Goal: Task Accomplishment & Management: Complete application form

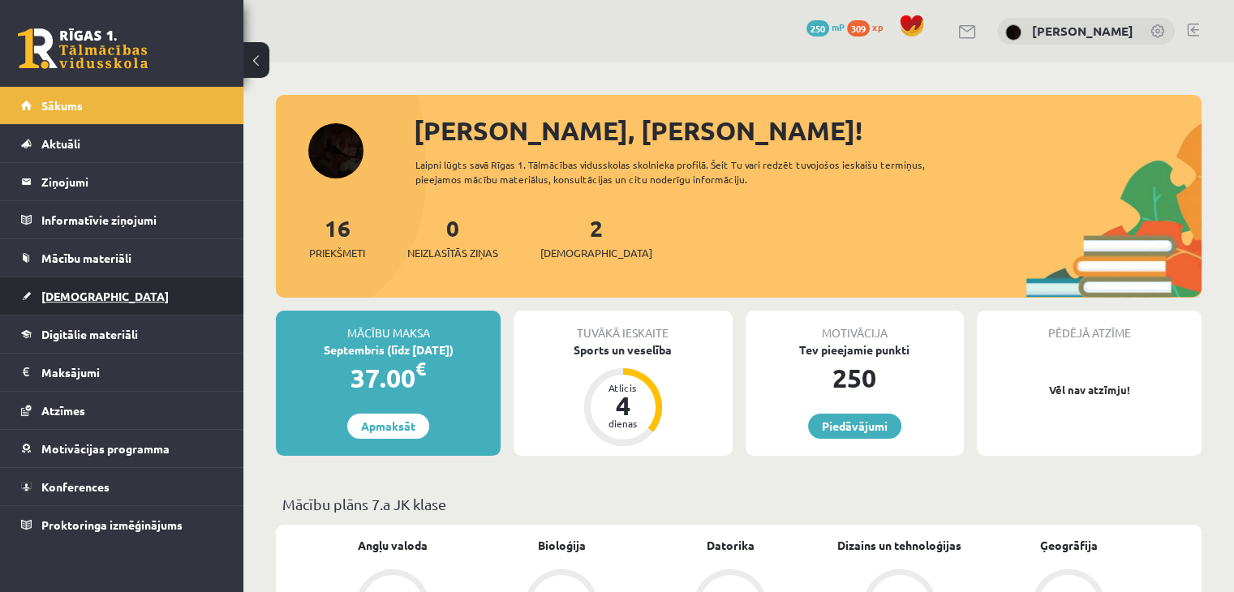
click at [120, 283] on link "[DEMOGRAPHIC_DATA]" at bounding box center [122, 295] width 202 height 37
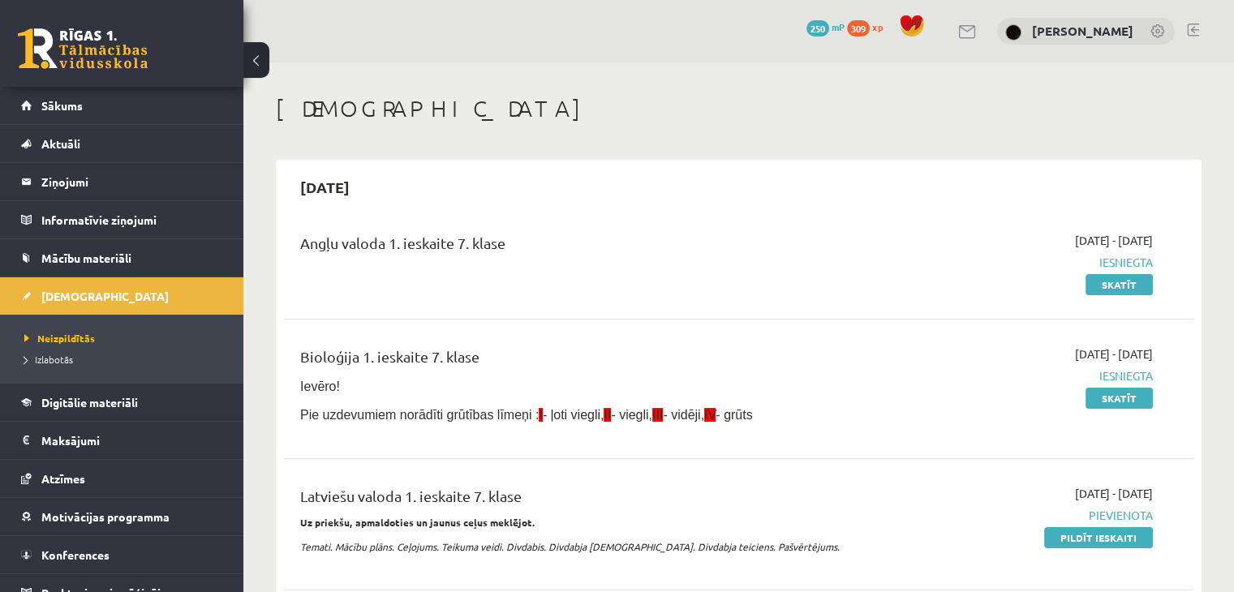
scroll to position [81, 0]
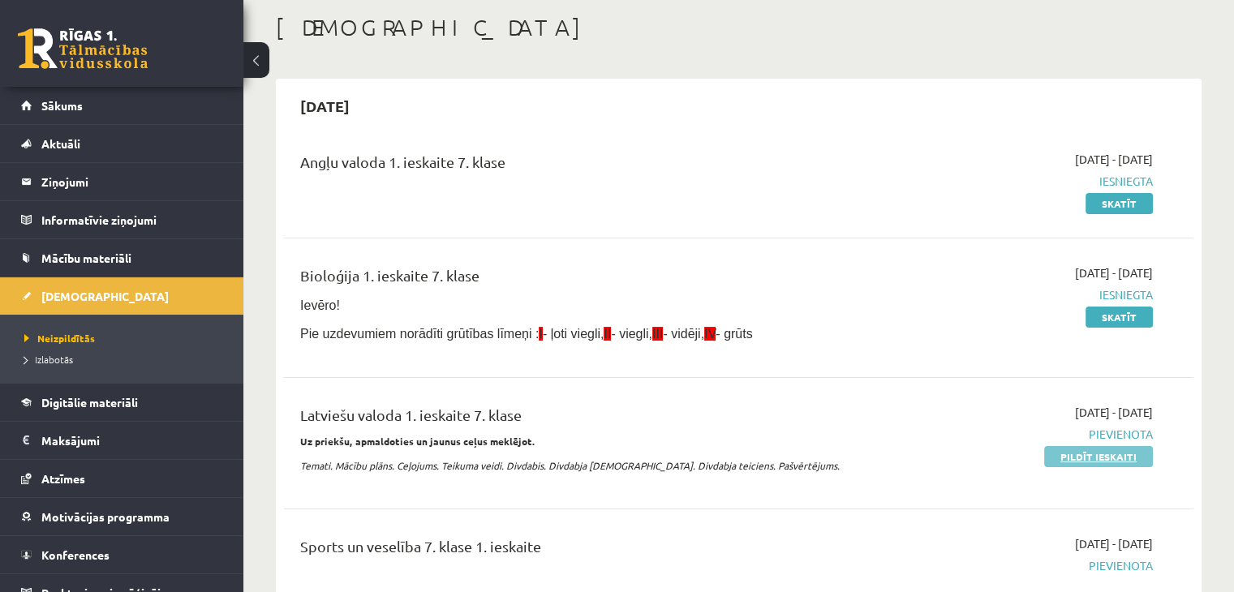
click at [829, 453] on link "Pildīt ieskaiti" at bounding box center [1098, 456] width 109 height 21
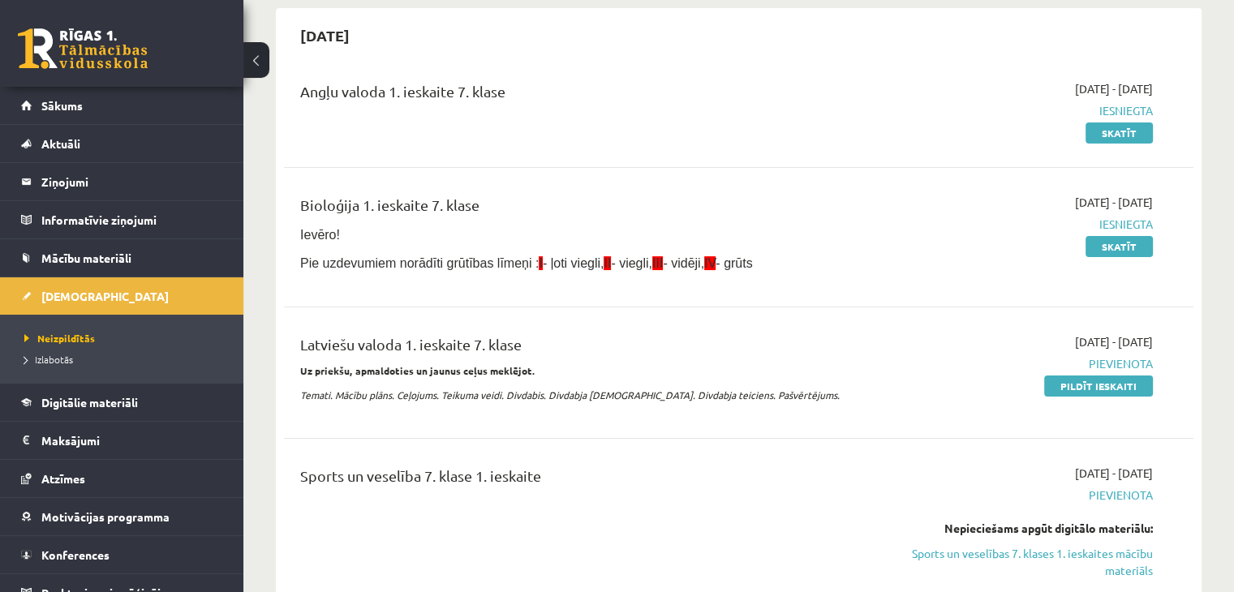
scroll to position [243, 0]
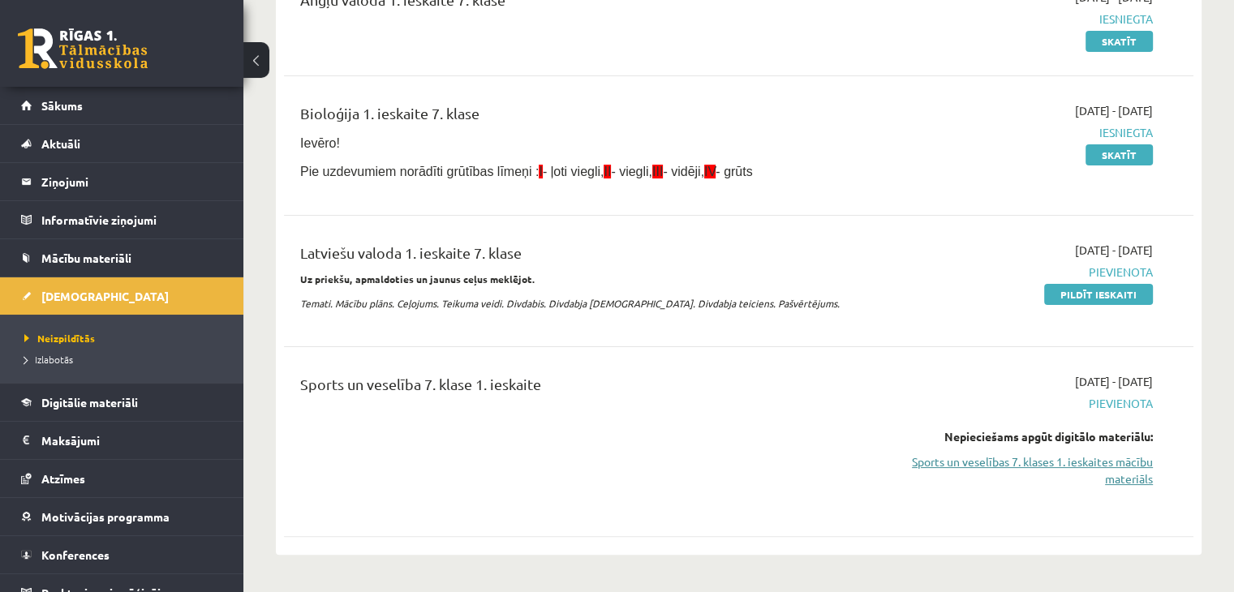
click at [829, 470] on link "Sports un veselības 7. klases 1. ieskaites mācību materiāls" at bounding box center [1019, 470] width 268 height 34
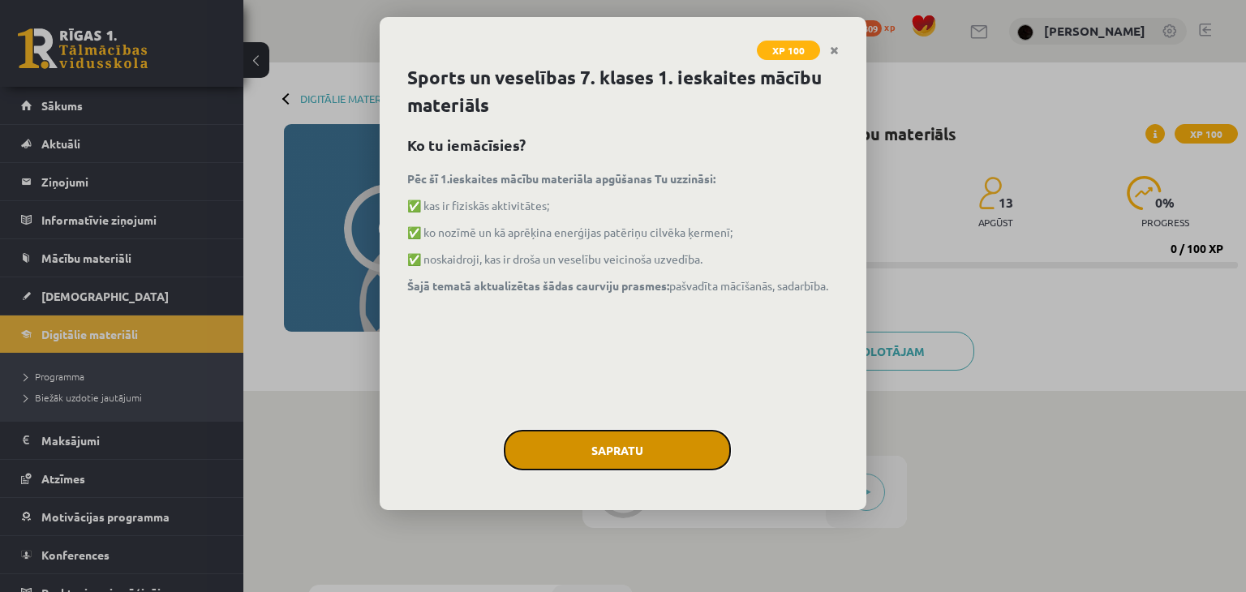
click at [661, 449] on button "Sapratu" at bounding box center [617, 450] width 227 height 41
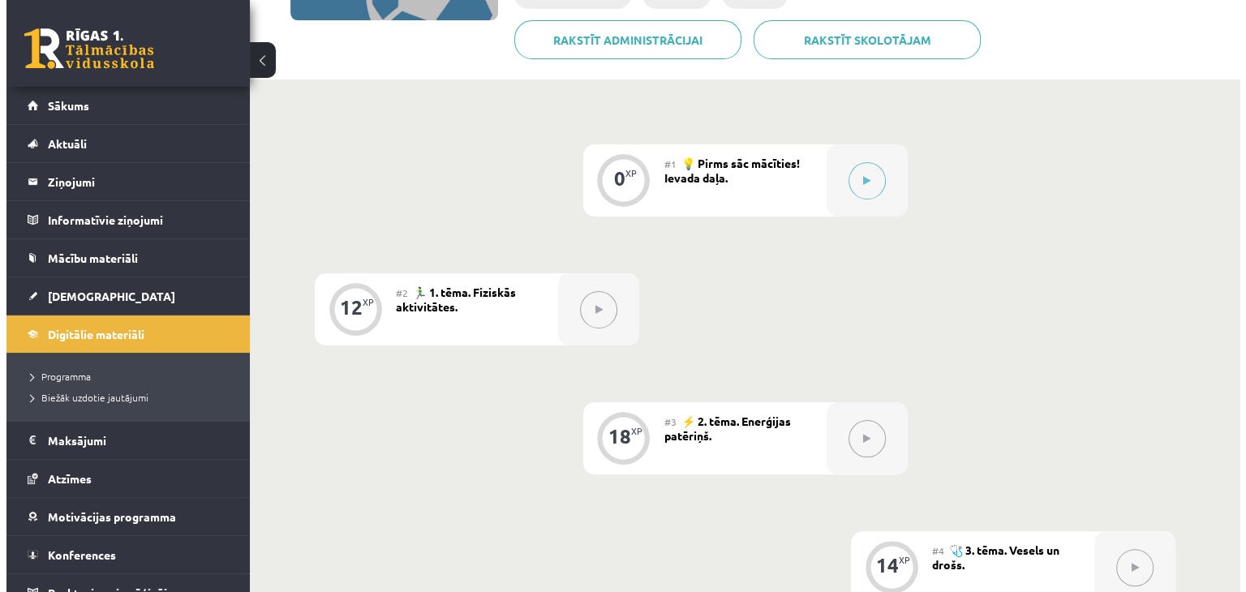
scroll to position [297, 0]
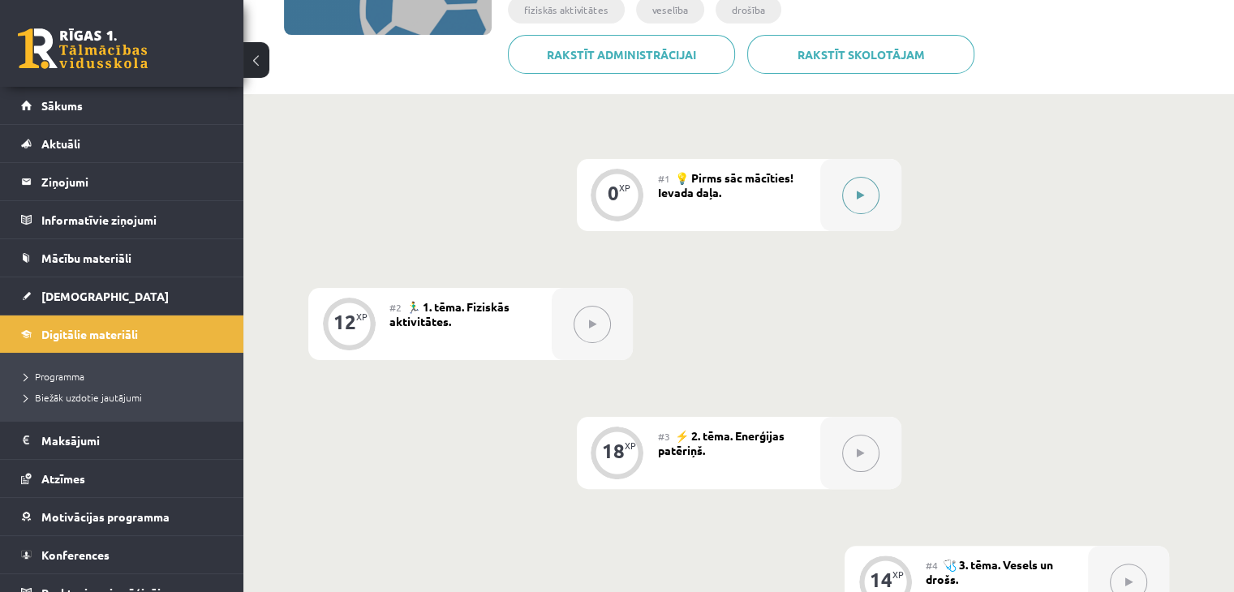
click at [850, 200] on button at bounding box center [860, 195] width 37 height 37
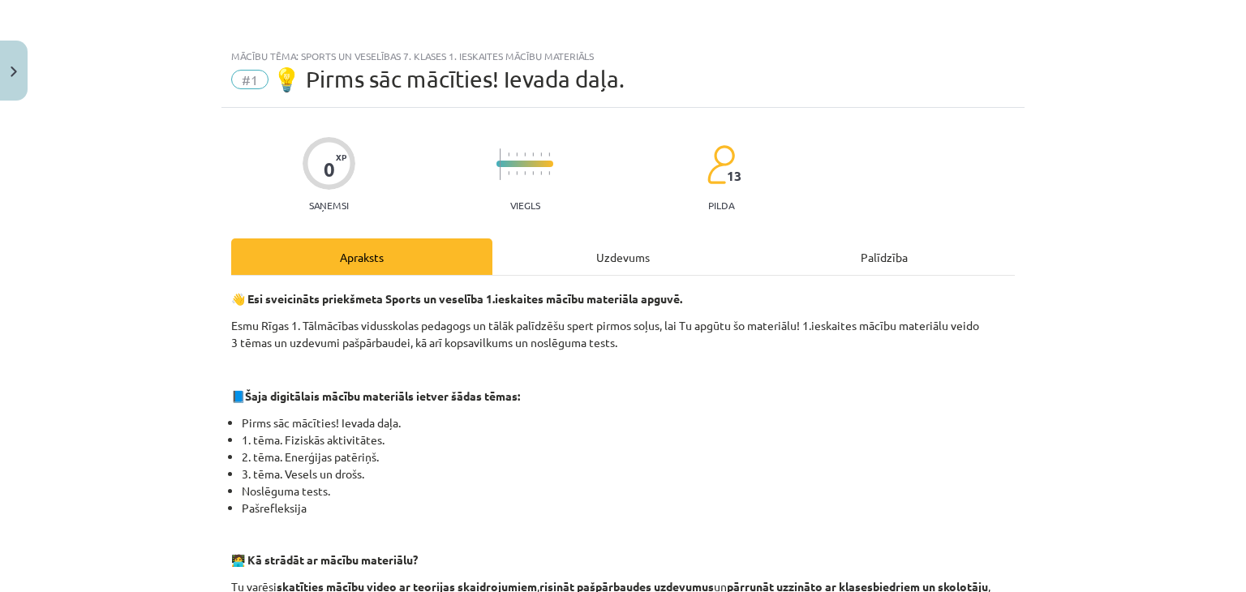
click at [662, 263] on div "Uzdevums" at bounding box center [622, 256] width 261 height 37
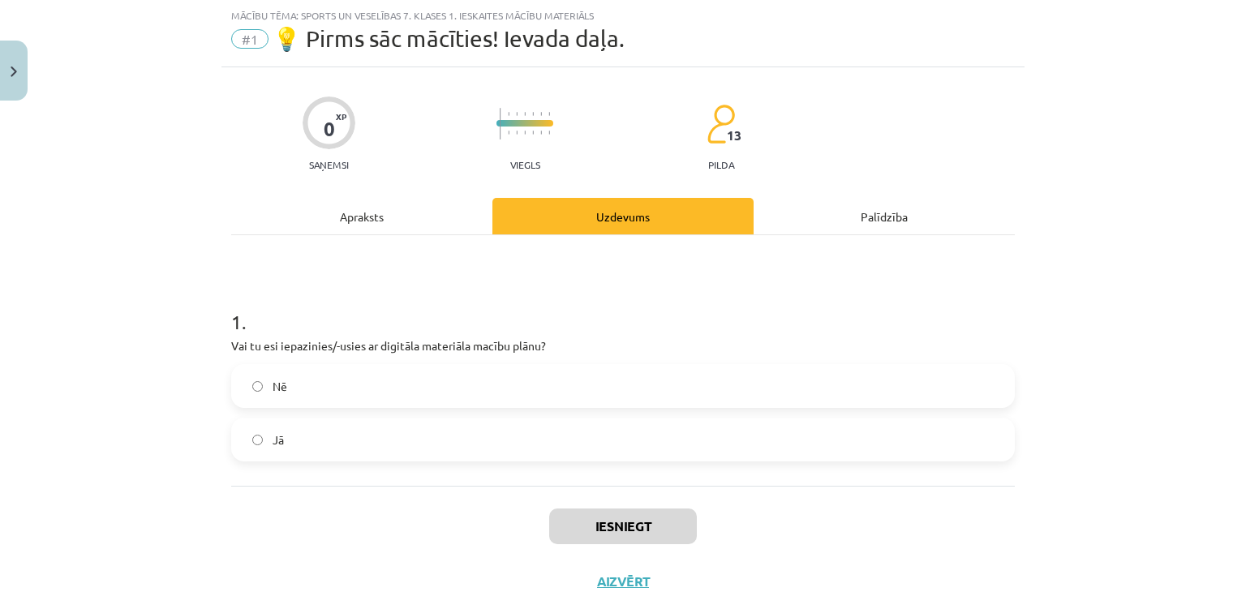
click at [462, 440] on label "Jā" at bounding box center [623, 439] width 780 height 41
click at [625, 520] on button "Iesniegt" at bounding box center [623, 527] width 148 height 36
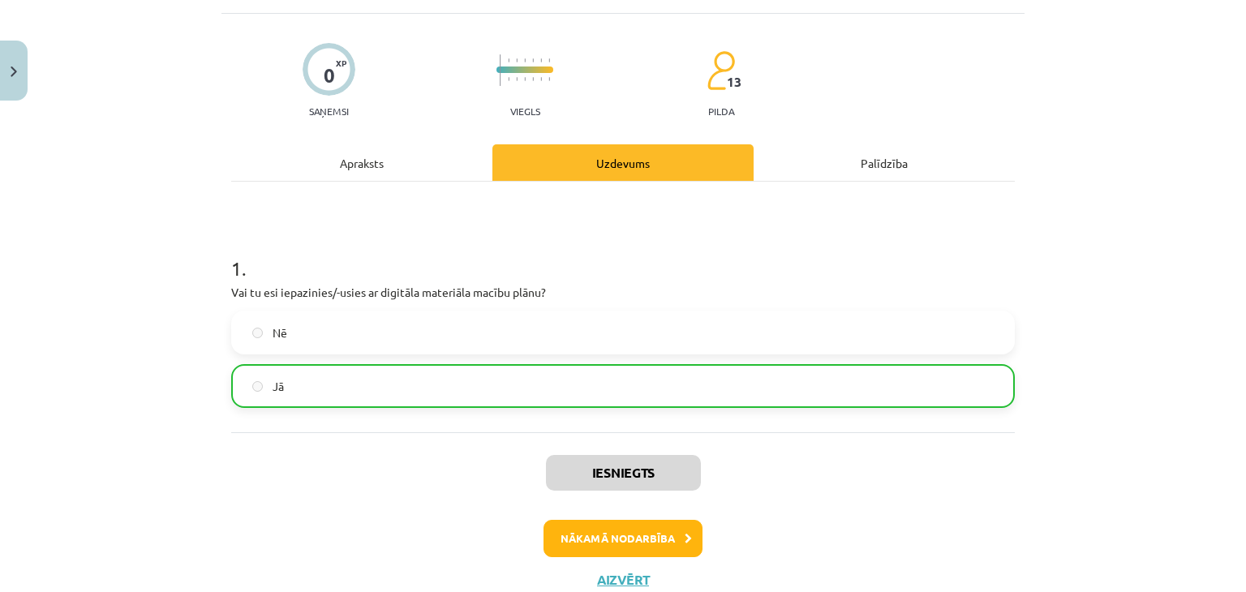
scroll to position [149, 0]
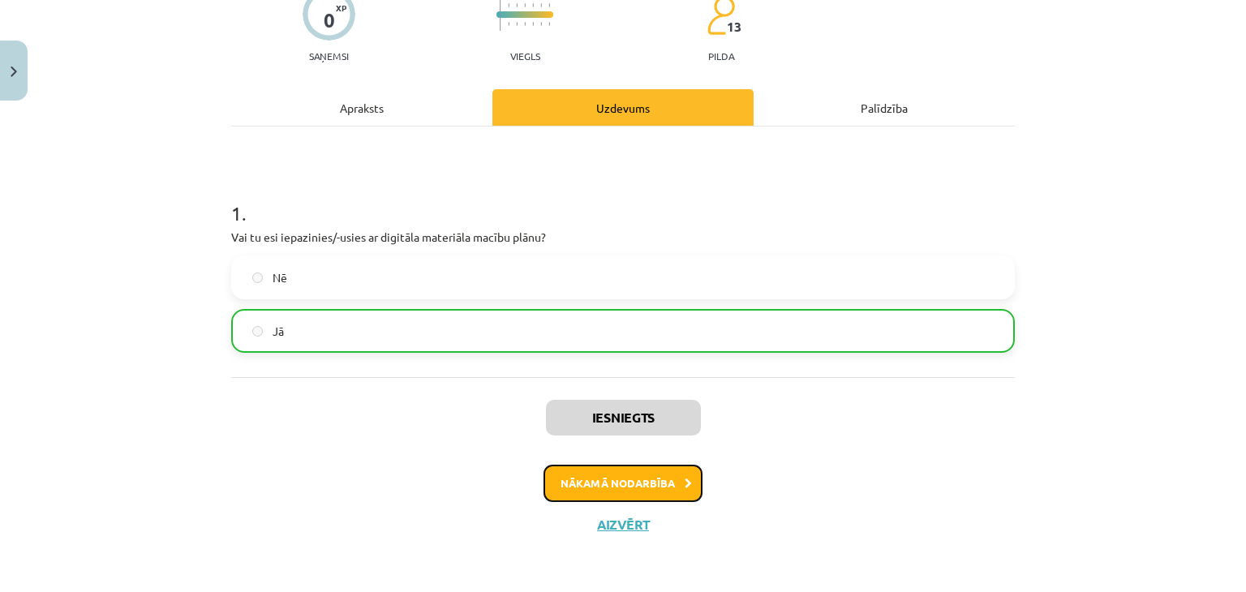
click at [626, 475] on button "Nākamā nodarbība" at bounding box center [622, 483] width 159 height 37
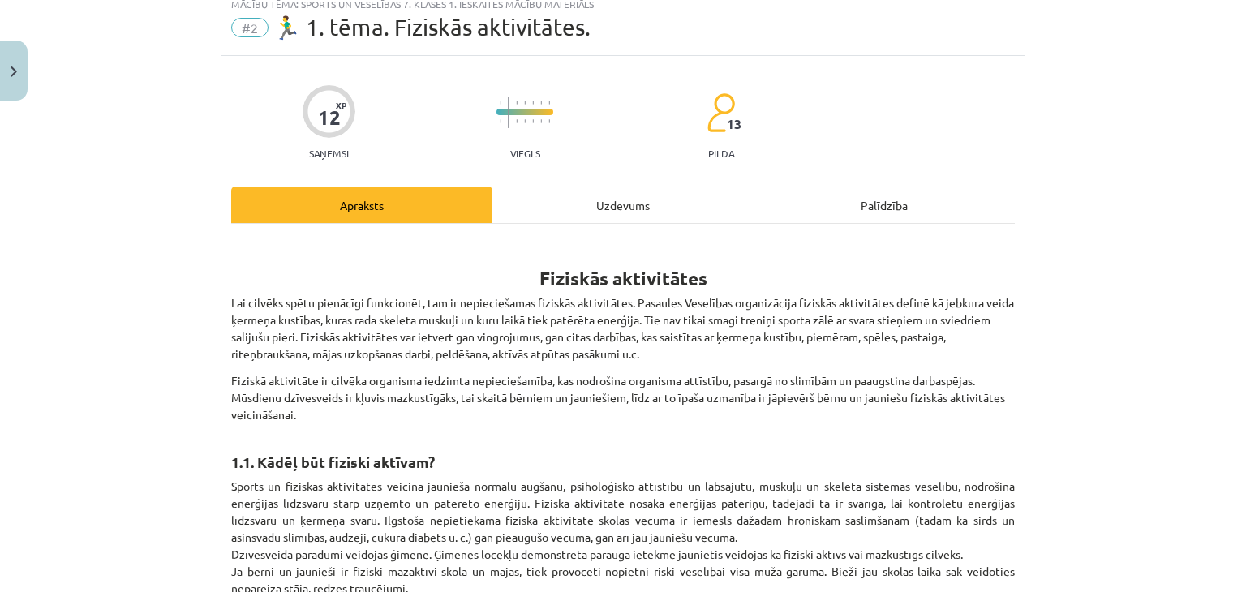
scroll to position [41, 0]
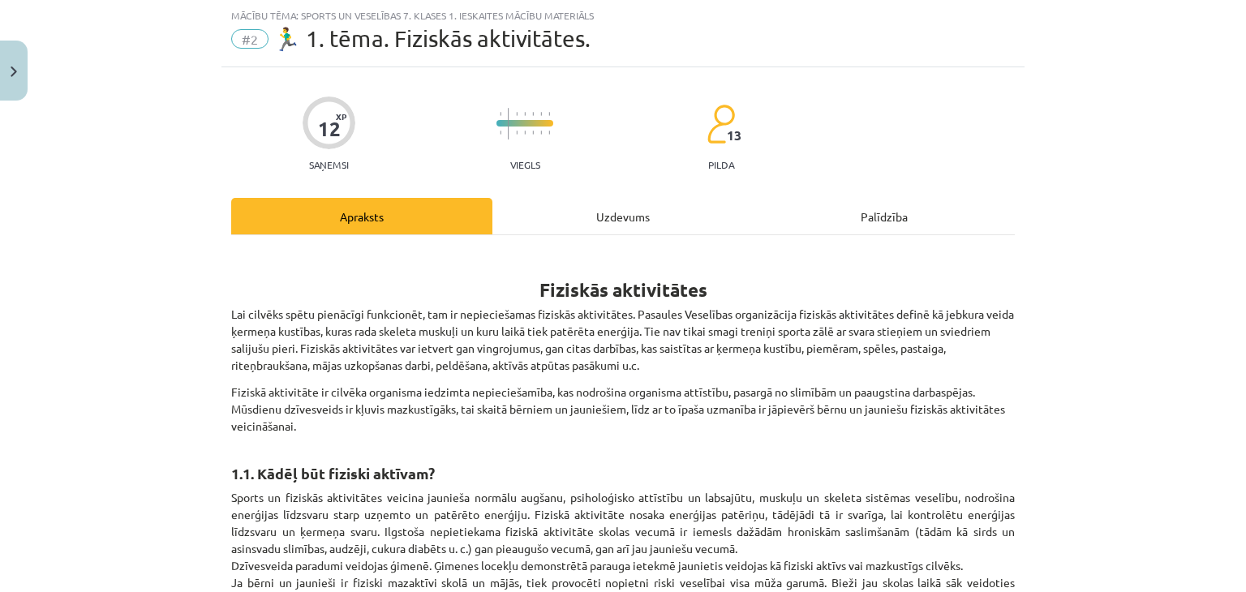
click at [540, 203] on div "Uzdevums" at bounding box center [622, 216] width 261 height 37
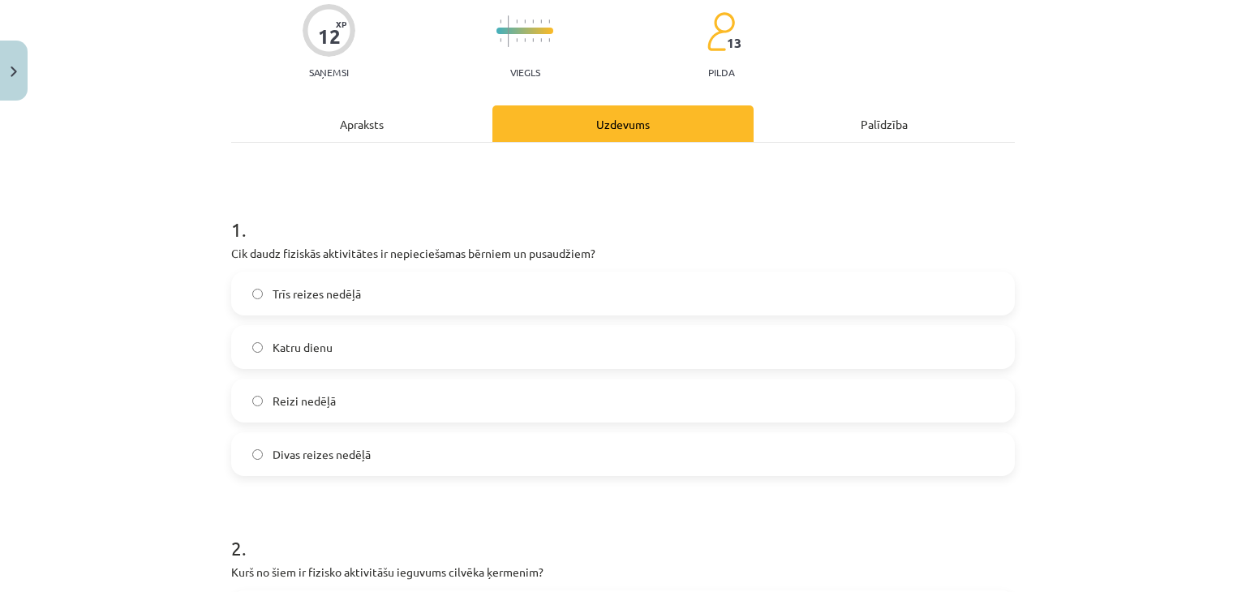
scroll to position [203, 0]
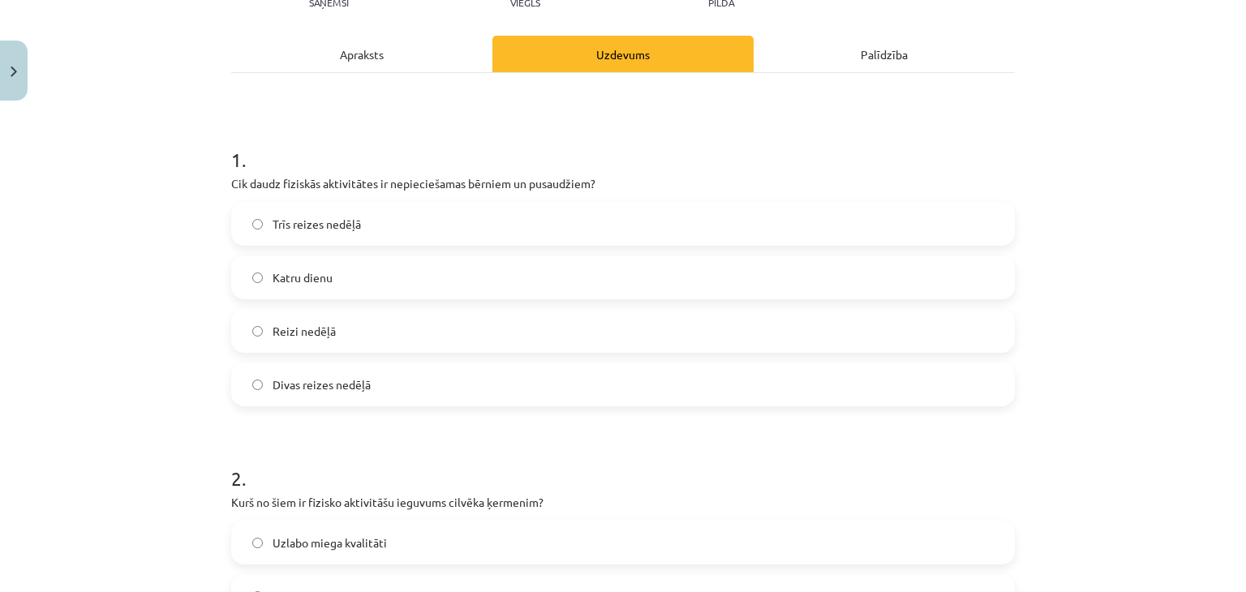
click at [500, 286] on label "Katru dienu" at bounding box center [623, 277] width 780 height 41
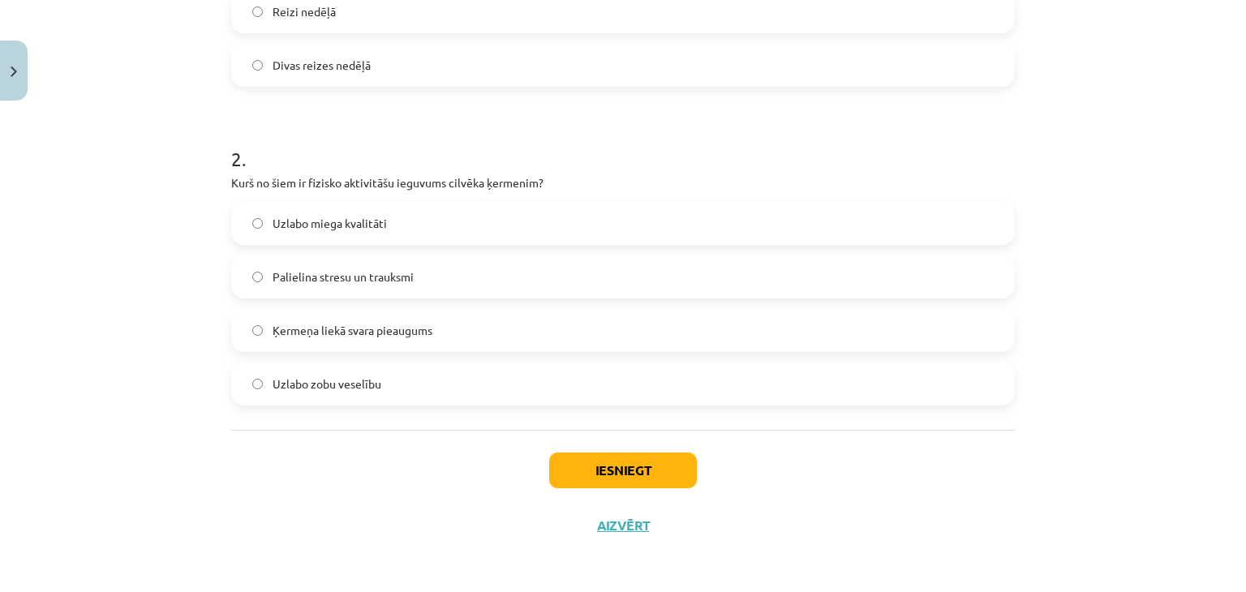
scroll to position [523, 0]
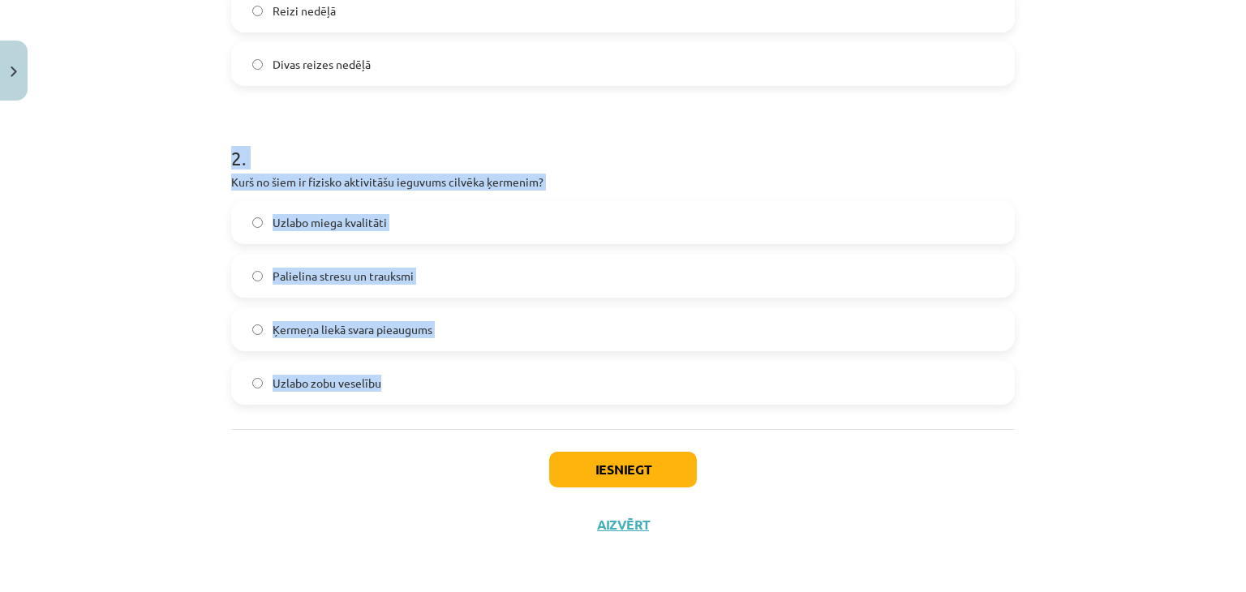
drag, startPoint x: 208, startPoint y: 166, endPoint x: 501, endPoint y: 402, distance: 376.2
click at [501, 402] on div "Mācību tēma: Sports un veselības 7. klases 1. ieskaites mācību materiāls #2 🏃‍♂…" at bounding box center [623, 296] width 1246 height 592
copy div "2 . Kurš no šiem ir fizisko aktivitāšu ieguvums cilvēka ķermenim? Uzlabo miega …"
click at [143, 179] on div "Mācību tēma: Sports un veselības 7. klases 1. ieskaites mācību materiāls #2 🏃‍♂…" at bounding box center [623, 296] width 1246 height 592
click at [142, 179] on div "Mācību tēma: Sports un veselības 7. klases 1. ieskaites mācību materiāls #2 🏃‍♂…" at bounding box center [623, 296] width 1246 height 592
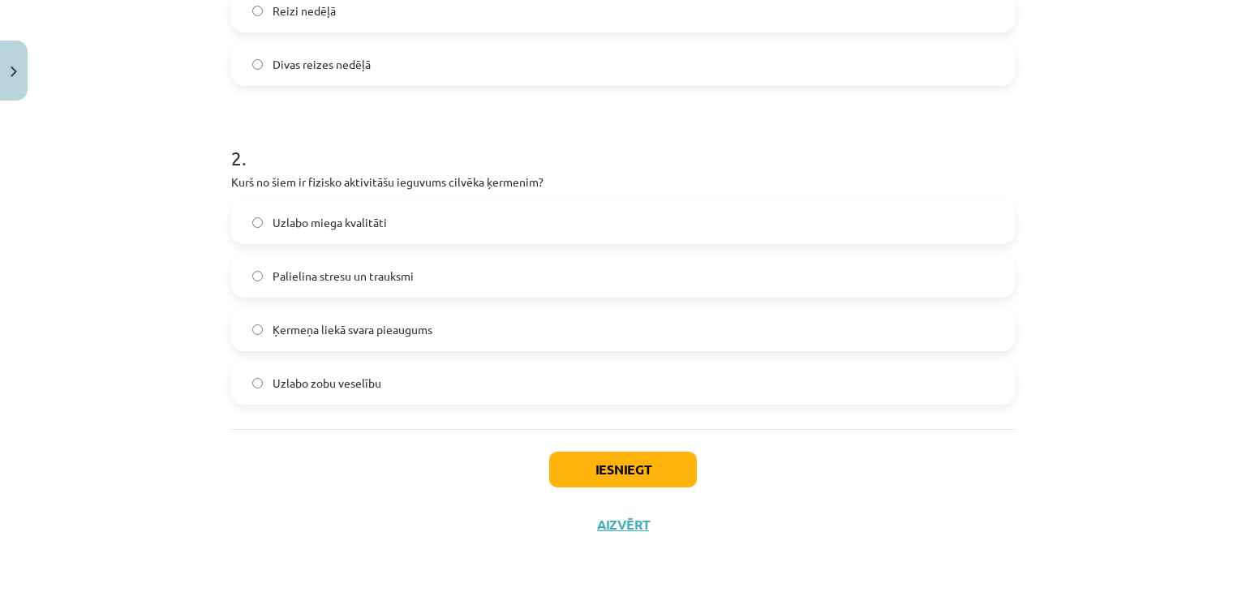
click at [257, 219] on label "Uzlabo miega kvalitāti" at bounding box center [623, 222] width 780 height 41
click at [574, 461] on button "Iesniegt" at bounding box center [623, 470] width 148 height 36
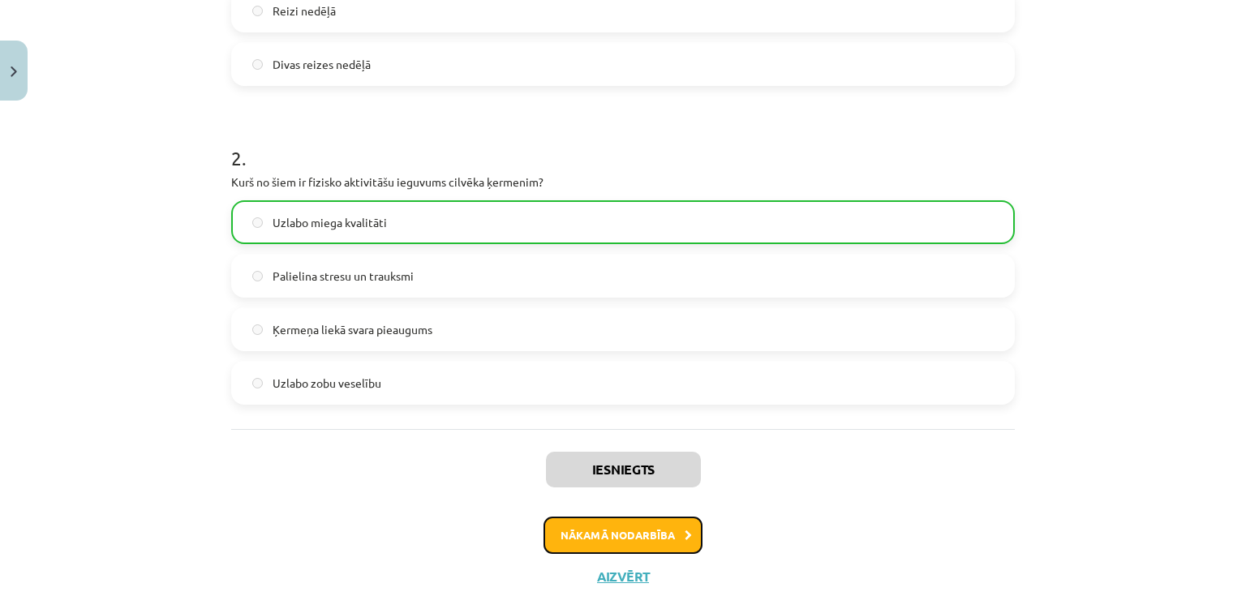
click at [568, 522] on button "Nākamā nodarbība" at bounding box center [622, 535] width 159 height 37
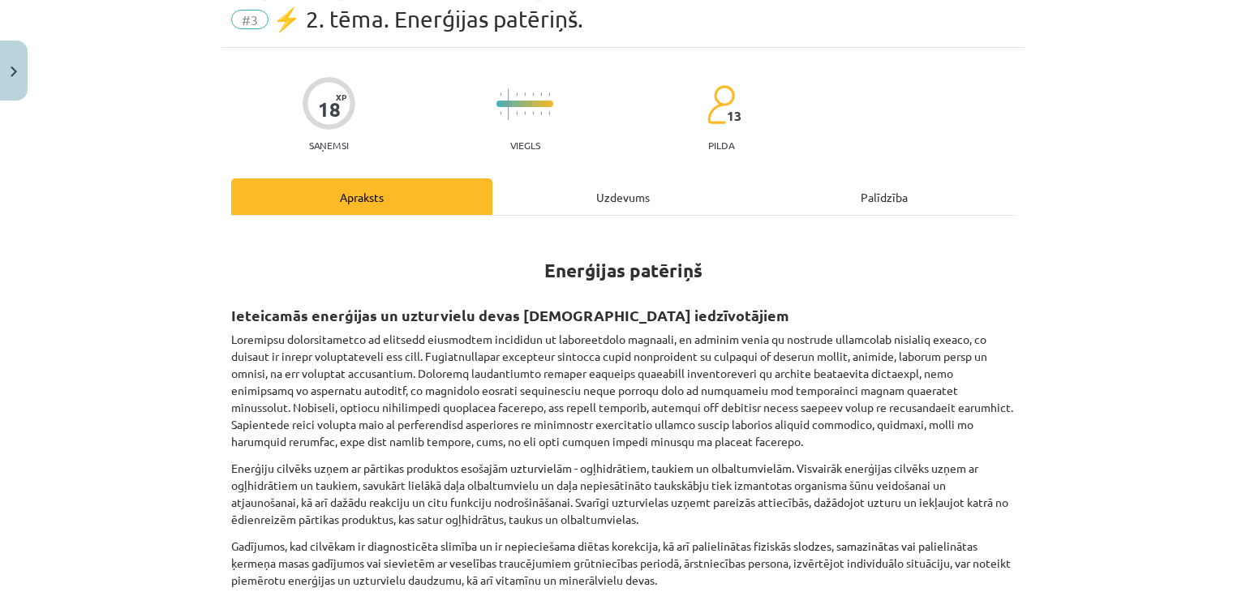
scroll to position [41, 0]
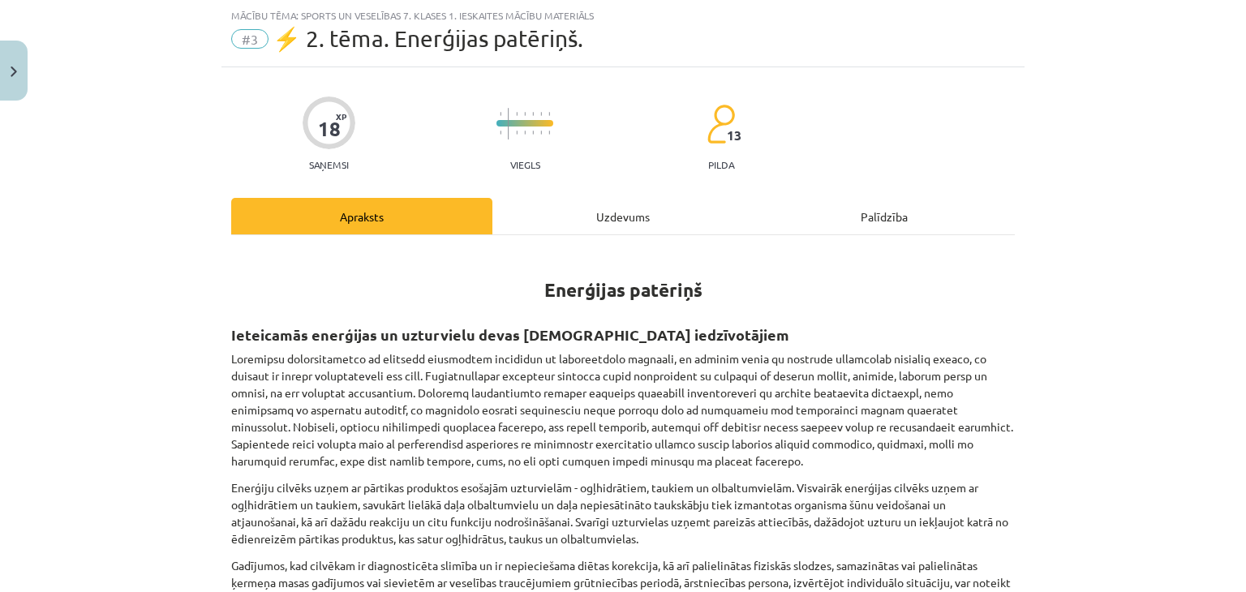
click at [599, 213] on div "Uzdevums" at bounding box center [622, 216] width 261 height 37
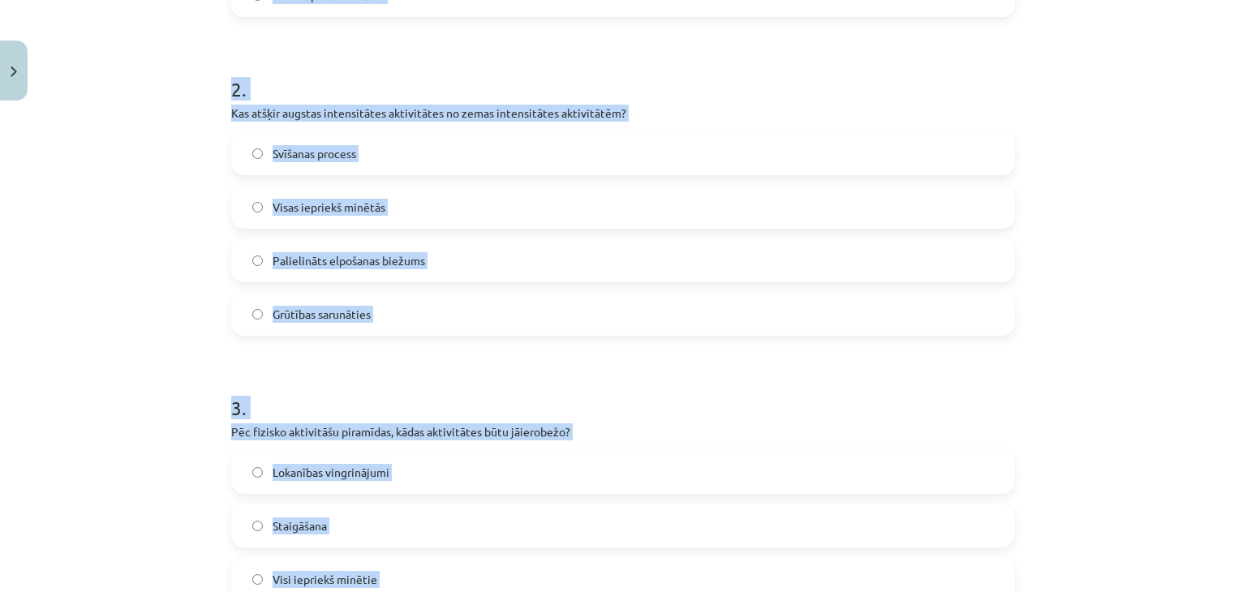
scroll to position [843, 0]
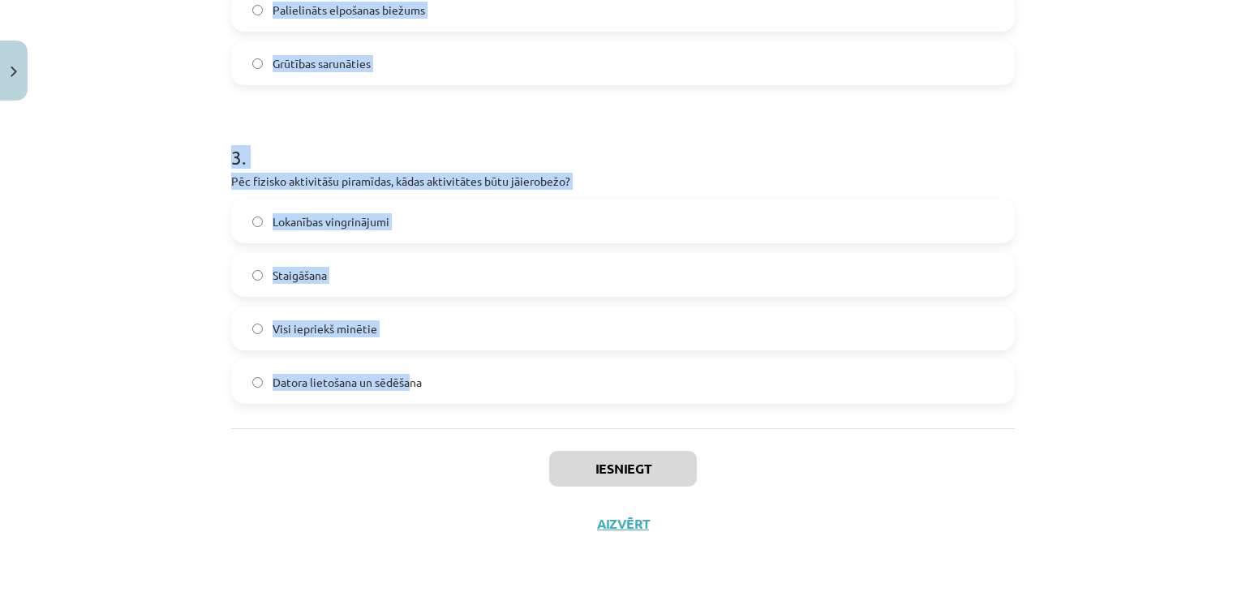
drag, startPoint x: 221, startPoint y: 336, endPoint x: 402, endPoint y: 419, distance: 200.0
click at [402, 419] on div "Mācību tēma: Sports un veselības 7. klases 1. ieskaites mācību materiāls #3 ⚡ 2…" at bounding box center [623, 296] width 1246 height 592
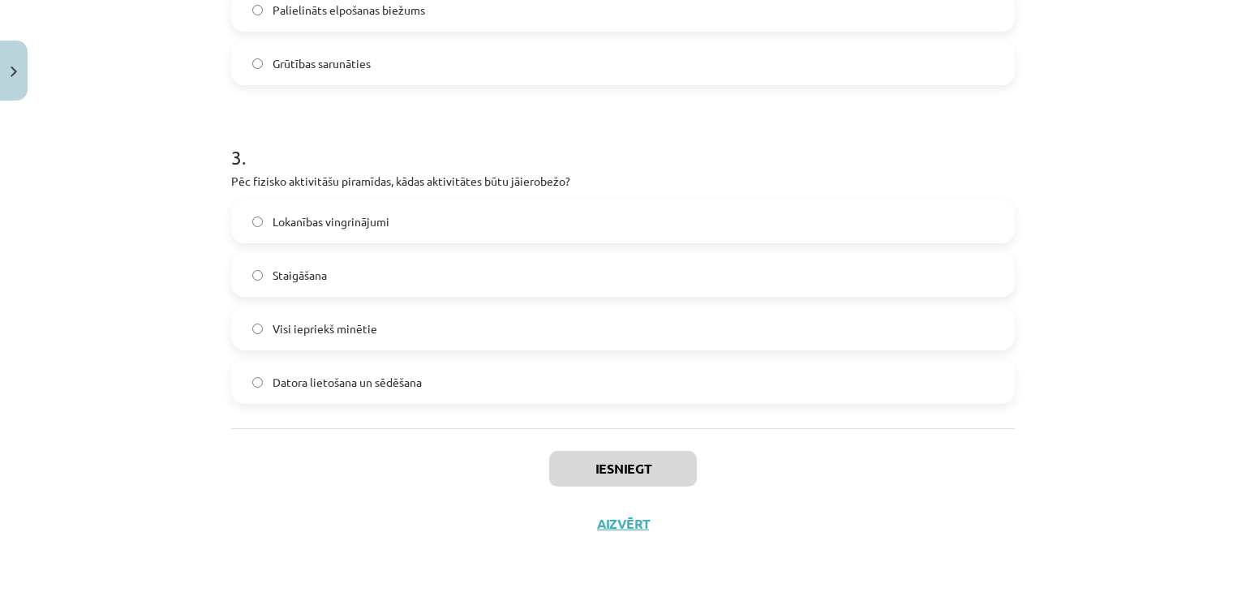
drag, startPoint x: 427, startPoint y: 397, endPoint x: 419, endPoint y: 423, distance: 26.4
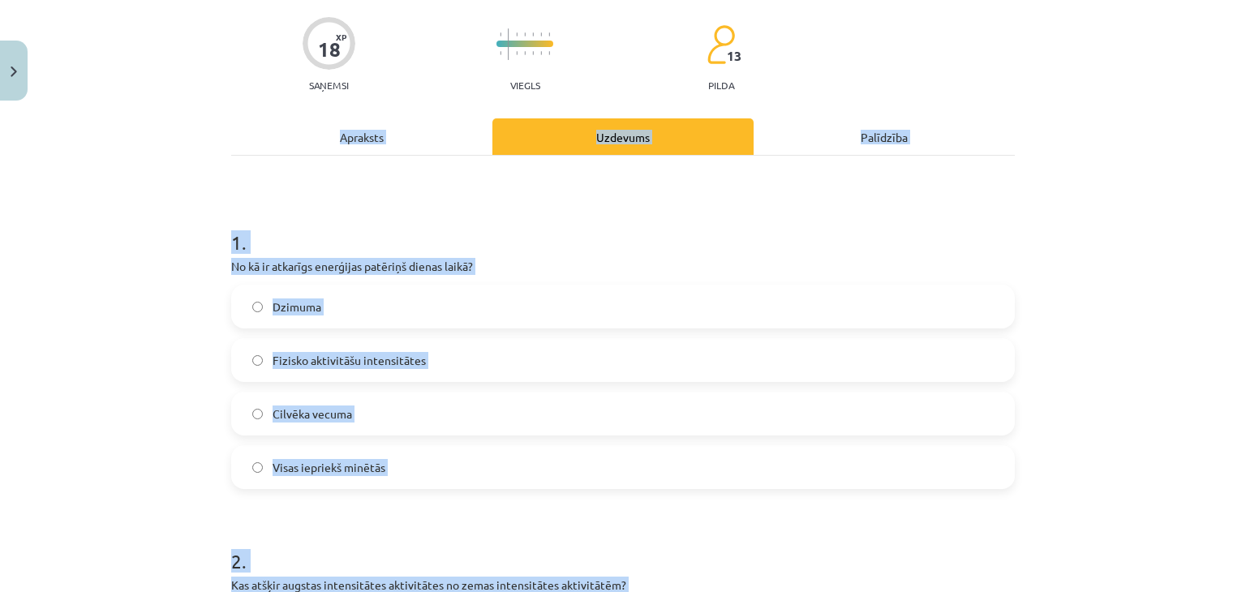
drag, startPoint x: 419, startPoint y: 423, endPoint x: 241, endPoint y: 148, distance: 327.8
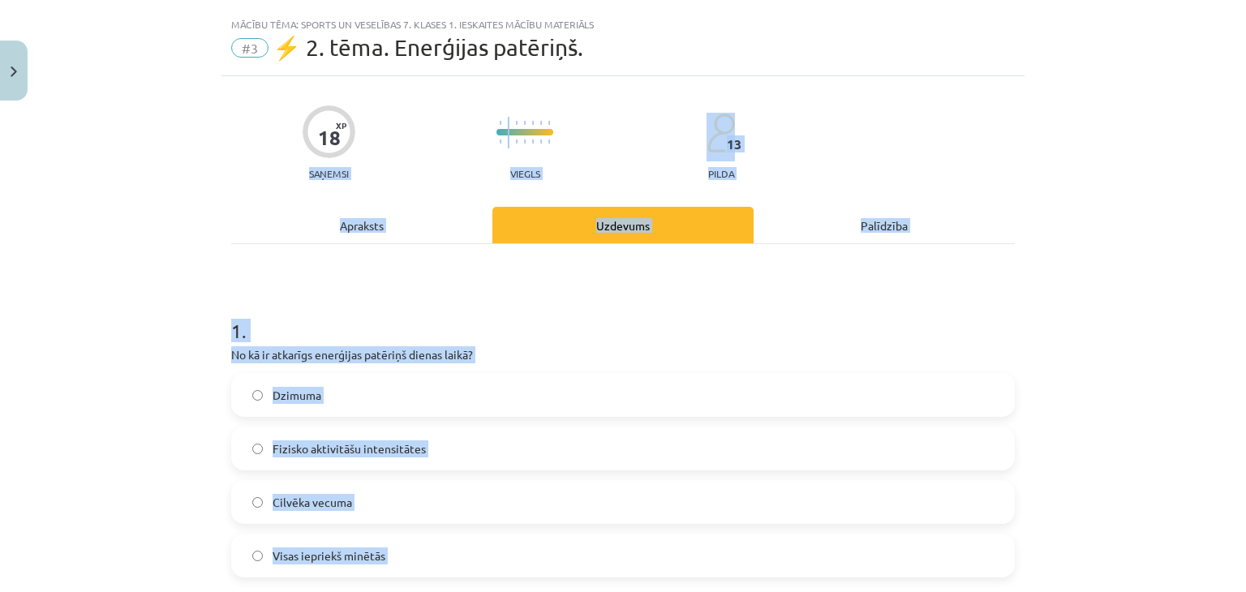
copy div "Saņemsi Viegls 13 pilda Apraksts Uzdevums Palīdzība 1 . No kā ir atkarīgs enerģ…"
click at [252, 337] on h1 "1 ." at bounding box center [623, 316] width 784 height 50
click at [191, 299] on div "Mācību tēma: Sports un veselības 7. klases 1. ieskaites mācību materiāls #3 ⚡ 2…" at bounding box center [623, 296] width 1246 height 592
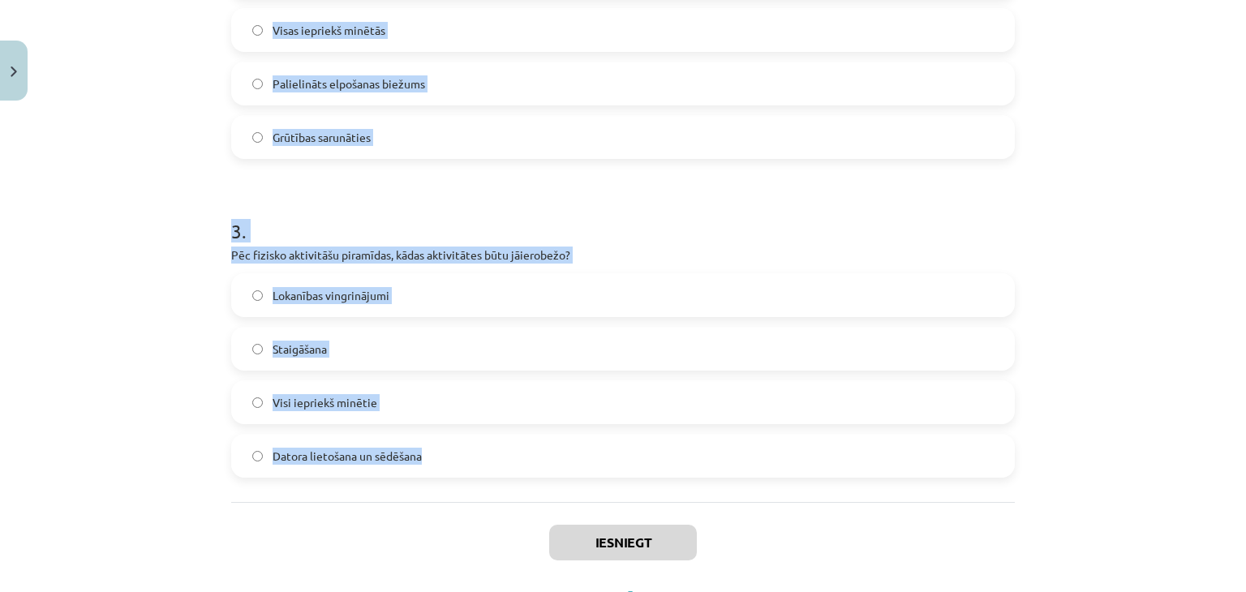
scroll to position [843, 0]
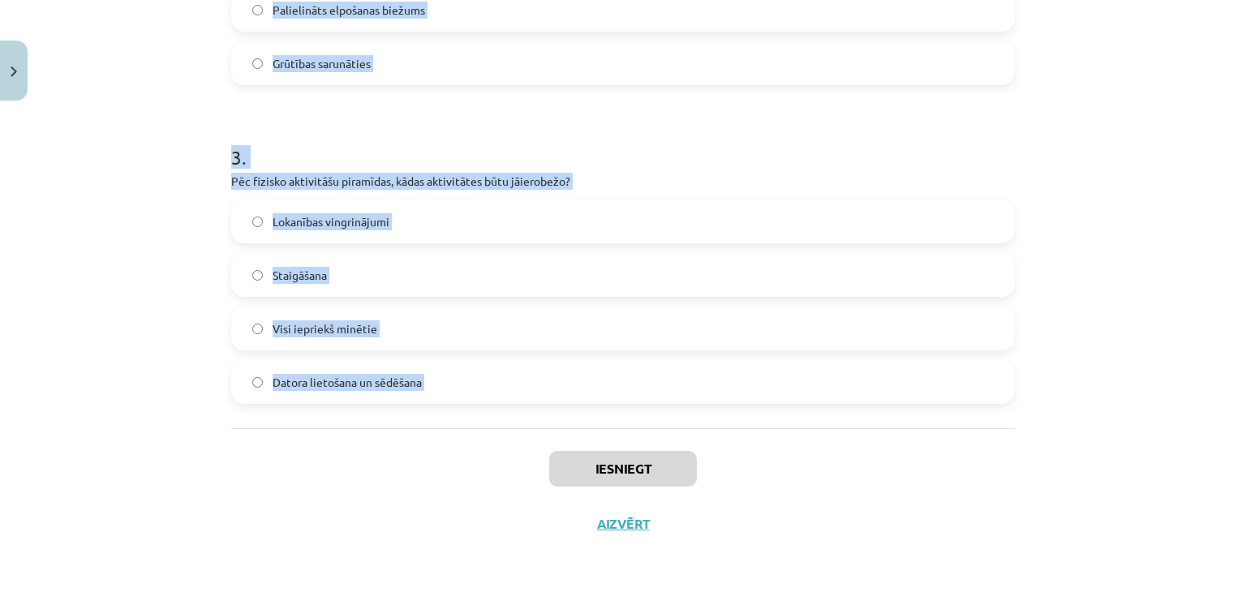
drag, startPoint x: 208, startPoint y: 307, endPoint x: 427, endPoint y: 458, distance: 266.4
click at [427, 458] on div "Mācību tēma: Sports un veselības 7. klases 1. ieskaites mācību materiāls #3 ⚡ 2…" at bounding box center [623, 296] width 1246 height 592
copy form "1 . No kā ir atkarīgs enerģijas patēriņš dienas laikā? Dzimuma Fizisko aktivitā…"
click at [187, 217] on div "Mācību tēma: Sports un veselības 7. klases 1. ieskaites mācību materiāls #3 ⚡ 2…" at bounding box center [623, 296] width 1246 height 592
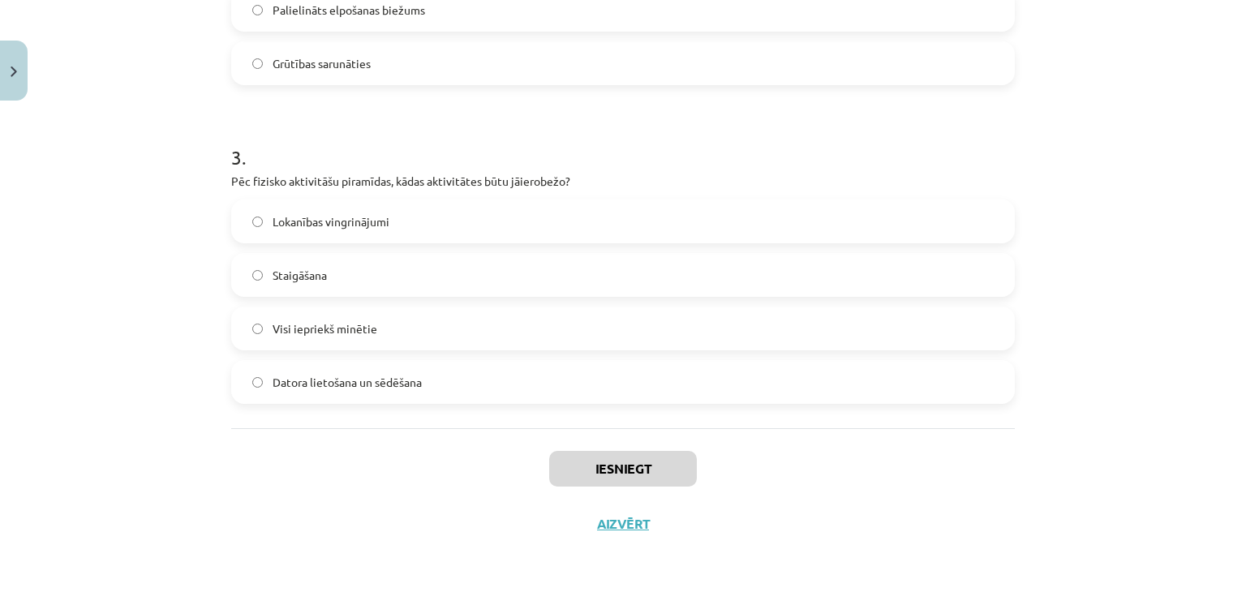
click at [292, 376] on span "Datora lietošana un sēdēšana" at bounding box center [347, 382] width 149 height 17
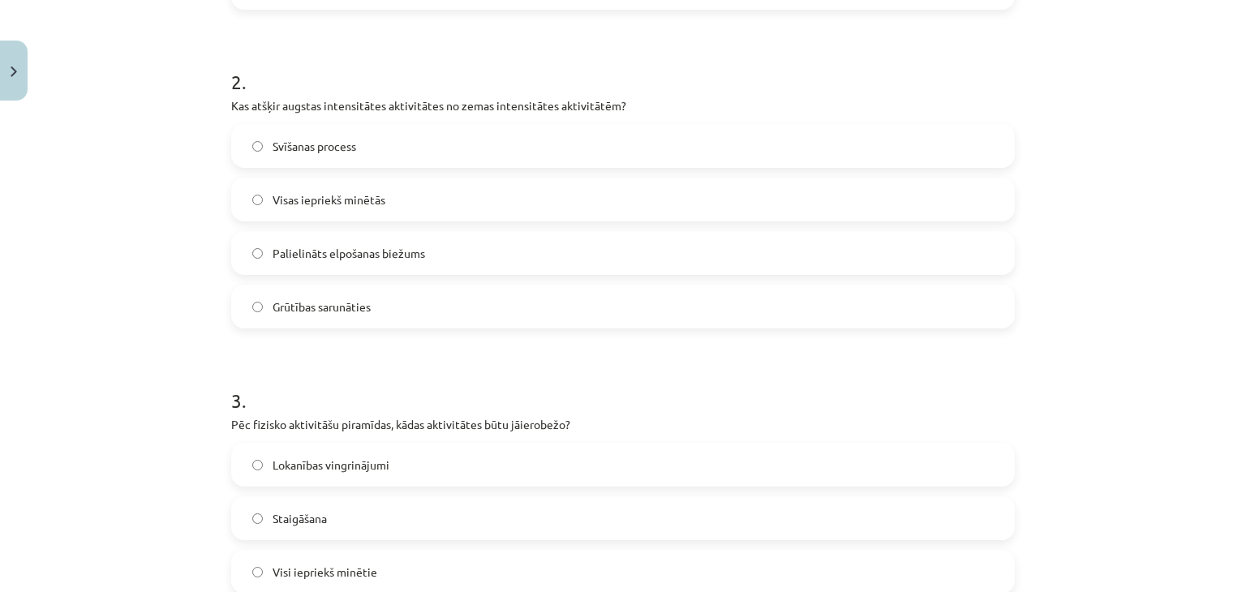
click at [310, 199] on span "Visas iepriekš minētās" at bounding box center [329, 199] width 113 height 17
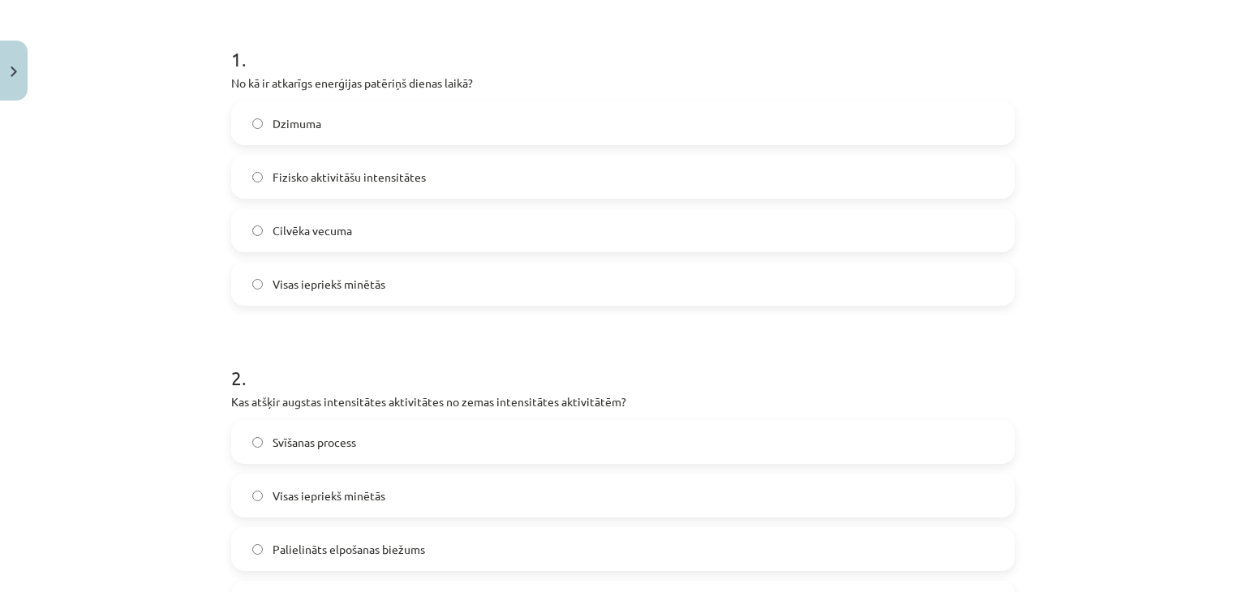
scroll to position [275, 0]
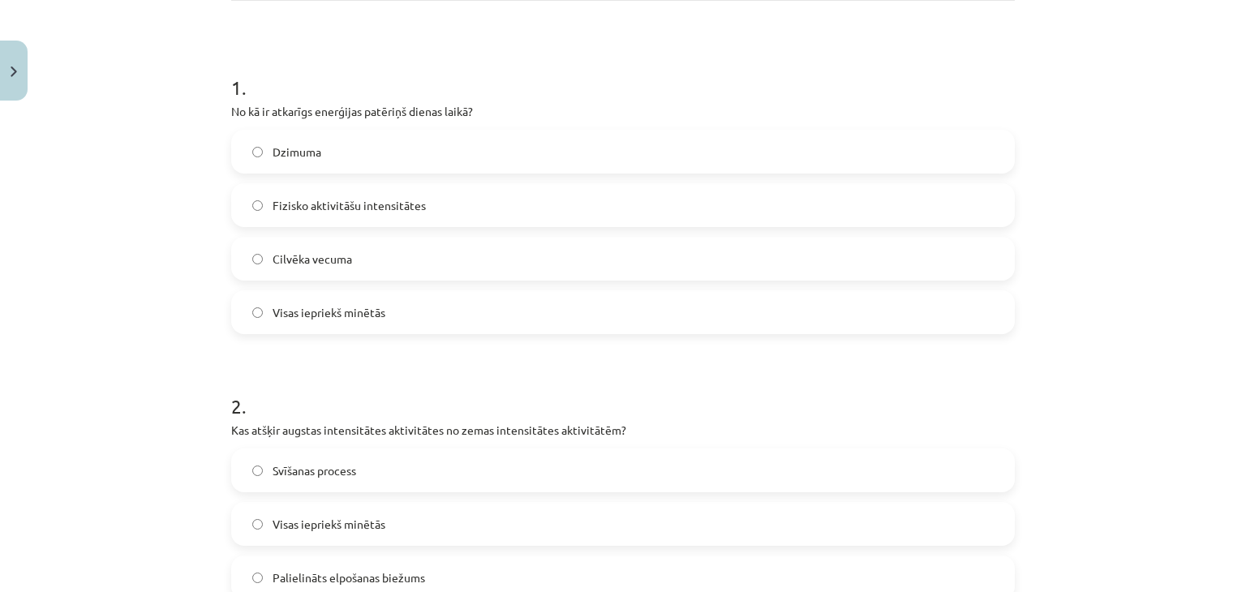
click at [303, 304] on span "Visas iepriekš minētās" at bounding box center [329, 312] width 113 height 17
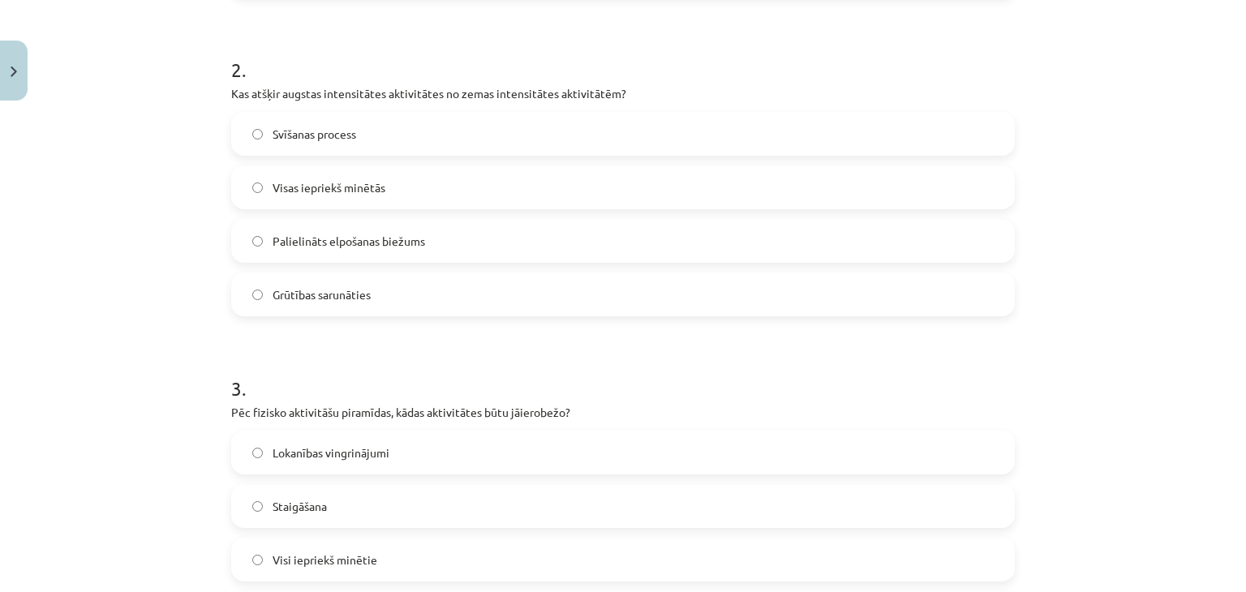
scroll to position [762, 0]
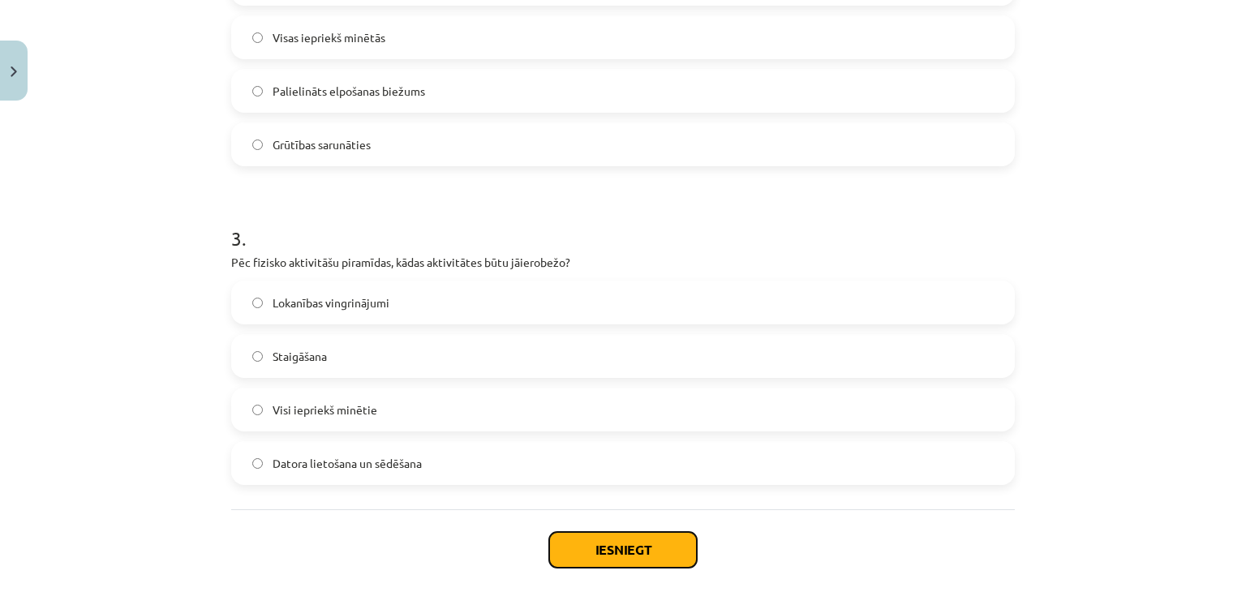
click at [626, 539] on button "Iesniegt" at bounding box center [623, 550] width 148 height 36
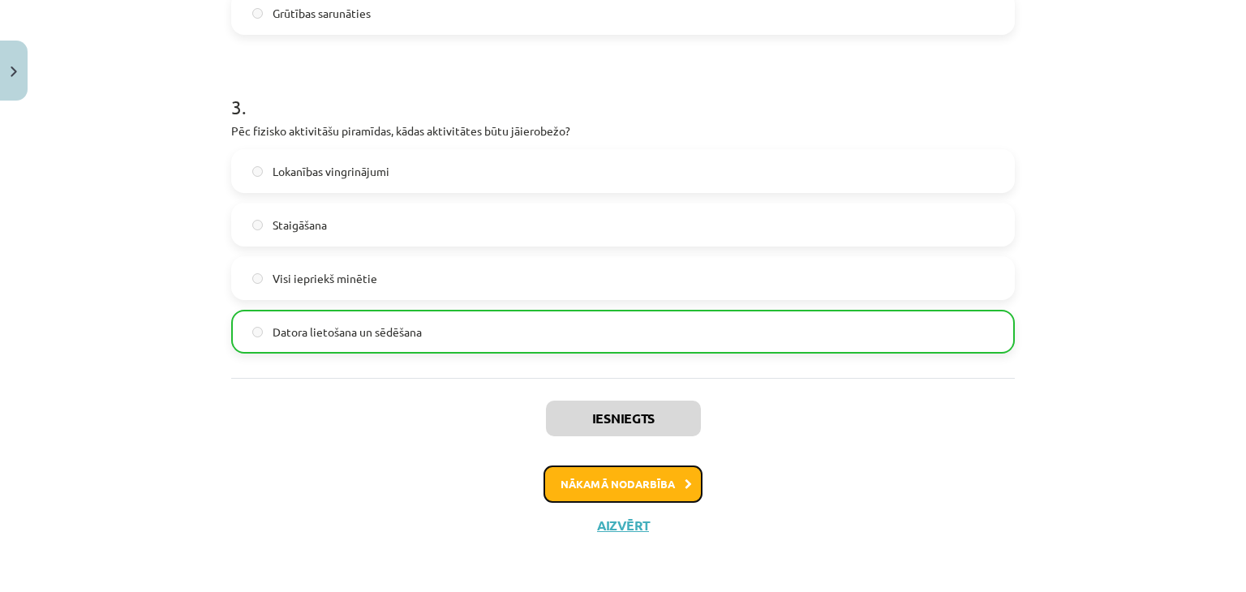
click at [628, 477] on button "Nākamā nodarbība" at bounding box center [622, 484] width 159 height 37
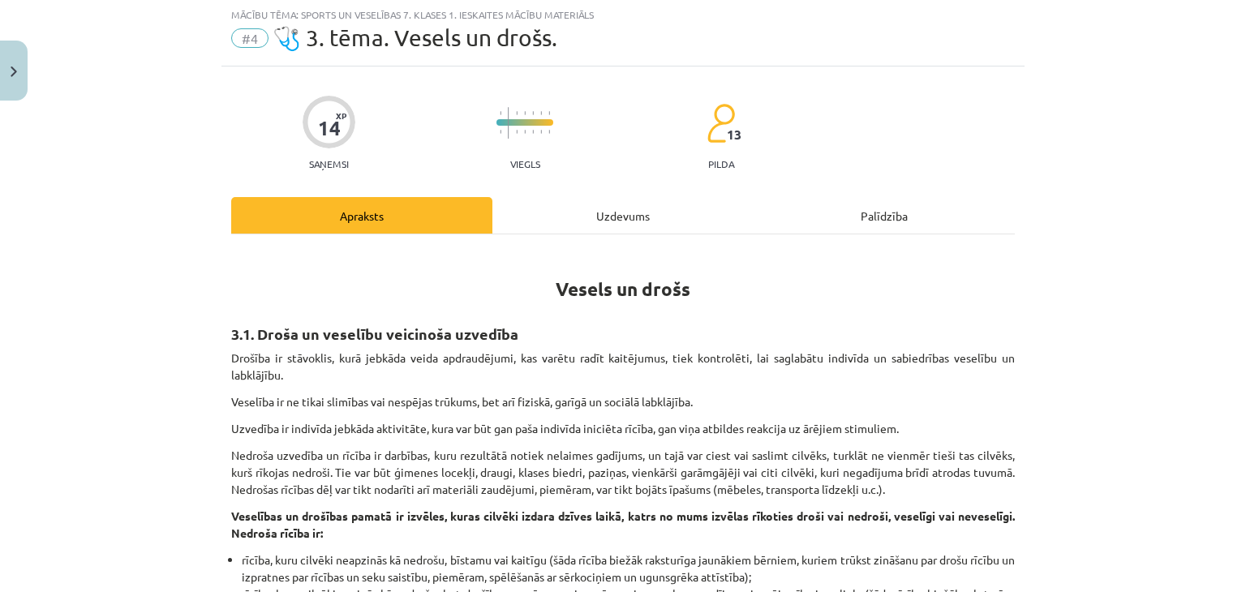
scroll to position [41, 0]
click at [572, 217] on div "Uzdevums" at bounding box center [622, 216] width 261 height 37
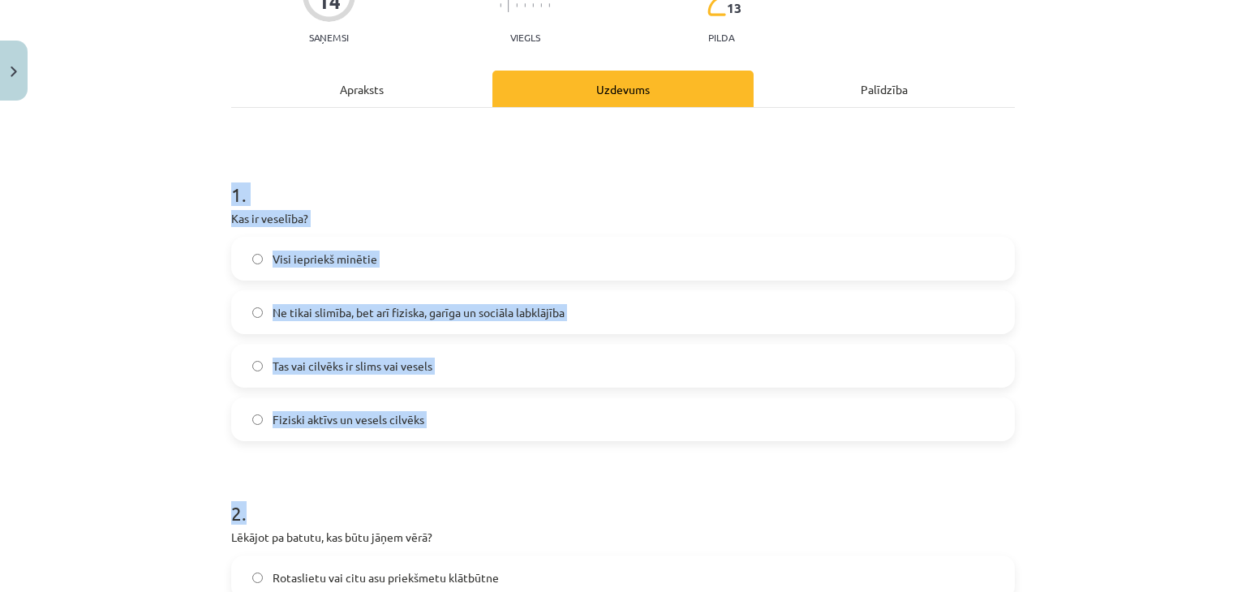
scroll to position [523, 0]
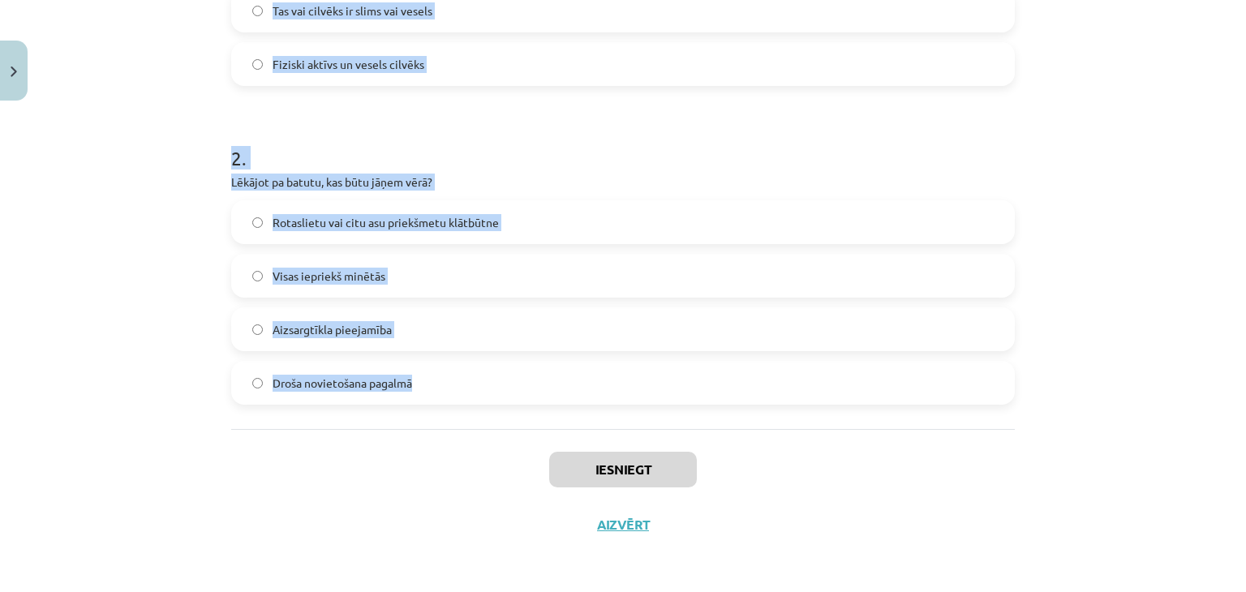
drag, startPoint x: 221, startPoint y: 232, endPoint x: 449, endPoint y: 380, distance: 271.6
click at [449, 380] on div "14 XP Saņemsi Viegls 13 pilda Apraksts Uzdevums Palīdzība 1 . Kas ir veselība? …" at bounding box center [622, 69] width 803 height 968
copy form "1 . Kas ir veselība? Visi iepriekš minētie Ne tikai slimība, bet arī fiziska, g…"
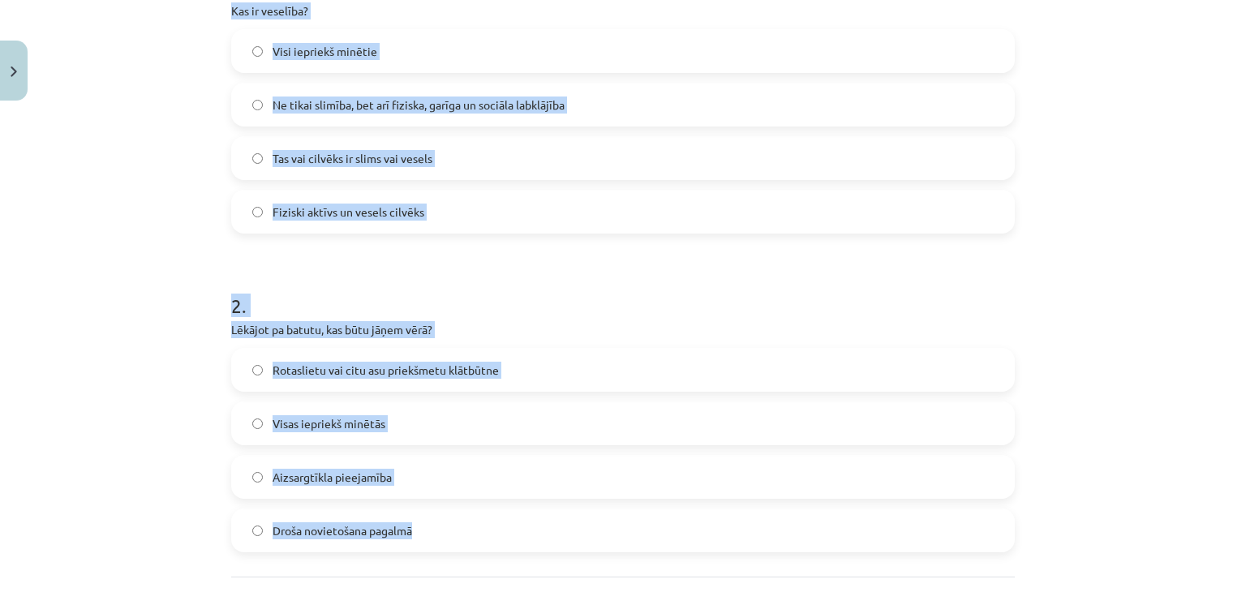
scroll to position [199, 0]
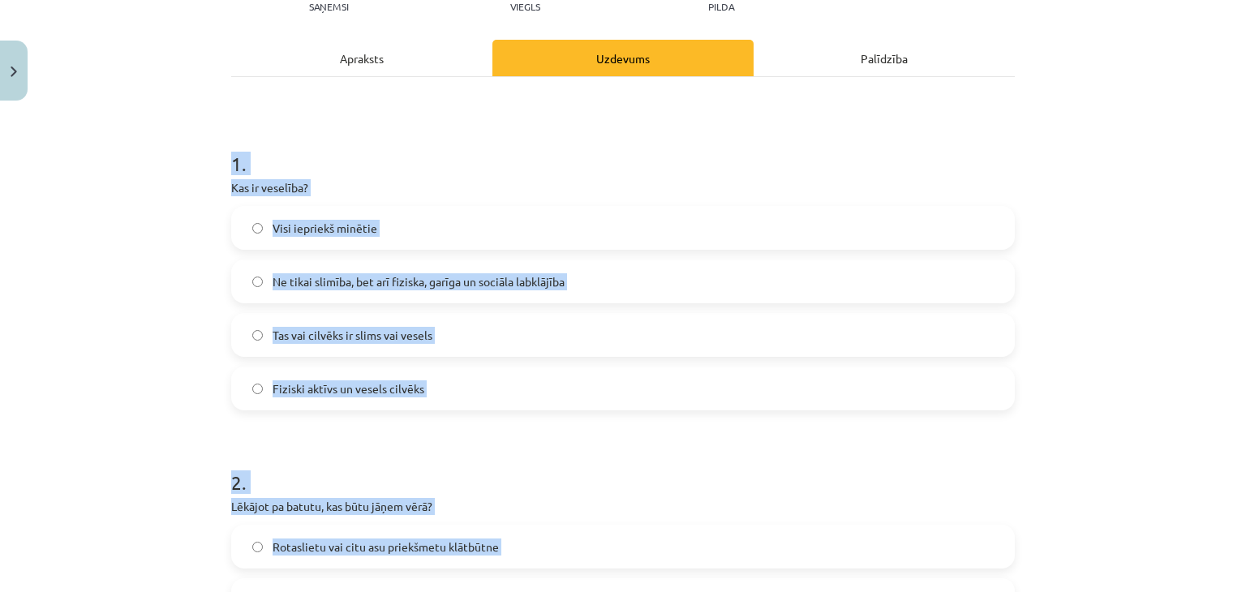
click at [124, 221] on div "Mācību tēma: Sports un veselības 7. klases 1. ieskaites mācību materiāls #4 🩺 3…" at bounding box center [623, 296] width 1246 height 592
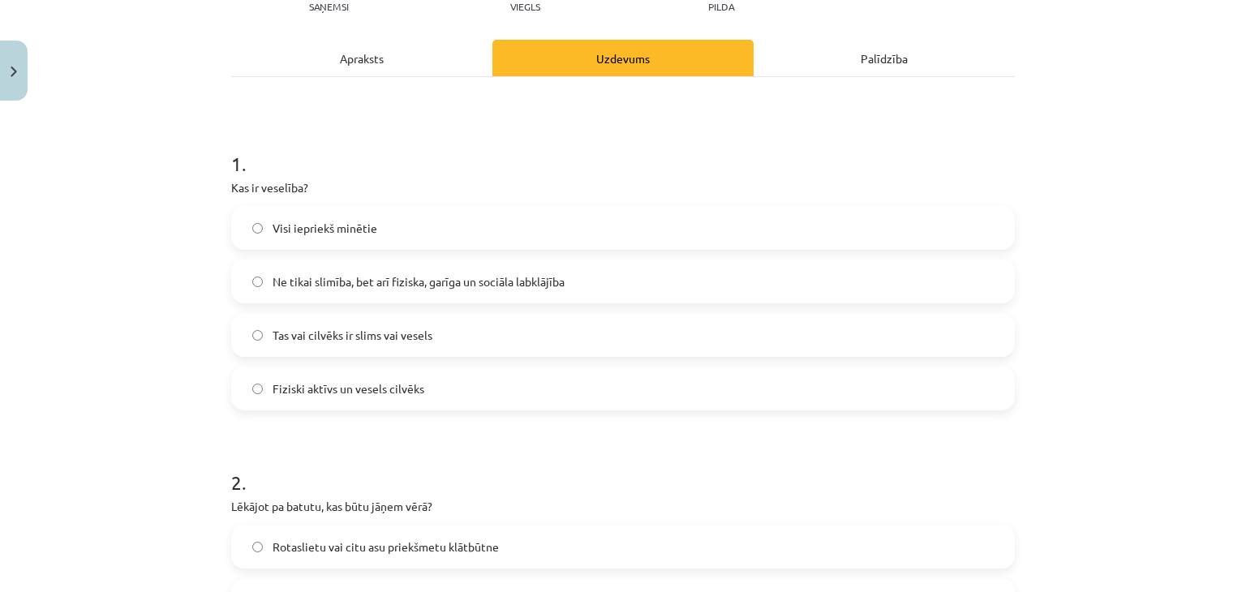
click at [267, 269] on label "Ne tikai slimība, bet arī fiziska, garīga un sociāla labklājība" at bounding box center [623, 281] width 780 height 41
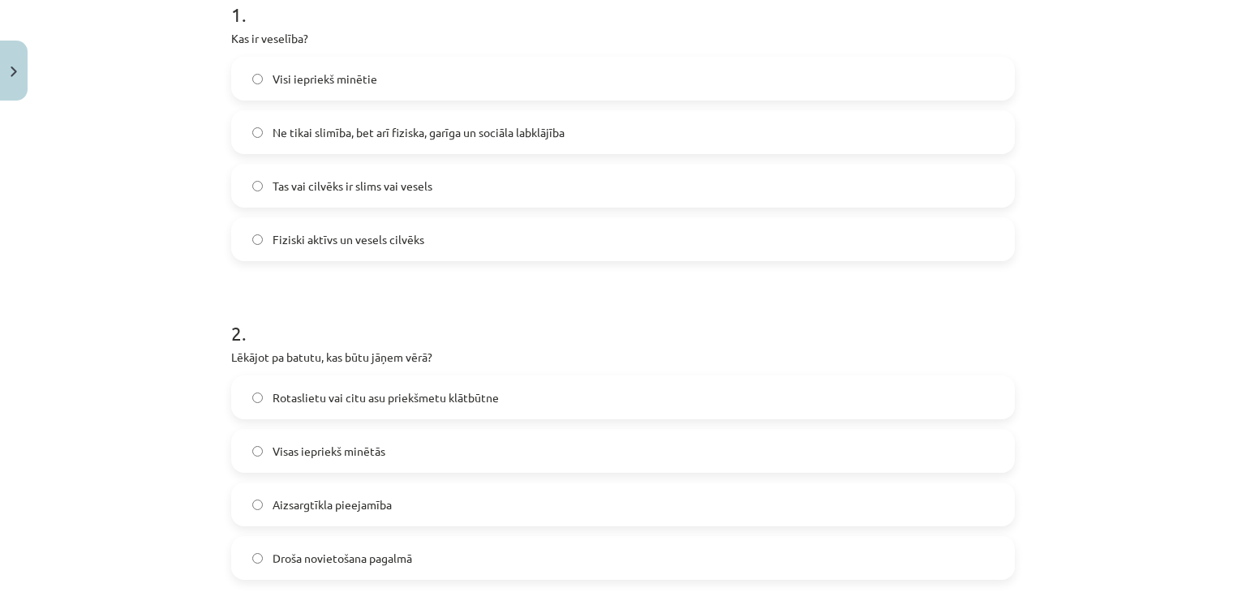
scroll to position [523, 0]
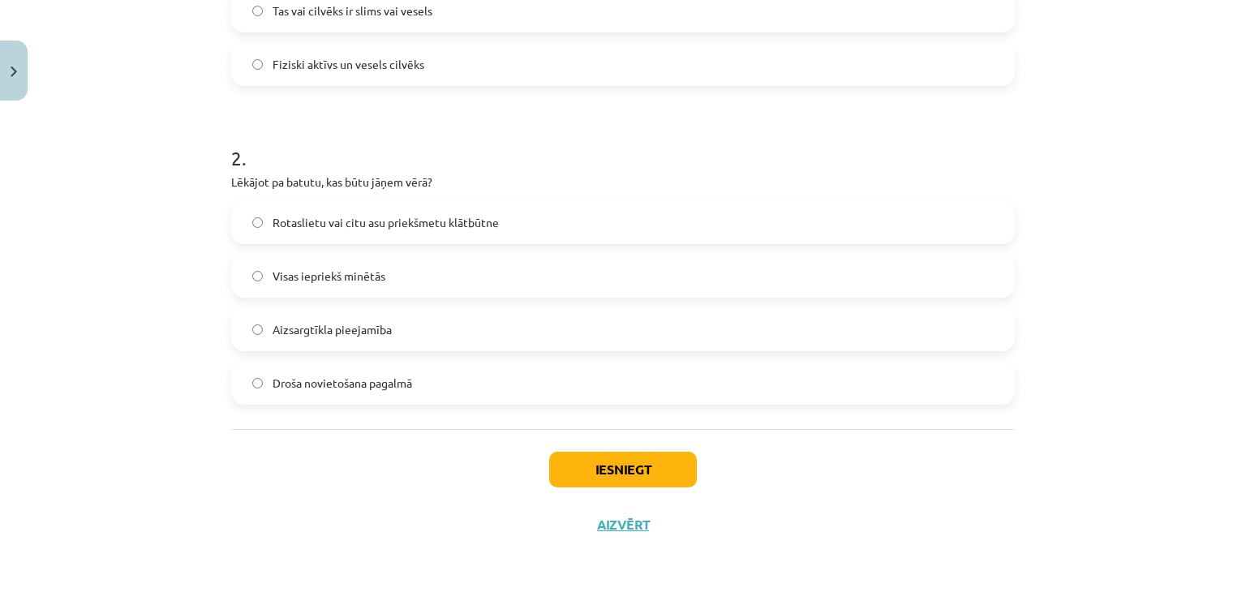
drag, startPoint x: 303, startPoint y: 280, endPoint x: 318, endPoint y: 290, distance: 18.2
click at [302, 278] on span "Visas iepriekš minētās" at bounding box center [329, 276] width 113 height 17
click at [571, 452] on button "Iesniegt" at bounding box center [623, 470] width 148 height 36
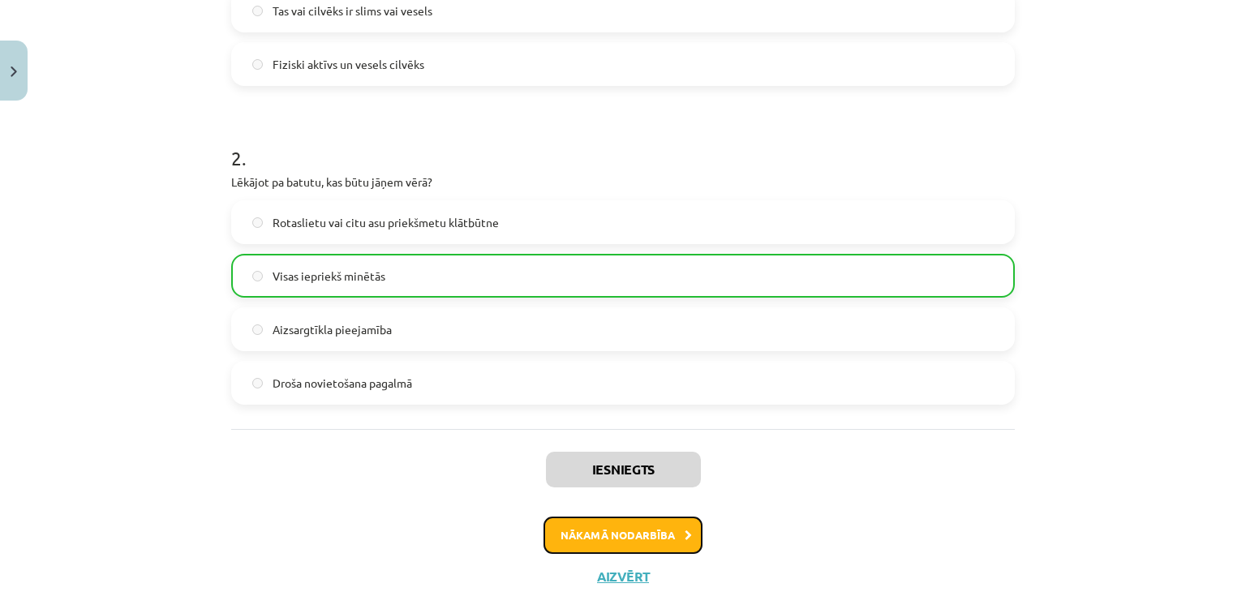
click at [589, 539] on button "Nākamā nodarbība" at bounding box center [622, 535] width 159 height 37
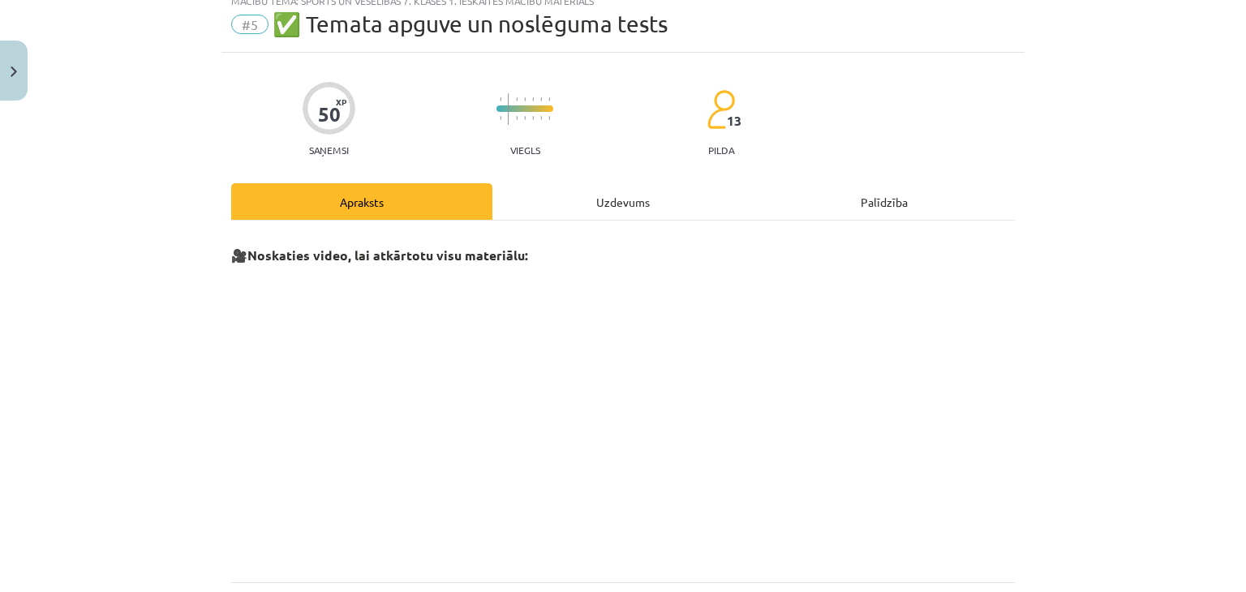
scroll to position [41, 0]
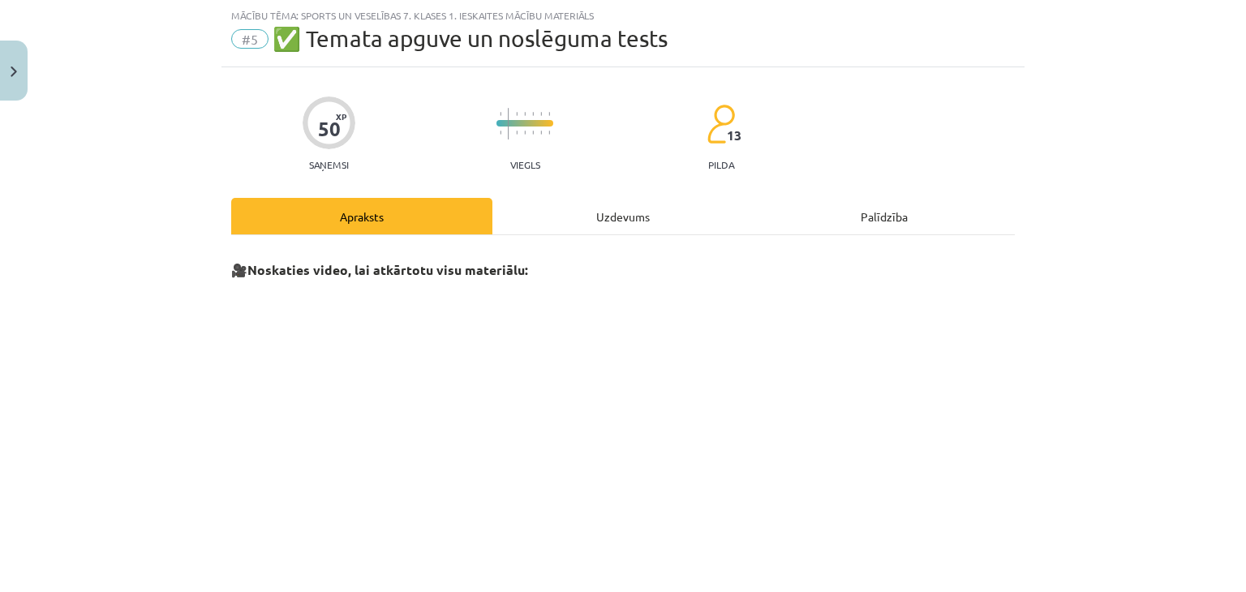
click at [558, 225] on div "Uzdevums" at bounding box center [622, 216] width 261 height 37
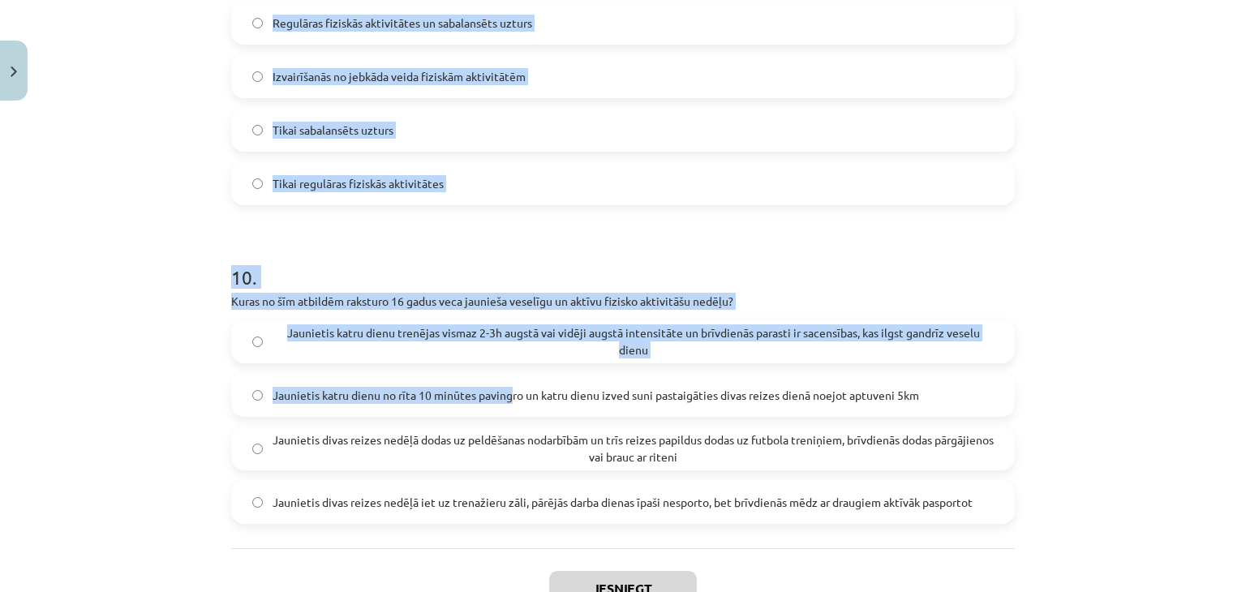
scroll to position [3073, 0]
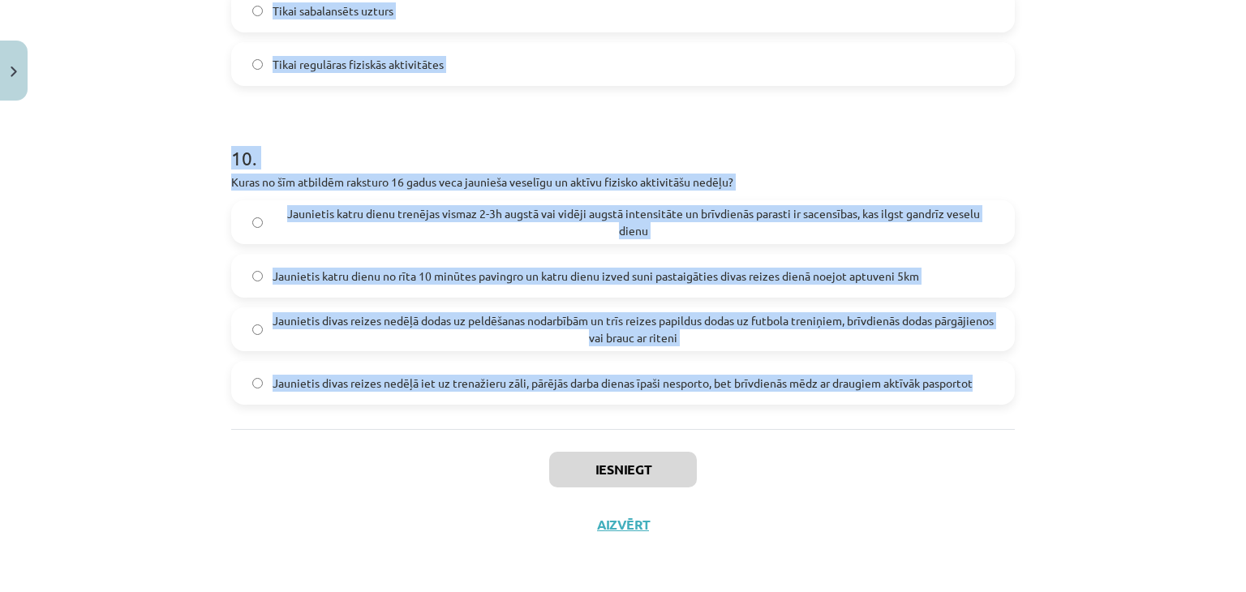
drag, startPoint x: 193, startPoint y: 137, endPoint x: 1061, endPoint y: 403, distance: 907.8
click at [1061, 403] on div "Mācību tēma: Sports un veselības 7. klases 1. ieskaites mācību materiāls #5 ✅ T…" at bounding box center [623, 296] width 1246 height 592
copy form "1 . Cik daudz porciju dārzeņu un augļu ieteicams lietot dienā, lai uzturētu ves…"
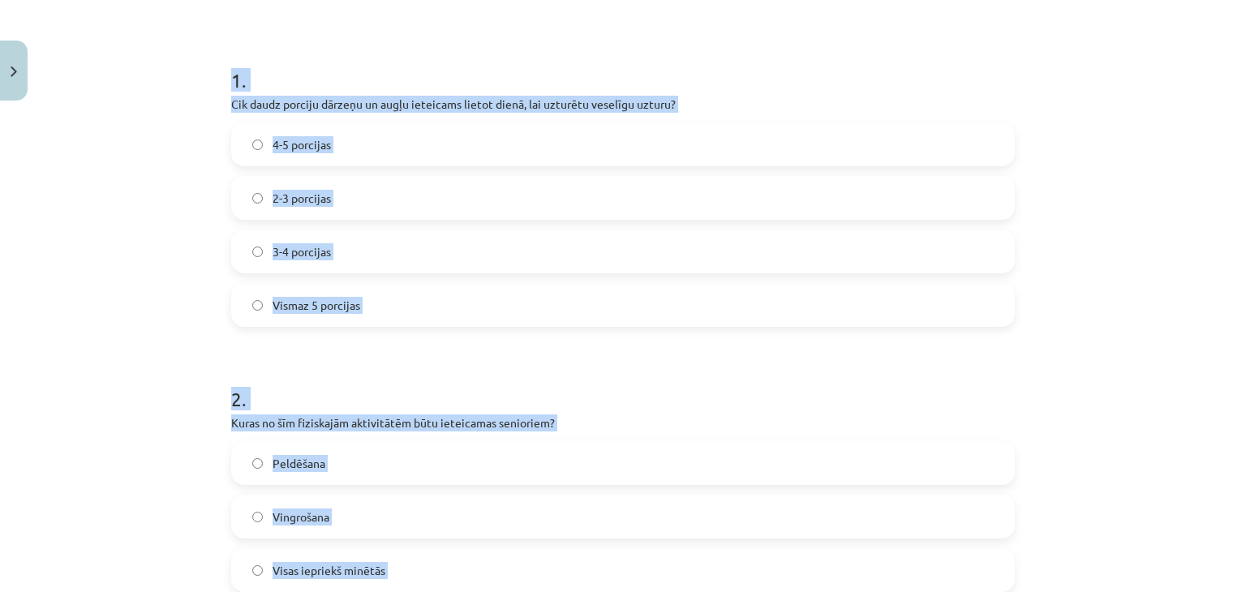
scroll to position [0, 0]
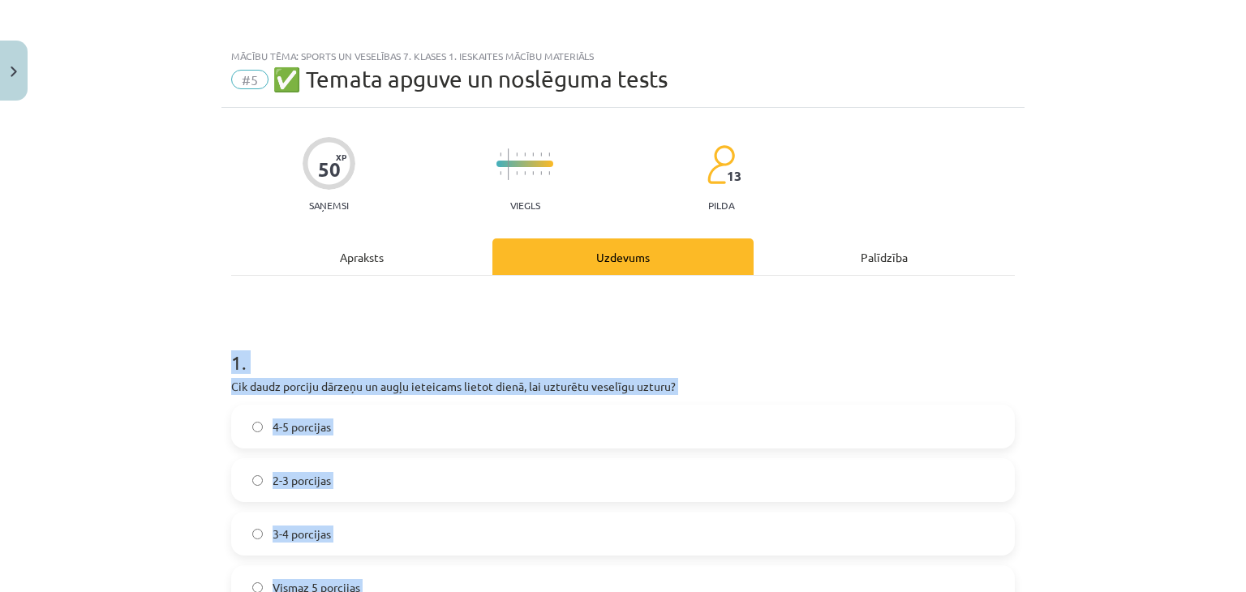
click at [689, 341] on h1 "1 ." at bounding box center [623, 348] width 784 height 50
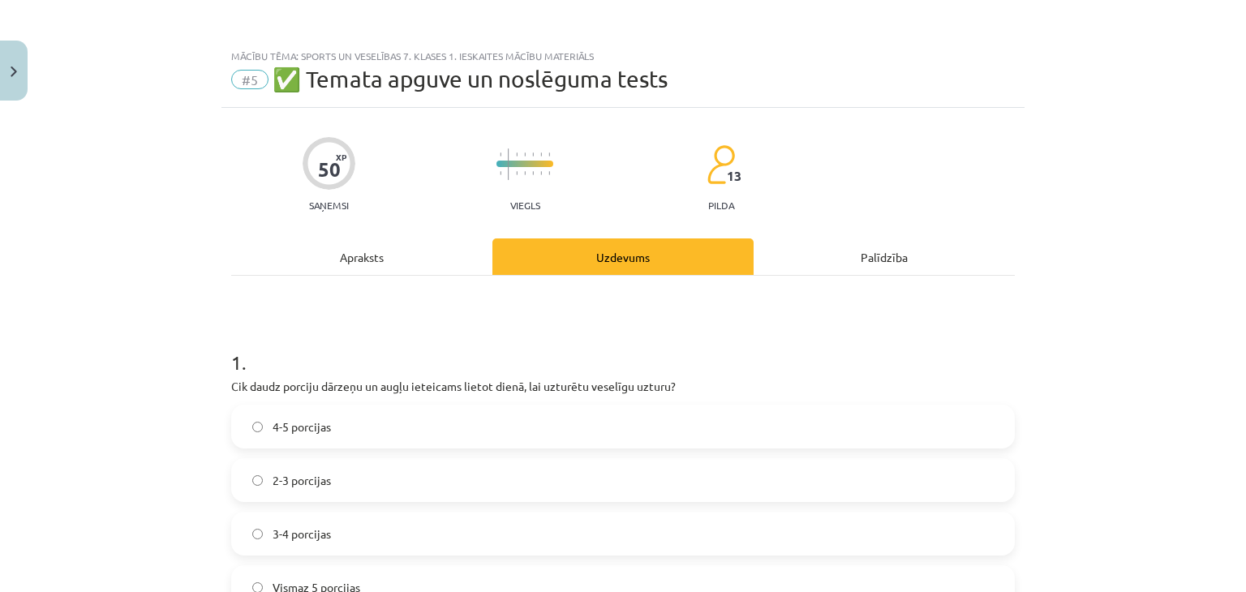
scroll to position [162, 0]
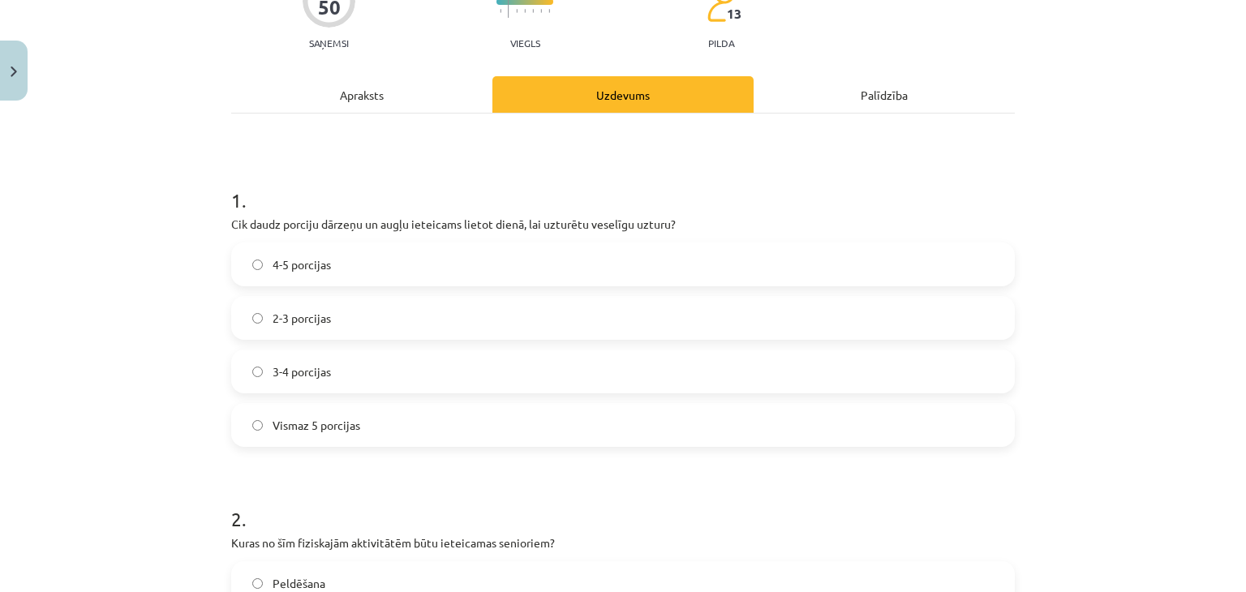
click at [440, 273] on label "4-5 porcijas" at bounding box center [623, 264] width 780 height 41
click at [427, 421] on label "Vismaz 5 porcijas" at bounding box center [623, 425] width 780 height 41
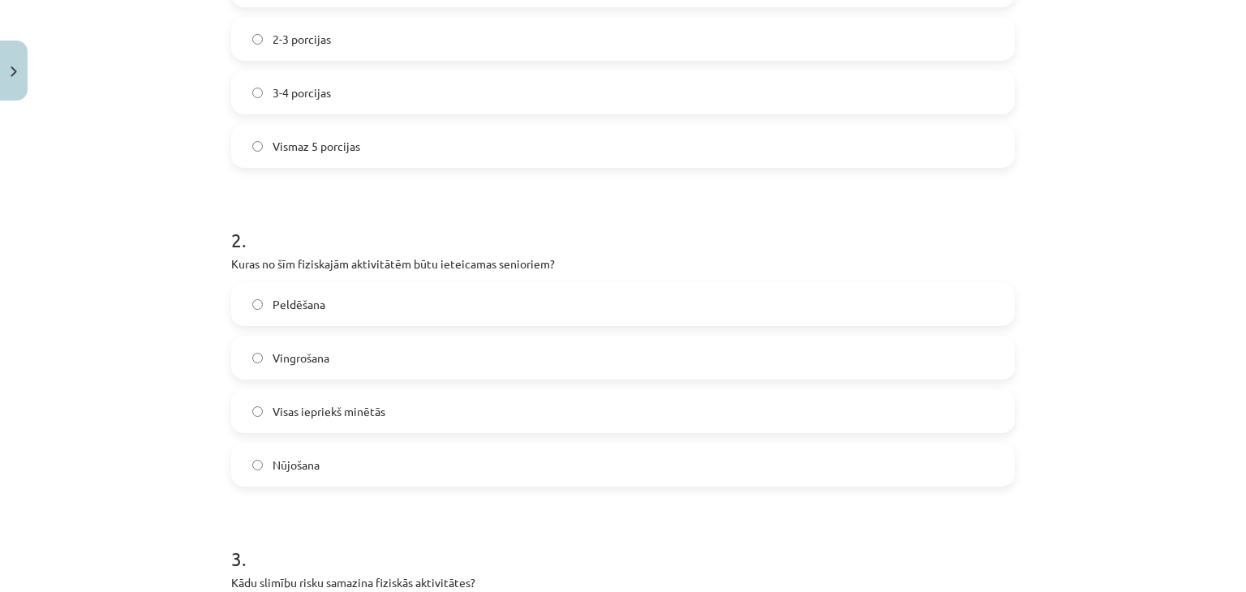
scroll to position [487, 0]
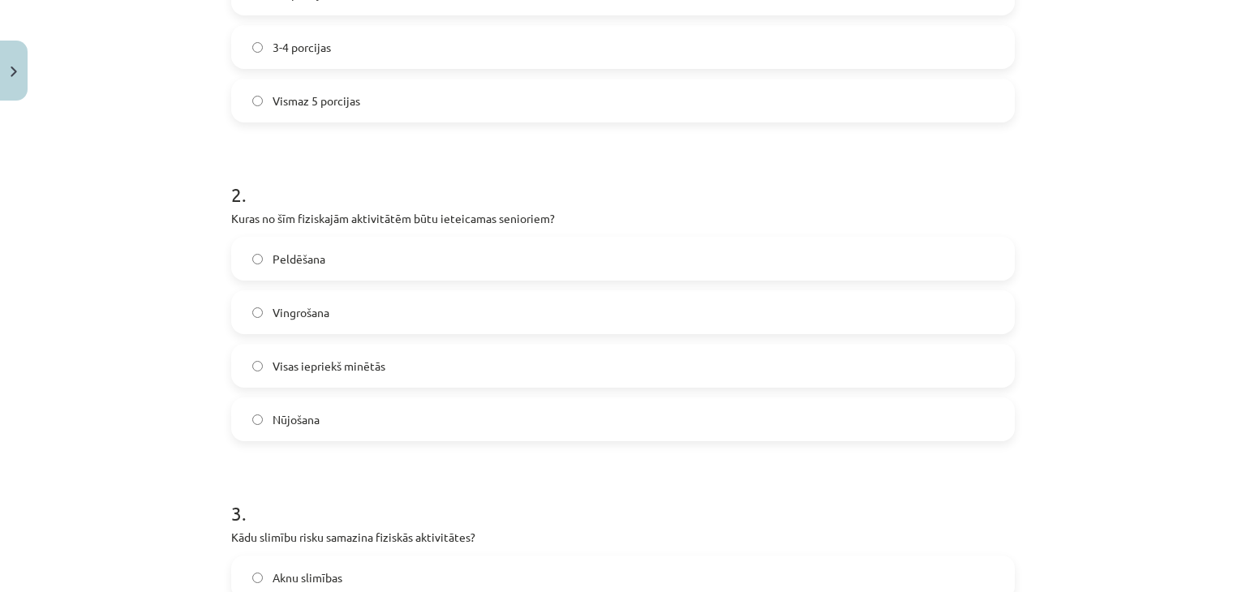
click at [320, 373] on span "Visas iepriekš minētās" at bounding box center [329, 366] width 113 height 17
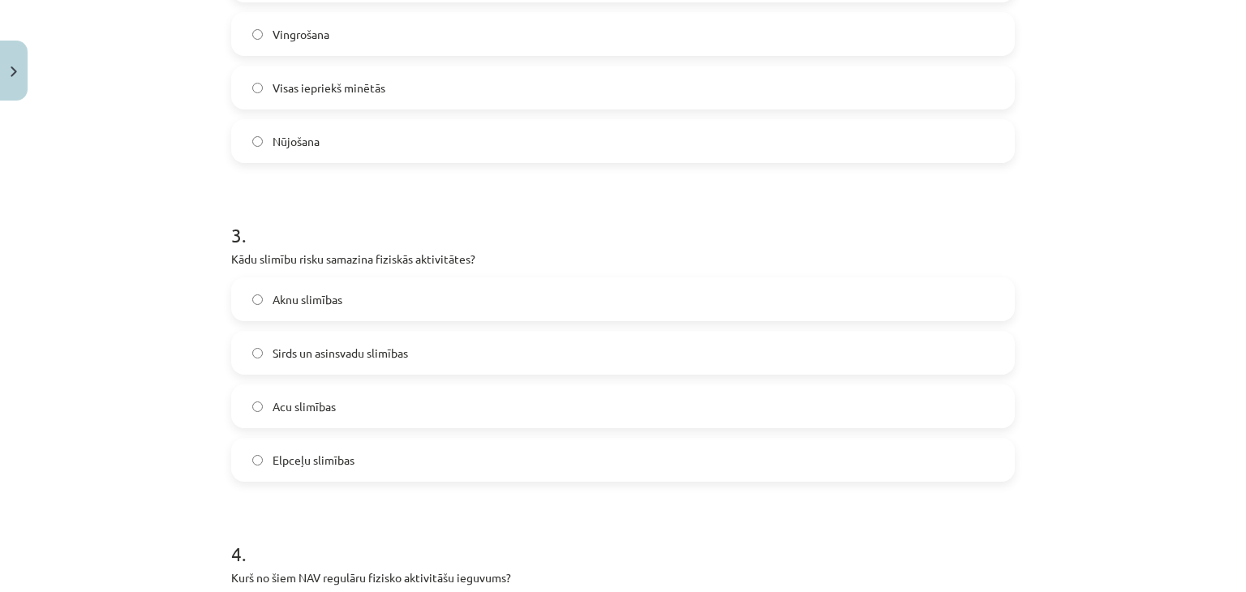
scroll to position [973, 0]
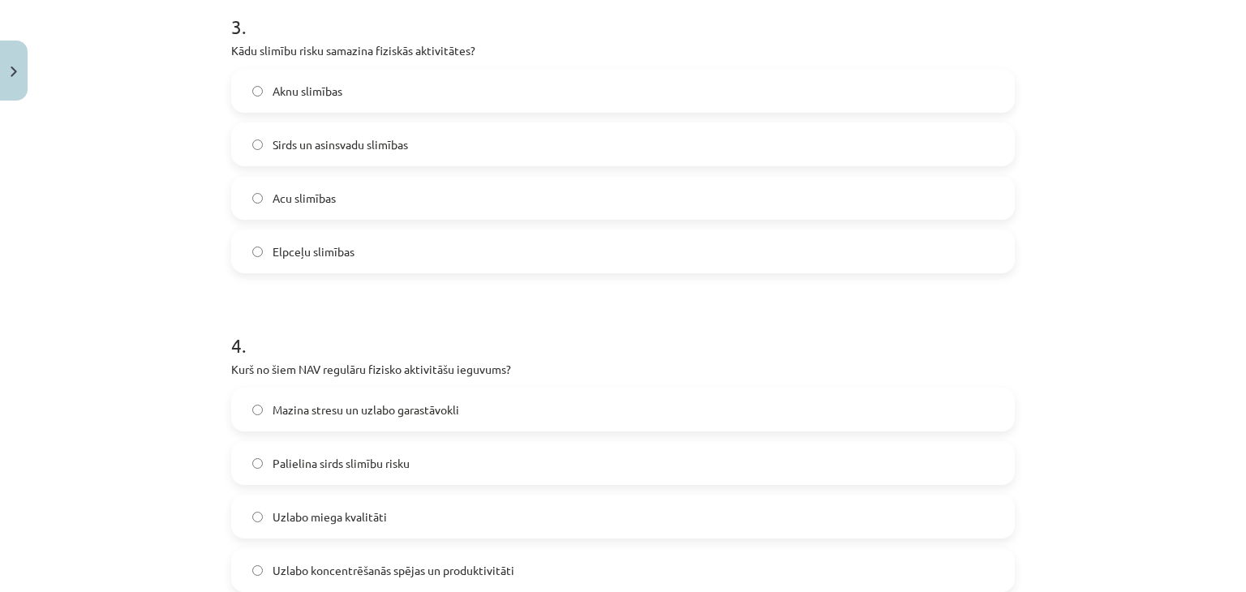
click at [273, 136] on span "Sirds un asinsvadu slimības" at bounding box center [340, 144] width 135 height 17
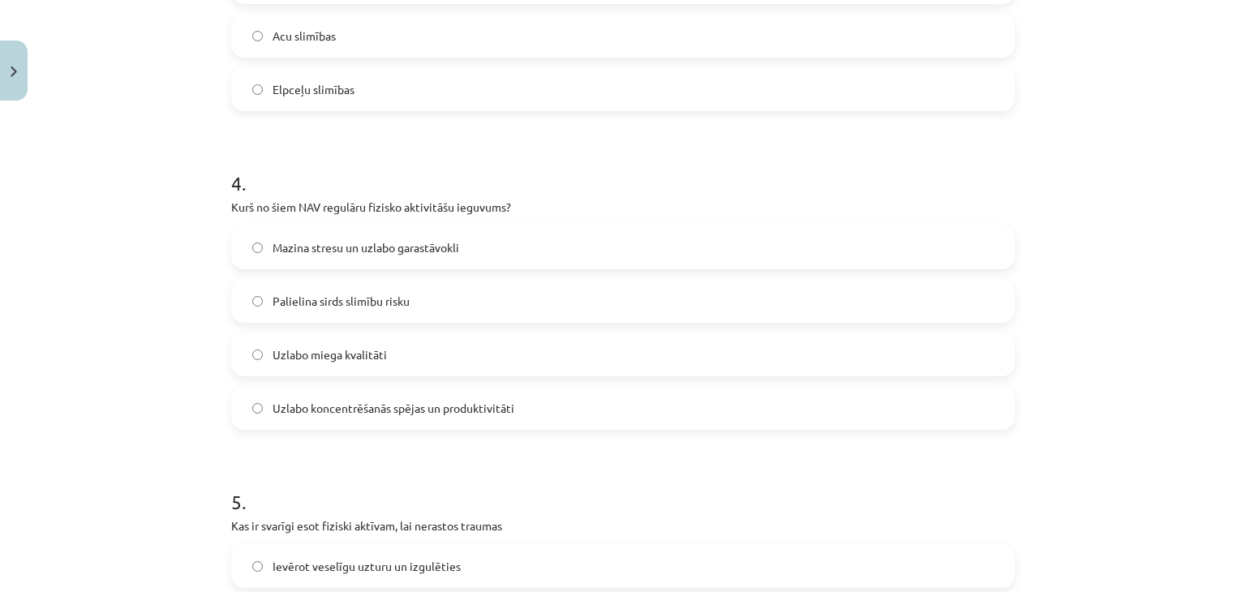
click at [289, 298] on span "Palielina sirds slimību risku" at bounding box center [341, 301] width 137 height 17
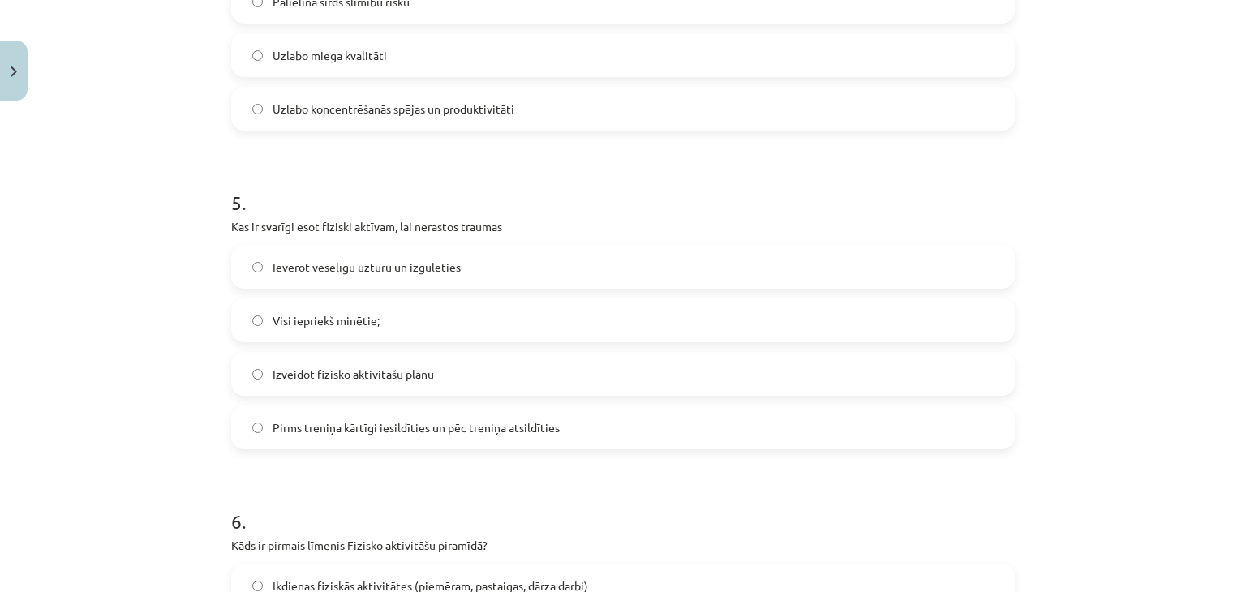
scroll to position [1460, 0]
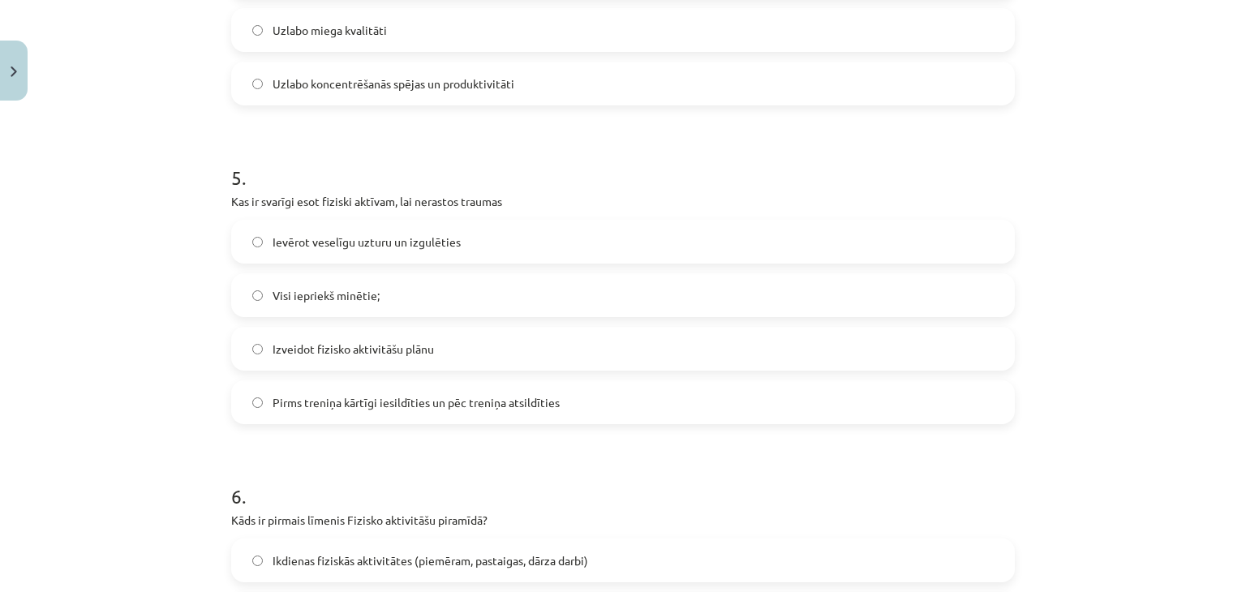
click at [248, 281] on label "Visi iepriekš minētie;" at bounding box center [623, 295] width 780 height 41
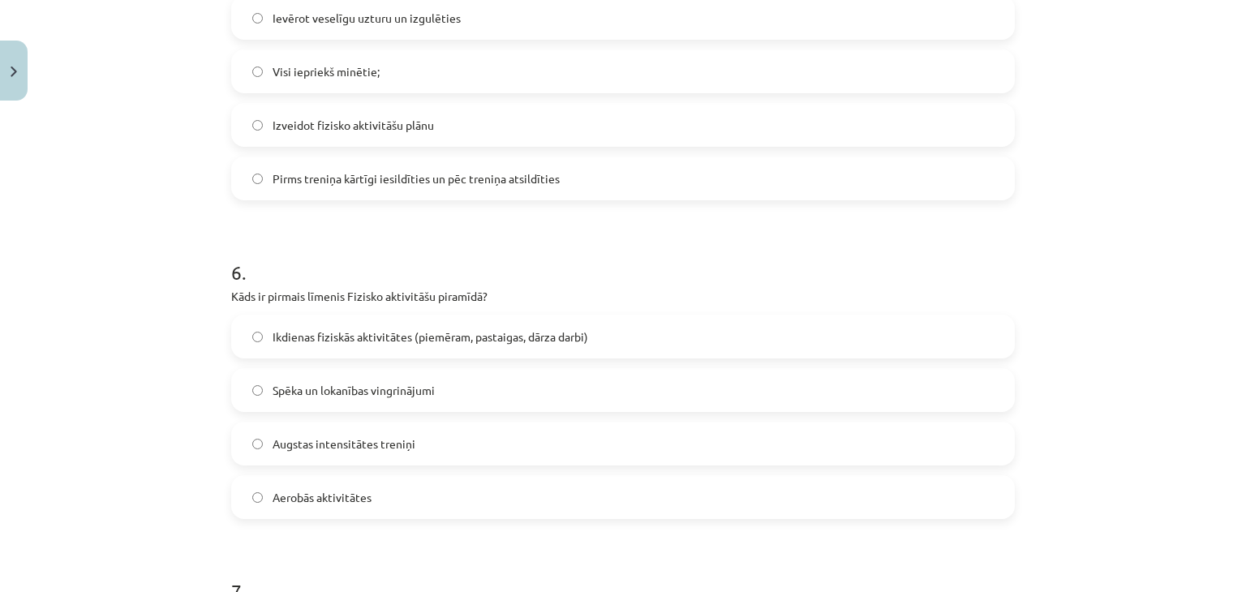
scroll to position [1703, 0]
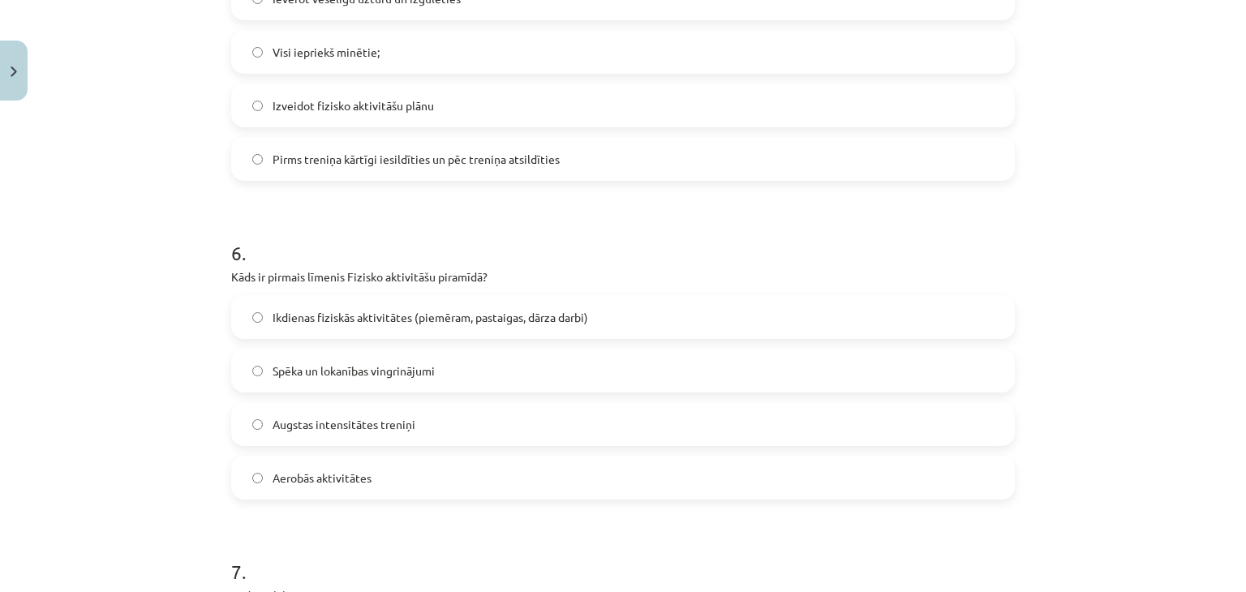
click at [311, 329] on label "Ikdienas fiziskās aktivitātes (piemēram, pastaigas, dārza darbi)" at bounding box center [623, 317] width 780 height 41
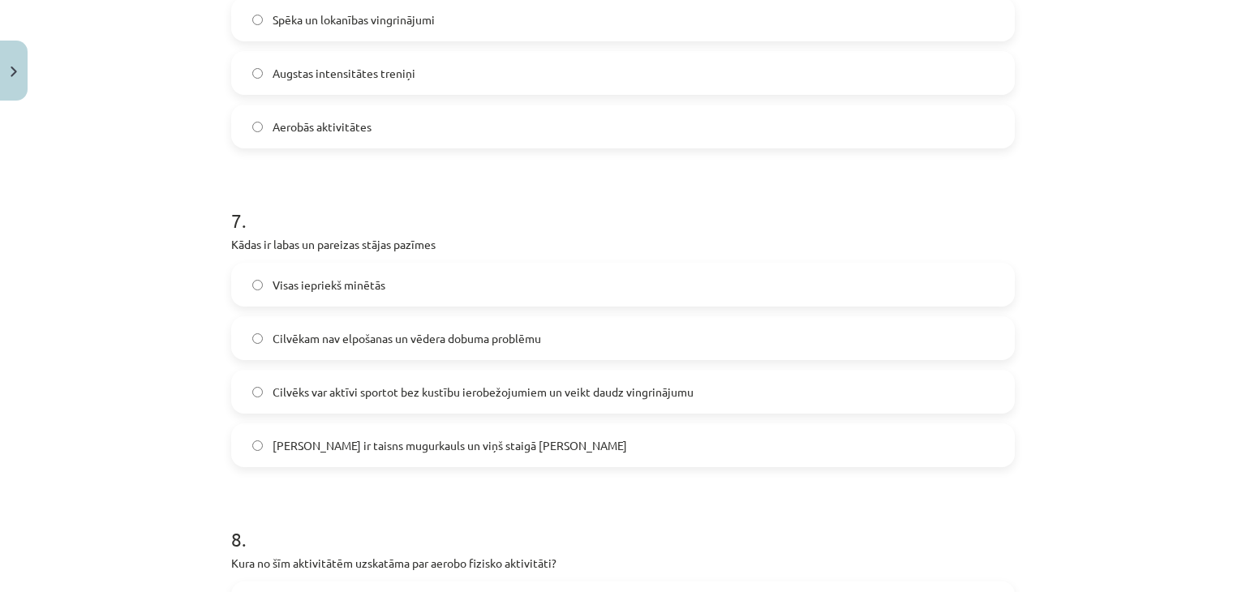
scroll to position [2190, 0]
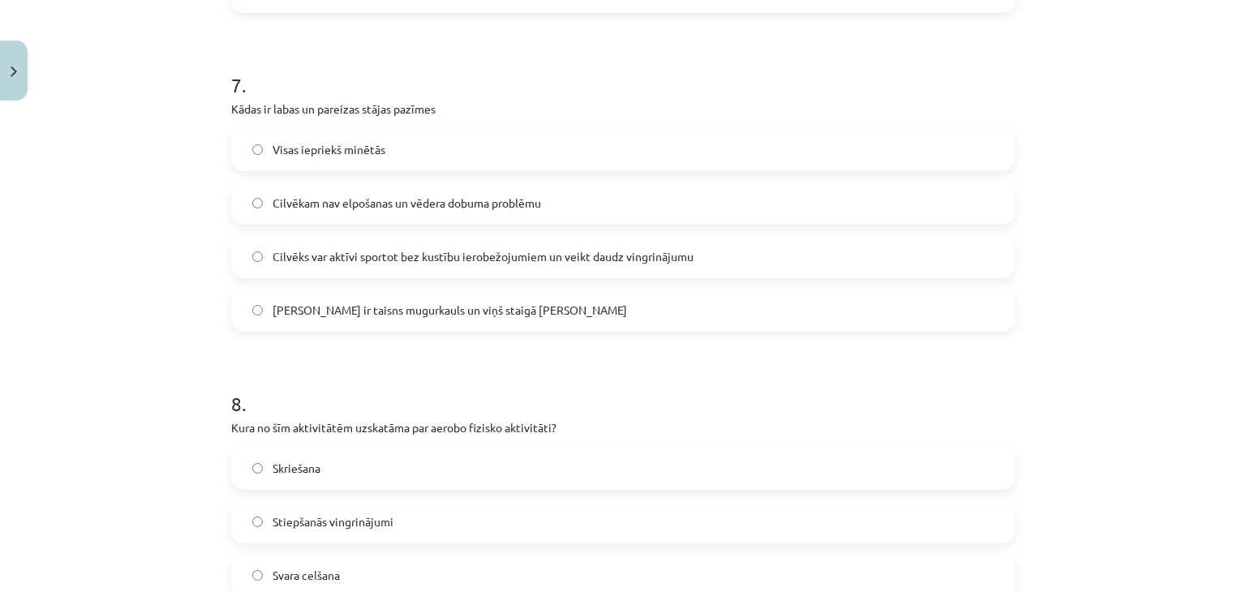
click at [282, 131] on label "Visas iepriekš minētās" at bounding box center [623, 149] width 780 height 41
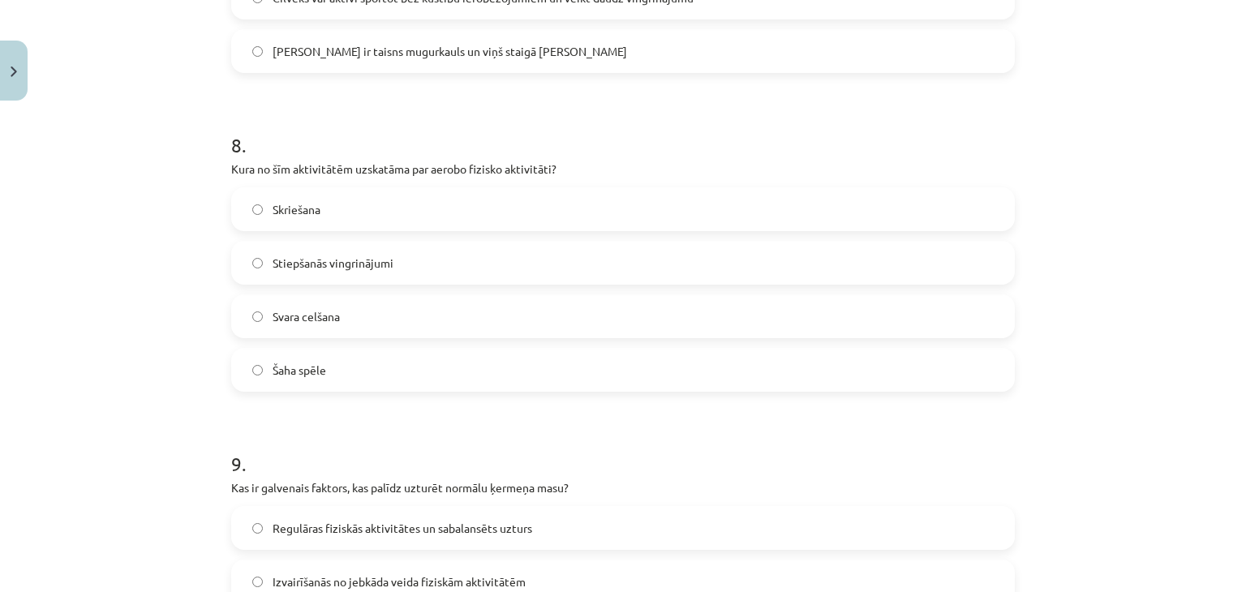
scroll to position [2515, 0]
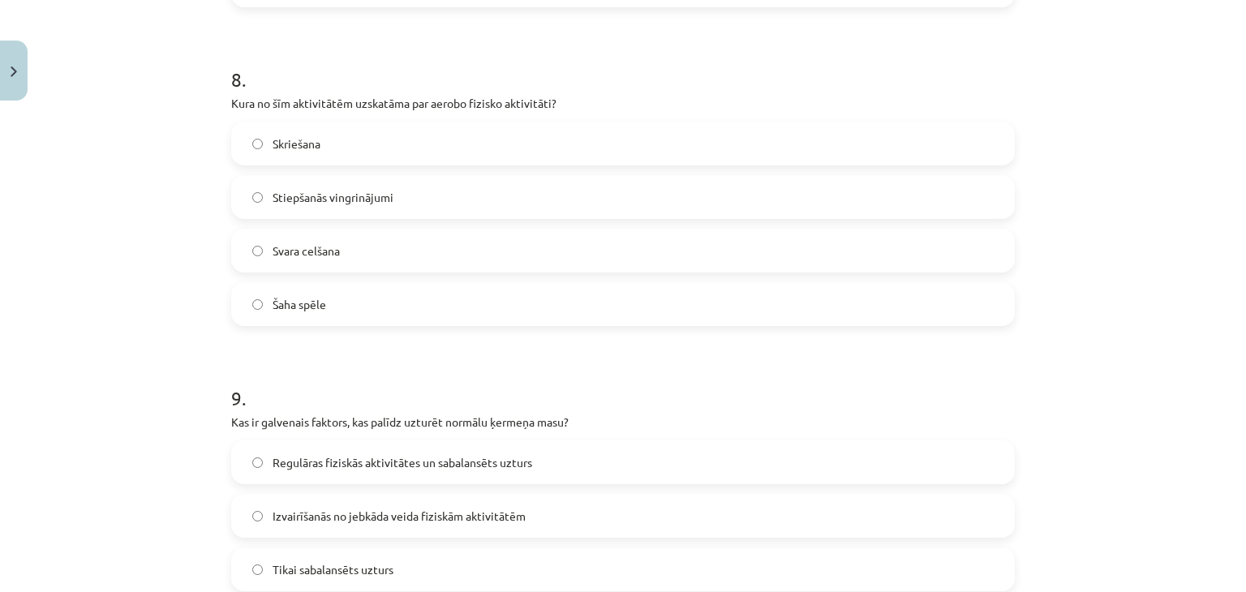
click at [273, 143] on span "Skriešana" at bounding box center [297, 143] width 48 height 17
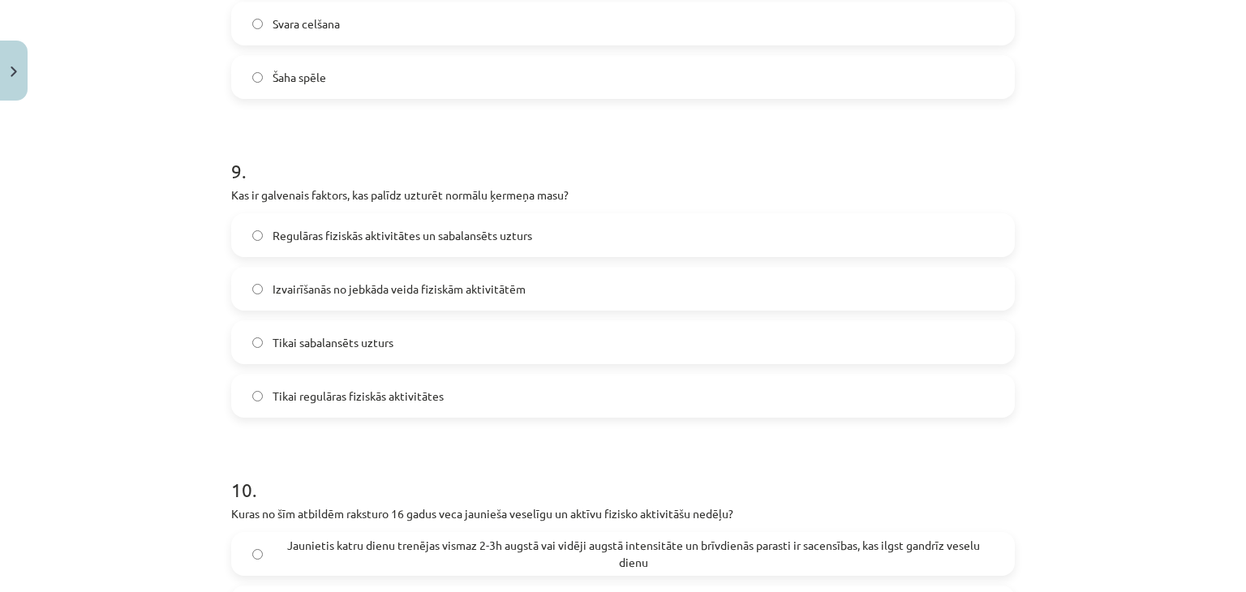
scroll to position [2839, 0]
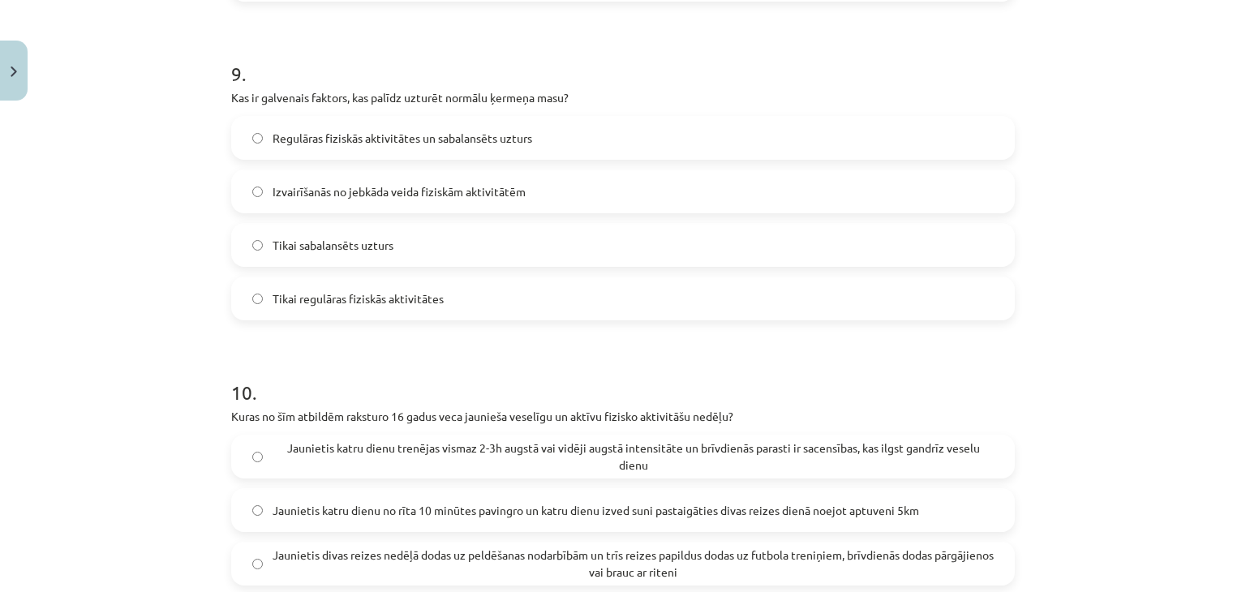
click at [273, 131] on span "Regulāras fiziskās aktivitātes un sabalansēts uzturs" at bounding box center [403, 138] width 260 height 17
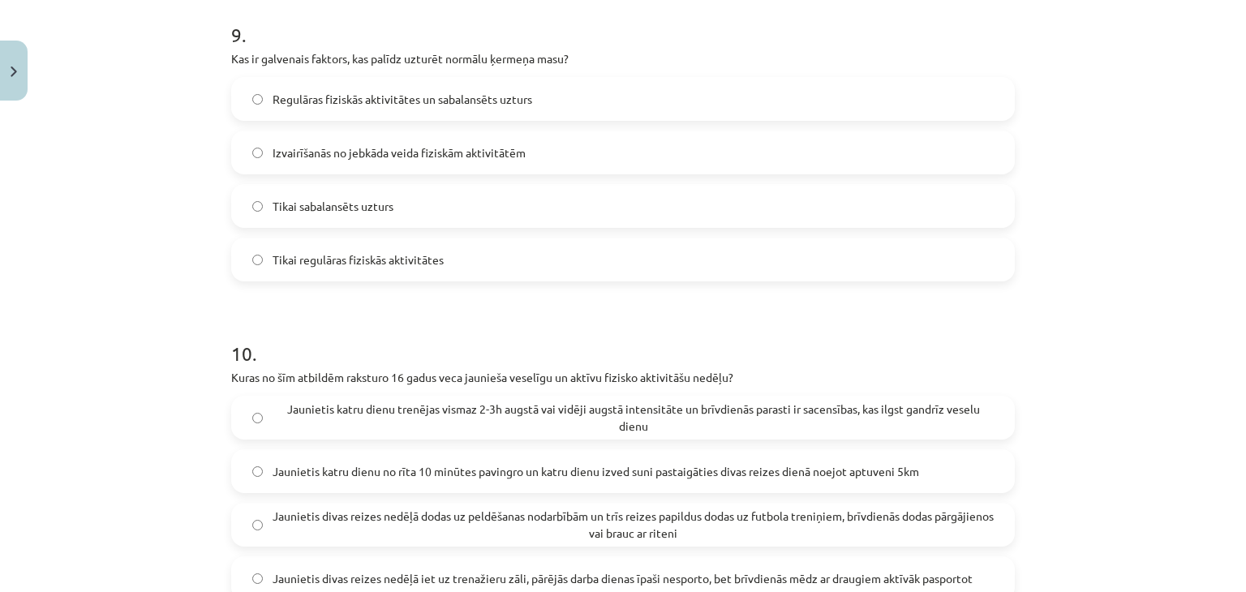
scroll to position [3073, 0]
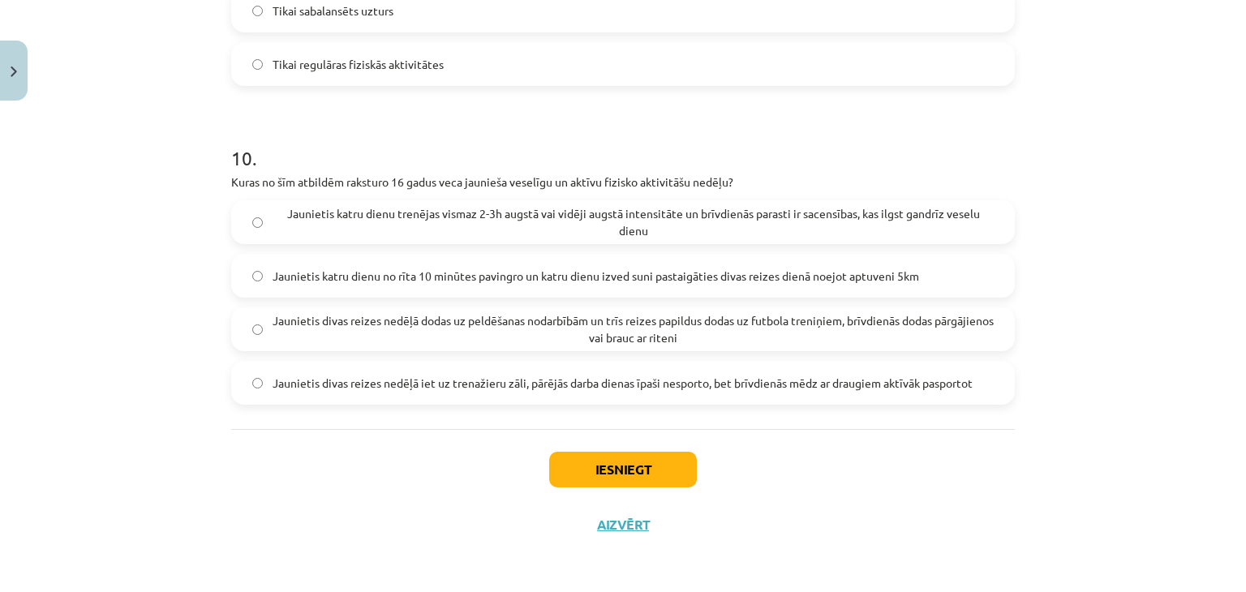
click at [508, 344] on span "Jaunietis divas reizes nedēļā dodas uz peldēšanas nodarbībām un trīs reizes pap…" at bounding box center [633, 329] width 721 height 34
click at [571, 475] on button "Iesniegt" at bounding box center [623, 470] width 148 height 36
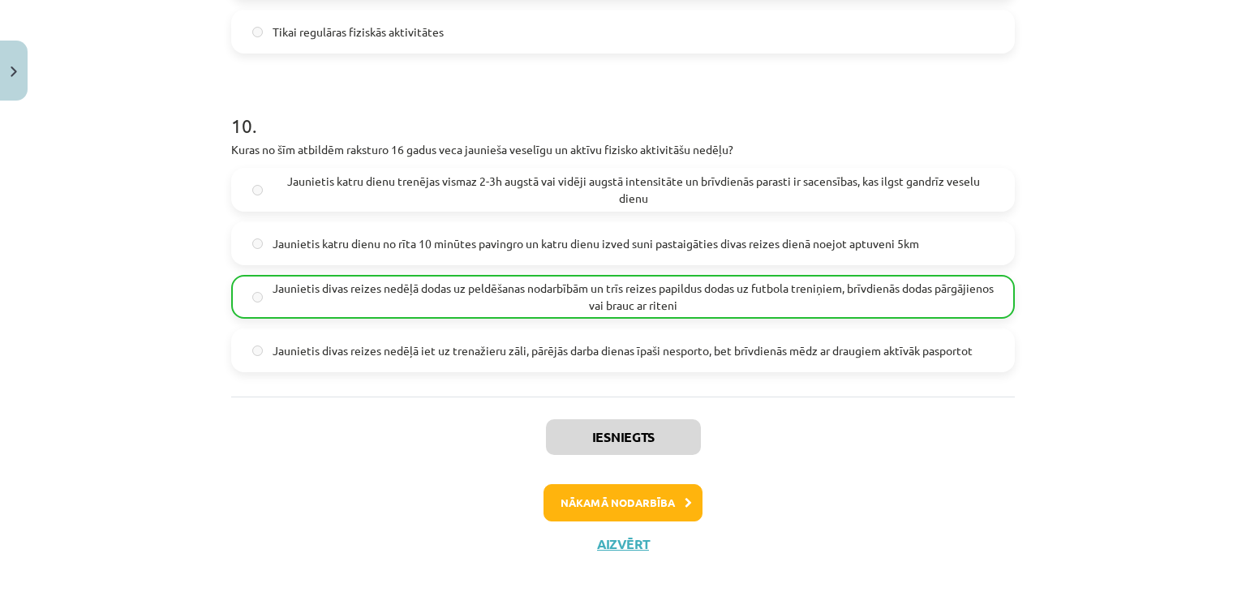
scroll to position [3125, 0]
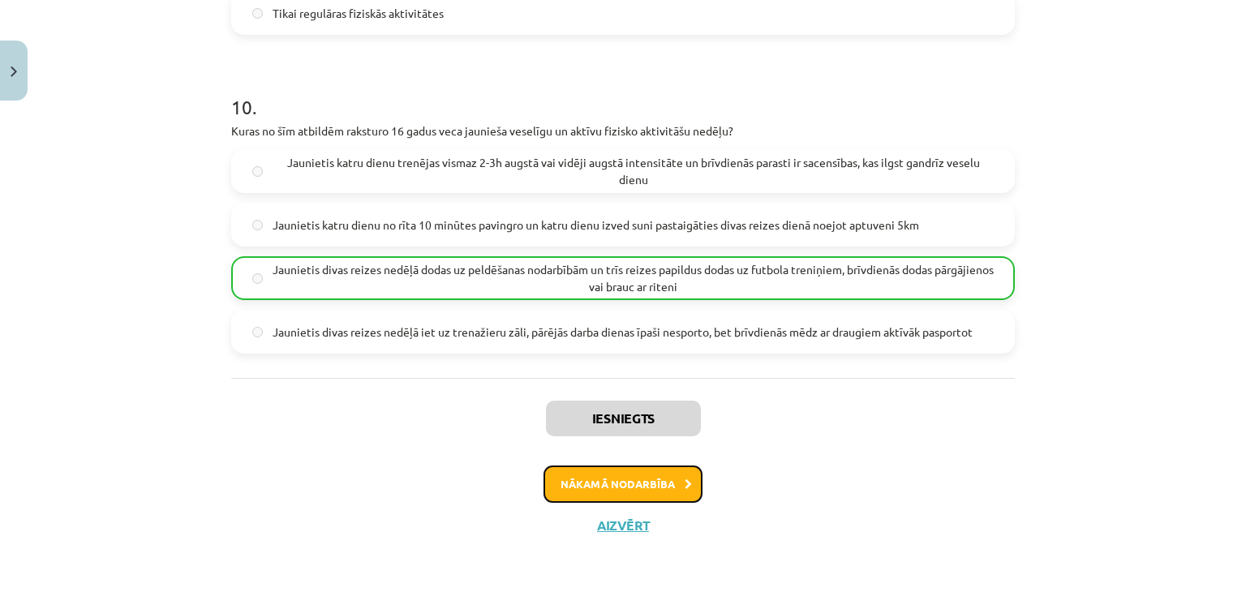
click at [586, 479] on button "Nākamā nodarbība" at bounding box center [622, 484] width 159 height 37
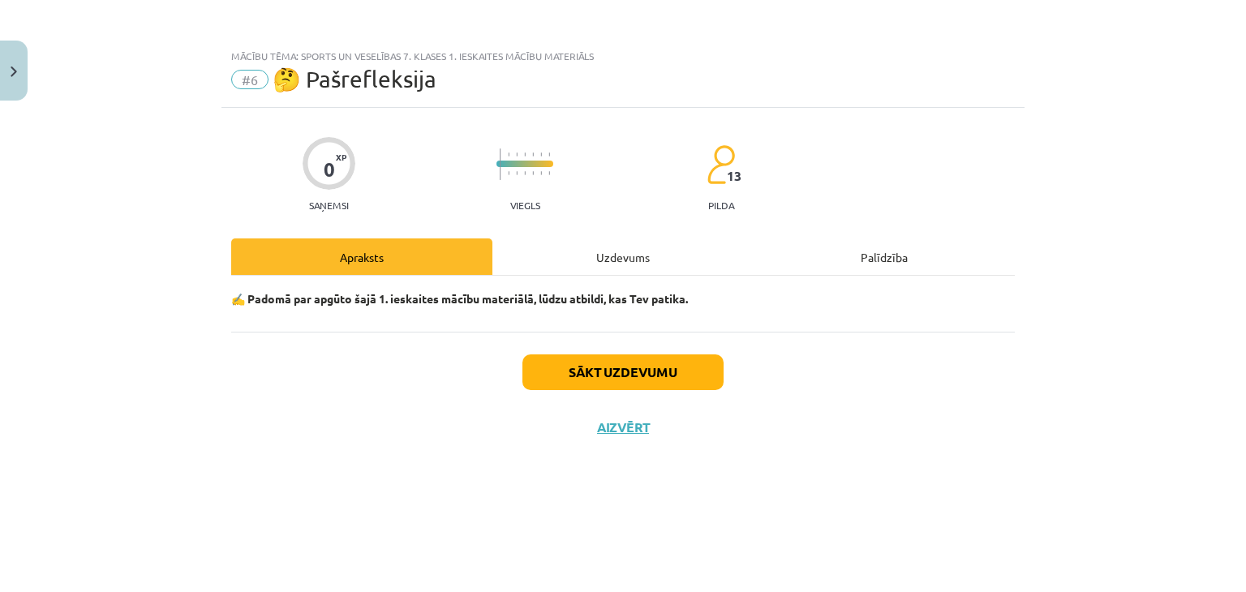
scroll to position [0, 0]
click at [569, 246] on div "Uzdevums" at bounding box center [622, 256] width 261 height 37
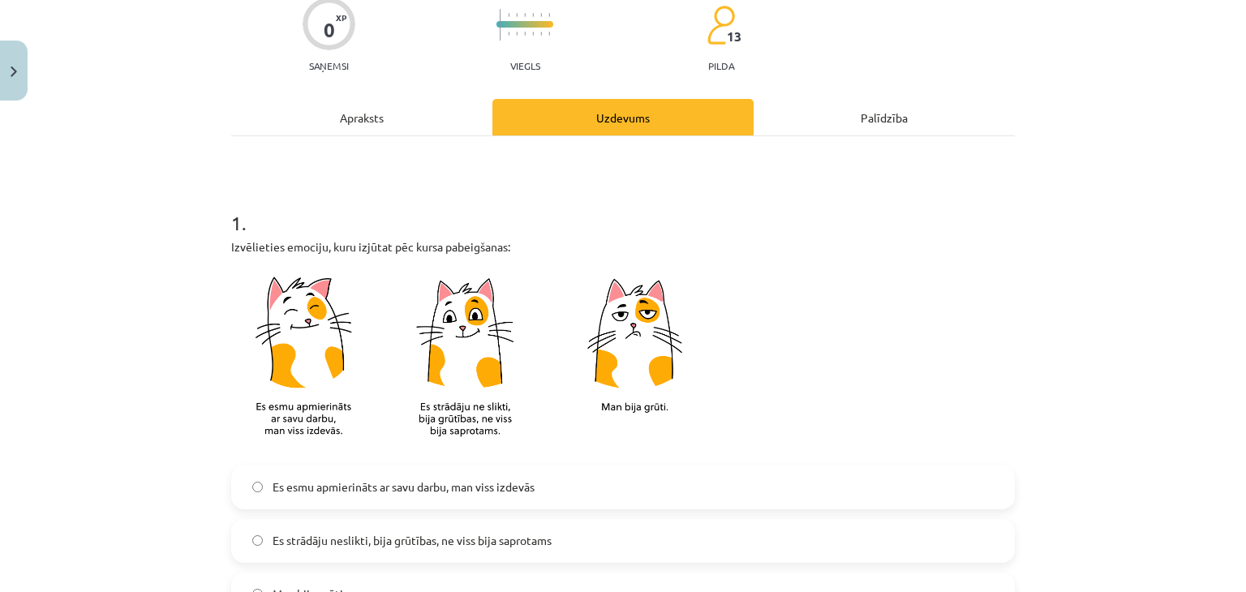
scroll to position [243, 0]
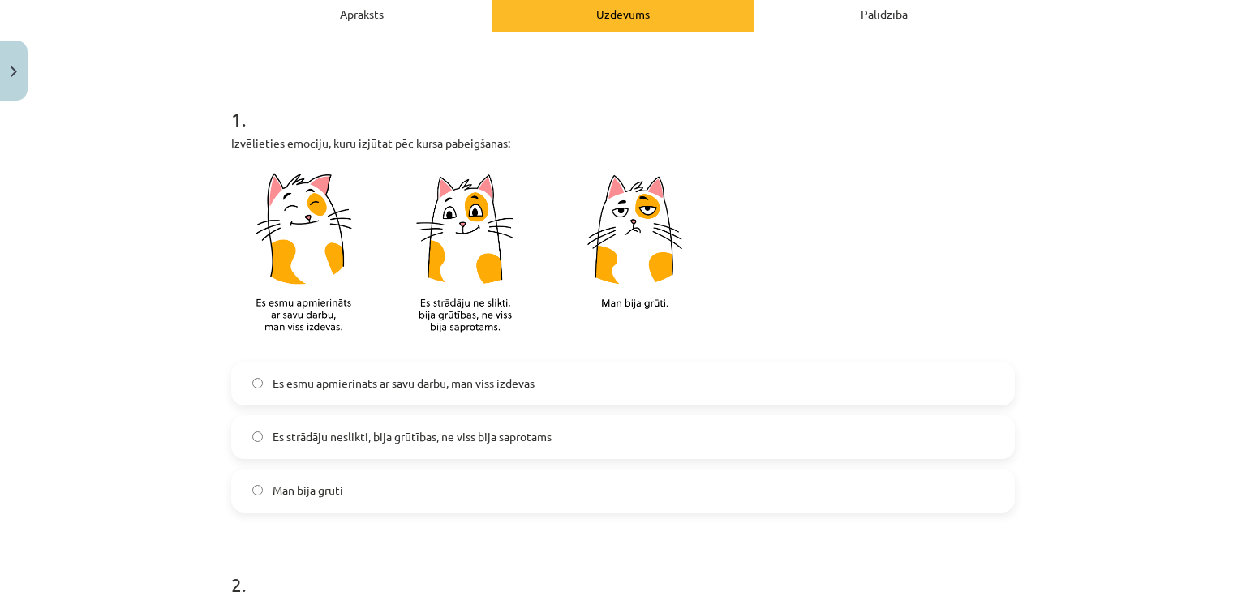
click at [331, 388] on span "Es esmu apmierināts ar savu darbu, man viss izdevās" at bounding box center [404, 383] width 262 height 17
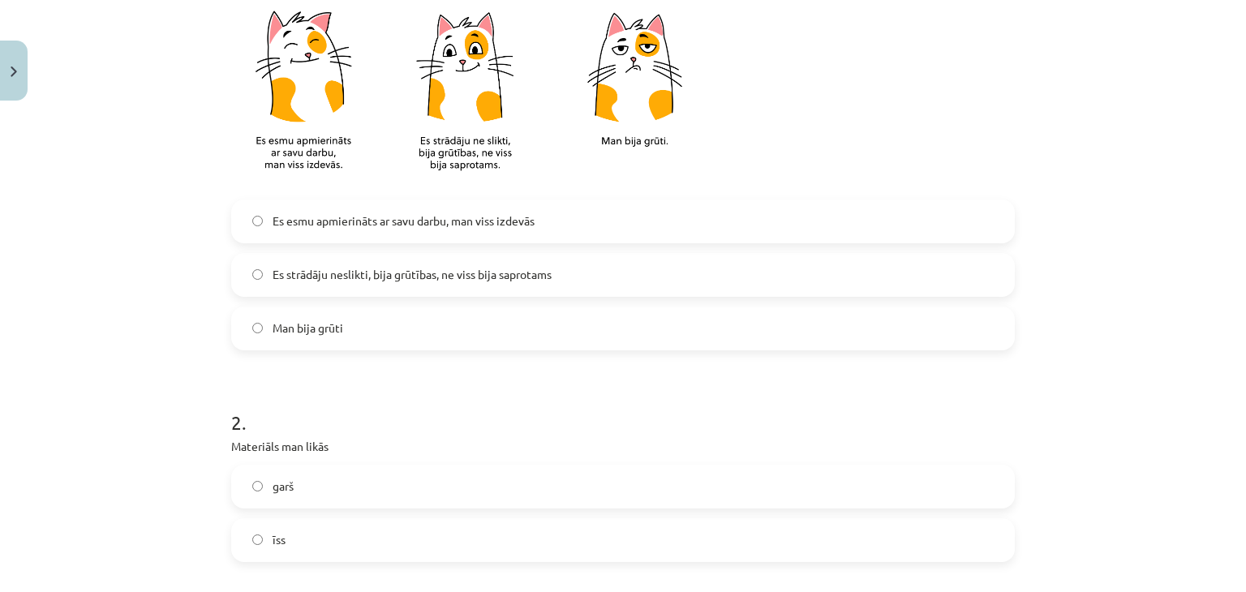
scroll to position [568, 0]
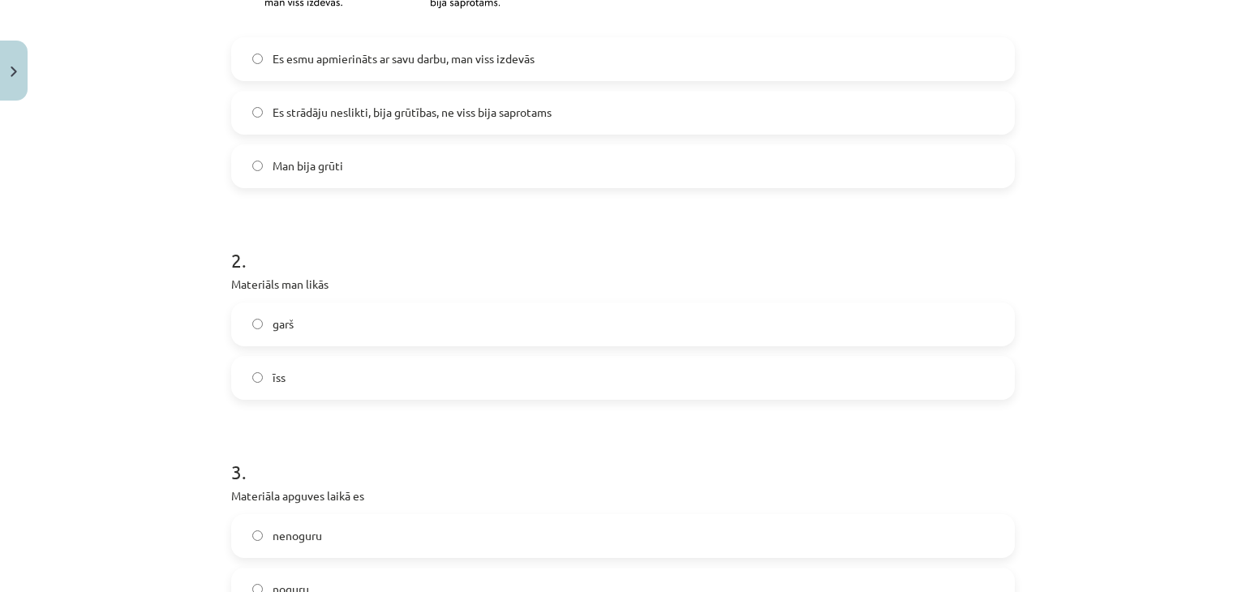
click at [333, 358] on label "īss" at bounding box center [623, 378] width 780 height 41
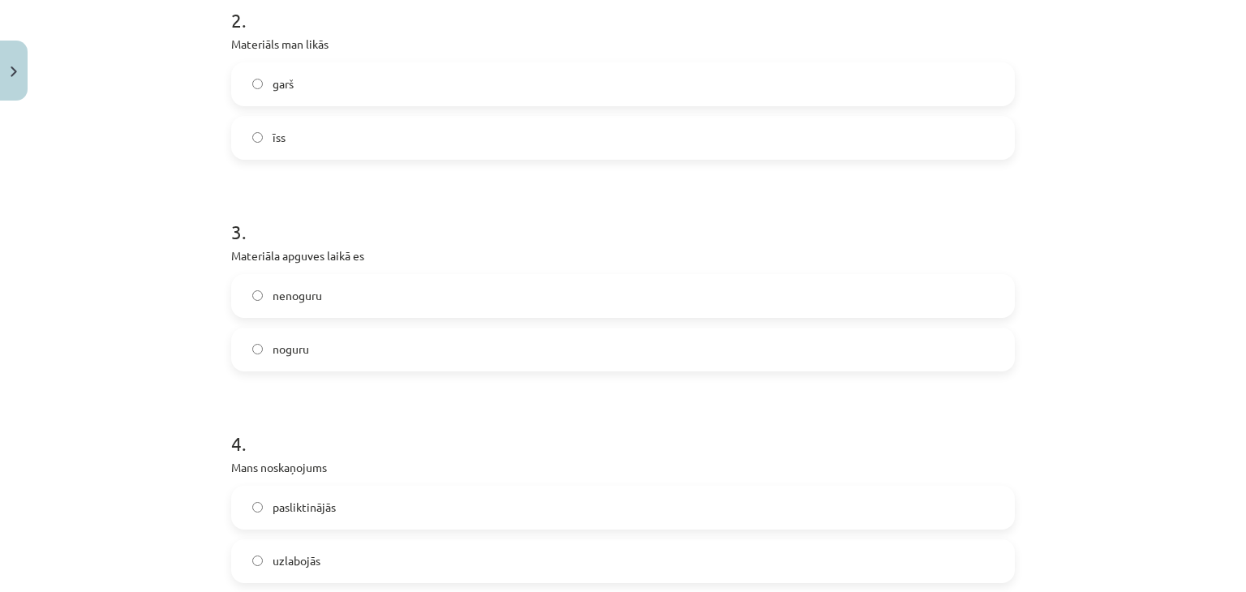
scroll to position [811, 0]
click at [309, 304] on label "nenoguru" at bounding box center [623, 293] width 780 height 41
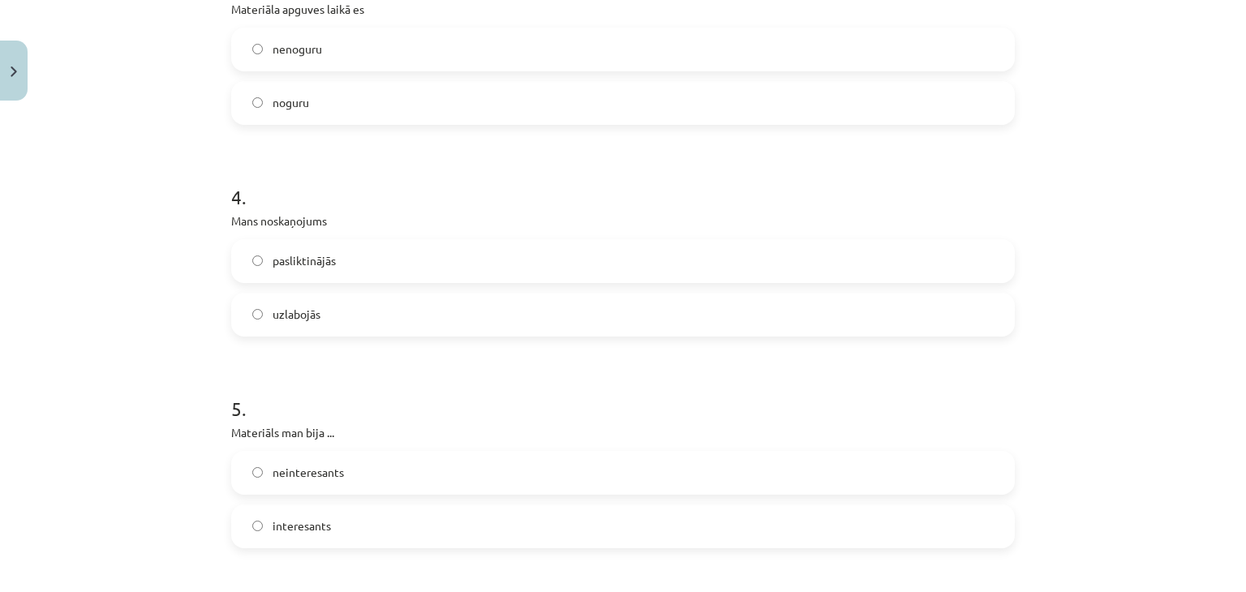
click at [320, 316] on label "uzlabojās" at bounding box center [623, 314] width 780 height 41
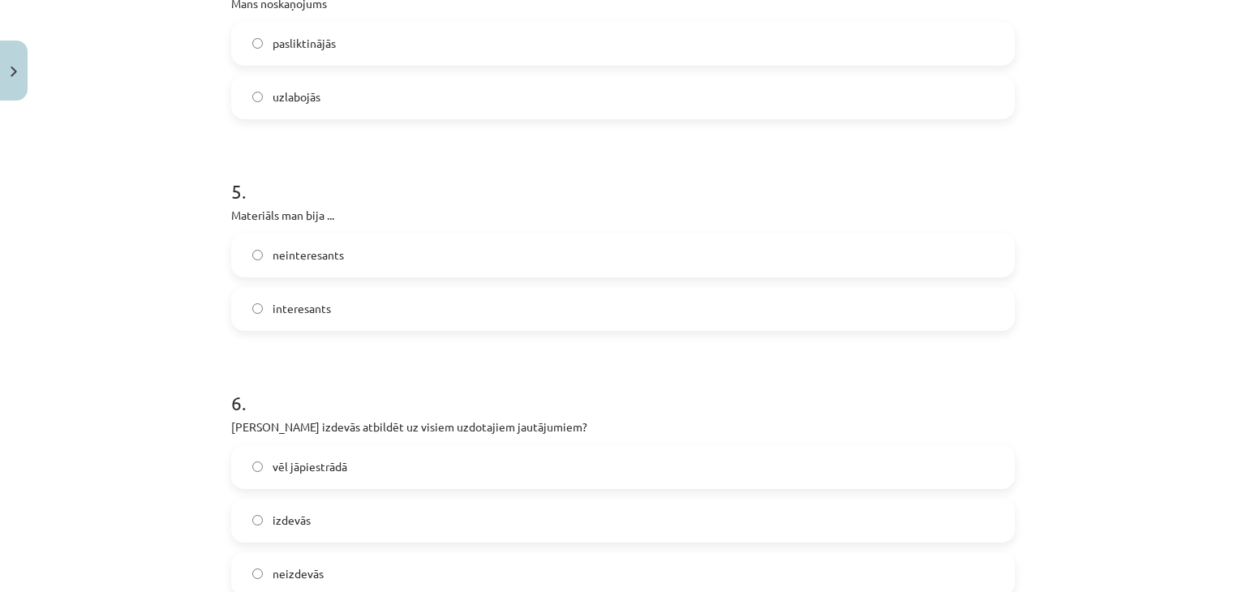
scroll to position [1298, 0]
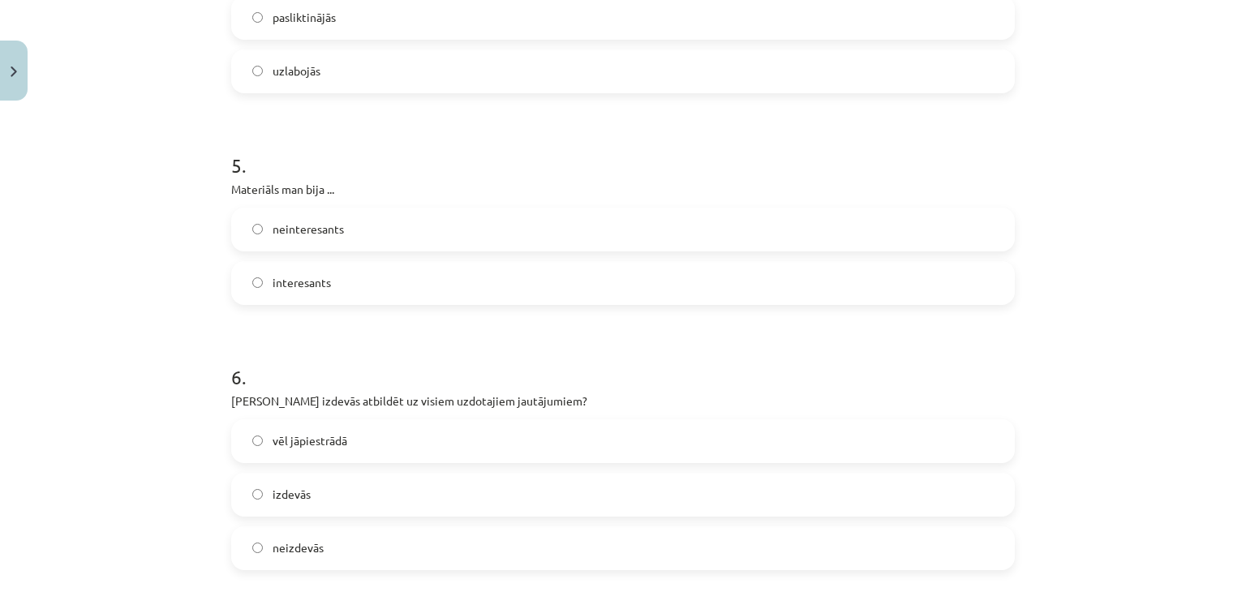
click at [321, 290] on span "interesants" at bounding box center [302, 282] width 58 height 17
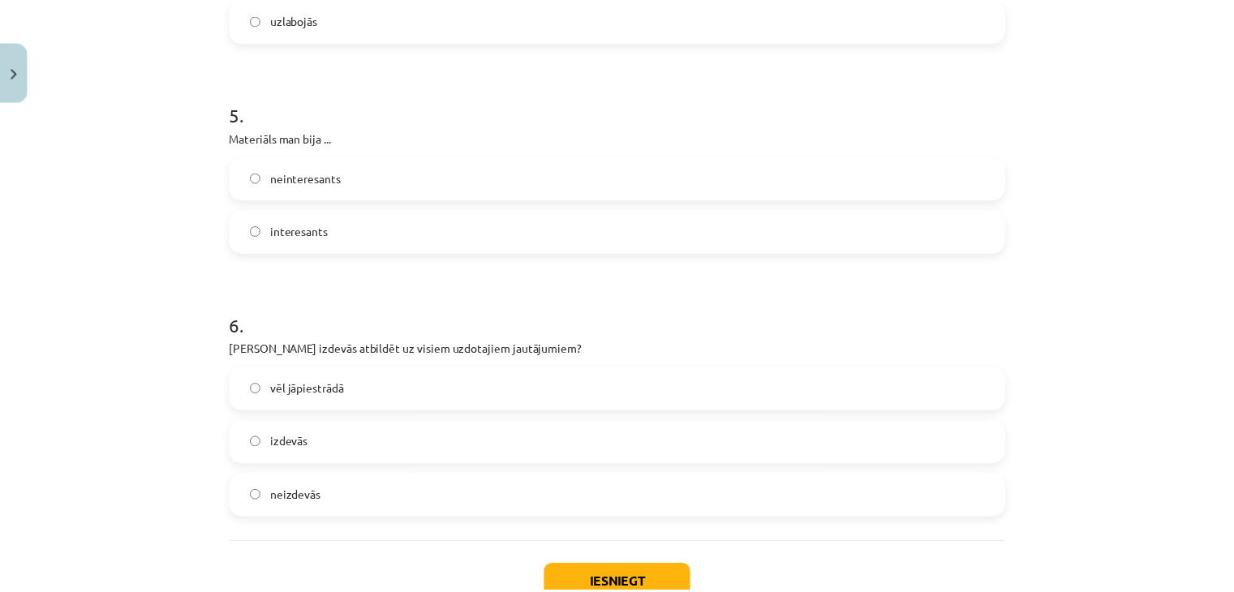
scroll to position [1463, 0]
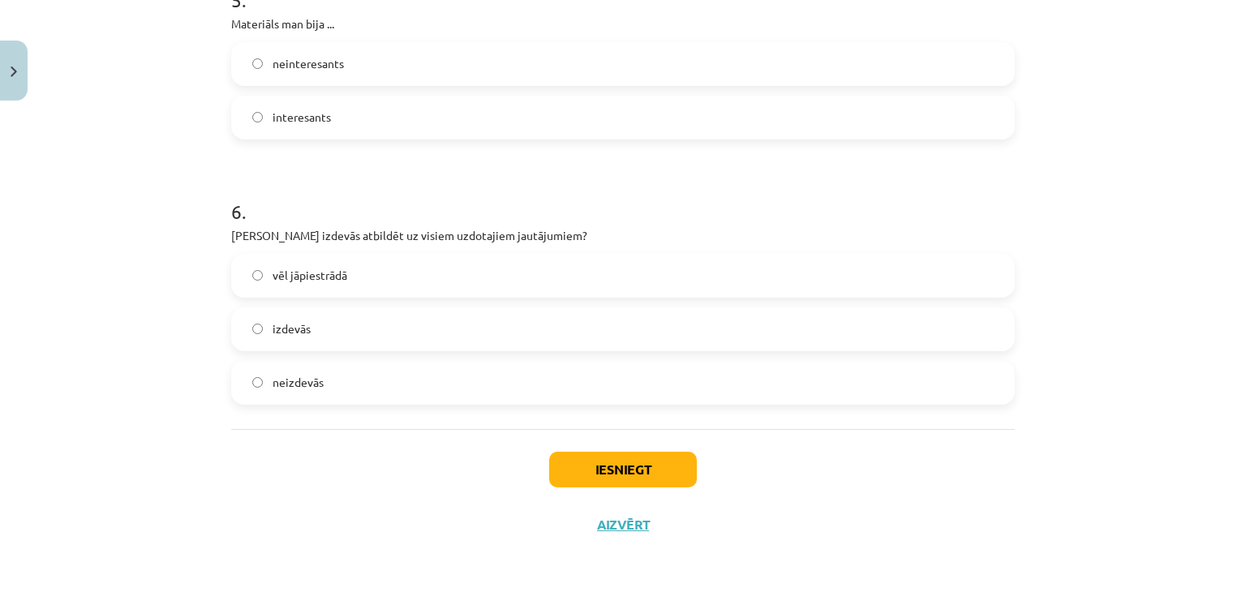
click at [316, 321] on label "izdevās" at bounding box center [623, 329] width 780 height 41
click at [556, 457] on button "Iesniegt" at bounding box center [623, 470] width 148 height 36
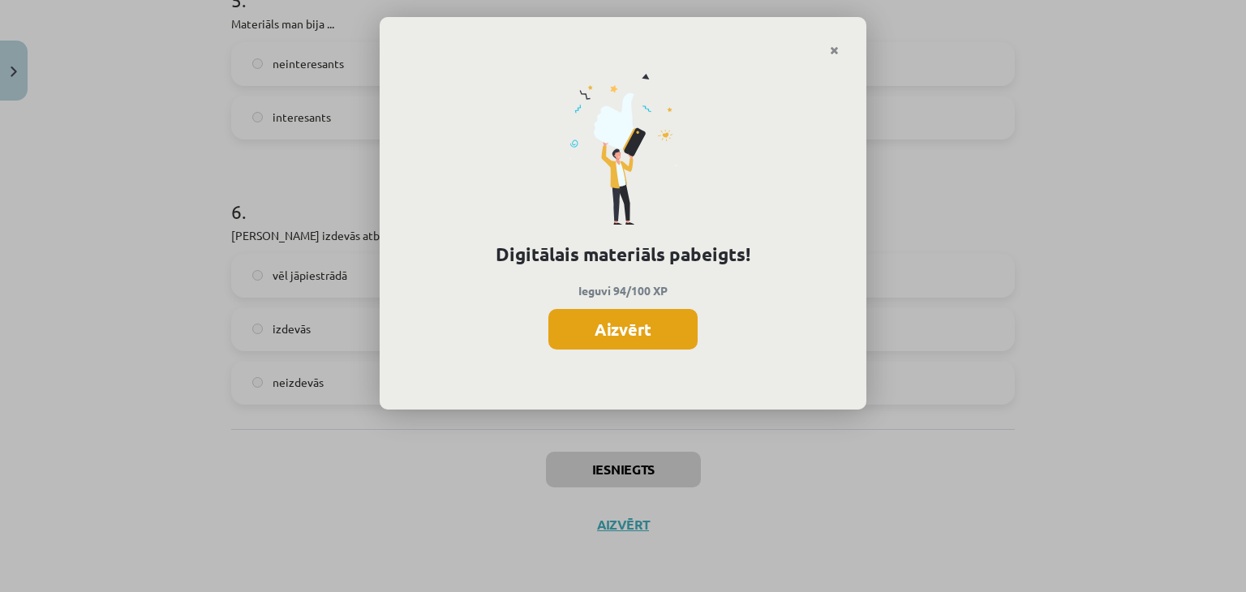
click at [608, 336] on button "Aizvērt" at bounding box center [622, 329] width 149 height 41
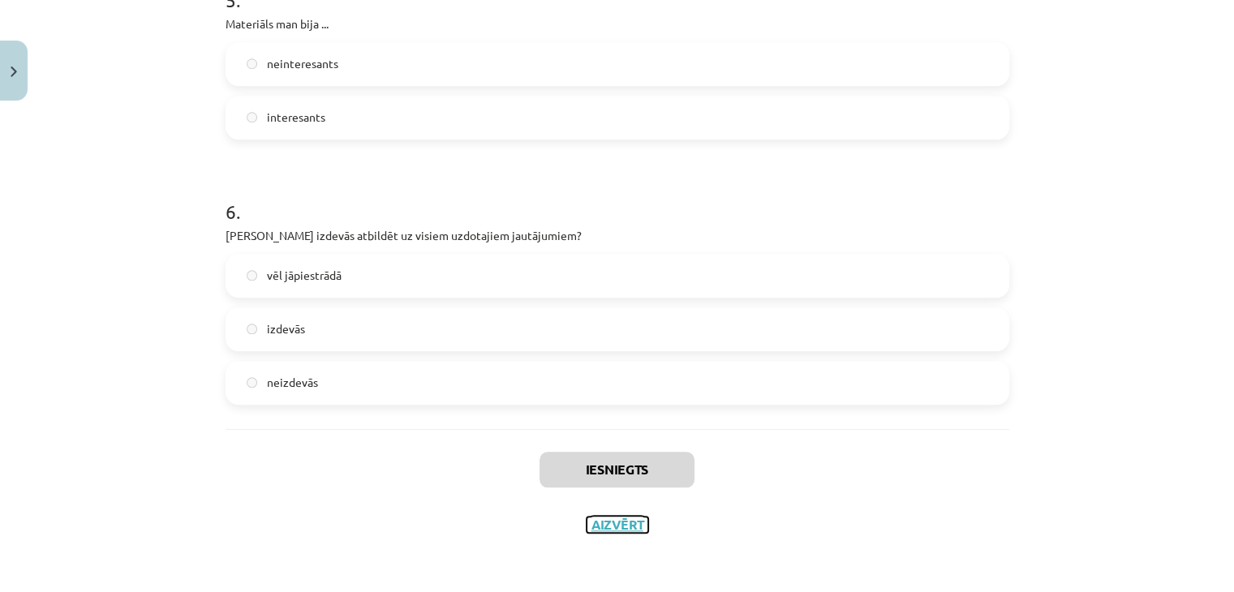
click at [602, 522] on button "Aizvērt" at bounding box center [617, 525] width 62 height 16
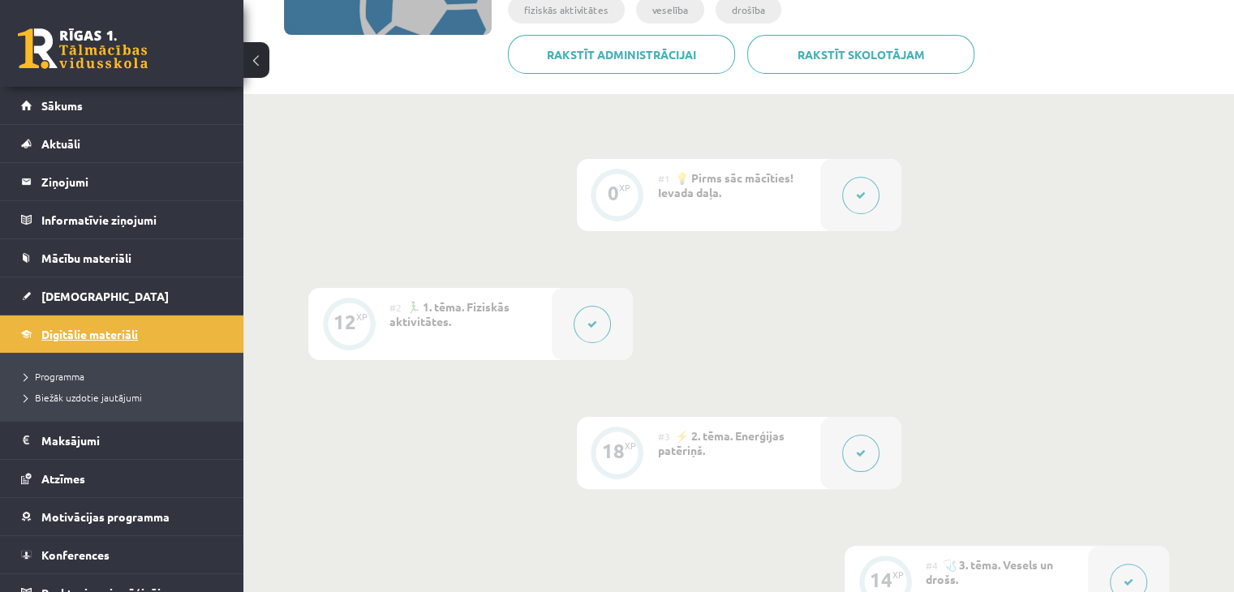
click at [118, 316] on link "Digitālie materiāli" at bounding box center [122, 334] width 202 height 37
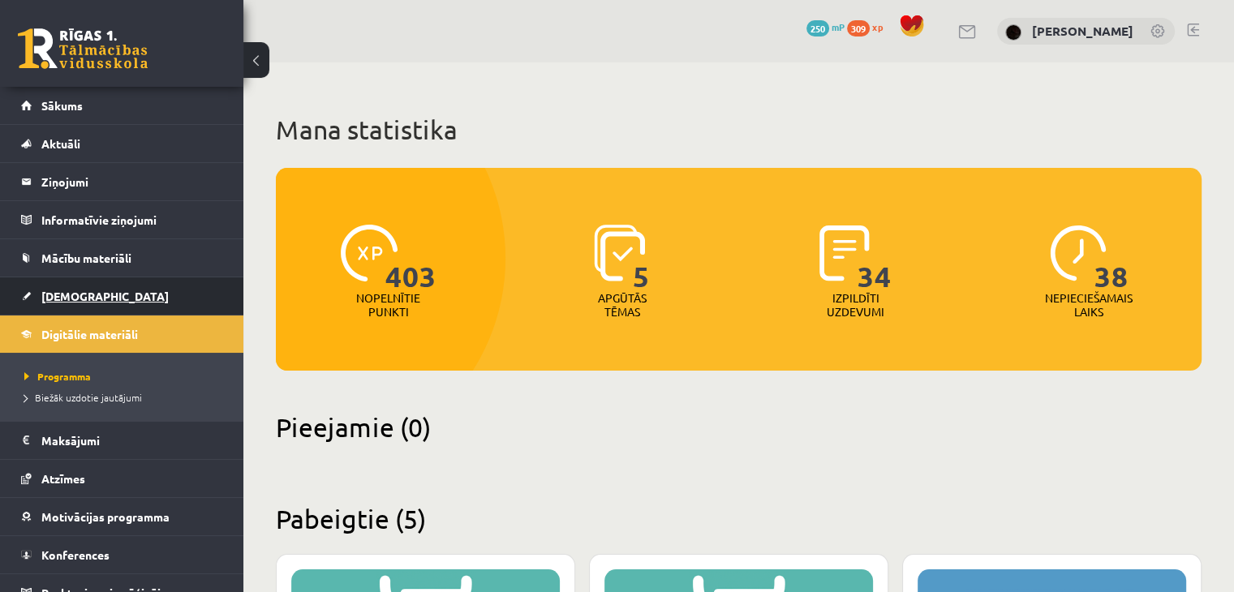
click at [113, 288] on link "[DEMOGRAPHIC_DATA]" at bounding box center [122, 295] width 202 height 37
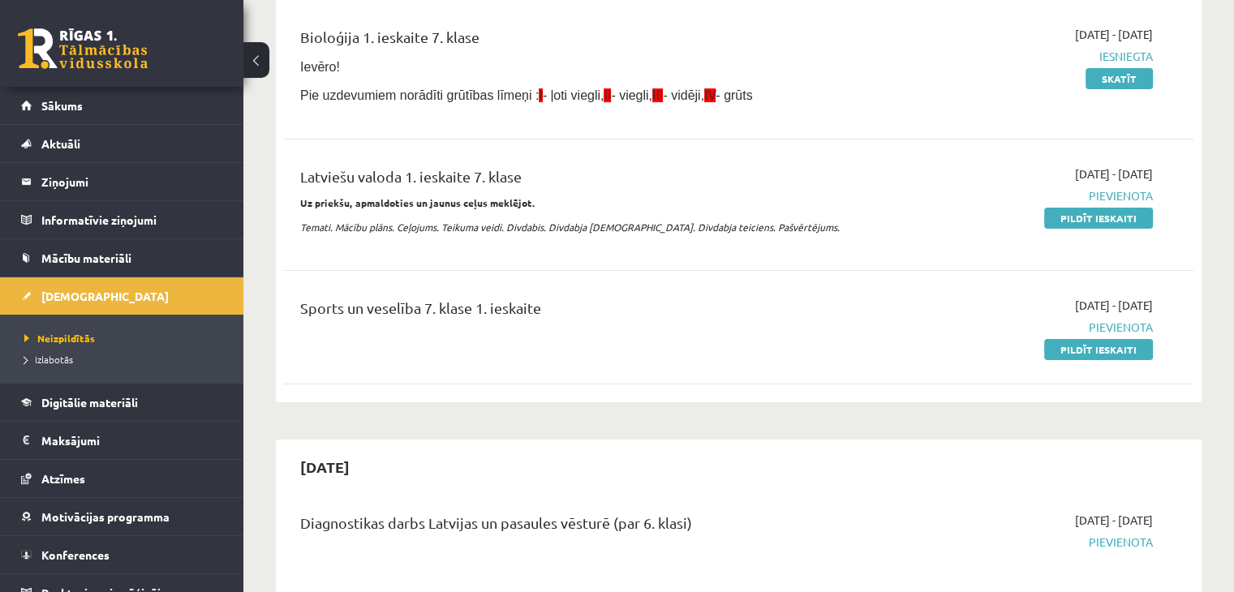
scroll to position [324, 0]
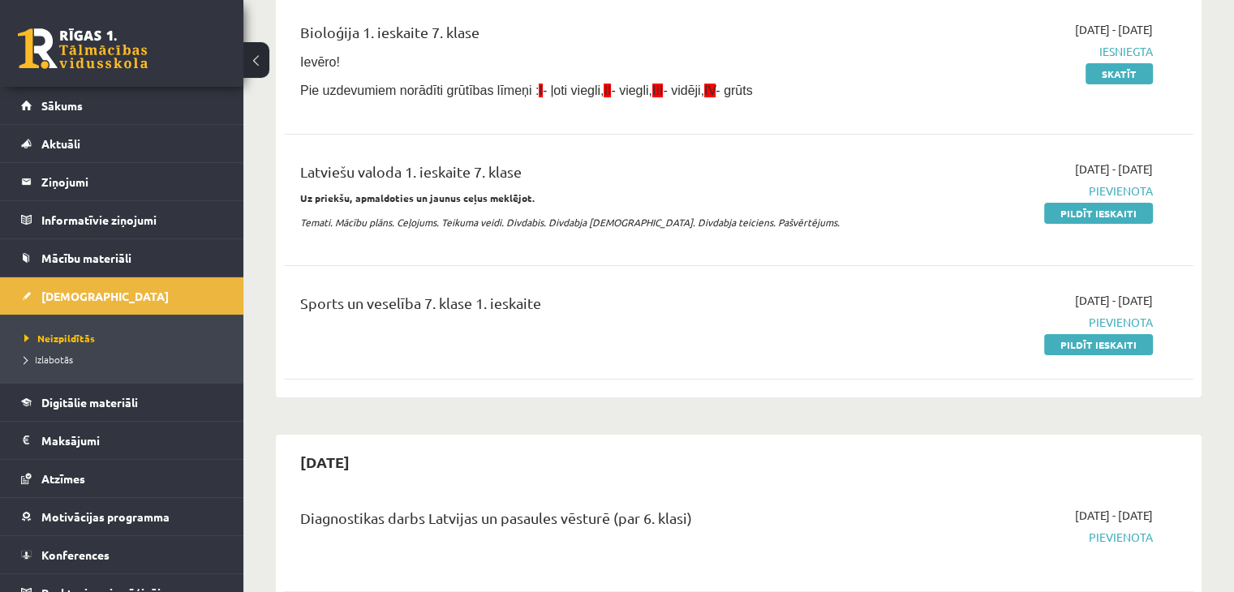
drag, startPoint x: 1101, startPoint y: 351, endPoint x: 711, endPoint y: 82, distance: 474.1
click at [1100, 351] on link "Pildīt ieskaiti" at bounding box center [1098, 344] width 109 height 21
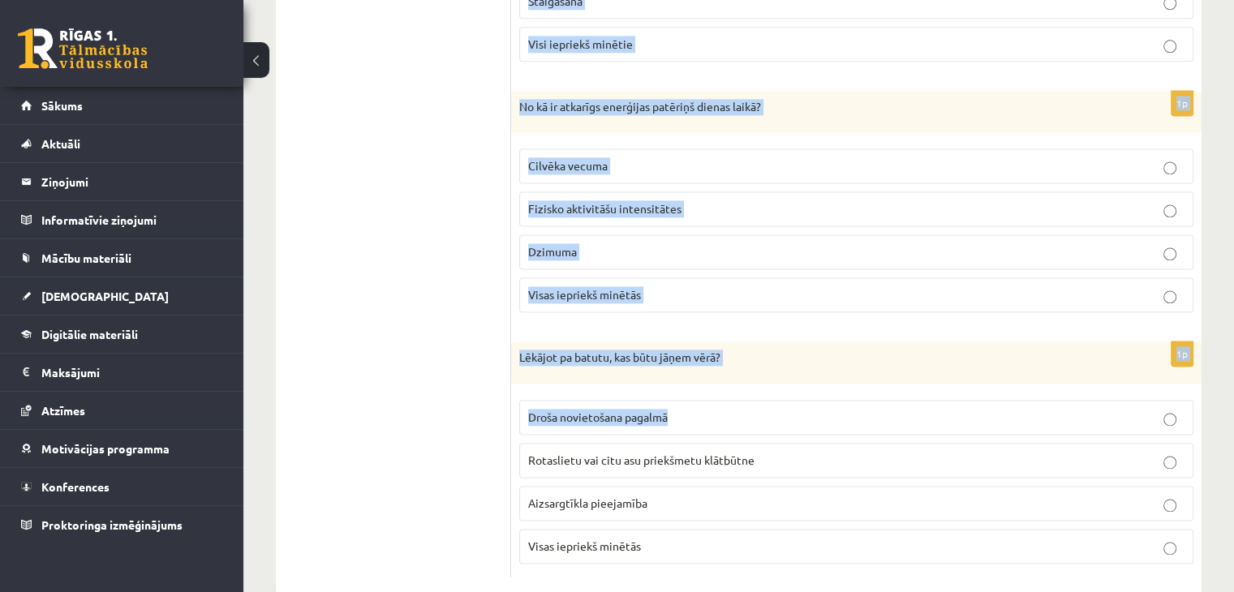
scroll to position [2246, 0]
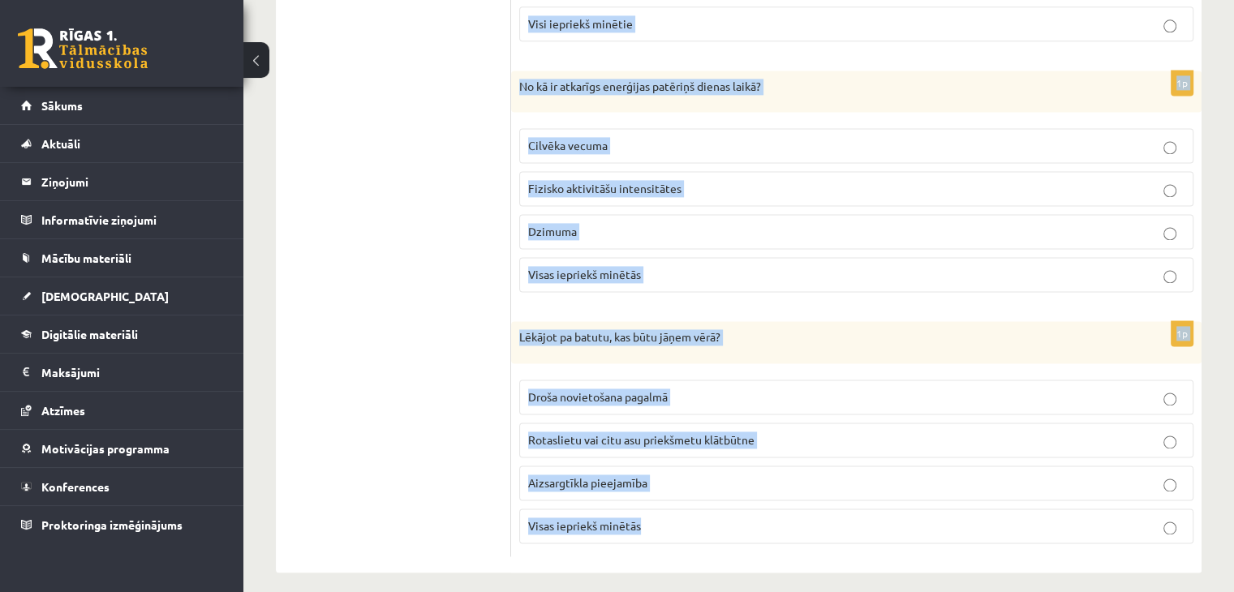
drag, startPoint x: 514, startPoint y: 234, endPoint x: 749, endPoint y: 518, distance: 368.2
copy form "Kuras no šīm fiziskajām aktivitātēm būtu ieteicamas senioriem? Nūjošana Vingroš…"
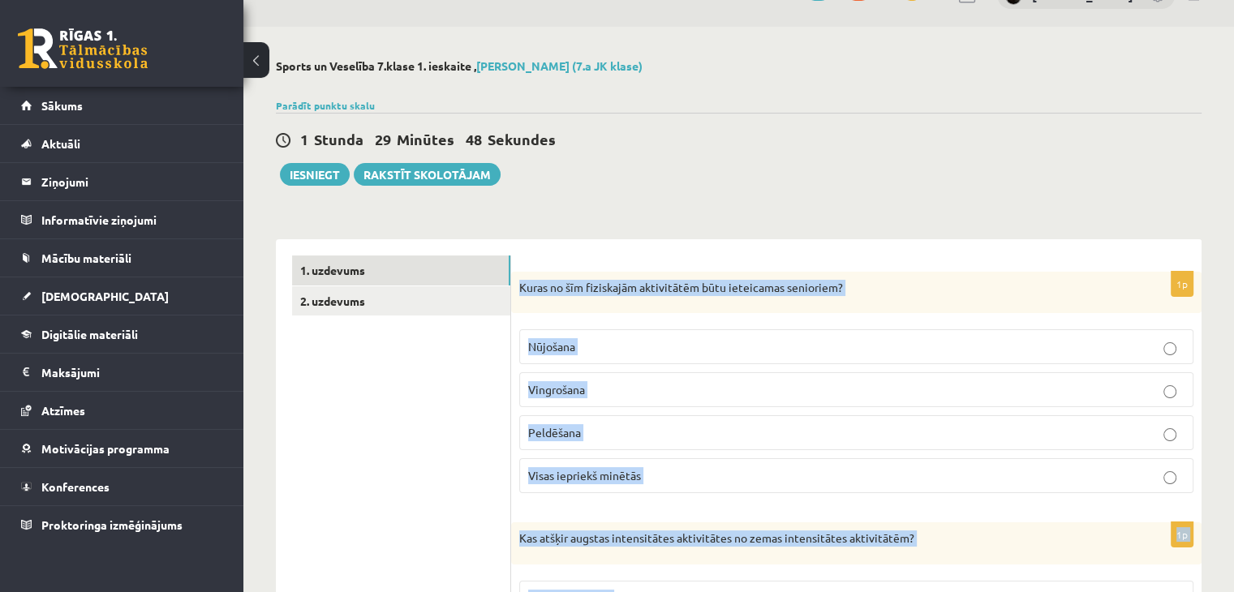
scroll to position [0, 0]
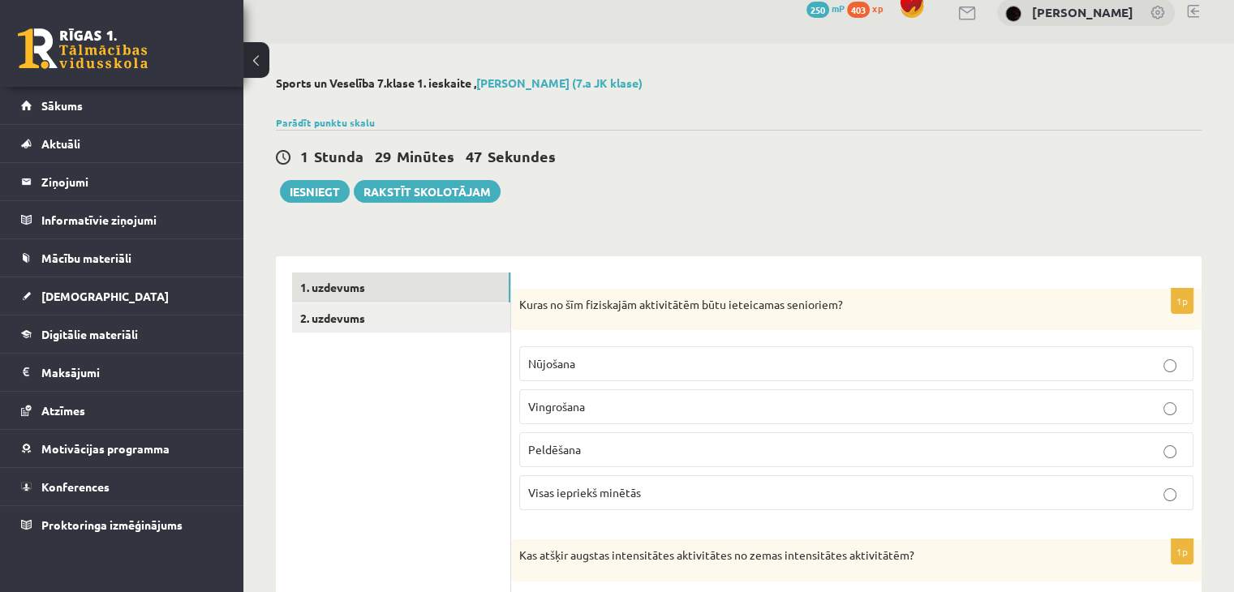
scroll to position [162, 0]
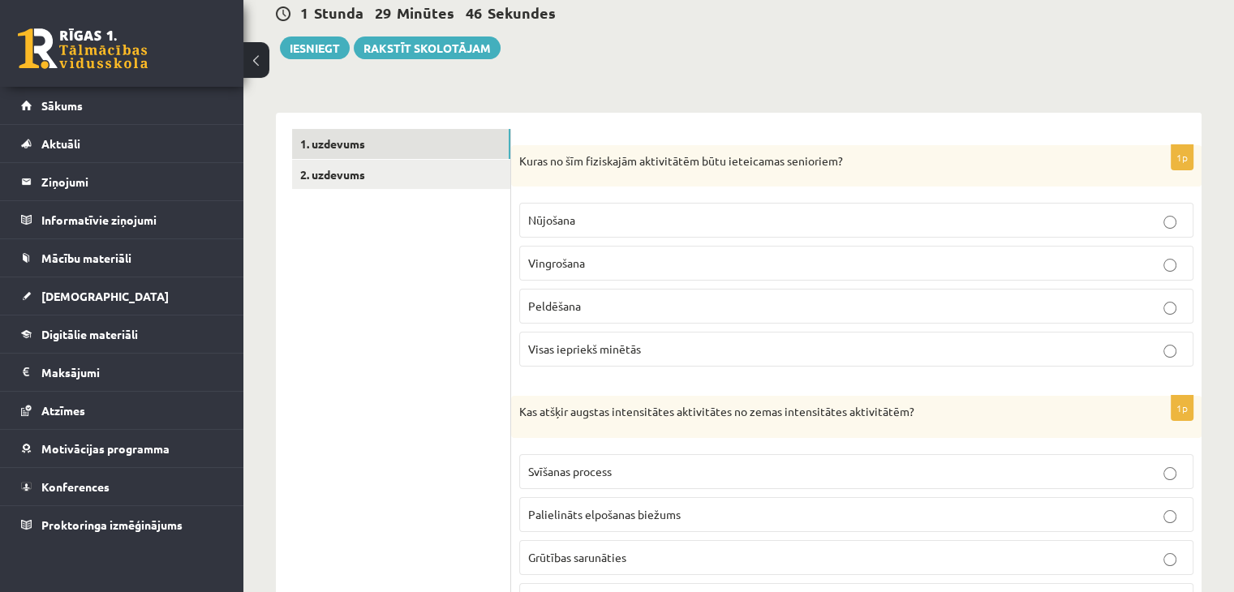
click at [657, 341] on p "Visas iepriekš minētās" at bounding box center [856, 349] width 656 height 17
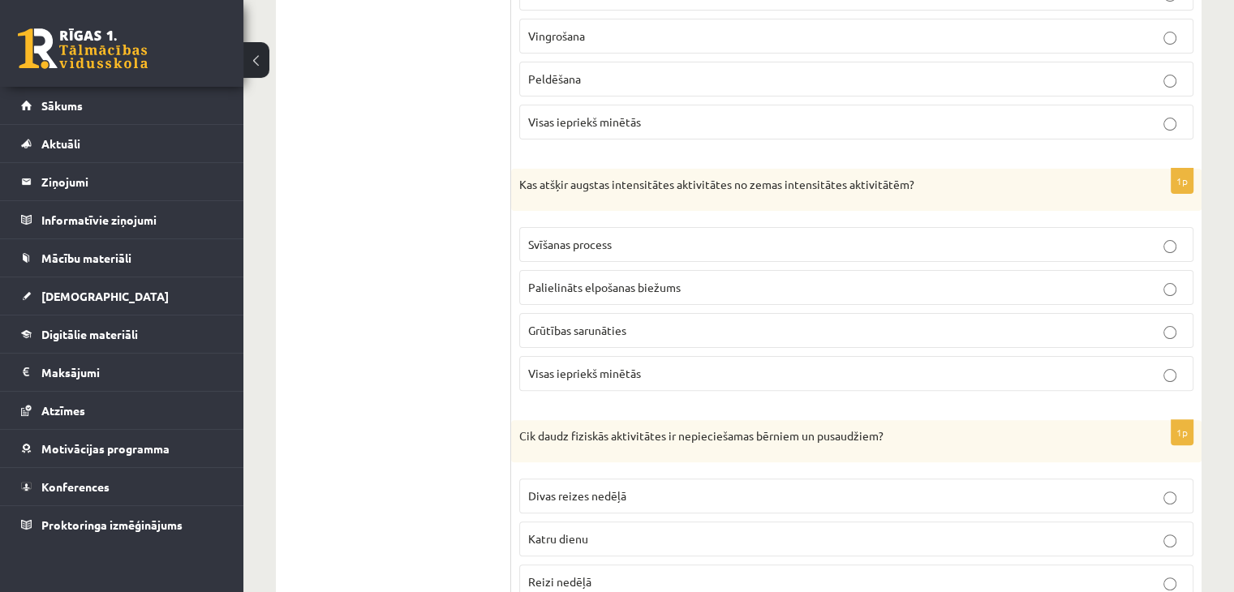
scroll to position [406, 0]
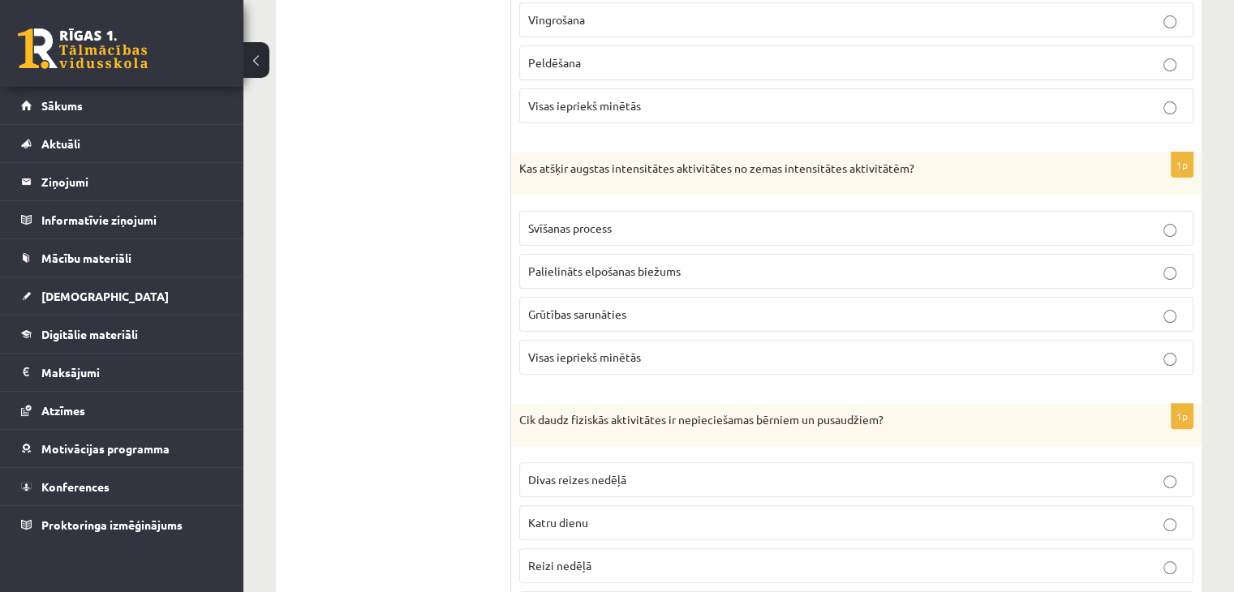
click at [557, 228] on span "Svīšanas process" at bounding box center [570, 228] width 84 height 15
click at [592, 360] on span "Visas iepriekš minētās" at bounding box center [584, 357] width 113 height 15
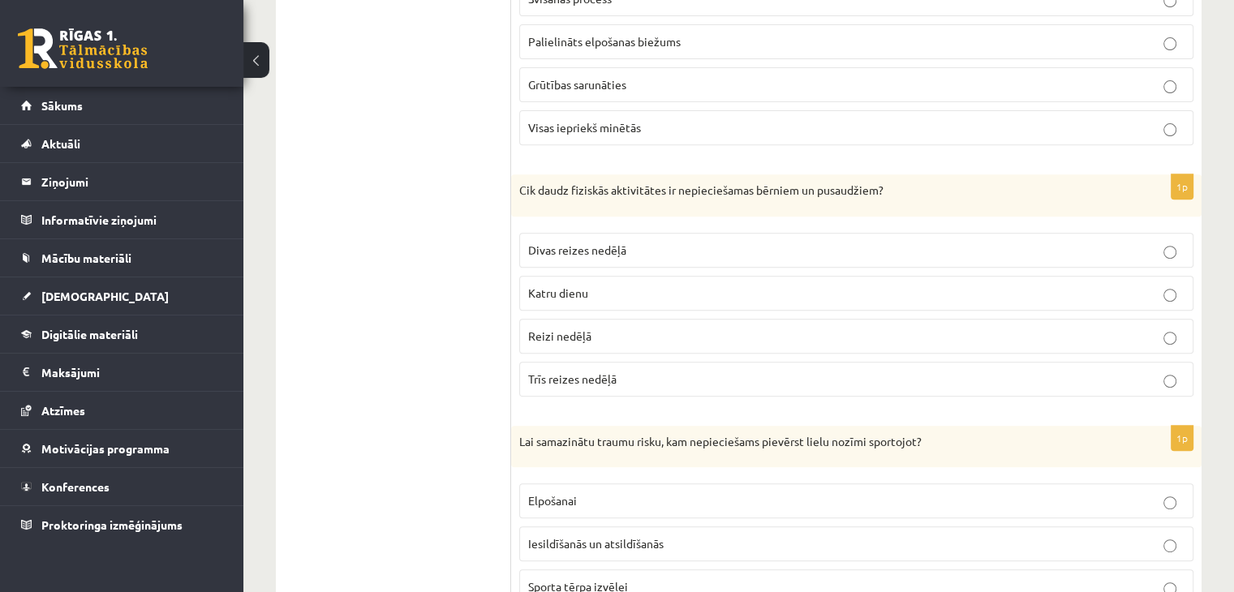
scroll to position [649, 0]
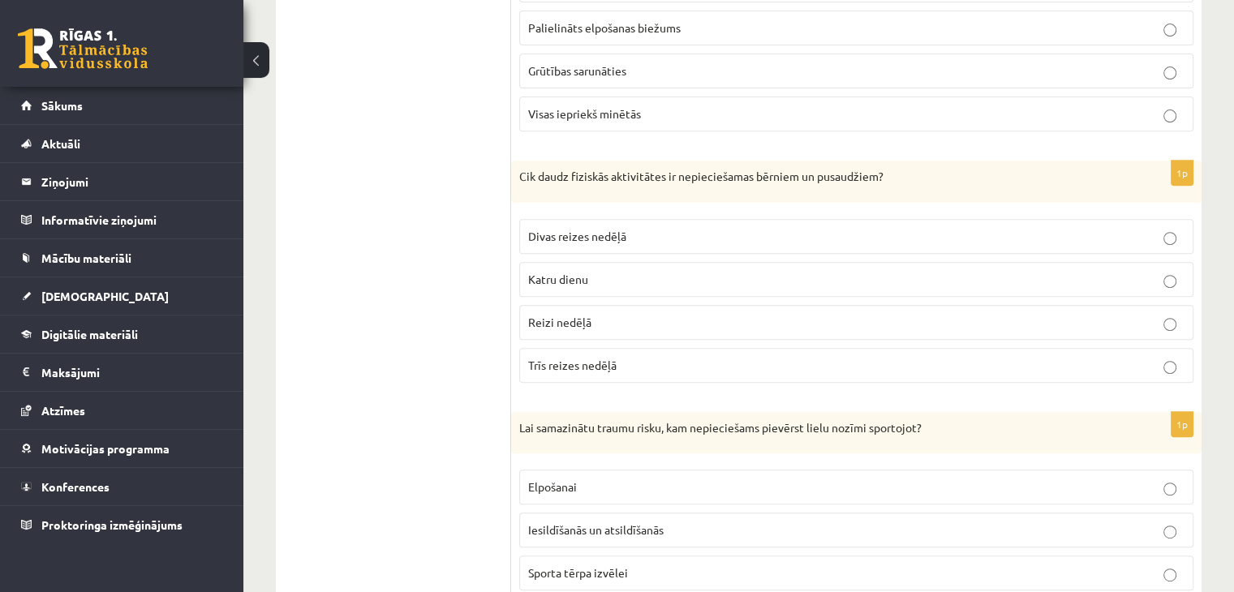
click at [582, 273] on span "Katru dienu" at bounding box center [558, 279] width 60 height 15
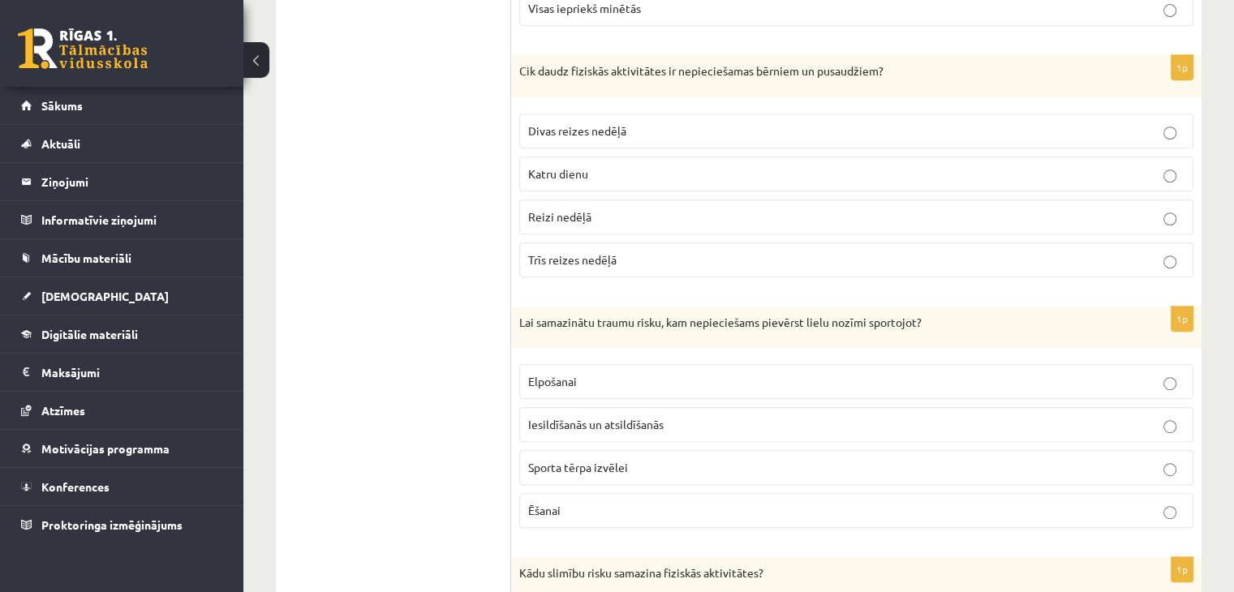
scroll to position [811, 0]
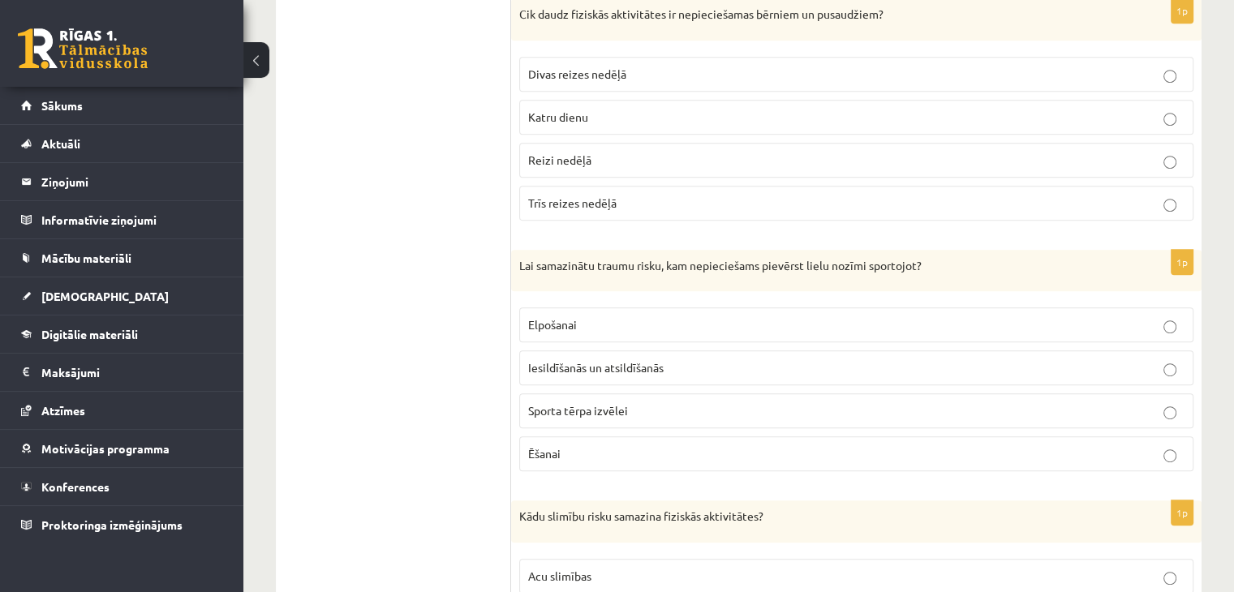
click at [600, 371] on p "Iesildīšanās un atsildīšanās" at bounding box center [856, 367] width 656 height 17
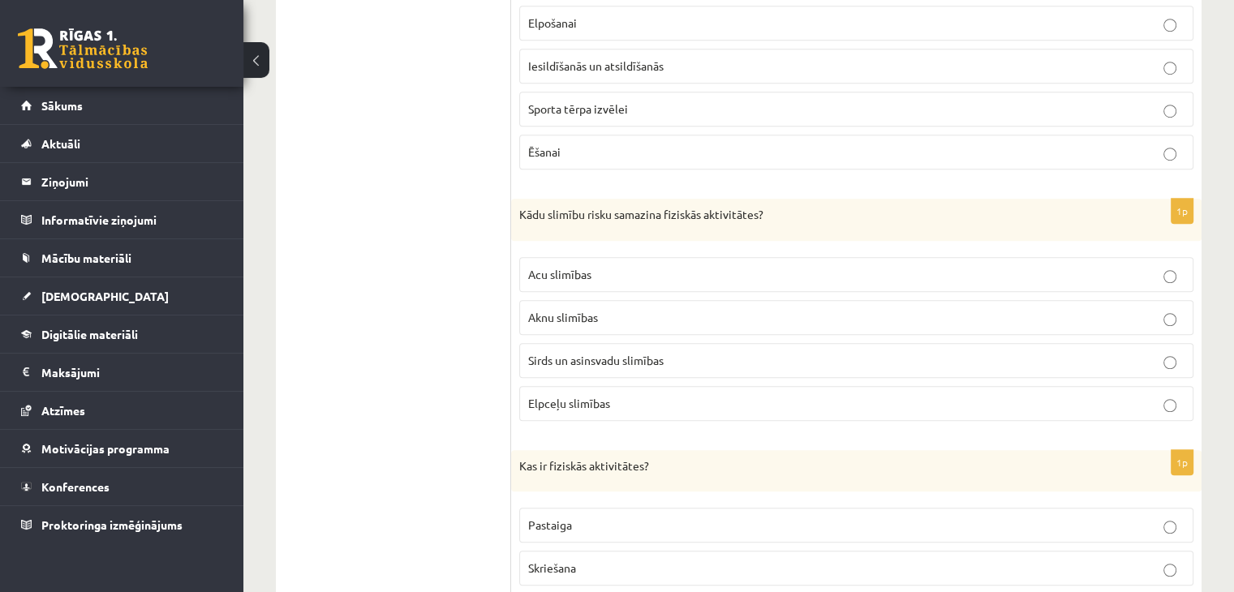
scroll to position [1136, 0]
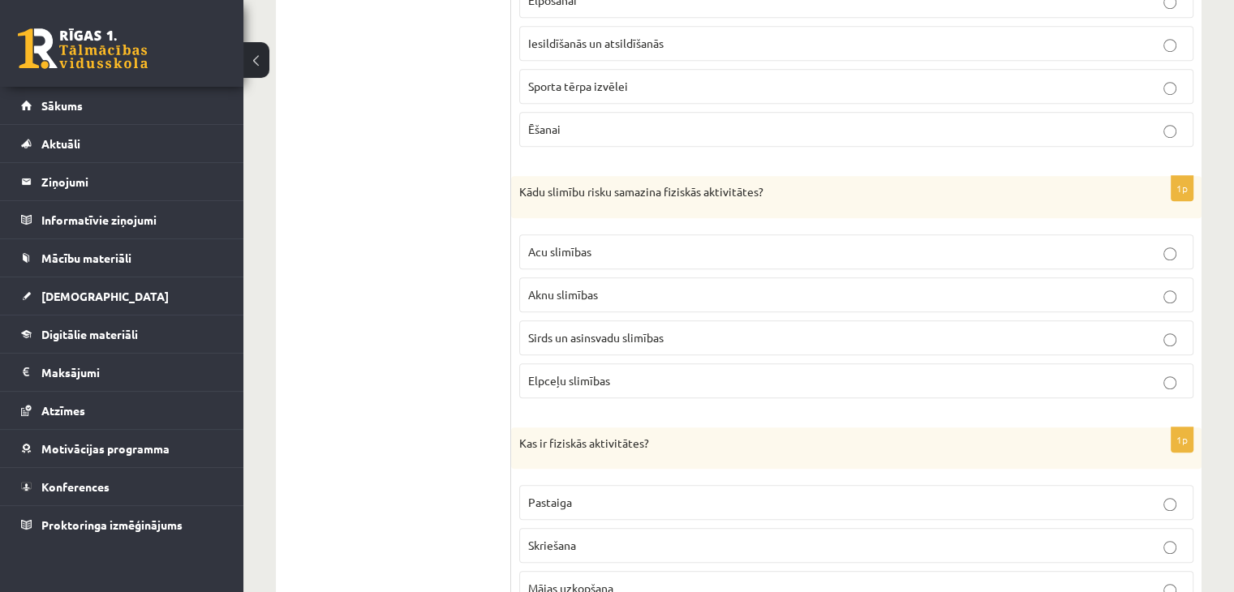
click at [619, 320] on label "Sirds un asinsvadu slimības" at bounding box center [856, 337] width 674 height 35
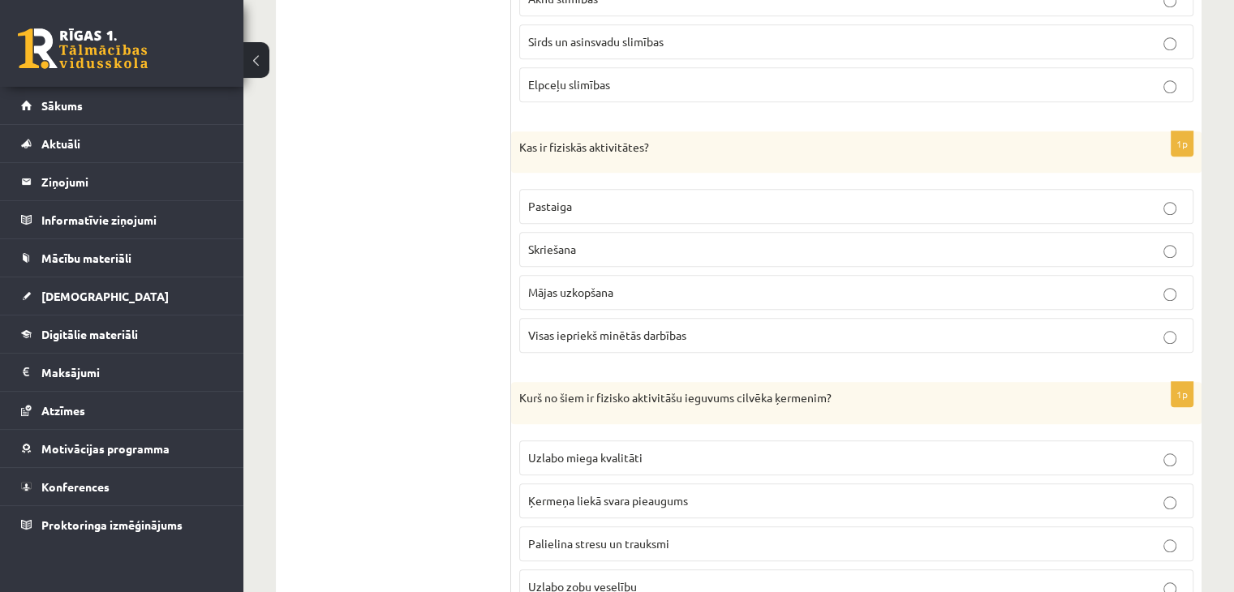
scroll to position [1460, 0]
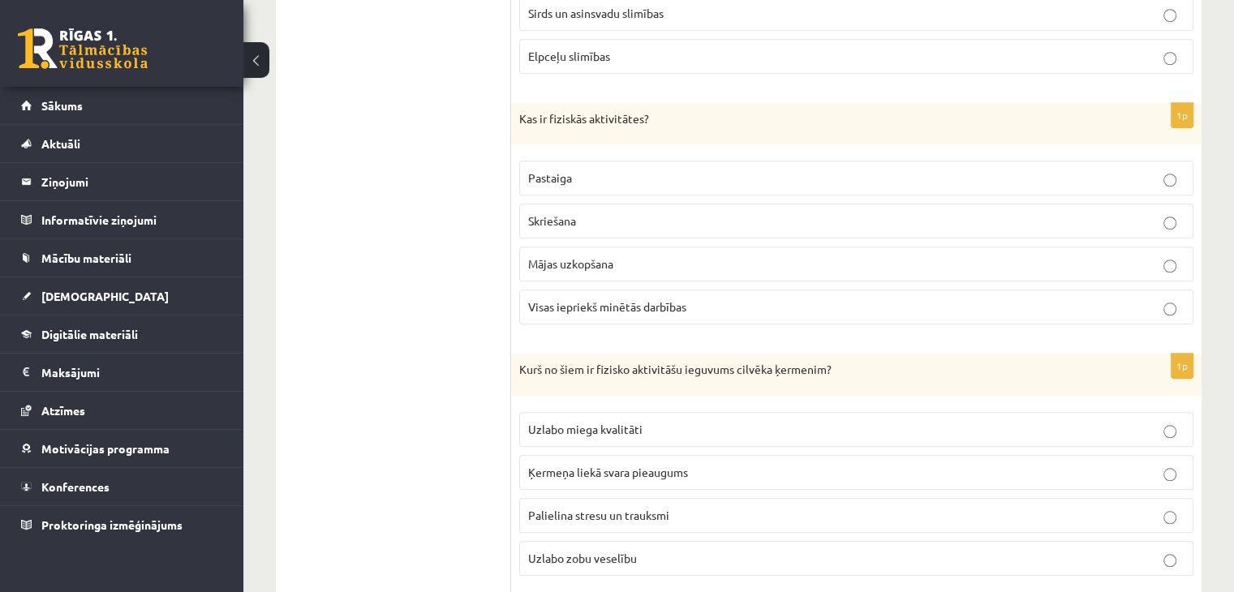
click at [633, 307] on p "Visas iepriekš minētās darbības" at bounding box center [856, 307] width 656 height 17
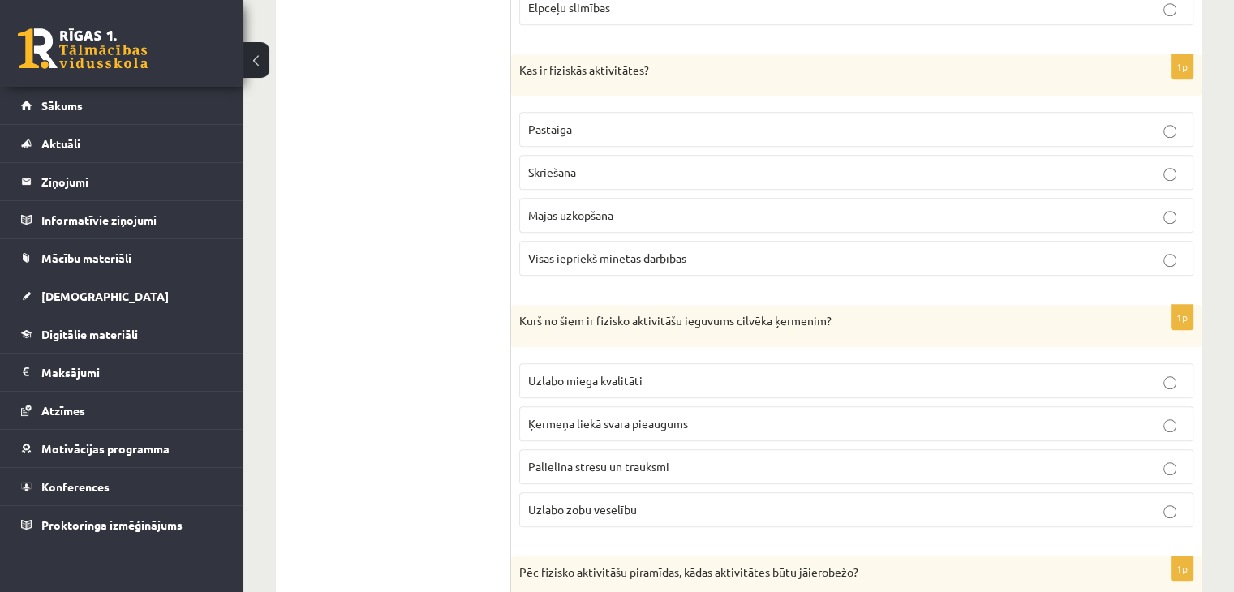
scroll to position [1622, 0]
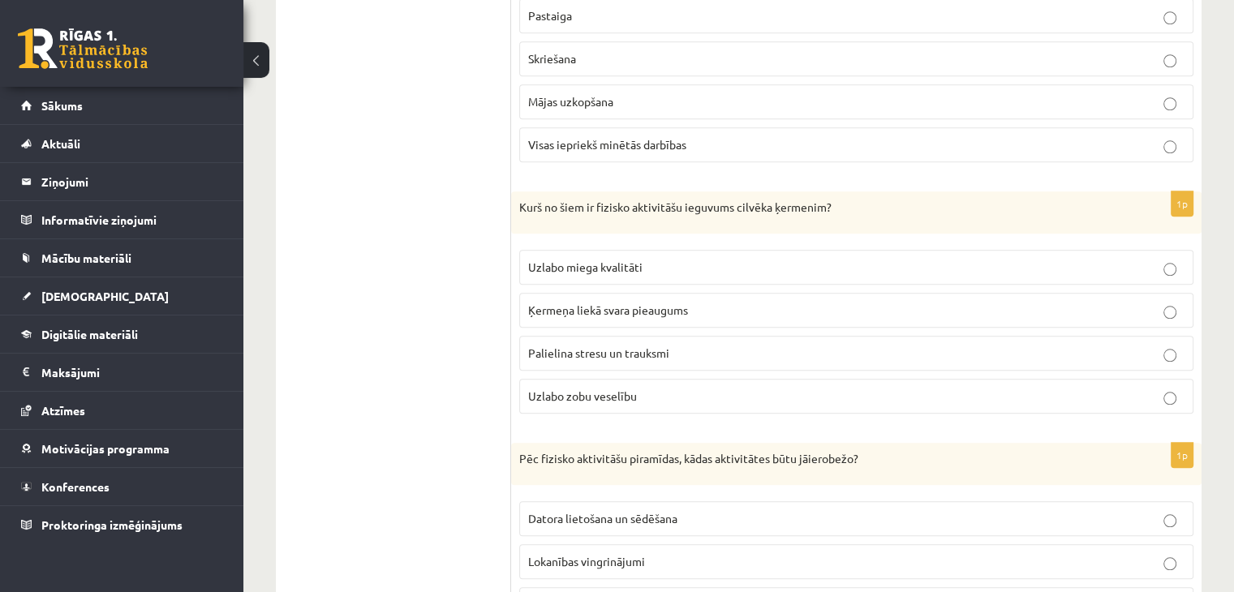
drag, startPoint x: 634, startPoint y: 260, endPoint x: 646, endPoint y: 274, distance: 18.5
click at [634, 260] on span "Uzlabo miega kvalitāti" at bounding box center [585, 267] width 114 height 15
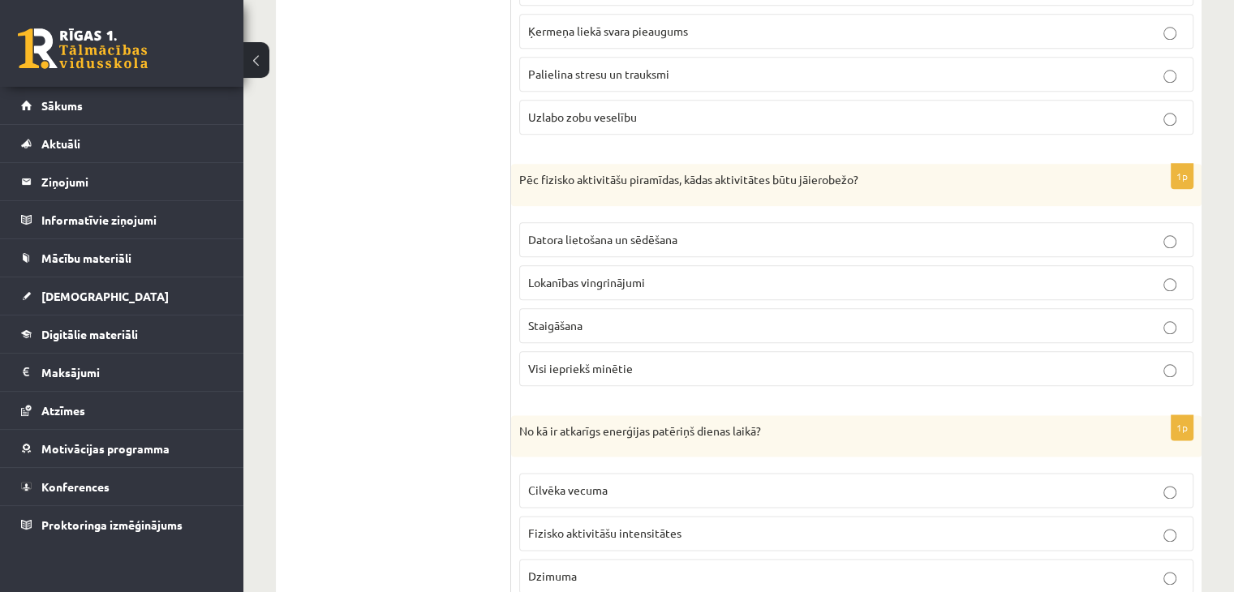
scroll to position [1947, 0]
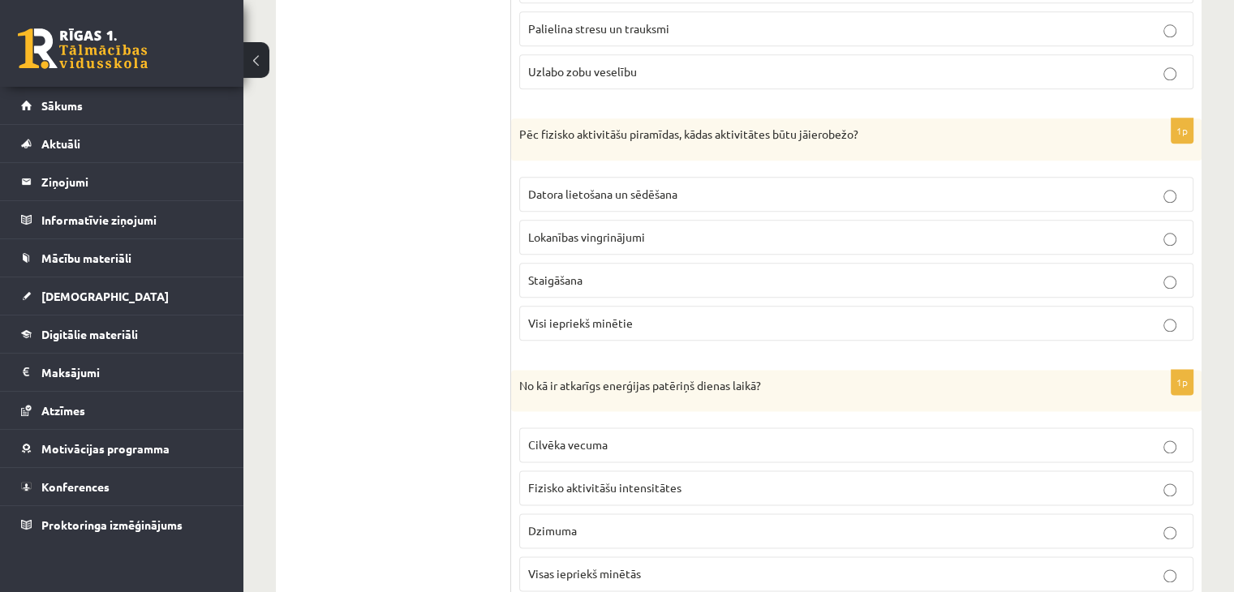
click at [651, 190] on span "Datora lietošana un sēdēšana" at bounding box center [602, 194] width 149 height 15
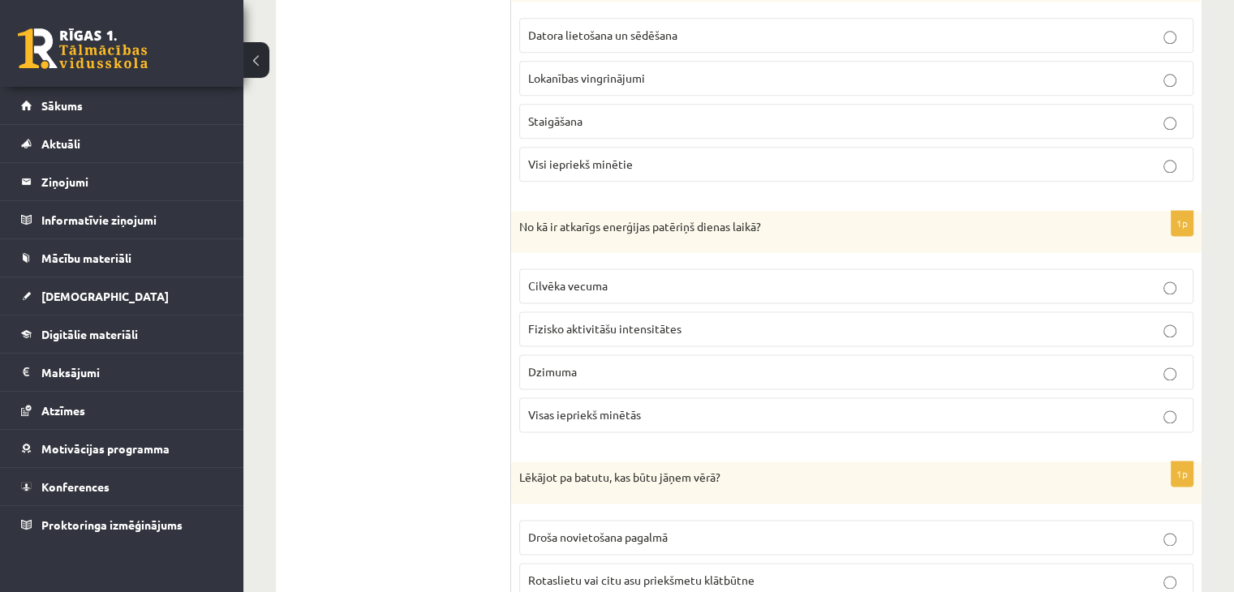
scroll to position [2109, 0]
click at [588, 413] on label "Visas iepriekš minētās" at bounding box center [856, 411] width 674 height 35
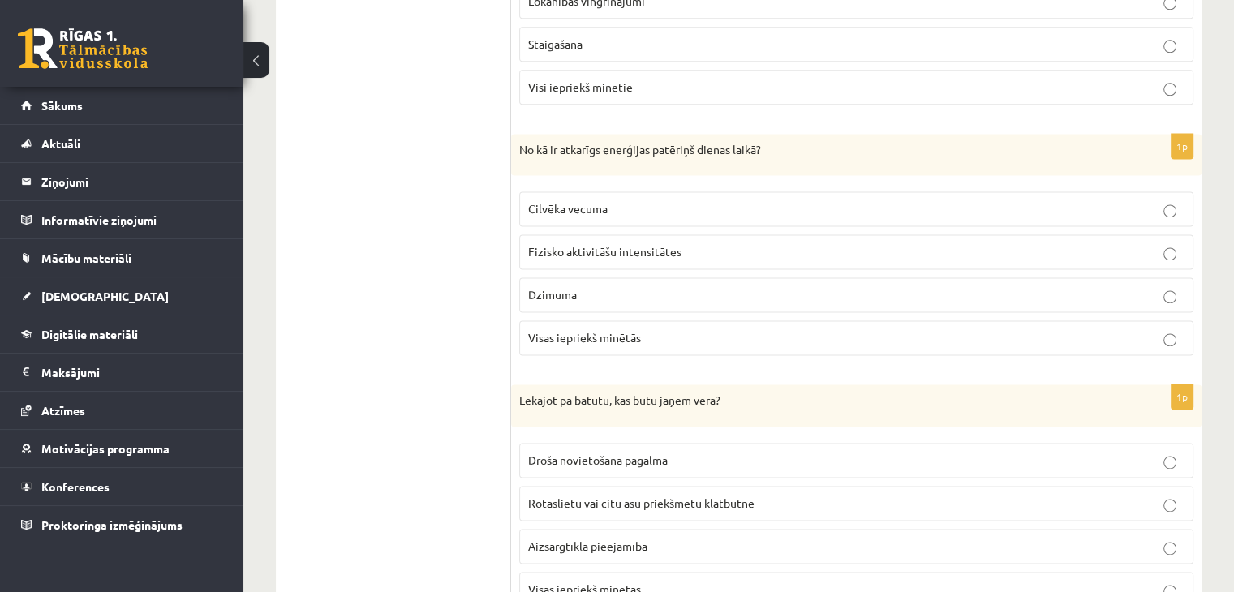
scroll to position [2246, 0]
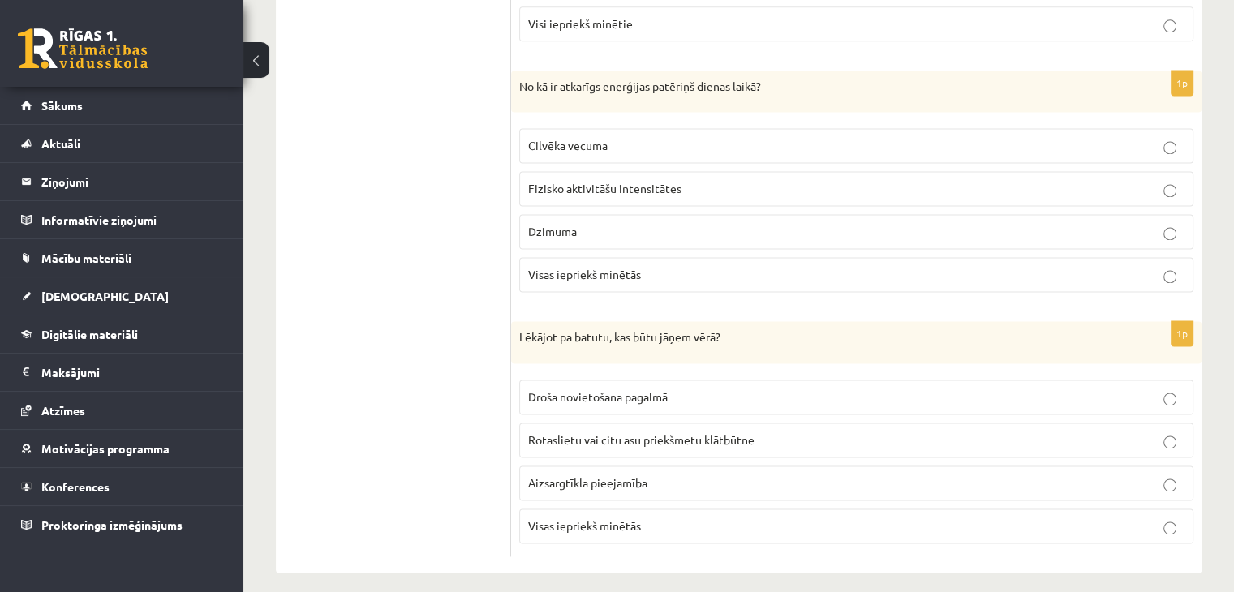
click at [596, 518] on span "Visas iepriekš minētās" at bounding box center [584, 525] width 113 height 15
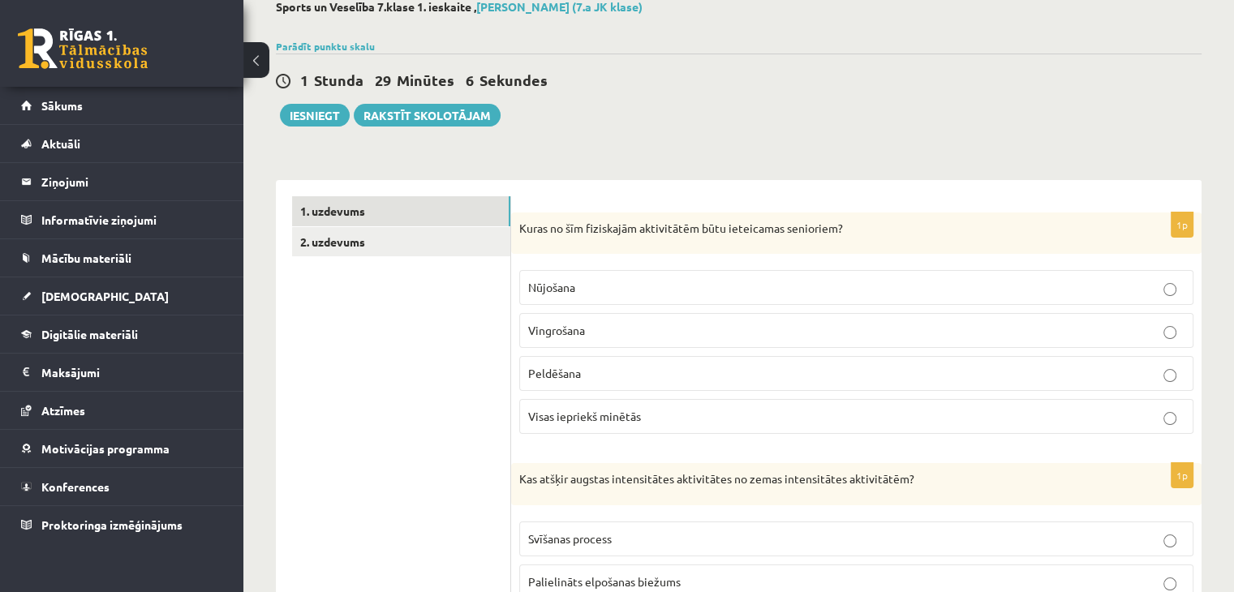
scroll to position [0, 0]
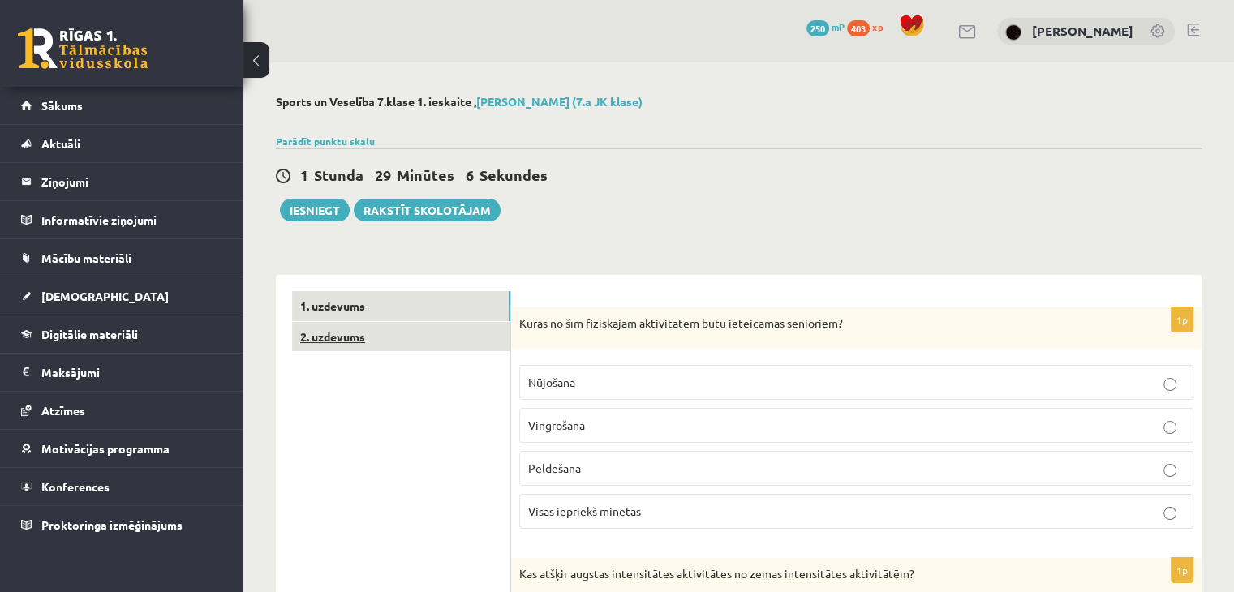
click at [354, 338] on link "2. uzdevums" at bounding box center [401, 337] width 218 height 30
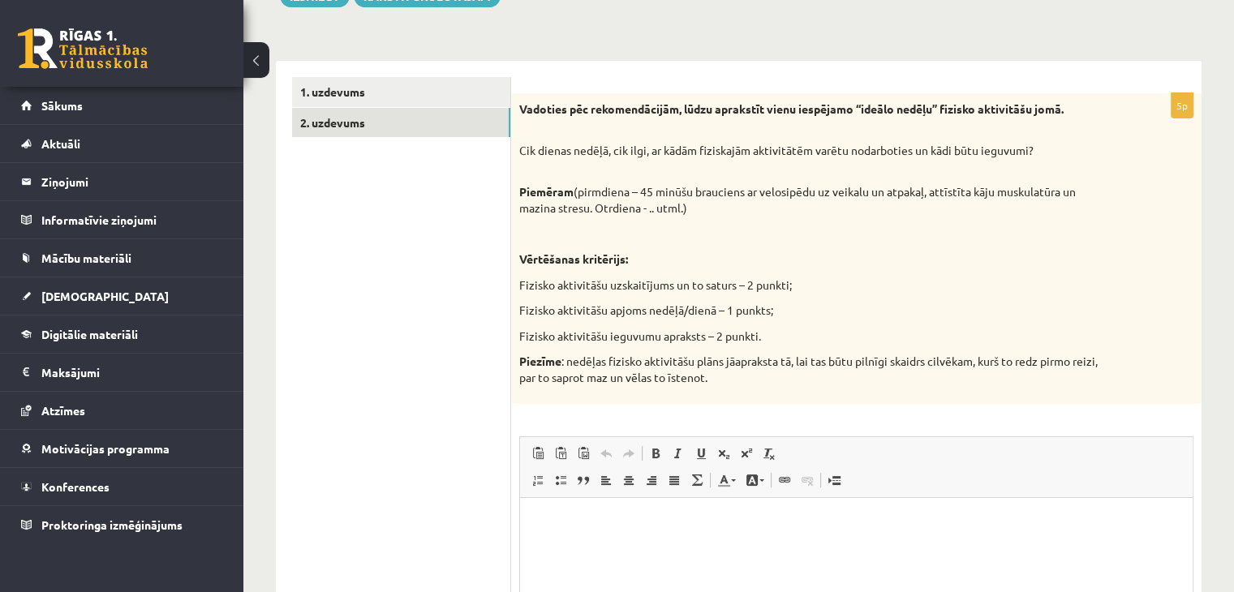
scroll to position [243, 0]
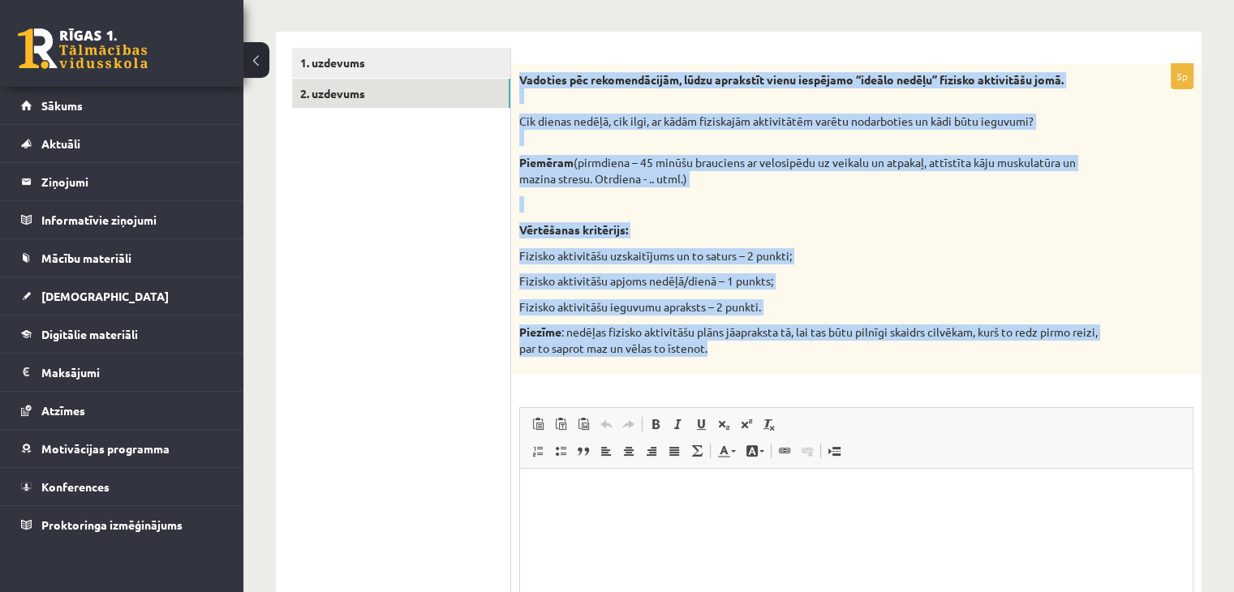
drag, startPoint x: 518, startPoint y: 75, endPoint x: 779, endPoint y: 363, distance: 388.2
click at [779, 363] on div "Vadoties pēc rekomendācijām, lūdzu aprakstīt vienu iespējamo “ideālo nedēļu” fi…" at bounding box center [856, 219] width 690 height 311
copy div "Vadoties pēc rekomendācijām, lūdzu aprakstīt vienu iespējamo “ideālo nedēļu” fi…"
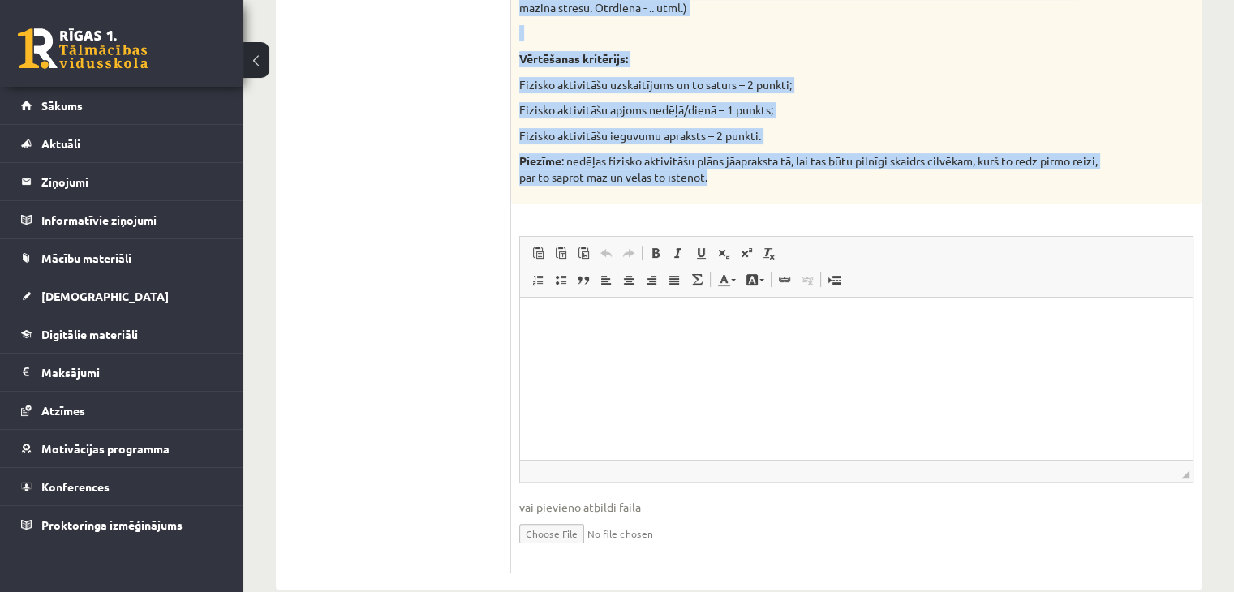
scroll to position [445, 0]
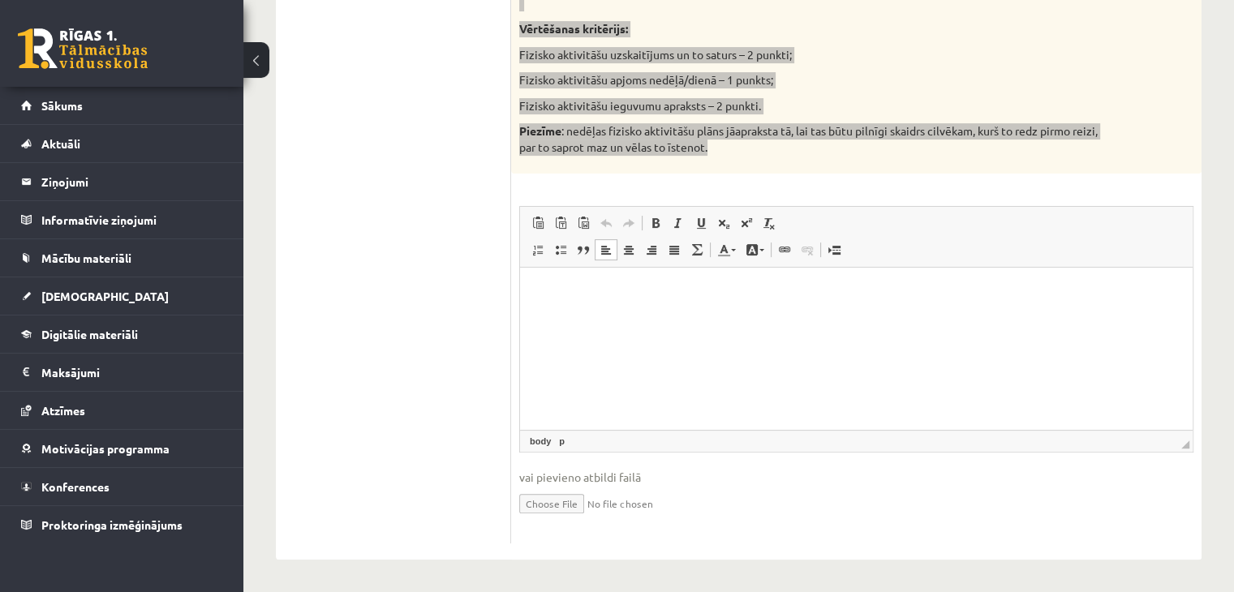
click at [625, 308] on html at bounding box center [856, 291] width 672 height 49
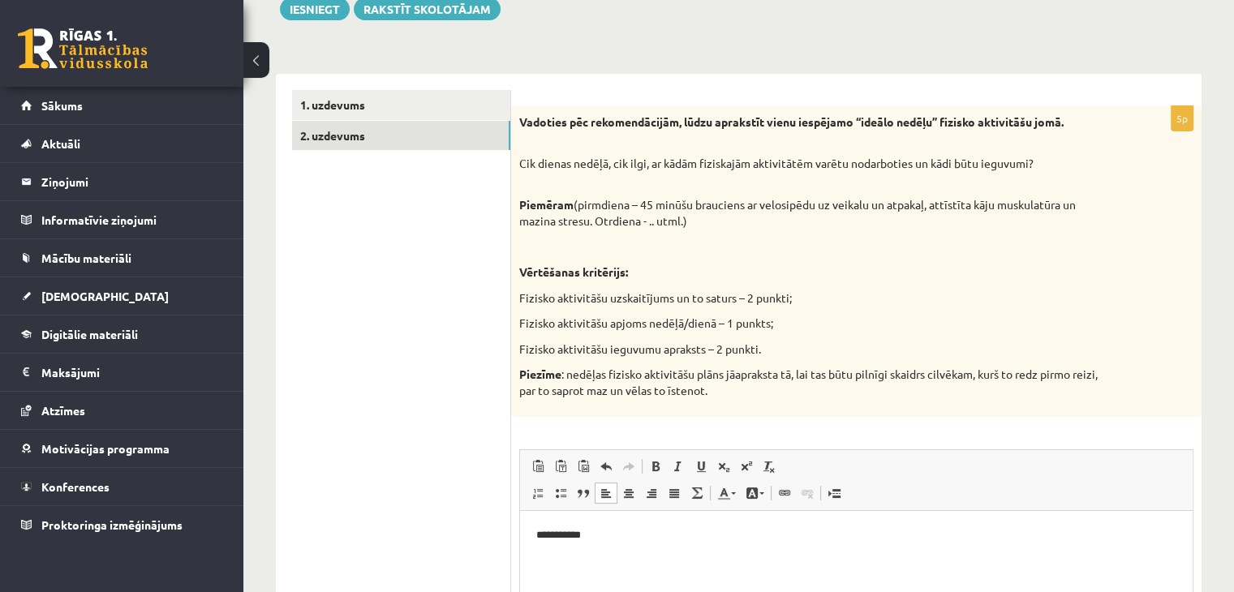
click at [441, 220] on ul "1. uzdevums 2. uzdevums" at bounding box center [401, 438] width 219 height 697
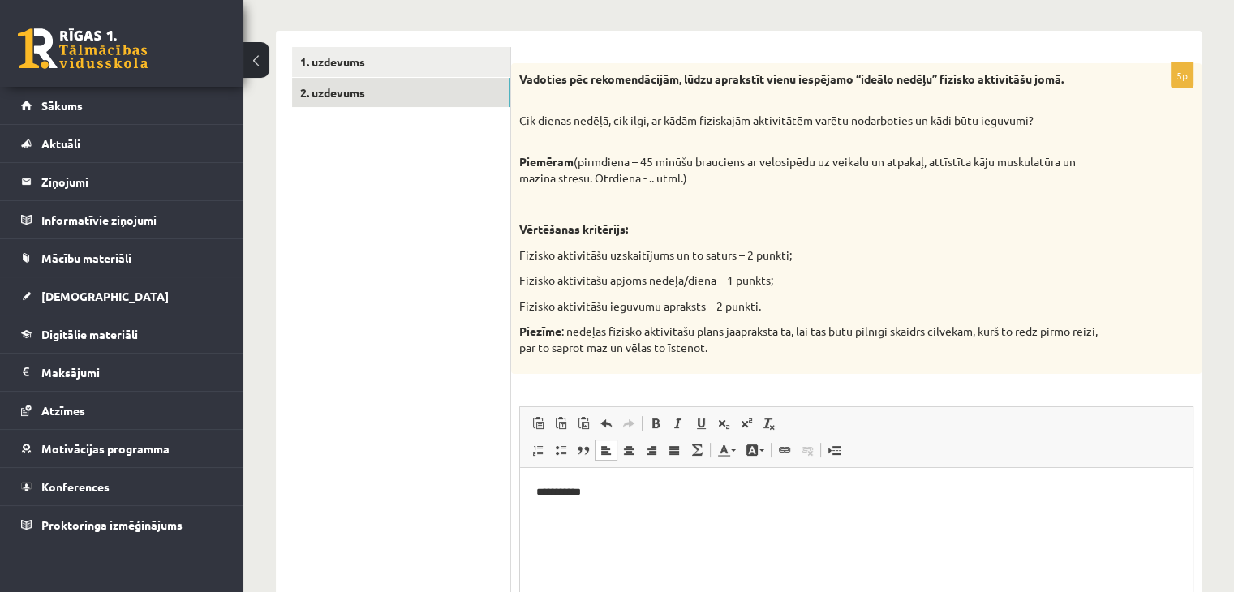
scroll to position [363, 0]
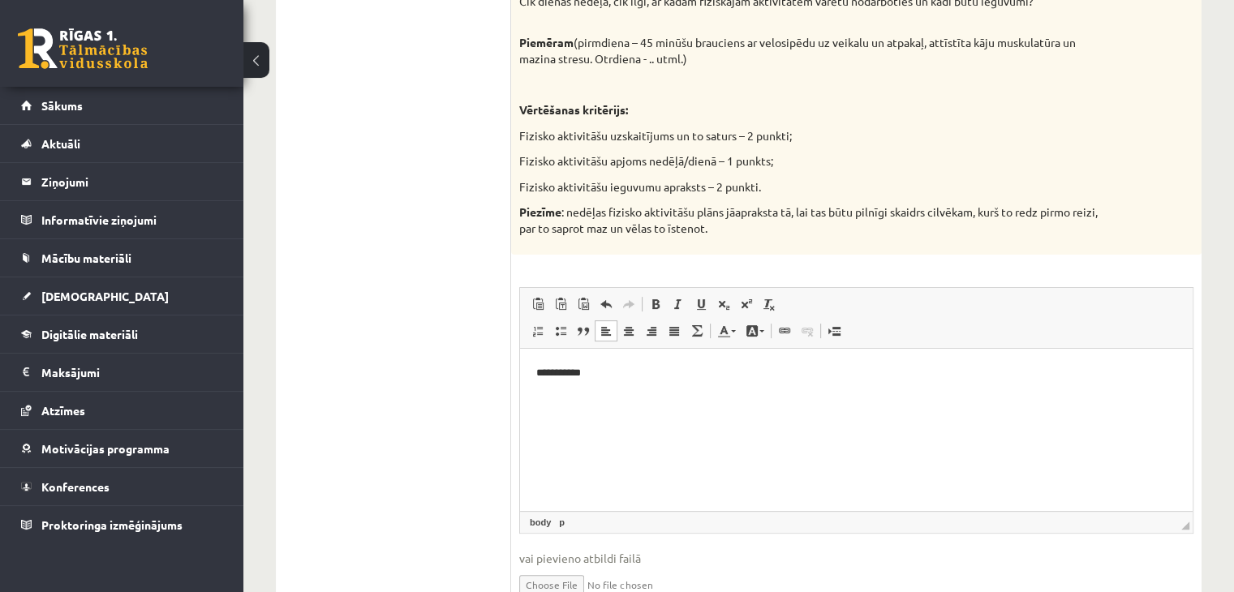
click at [637, 376] on p "**********" at bounding box center [856, 372] width 641 height 17
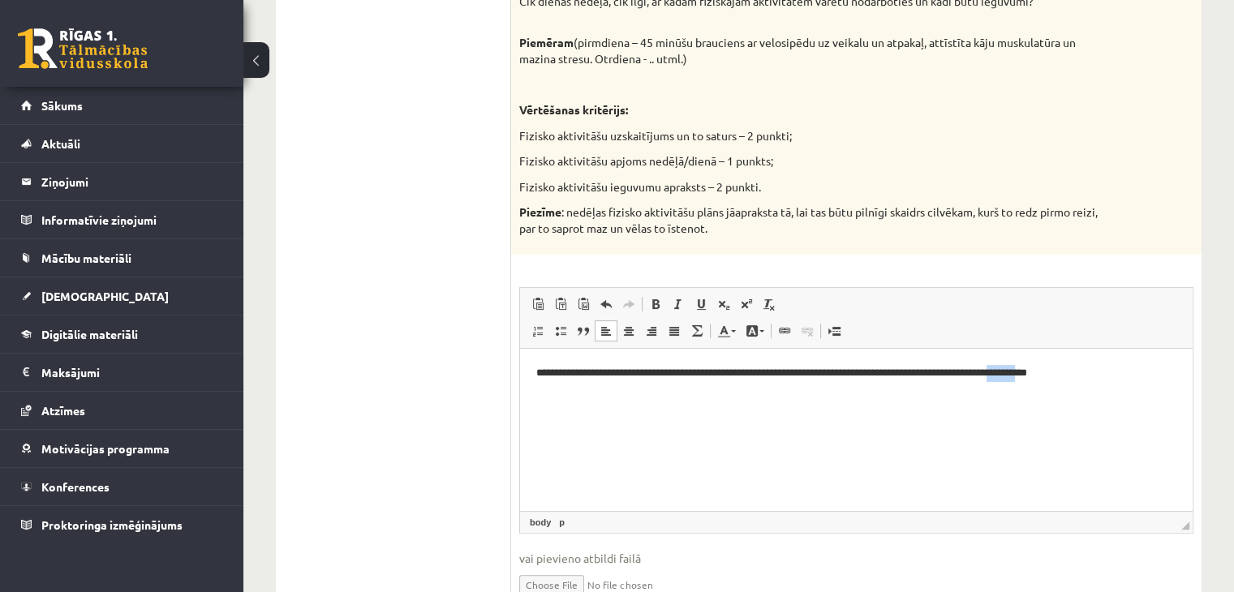
drag, startPoint x: 1095, startPoint y: 372, endPoint x: 1046, endPoint y: 389, distance: 52.3
click at [1062, 383] on html "**********" at bounding box center [856, 372] width 672 height 49
click at [1158, 359] on html "**********" at bounding box center [856, 372] width 672 height 49
drag, startPoint x: 582, startPoint y: 422, endPoint x: 514, endPoint y: 420, distance: 68.2
click at [520, 420] on html "**********" at bounding box center [856, 394] width 672 height 93
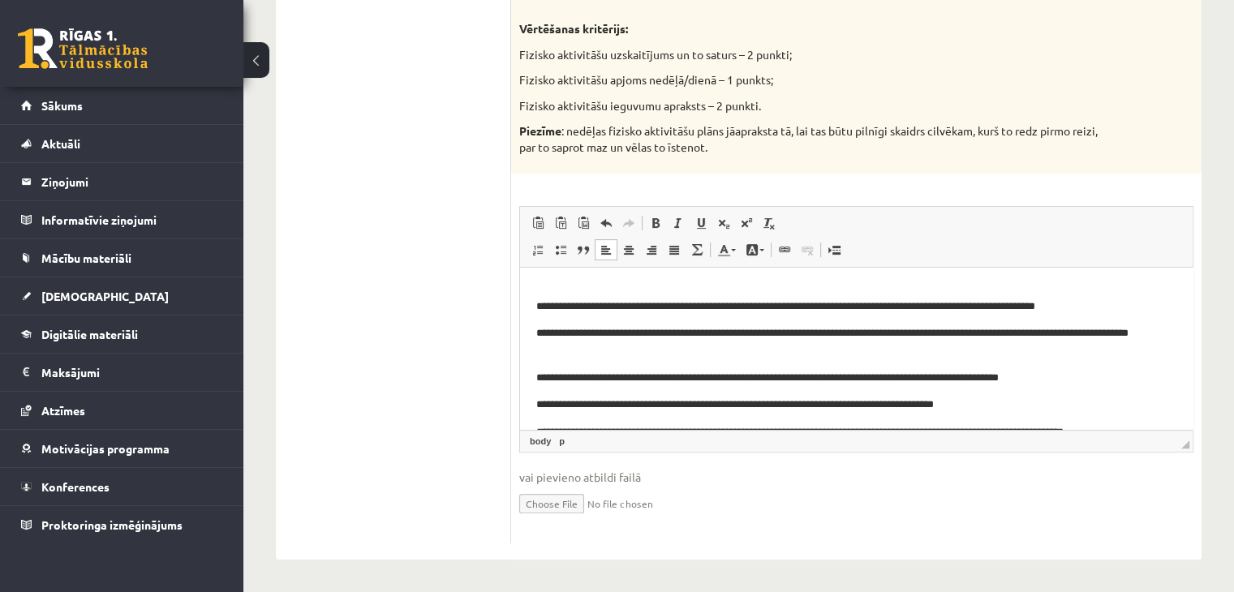
scroll to position [0, 0]
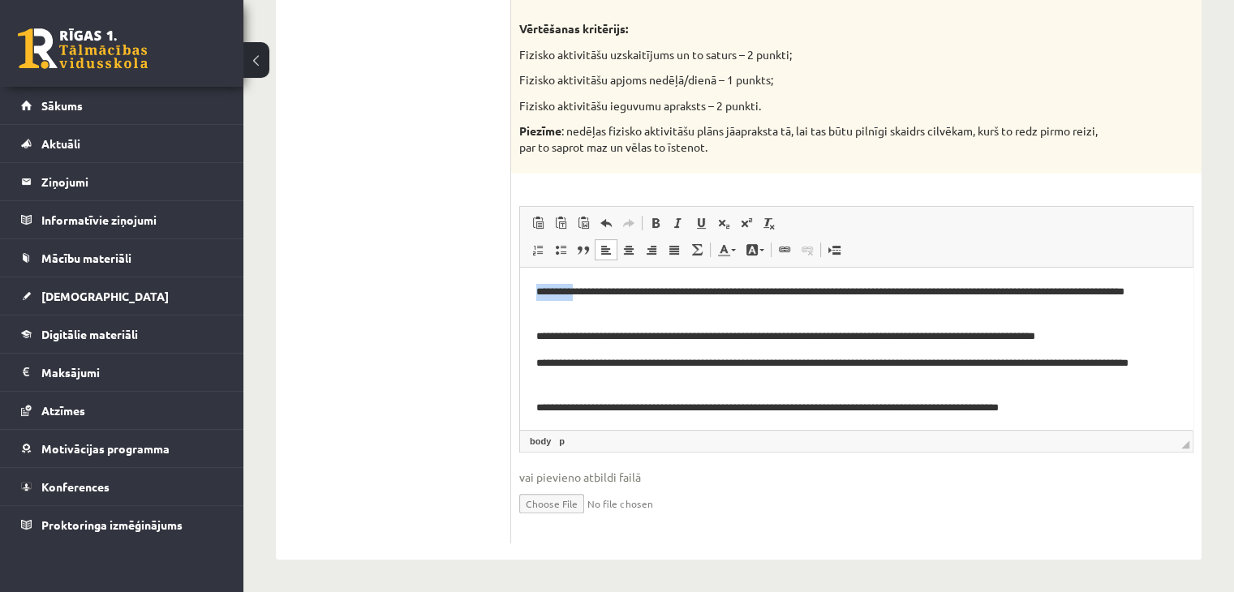
drag, startPoint x: 533, startPoint y: 291, endPoint x: 582, endPoint y: 293, distance: 48.7
click at [582, 293] on html "**********" at bounding box center [856, 390] width 672 height 247
click at [655, 218] on span at bounding box center [655, 223] width 13 height 13
drag, startPoint x: 536, startPoint y: 333, endPoint x: 578, endPoint y: 343, distance: 42.5
click at [578, 343] on p "**********" at bounding box center [850, 336] width 628 height 17
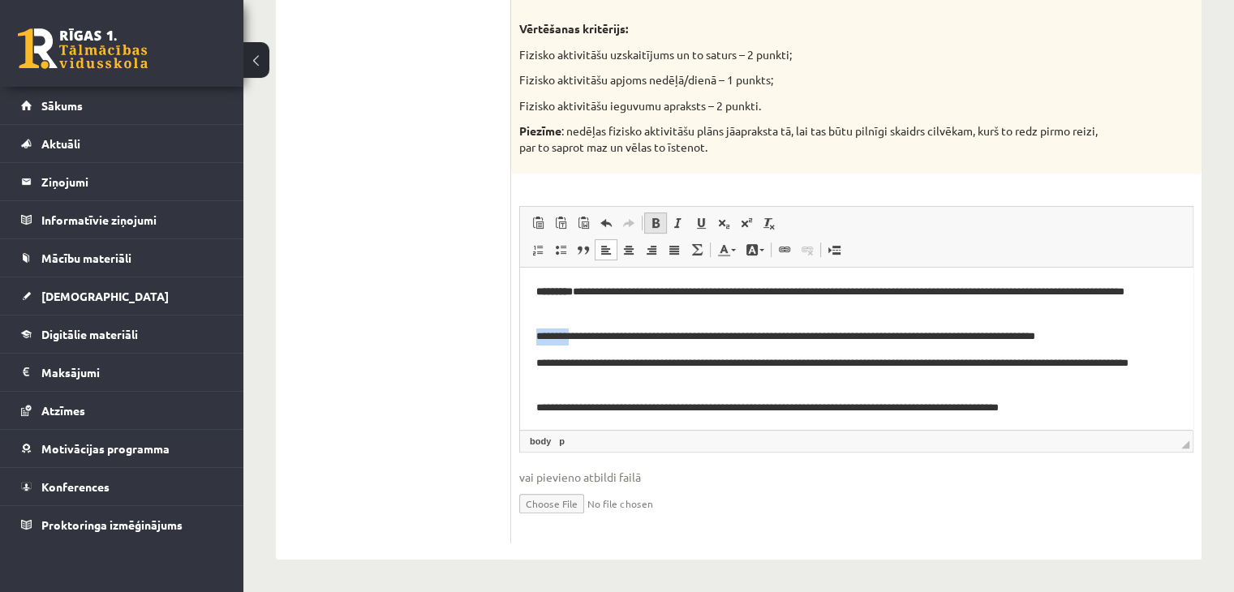
click at [658, 226] on span at bounding box center [655, 223] width 13 height 13
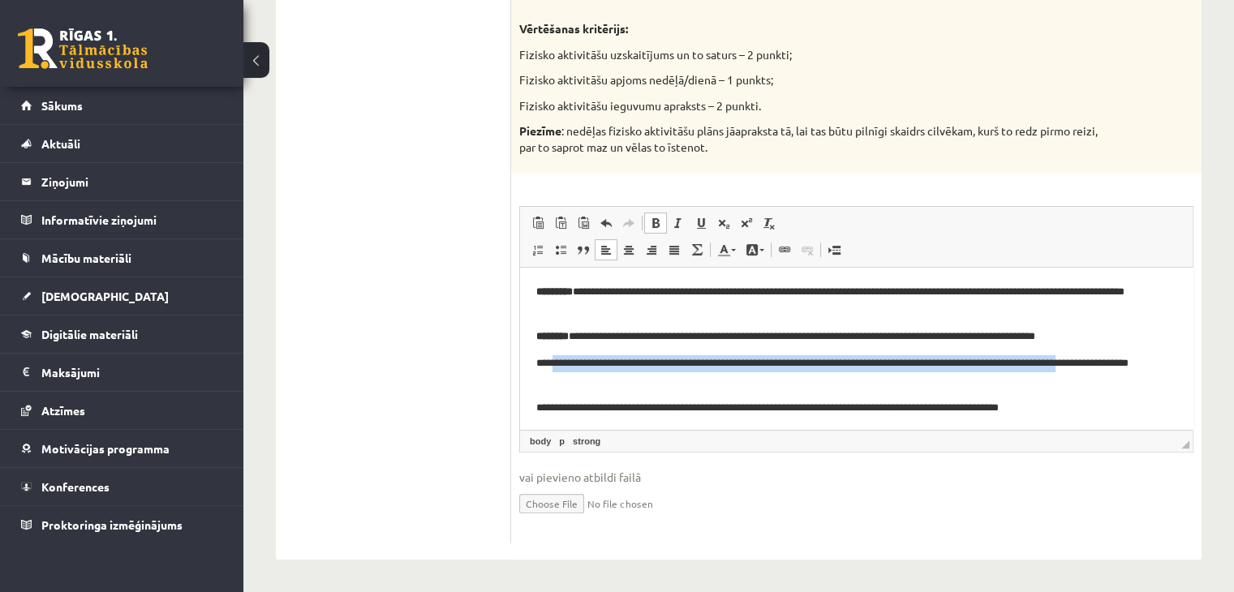
drag, startPoint x: 537, startPoint y: 374, endPoint x: 543, endPoint y: 366, distance: 10.4
click at [558, 368] on p "**********" at bounding box center [850, 371] width 628 height 34
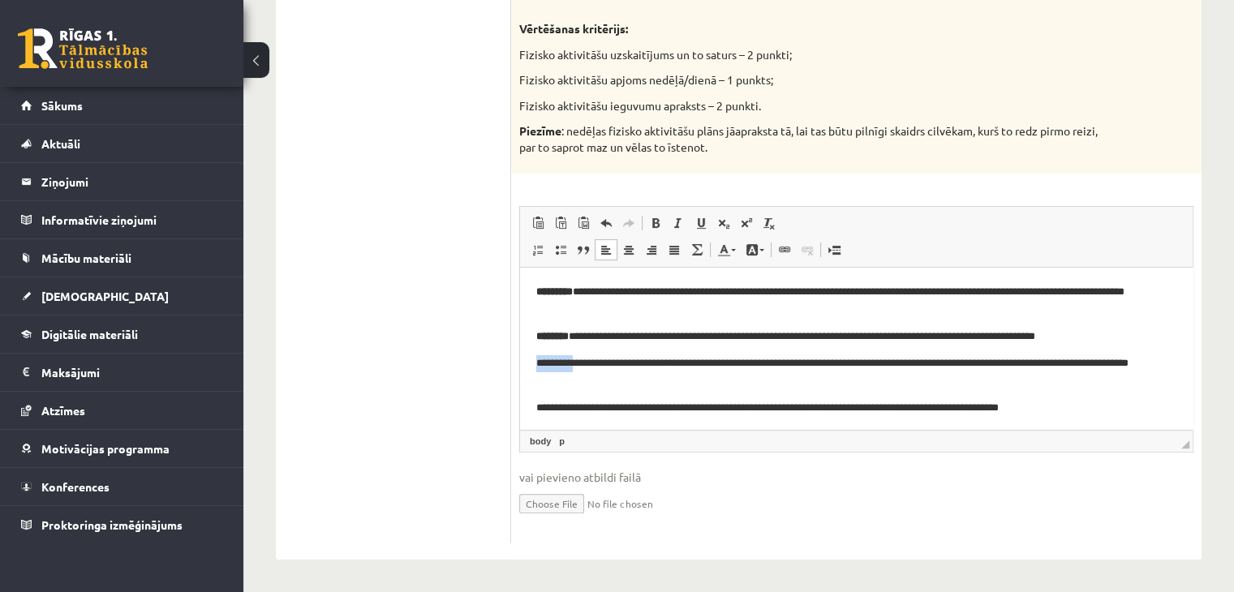
drag, startPoint x: 540, startPoint y: 366, endPoint x: 585, endPoint y: 367, distance: 44.6
click at [585, 367] on p "**********" at bounding box center [850, 371] width 628 height 34
click at [661, 221] on span at bounding box center [655, 223] width 13 height 13
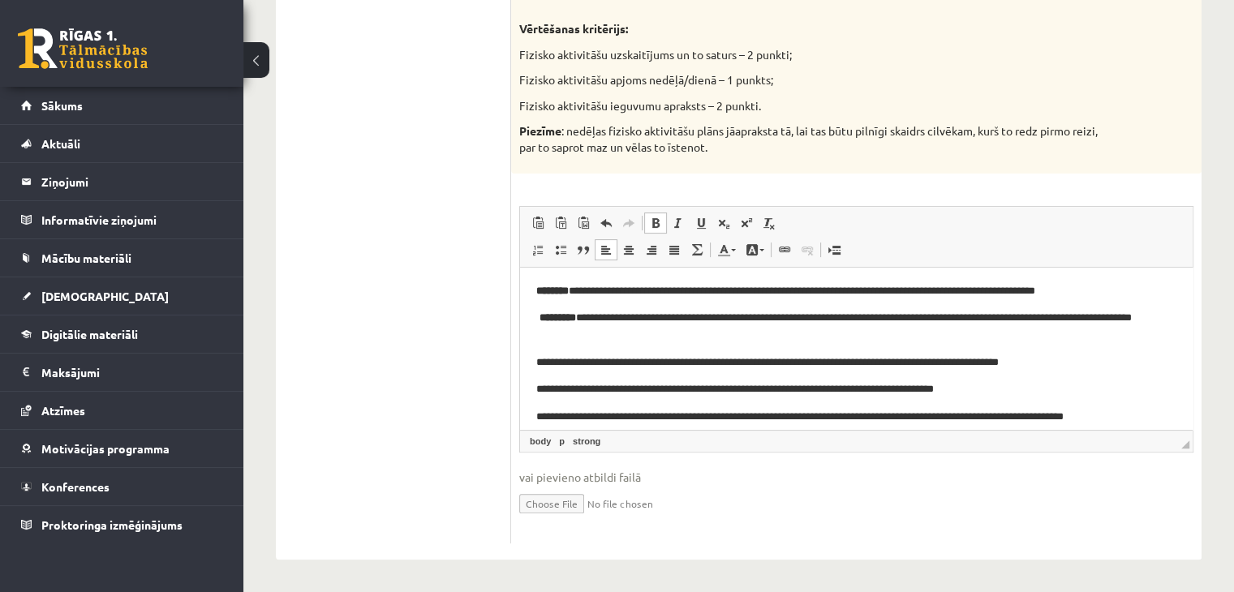
scroll to position [85, 0]
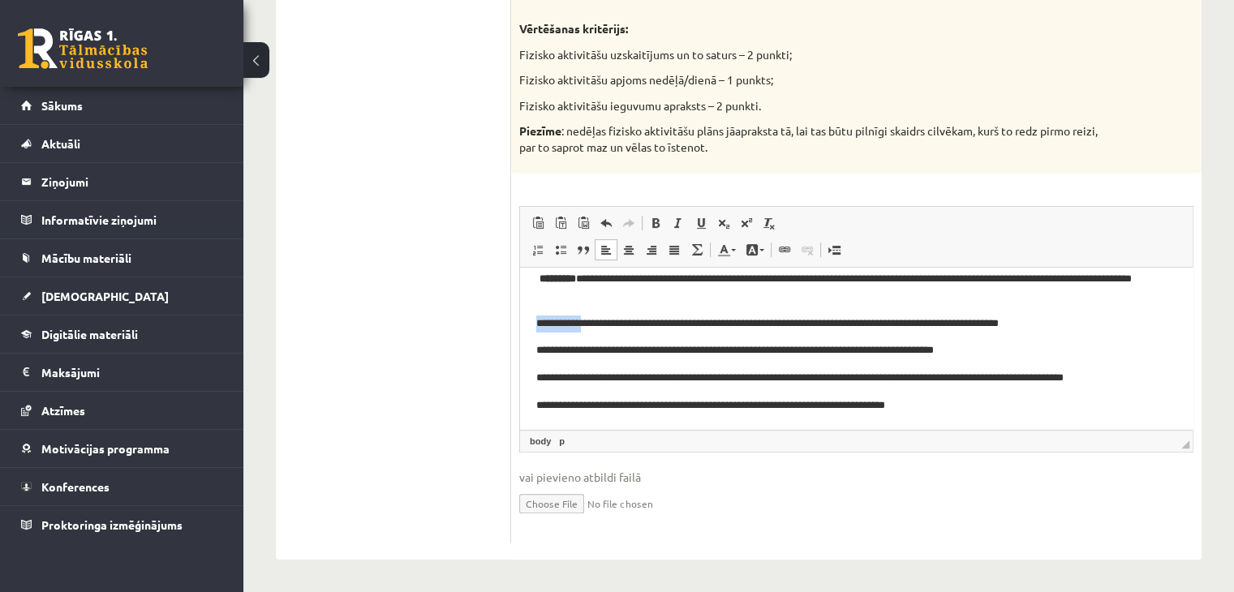
drag, startPoint x: 534, startPoint y: 325, endPoint x: 592, endPoint y: 329, distance: 58.5
click at [592, 329] on html "**********" at bounding box center [856, 306] width 672 height 247
click at [656, 219] on span at bounding box center [655, 223] width 13 height 13
drag, startPoint x: 534, startPoint y: 353, endPoint x: 587, endPoint y: 350, distance: 53.6
click at [587, 350] on html "**********" at bounding box center [856, 306] width 672 height 247
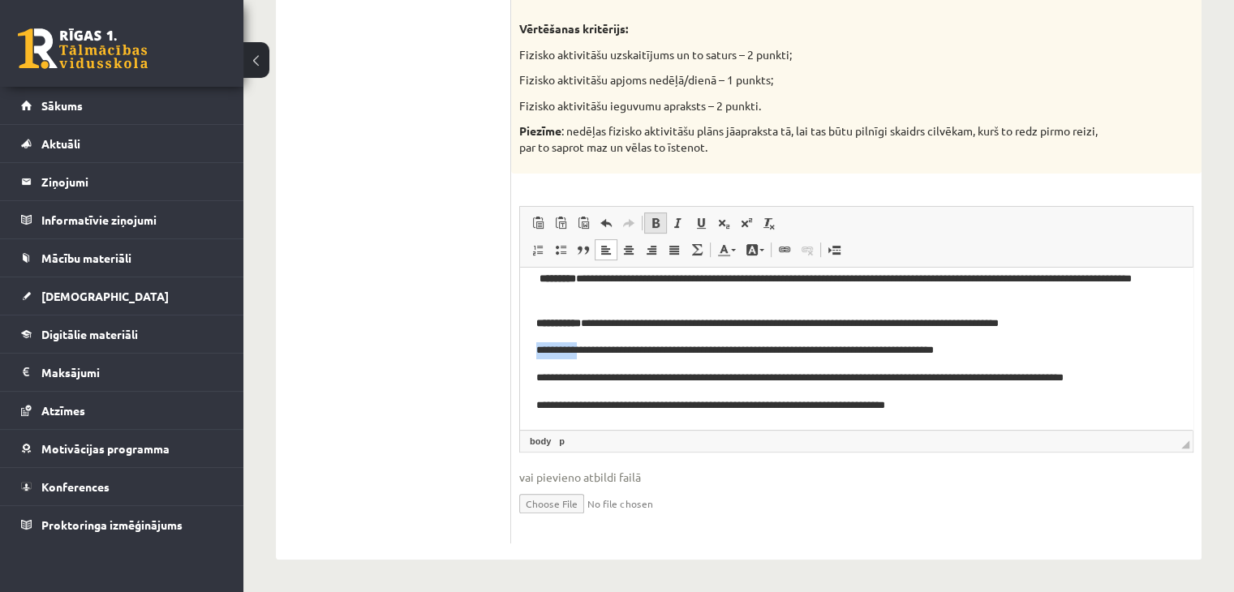
click at [654, 225] on span at bounding box center [655, 223] width 13 height 13
drag, startPoint x: 530, startPoint y: 379, endPoint x: 584, endPoint y: 379, distance: 54.3
click at [584, 379] on html "**********" at bounding box center [856, 306] width 672 height 247
click at [659, 229] on link "Treknraksts Klaviatūras saīsne vadīšanas taustiņš+B" at bounding box center [655, 223] width 23 height 21
drag, startPoint x: 537, startPoint y: 402, endPoint x: 582, endPoint y: 403, distance: 44.6
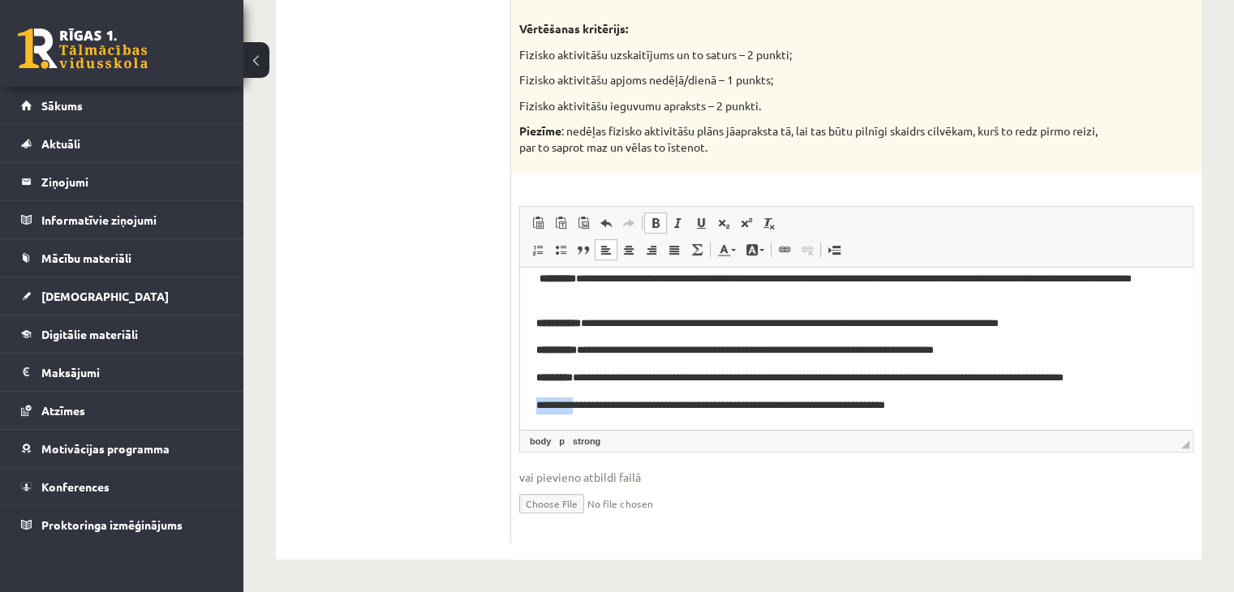
click at [582, 403] on p "**********" at bounding box center [850, 405] width 628 height 17
click at [651, 221] on span at bounding box center [655, 223] width 13 height 13
click at [573, 336] on body "**********" at bounding box center [856, 306] width 640 height 214
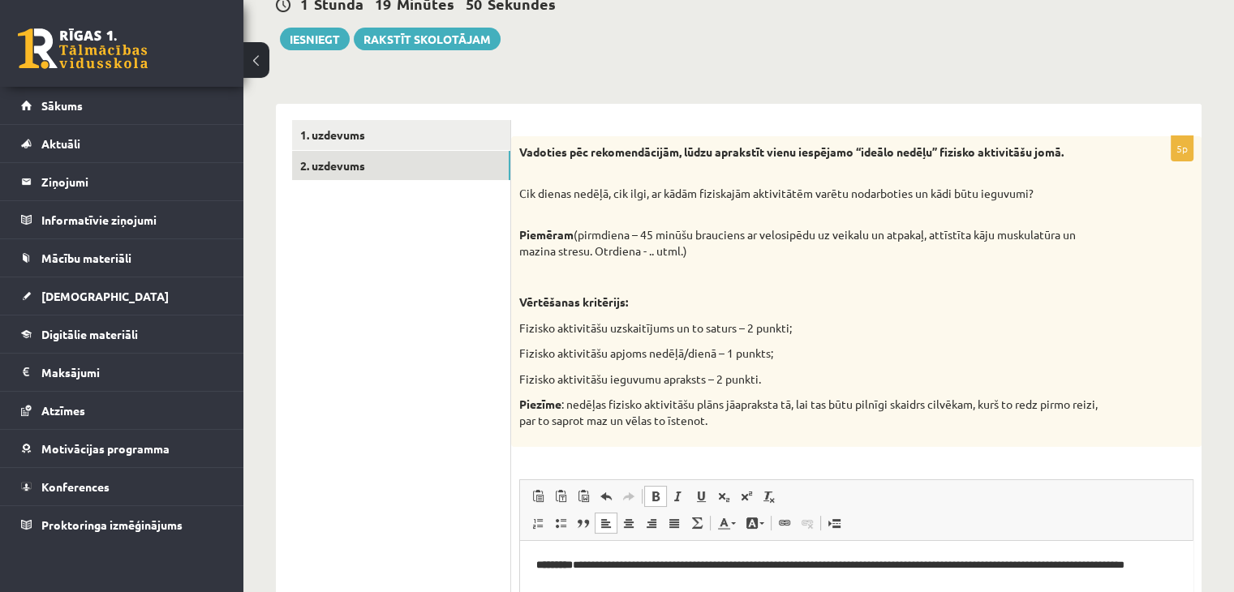
scroll to position [120, 0]
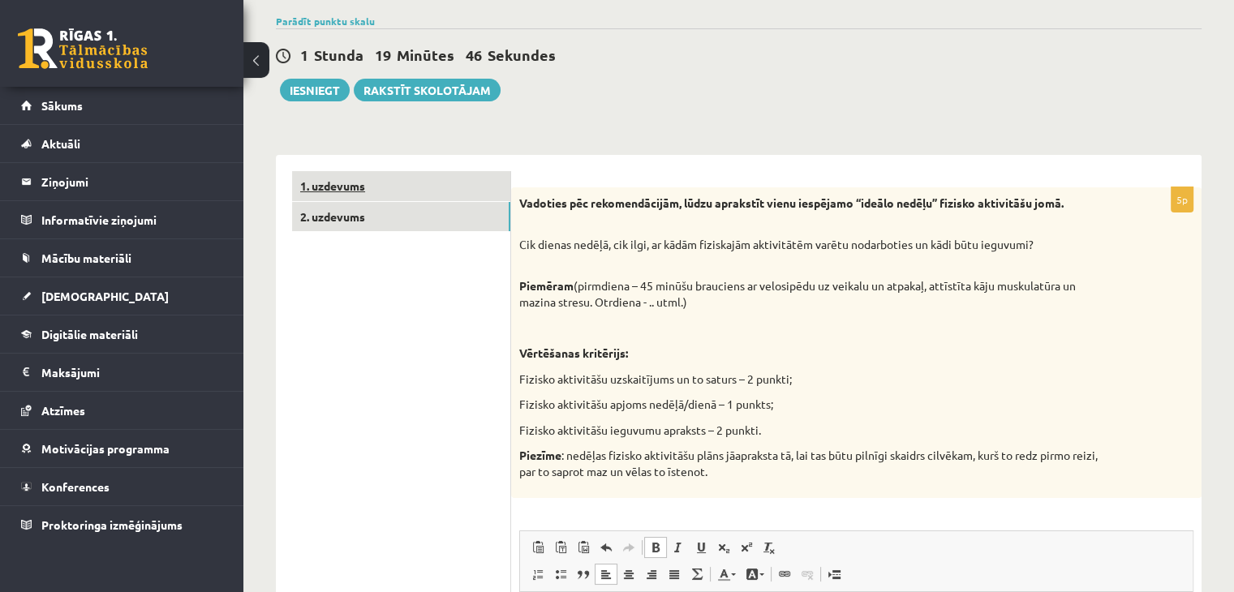
click at [329, 187] on link "1. uzdevums" at bounding box center [401, 186] width 218 height 30
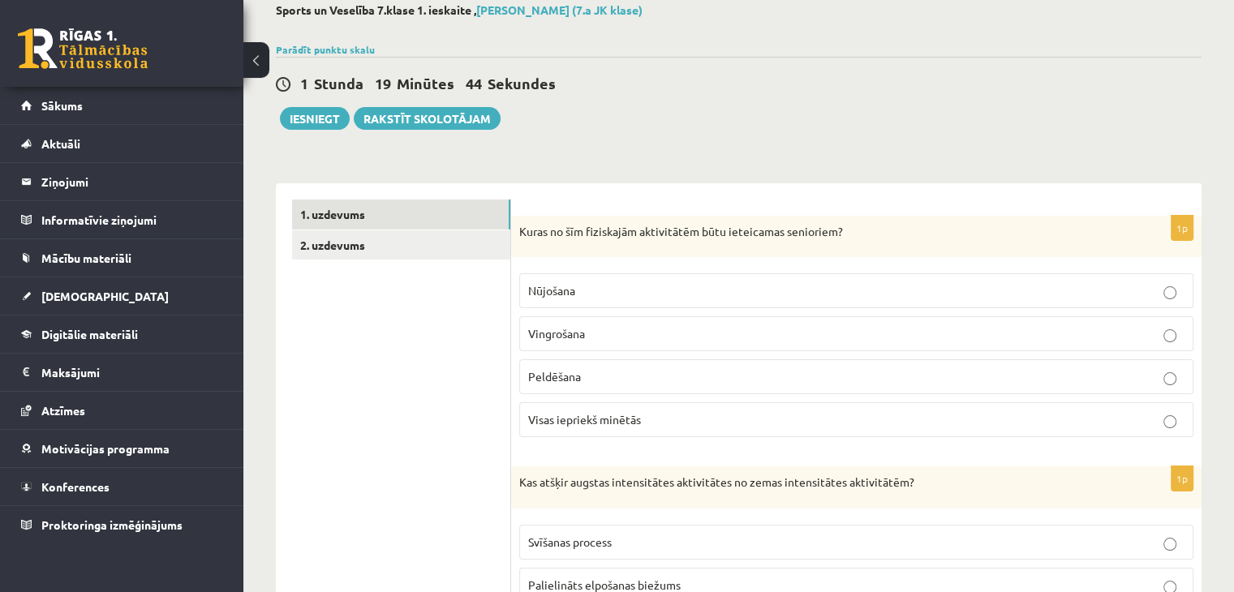
scroll to position [0, 0]
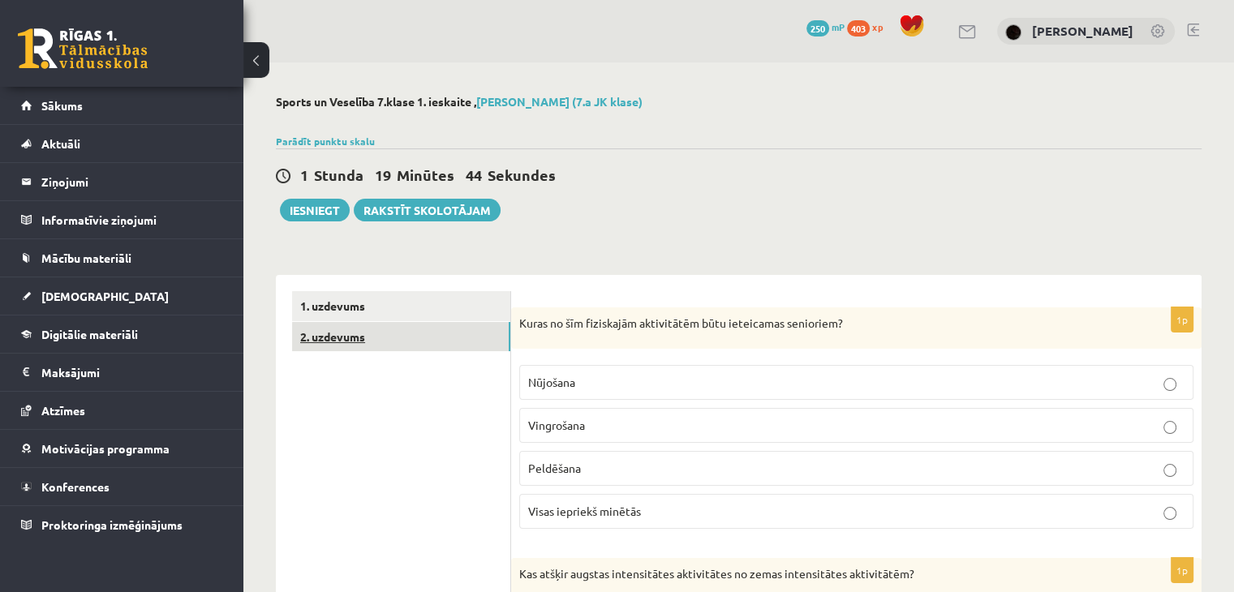
click at [354, 338] on link "2. uzdevums" at bounding box center [401, 337] width 218 height 30
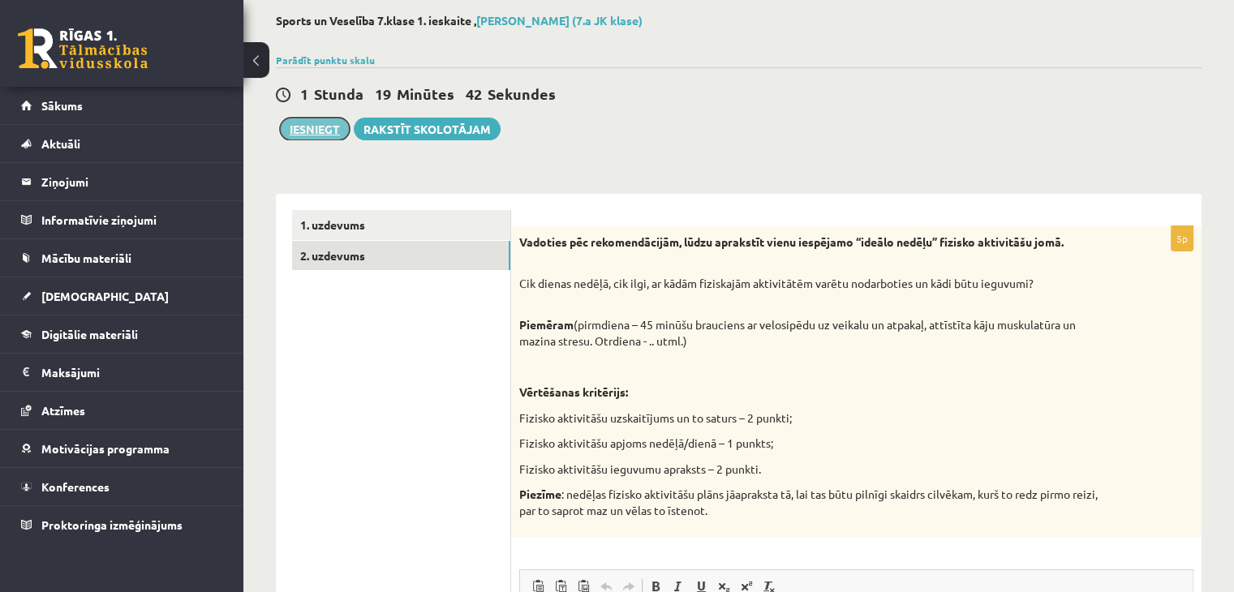
click at [313, 136] on button "Iesniegt" at bounding box center [315, 129] width 70 height 23
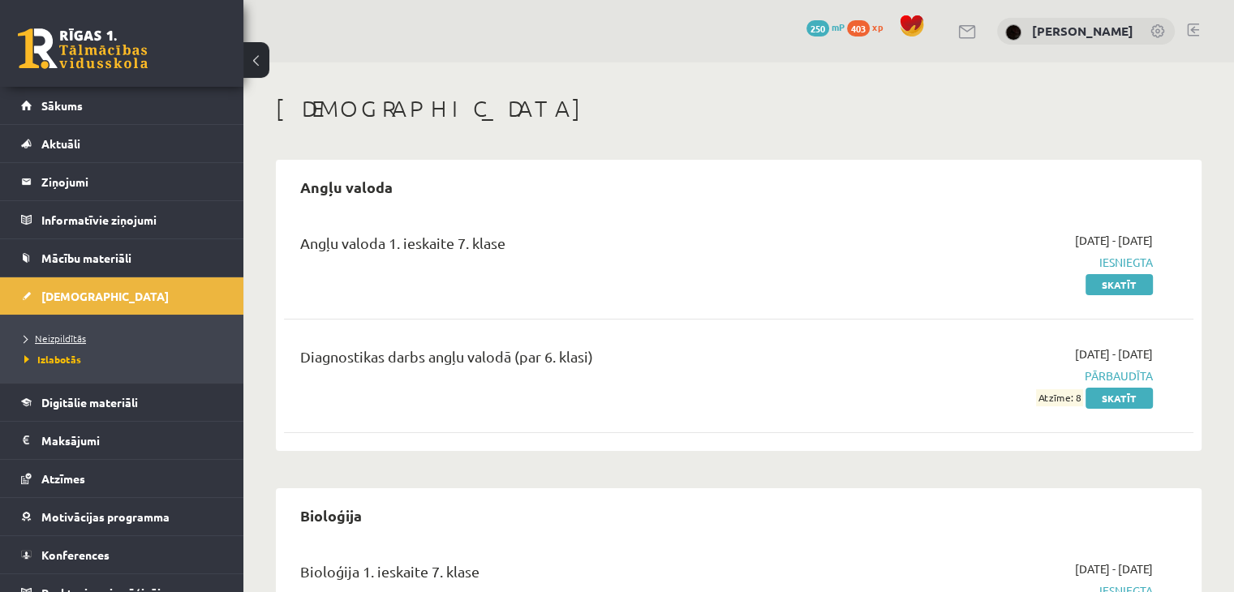
click at [61, 333] on span "Neizpildītās" at bounding box center [55, 338] width 62 height 13
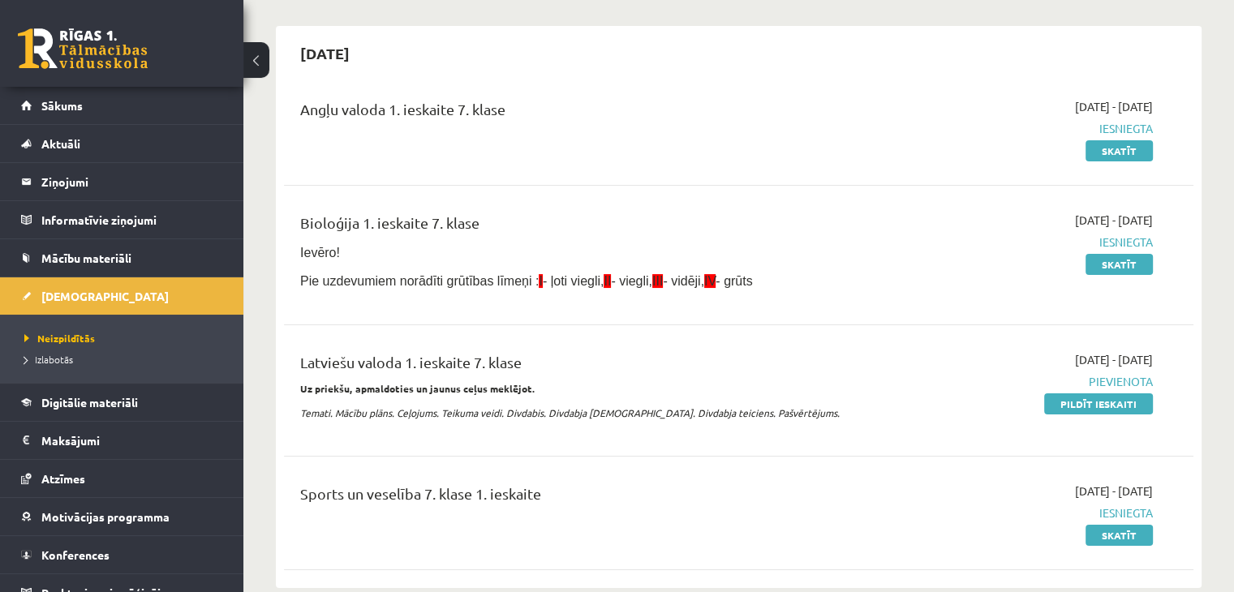
scroll to position [162, 0]
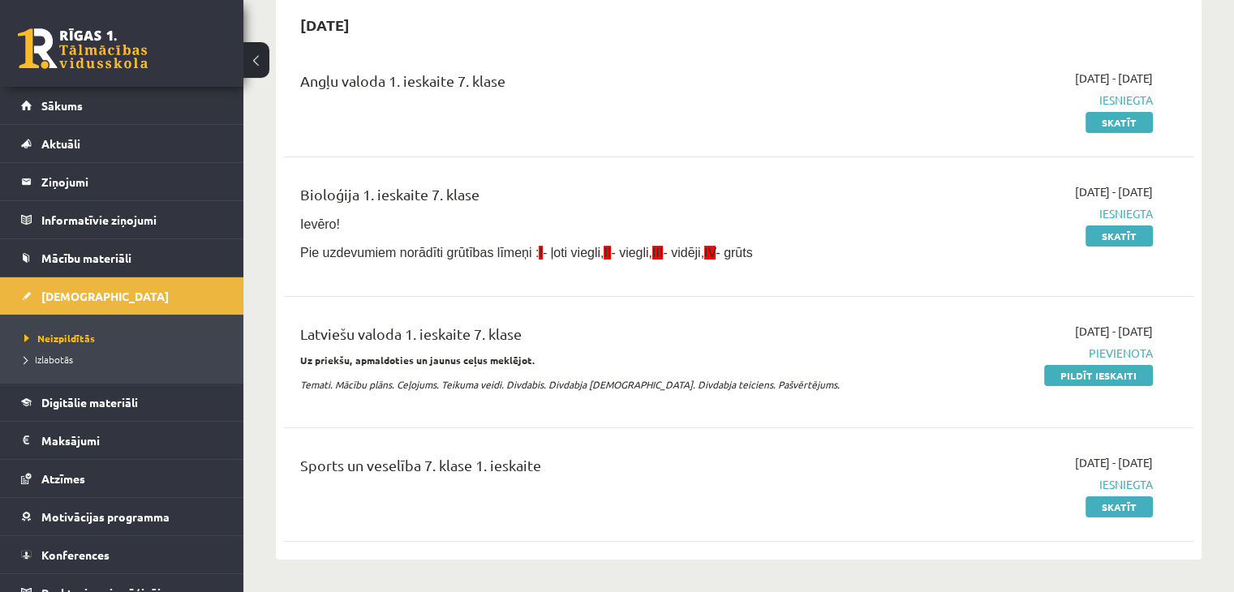
drag, startPoint x: 1067, startPoint y: 384, endPoint x: 708, endPoint y: 389, distance: 359.4
click at [708, 389] on p "Temati. Mācību plāns. Ceļojums. Teikuma veidi. Divdabis. Divdabja [DEMOGRAPHIC_…" at bounding box center [580, 384] width 561 height 15
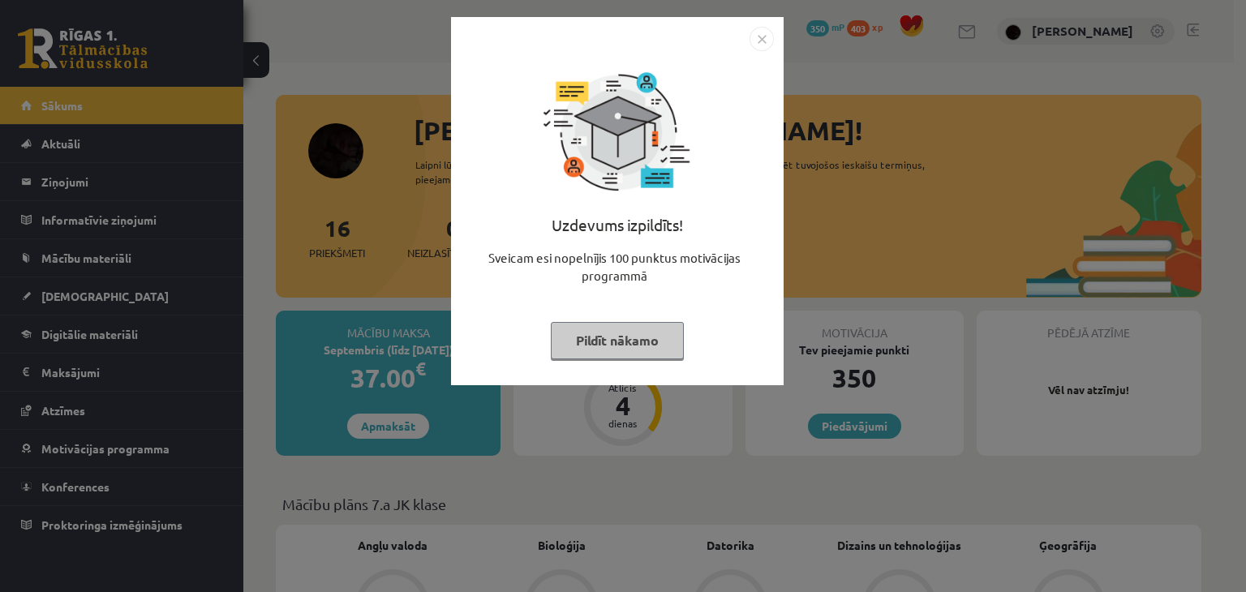
click at [759, 40] on img "Close" at bounding box center [762, 39] width 24 height 24
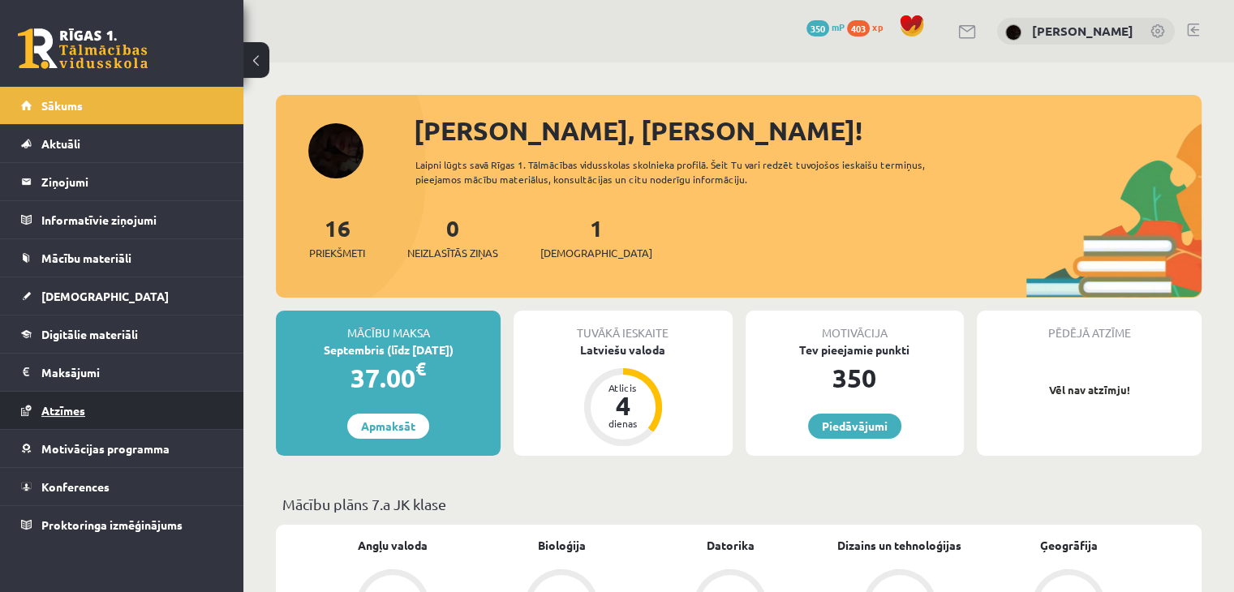
click at [89, 416] on link "Atzīmes" at bounding box center [122, 410] width 202 height 37
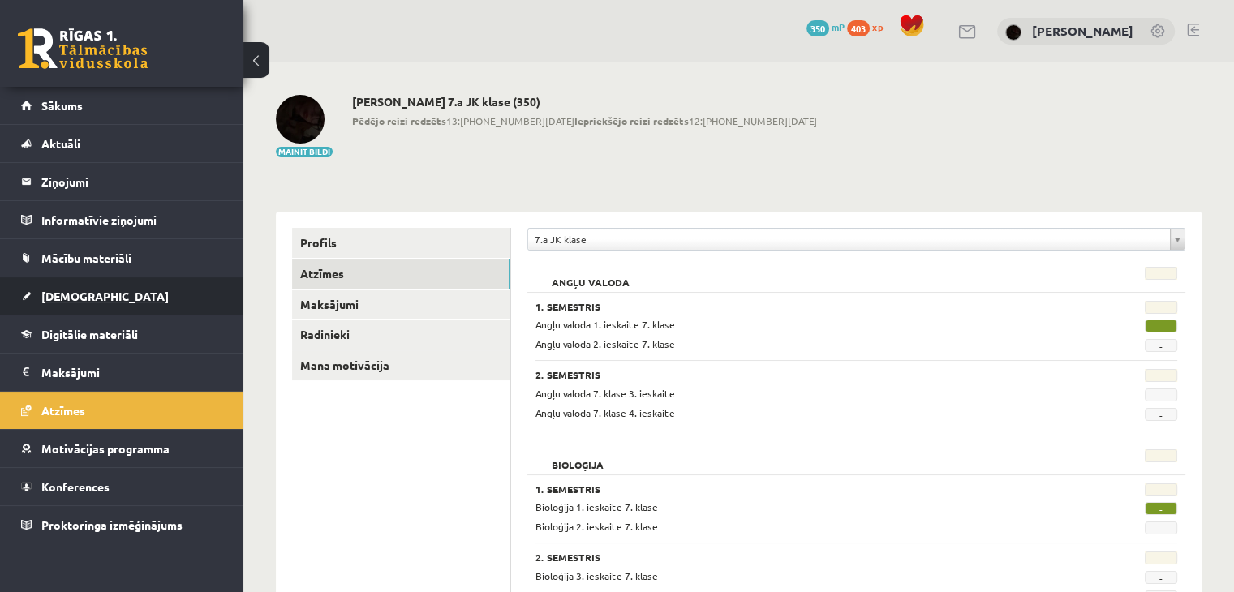
click at [82, 292] on span "[DEMOGRAPHIC_DATA]" at bounding box center [104, 296] width 127 height 15
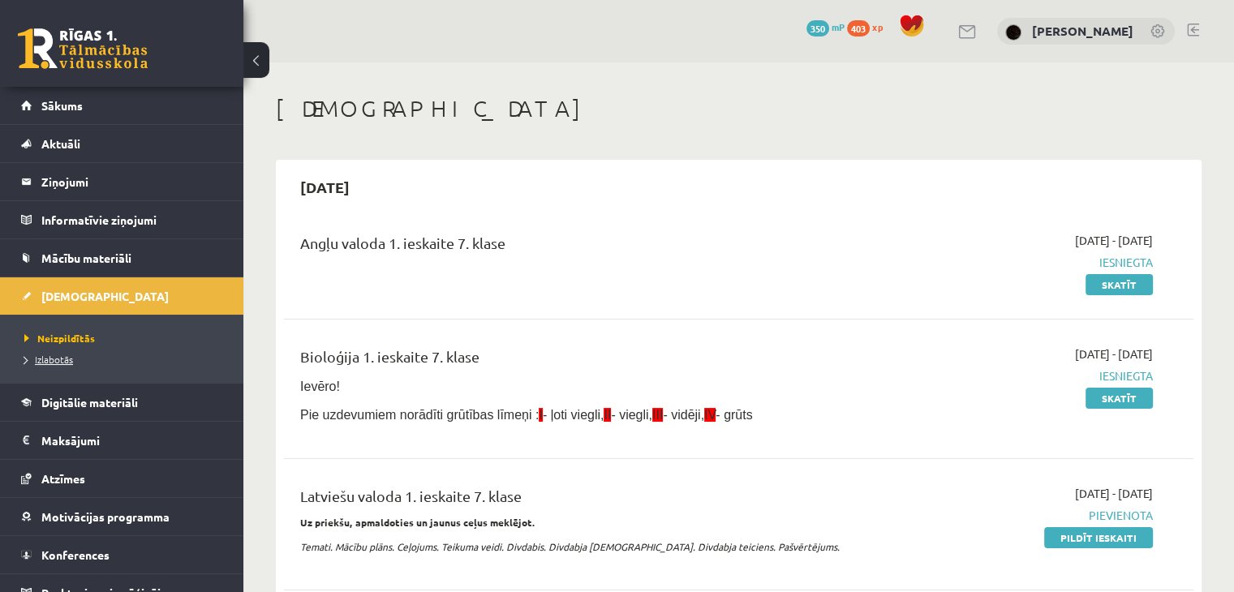
click at [52, 359] on span "Izlabotās" at bounding box center [48, 359] width 49 height 13
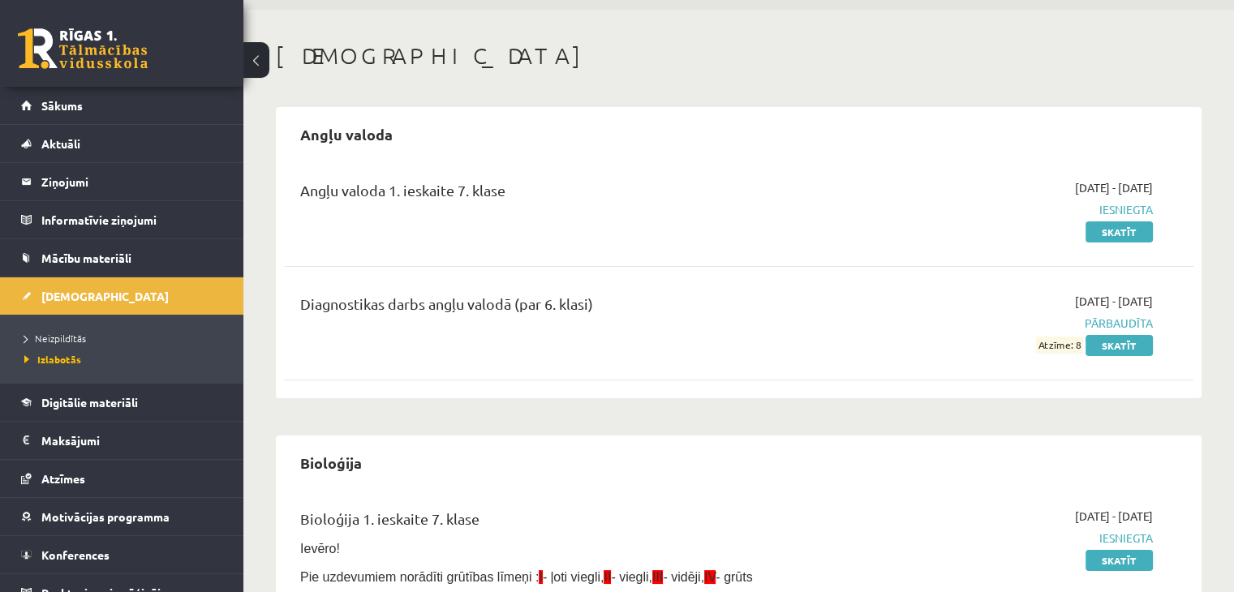
scroll to position [81, 0]
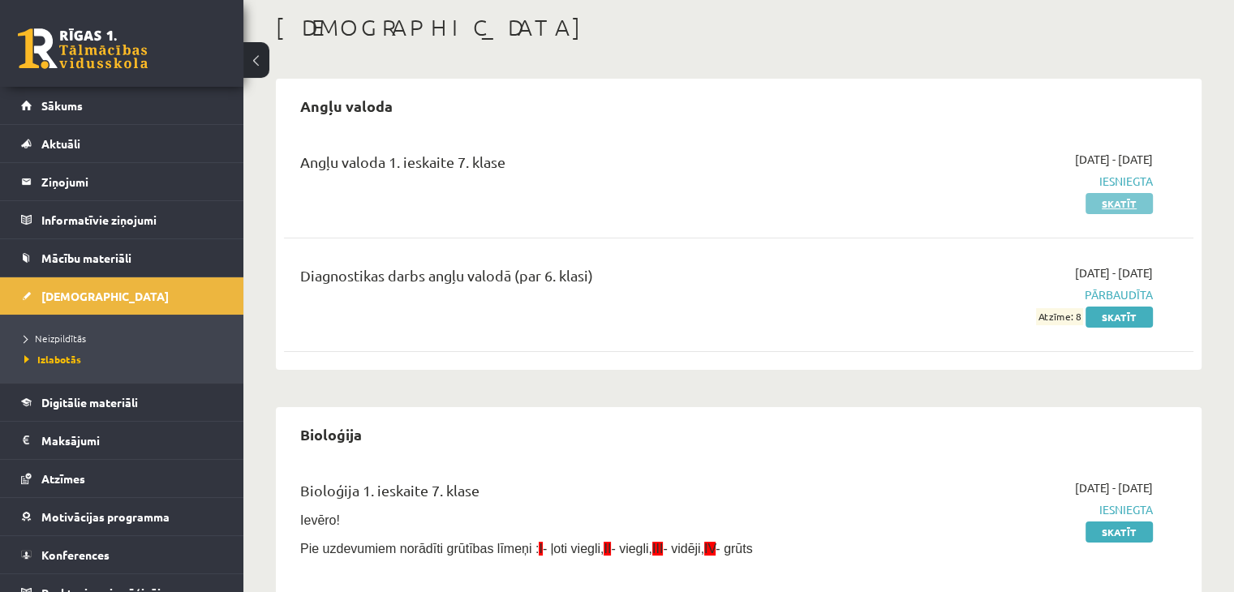
click at [1108, 200] on link "Skatīt" at bounding box center [1118, 203] width 67 height 21
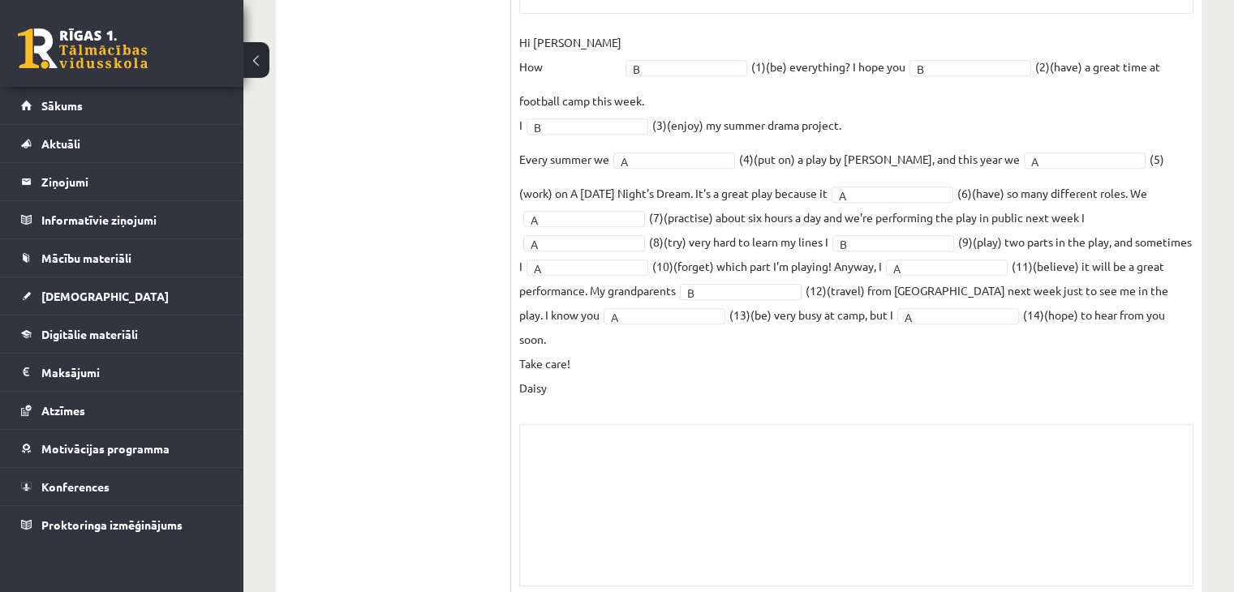
scroll to position [720, 0]
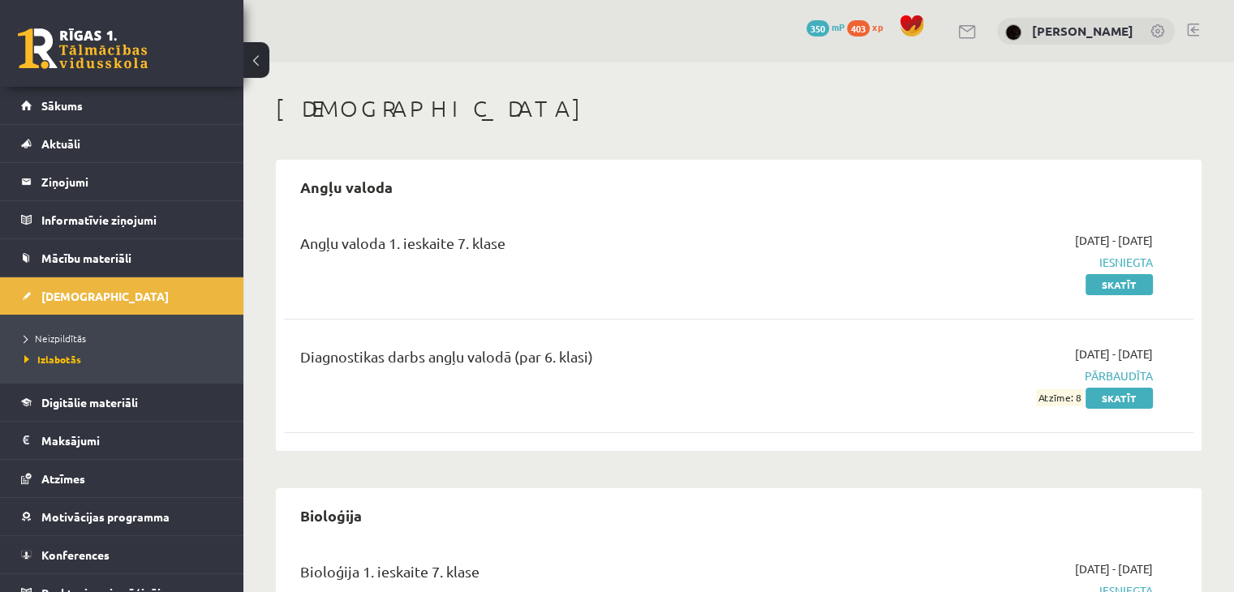
click at [52, 323] on ul "Neizpildītās [GEOGRAPHIC_DATA]" at bounding box center [121, 349] width 243 height 68
click at [52, 331] on link "Neizpildītās" at bounding box center [125, 338] width 203 height 15
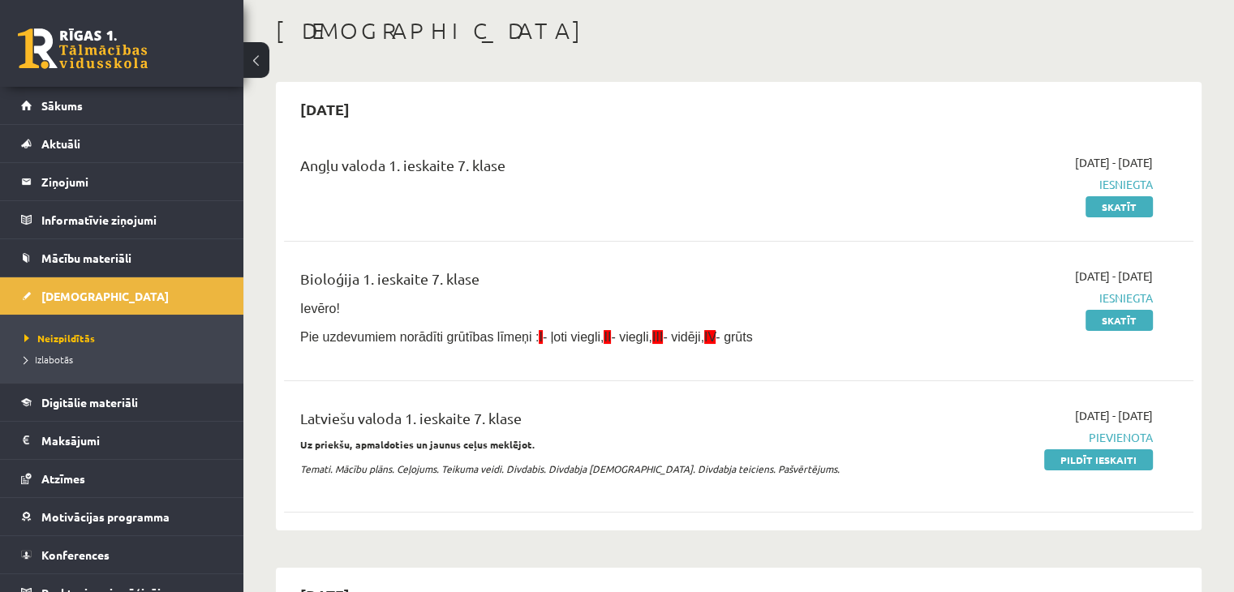
scroll to position [81, 0]
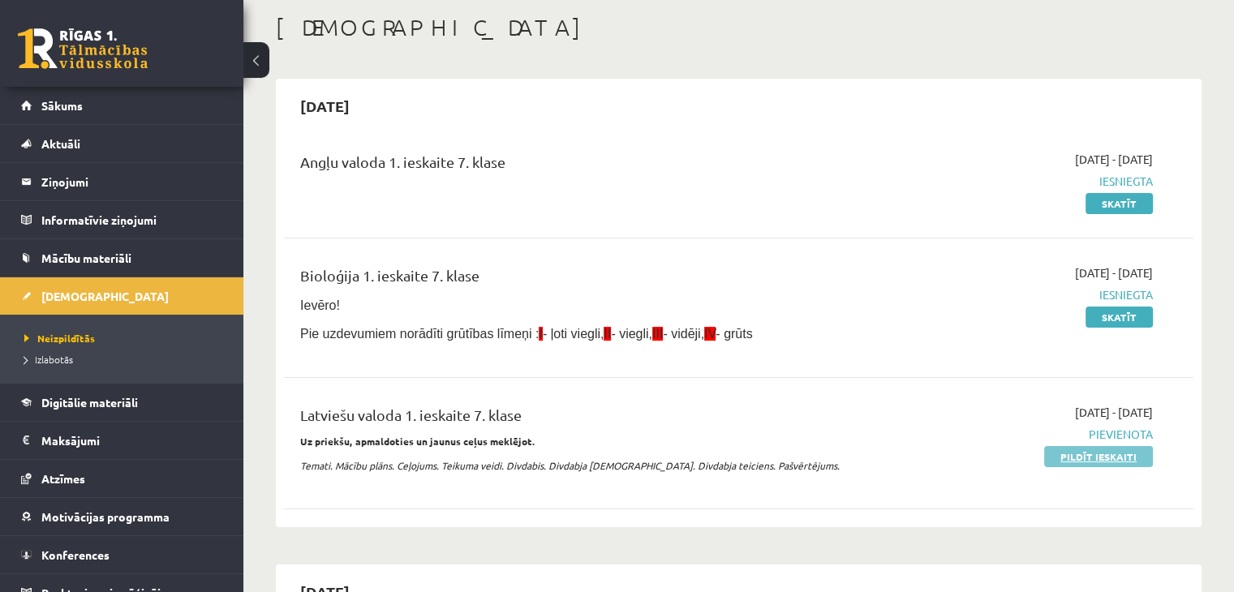
click at [1095, 456] on link "Pildīt ieskaiti" at bounding box center [1098, 456] width 109 height 21
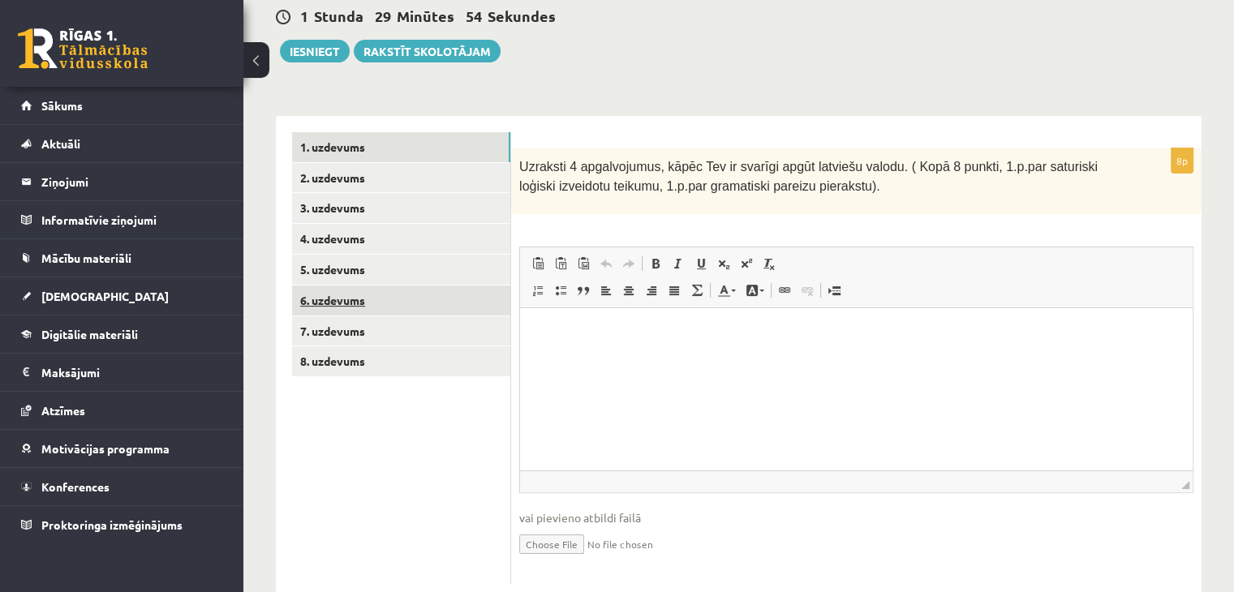
scroll to position [243, 0]
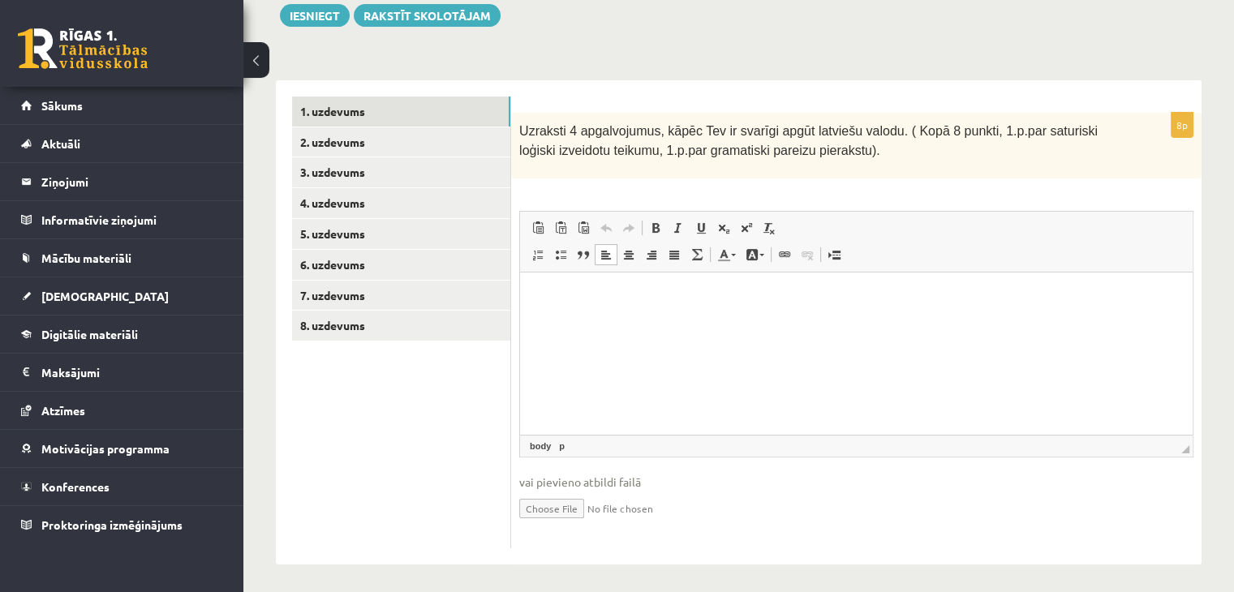
click at [549, 293] on p "Bagātinātā teksta redaktors, wiswyg-editor-user-answer-47024900139520" at bounding box center [856, 296] width 640 height 17
drag, startPoint x: 569, startPoint y: 301, endPoint x: 588, endPoint y: 299, distance: 18.7
click at [588, 299] on p "**********" at bounding box center [856, 296] width 641 height 17
click at [612, 301] on p "**********" at bounding box center [856, 296] width 641 height 17
drag, startPoint x: 616, startPoint y: 301, endPoint x: 548, endPoint y: 299, distance: 69.0
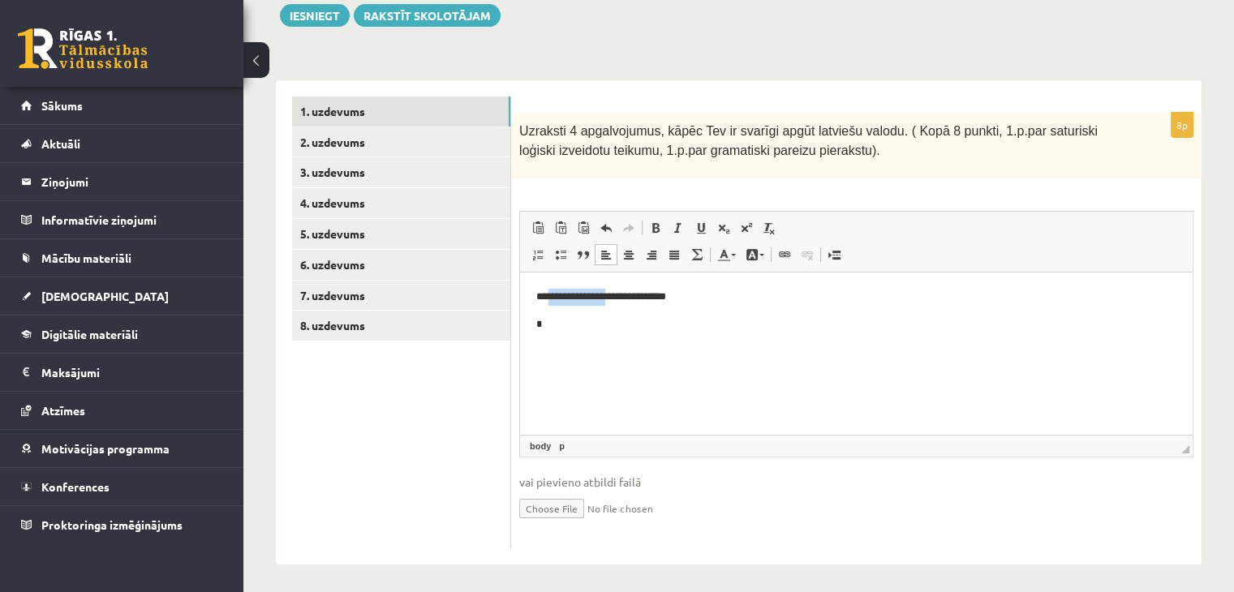
click at [548, 299] on p "**********" at bounding box center [856, 296] width 641 height 17
drag, startPoint x: 569, startPoint y: 326, endPoint x: 474, endPoint y: 250, distance: 121.7
click at [520, 272] on html "**********" at bounding box center [856, 310] width 672 height 76
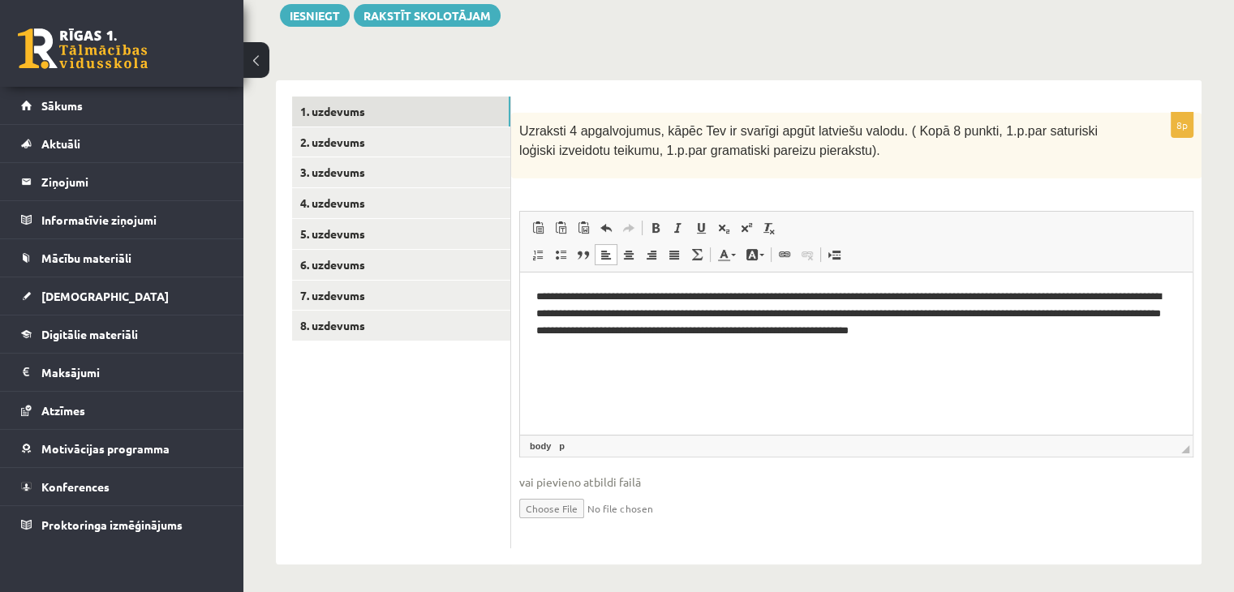
click at [958, 303] on p "**********" at bounding box center [856, 313] width 641 height 50
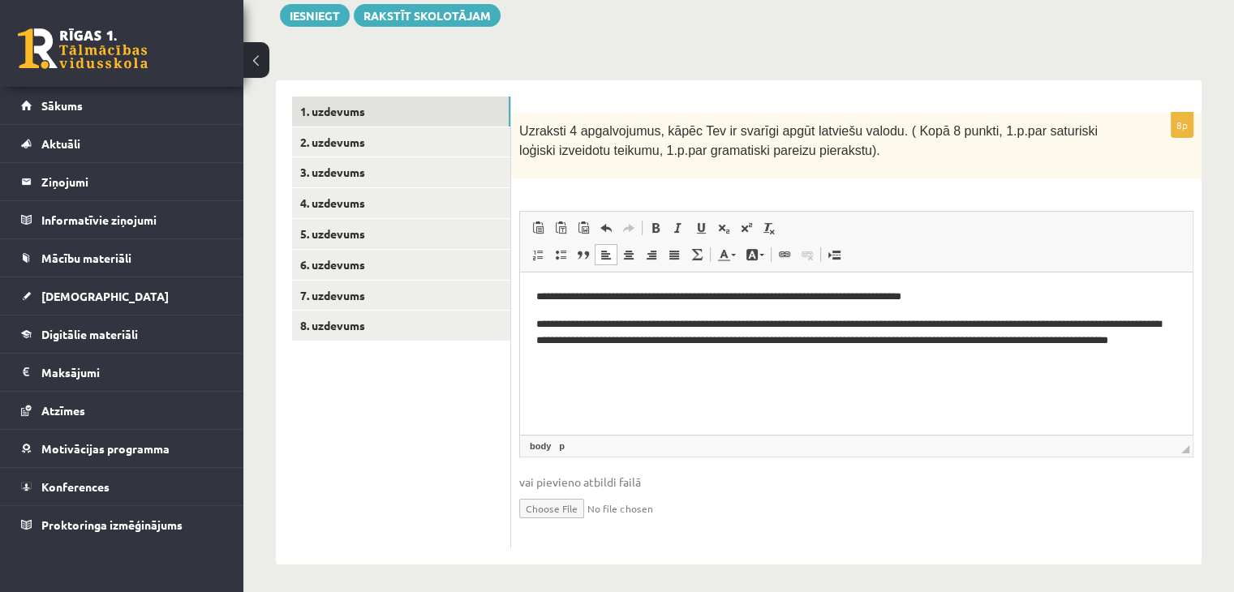
click at [1021, 327] on p "**********" at bounding box center [856, 341] width 641 height 50
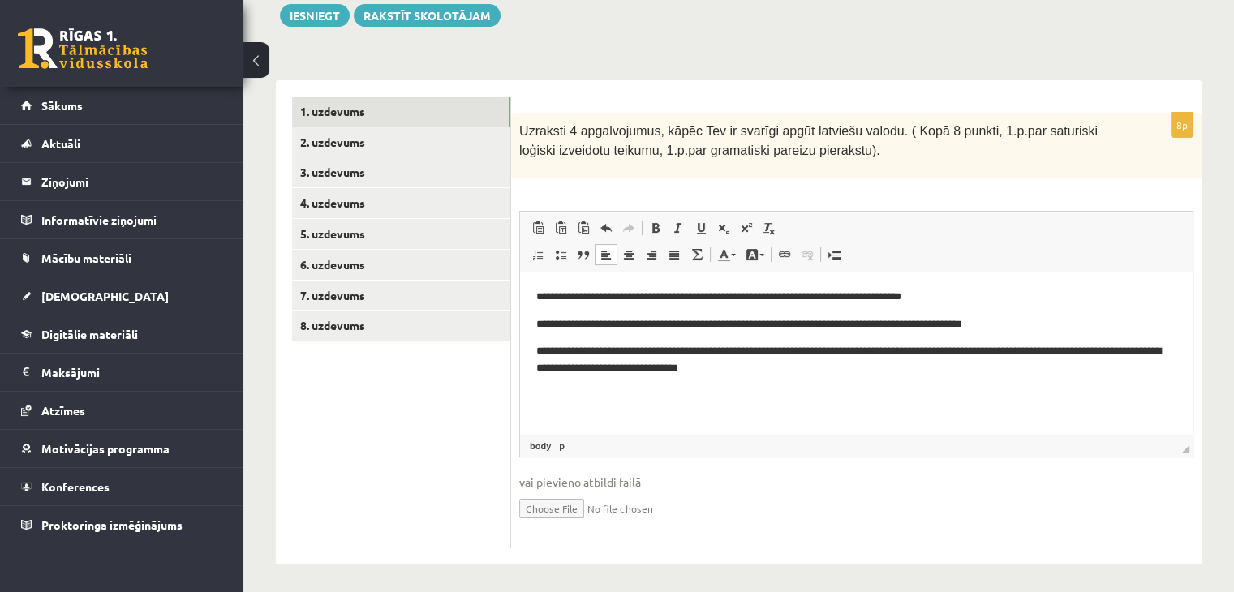
click at [994, 359] on p "**********" at bounding box center [856, 359] width 641 height 34
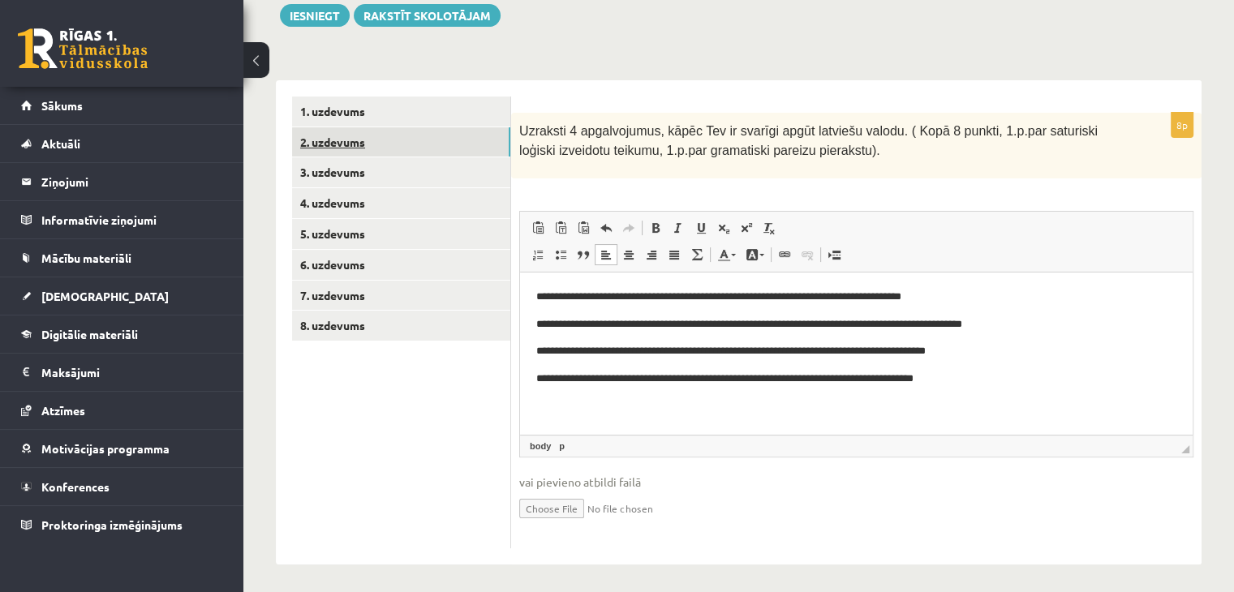
click at [329, 139] on link "2. uzdevums" at bounding box center [401, 142] width 218 height 30
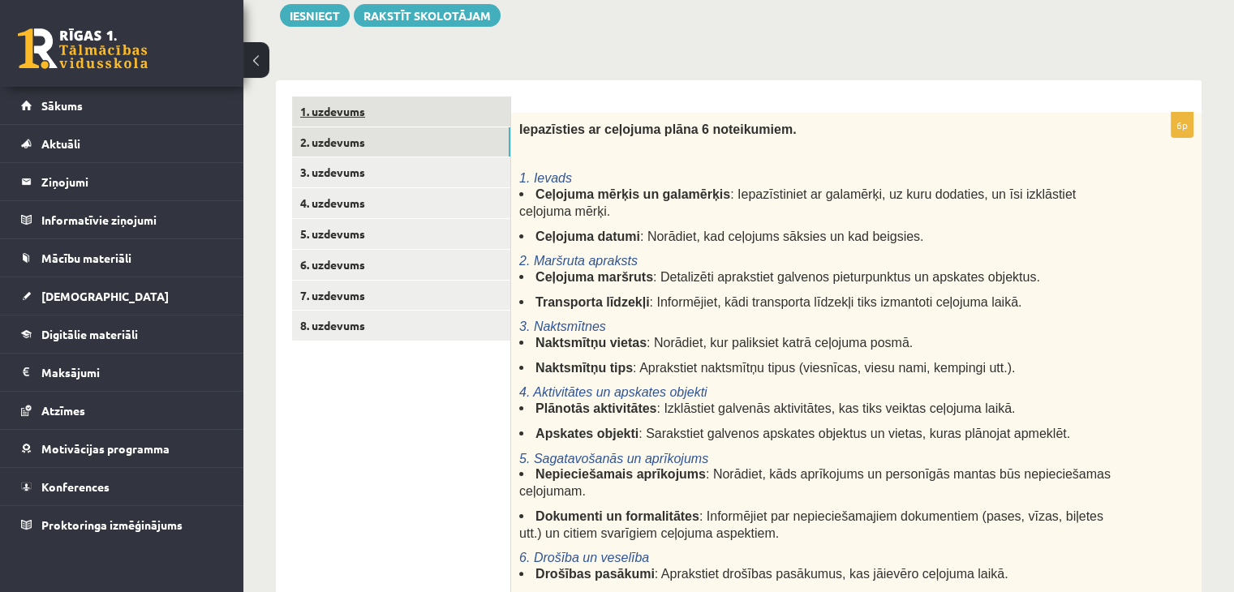
click at [360, 117] on link "1. uzdevums" at bounding box center [401, 112] width 218 height 30
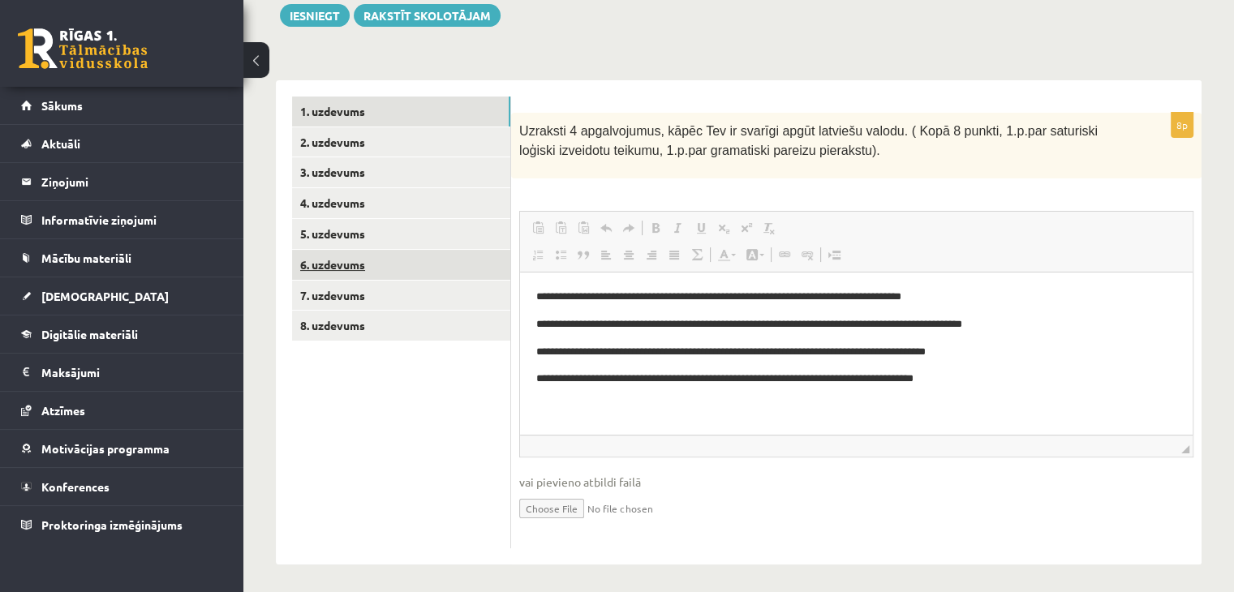
scroll to position [0, 0]
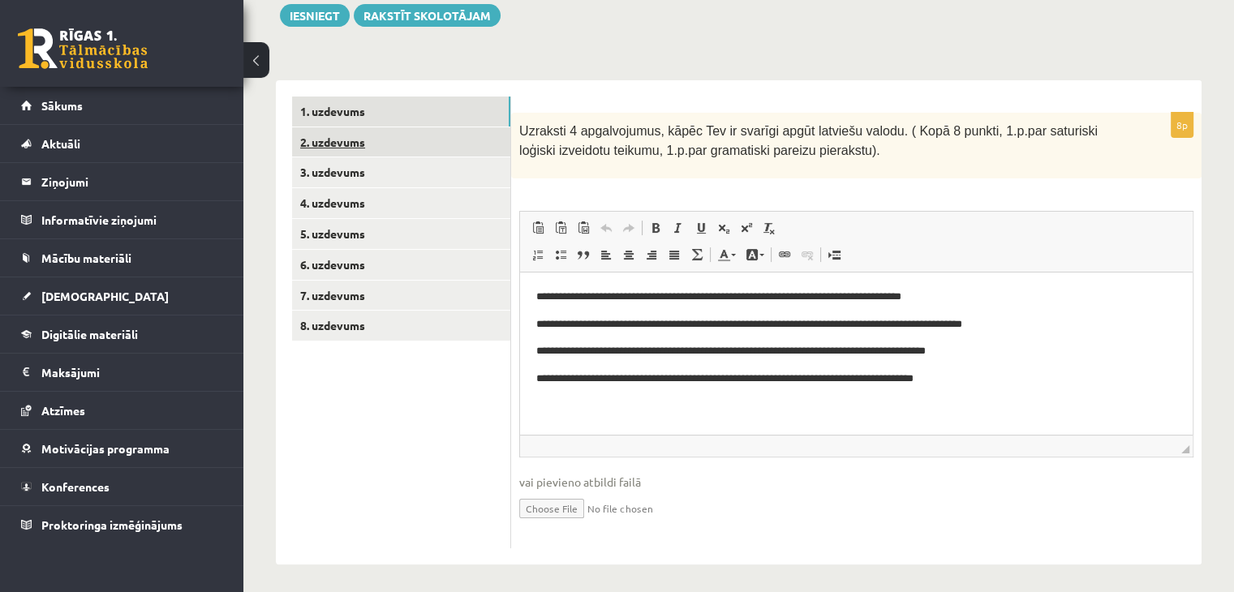
click at [372, 137] on link "2. uzdevums" at bounding box center [401, 142] width 218 height 30
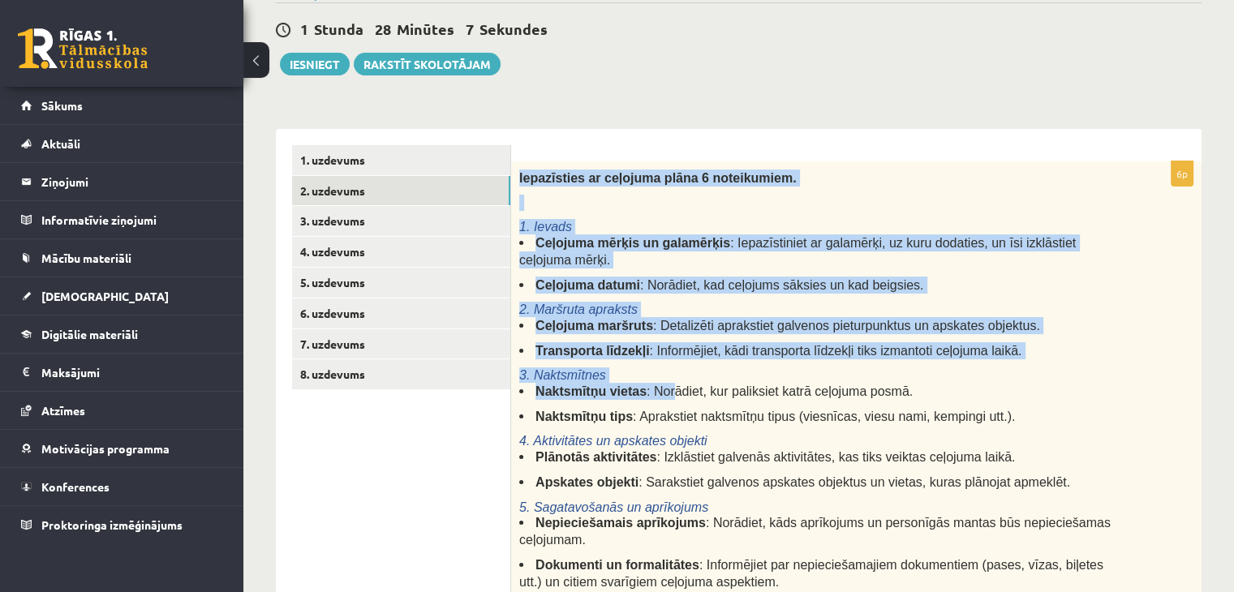
scroll to position [649, 0]
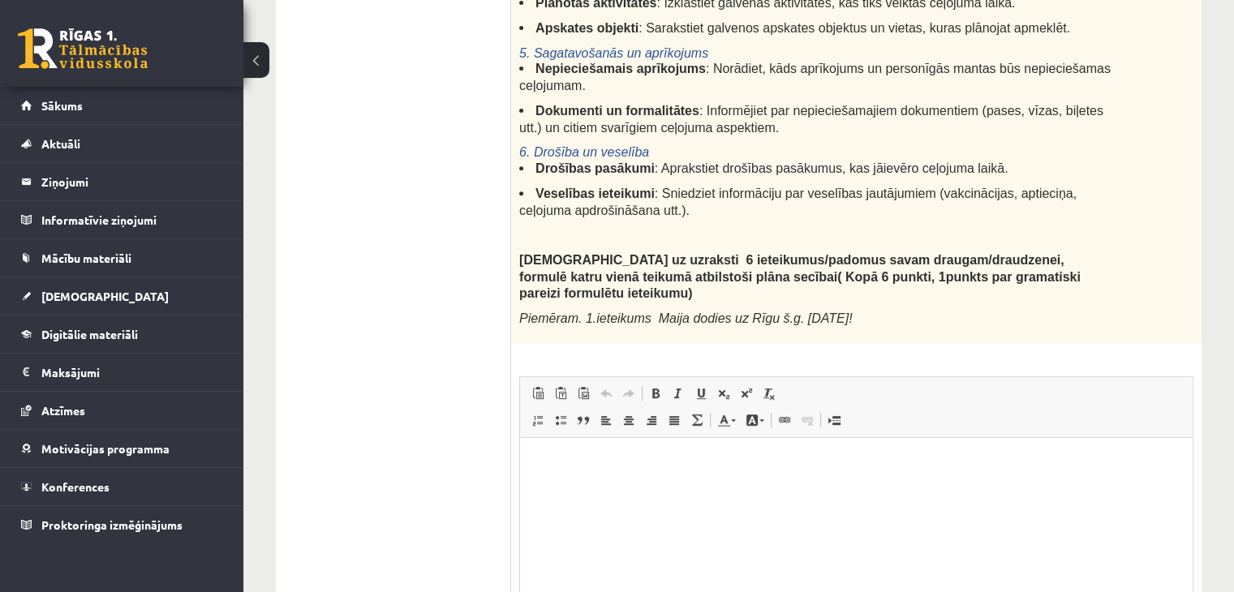
drag, startPoint x: 520, startPoint y: 287, endPoint x: 875, endPoint y: 268, distance: 355.8
click at [875, 268] on div "Iepazīsties ar ceļojuma plāna 6 noteikumiem. 1. Ievads Ceļojuma mērķis un galam…" at bounding box center [856, 25] width 690 height 637
copy div "Loremipsumd si ametcons adipi 5 elitseddoei. 2. Tempor Incididu utlabo et dolor…"
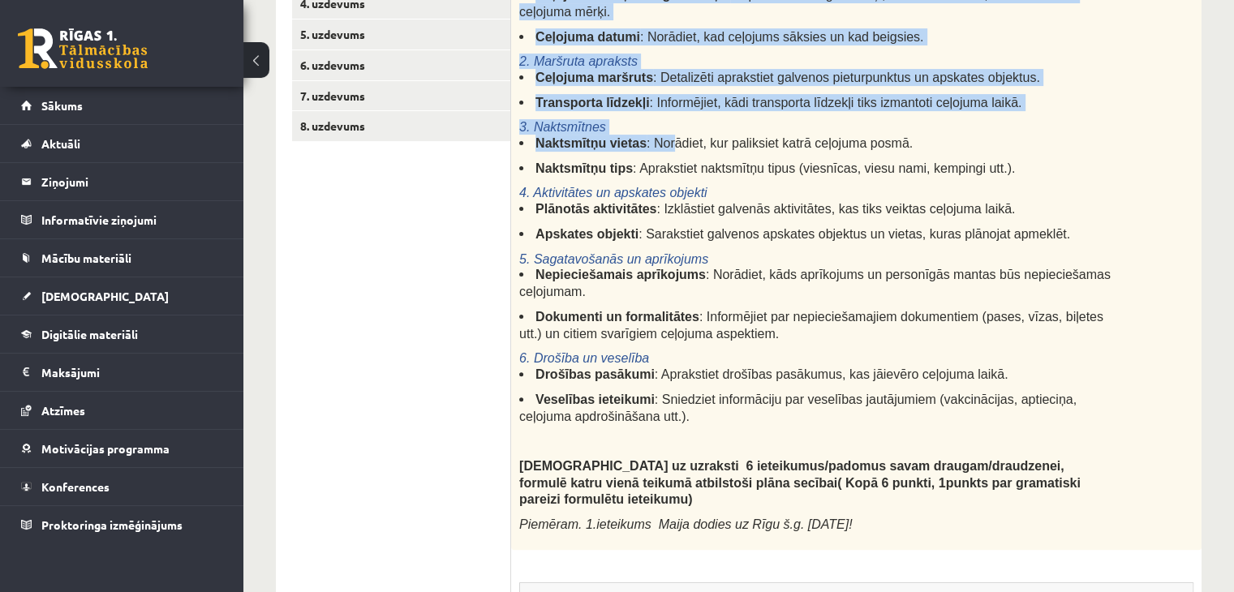
scroll to position [324, 0]
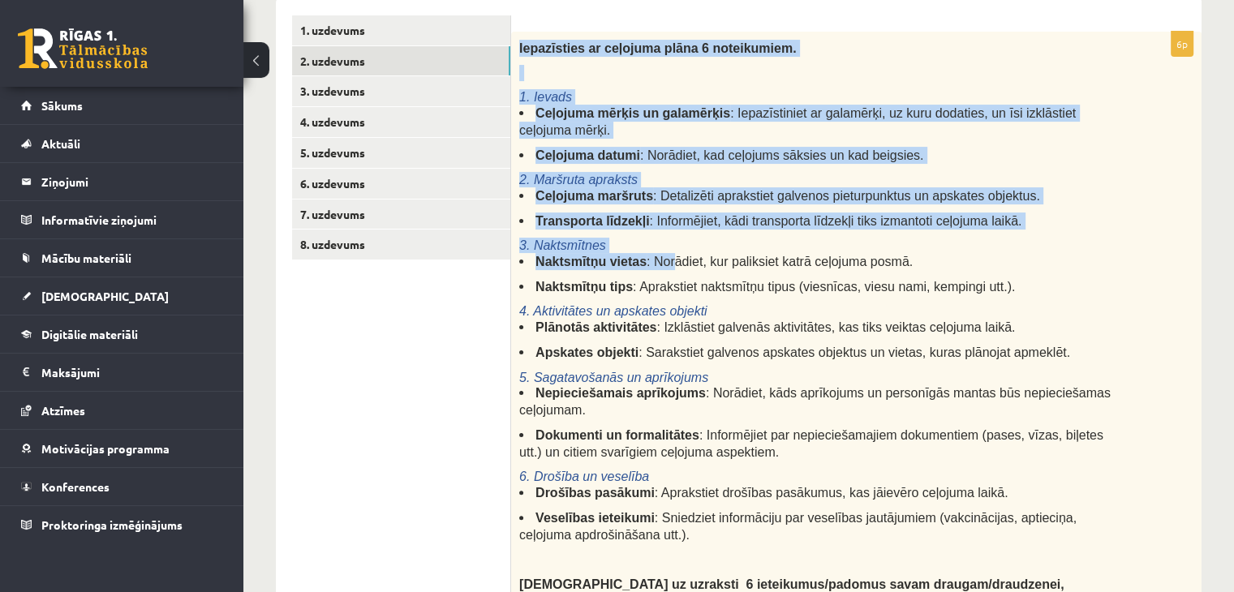
click at [556, 255] on span "Naktsmītņu vietas" at bounding box center [590, 262] width 111 height 14
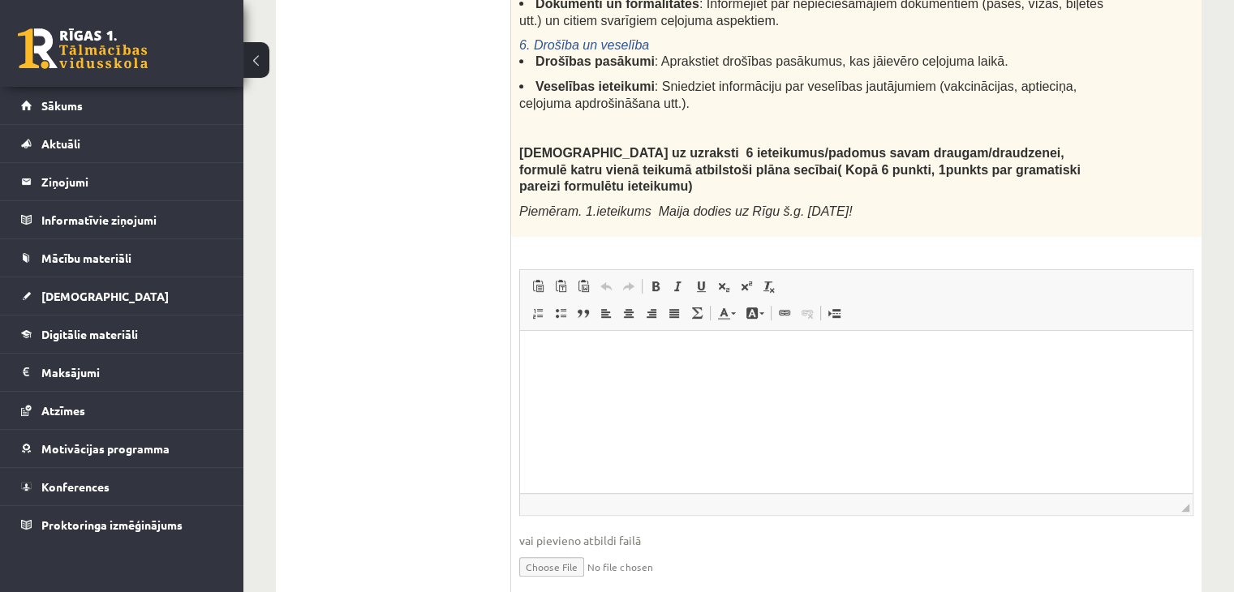
scroll to position [762, 0]
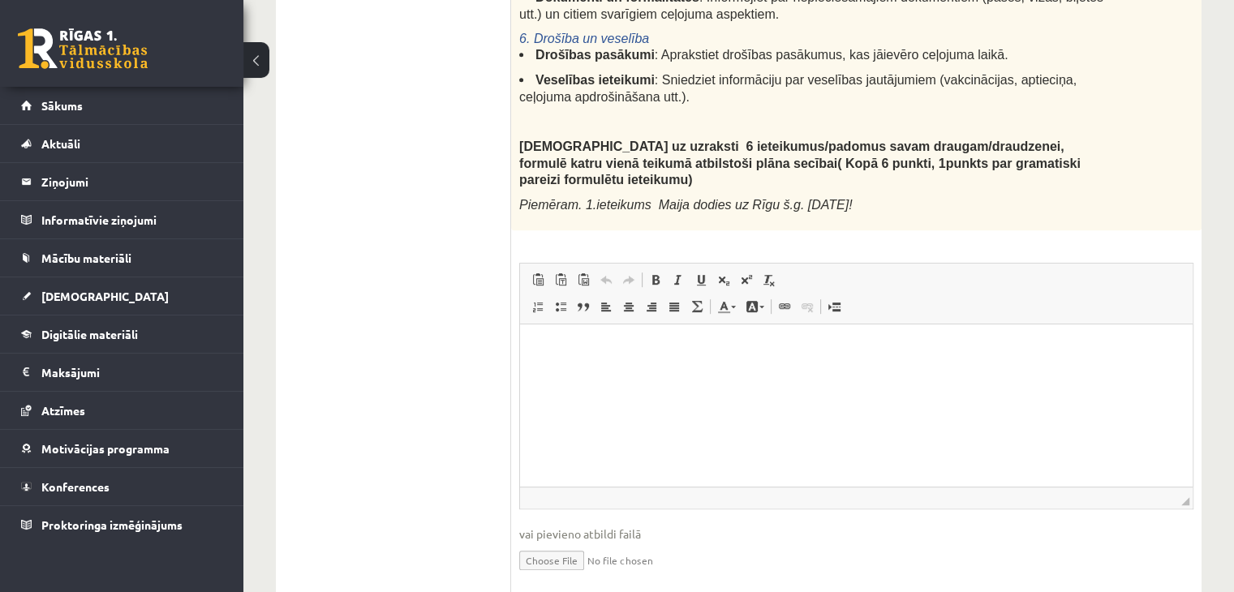
click at [573, 371] on html at bounding box center [856, 348] width 672 height 49
click at [569, 348] on p "**" at bounding box center [856, 348] width 641 height 17
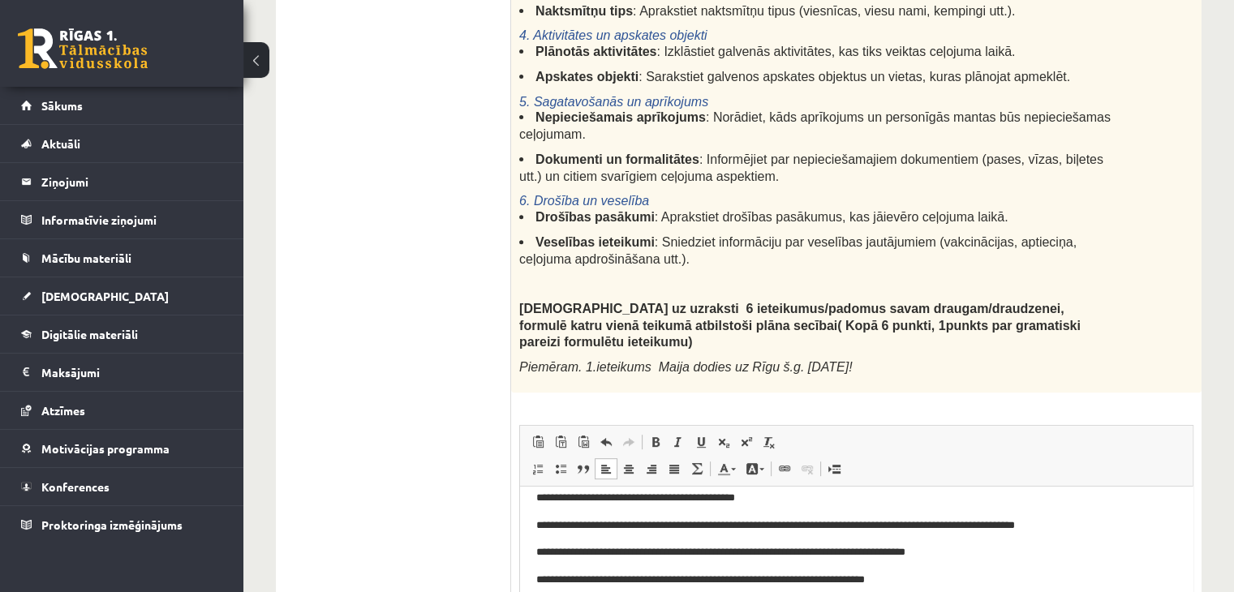
scroll to position [24, 0]
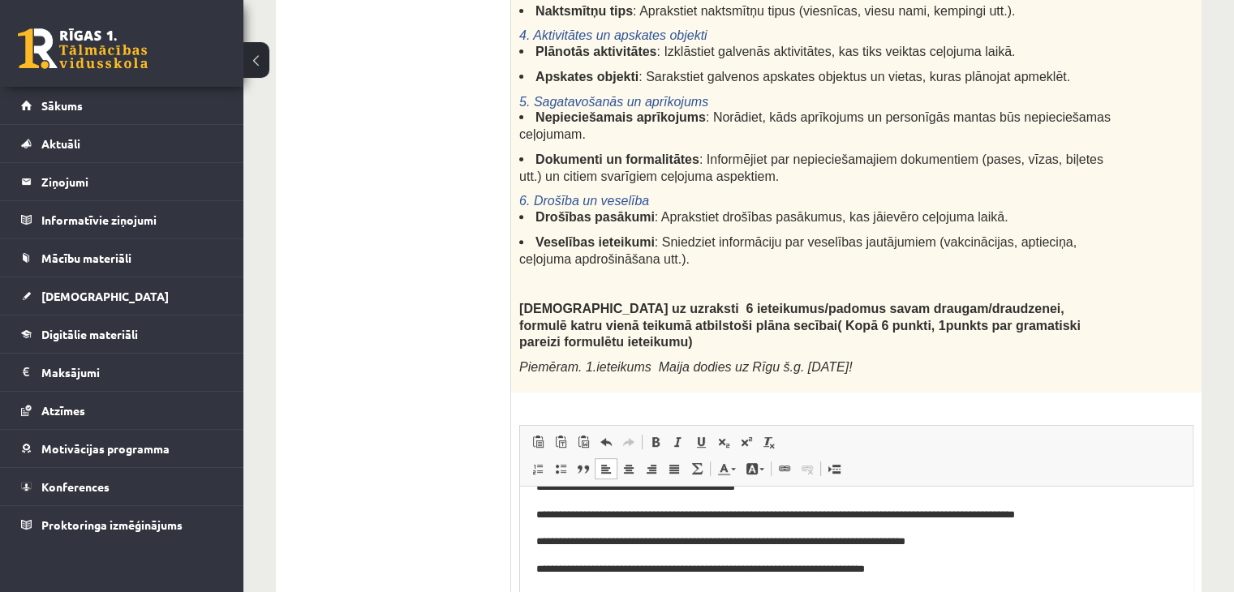
click at [548, 591] on p "**********" at bounding box center [850, 596] width 628 height 17
click at [552, 572] on p "**********" at bounding box center [850, 569] width 628 height 17
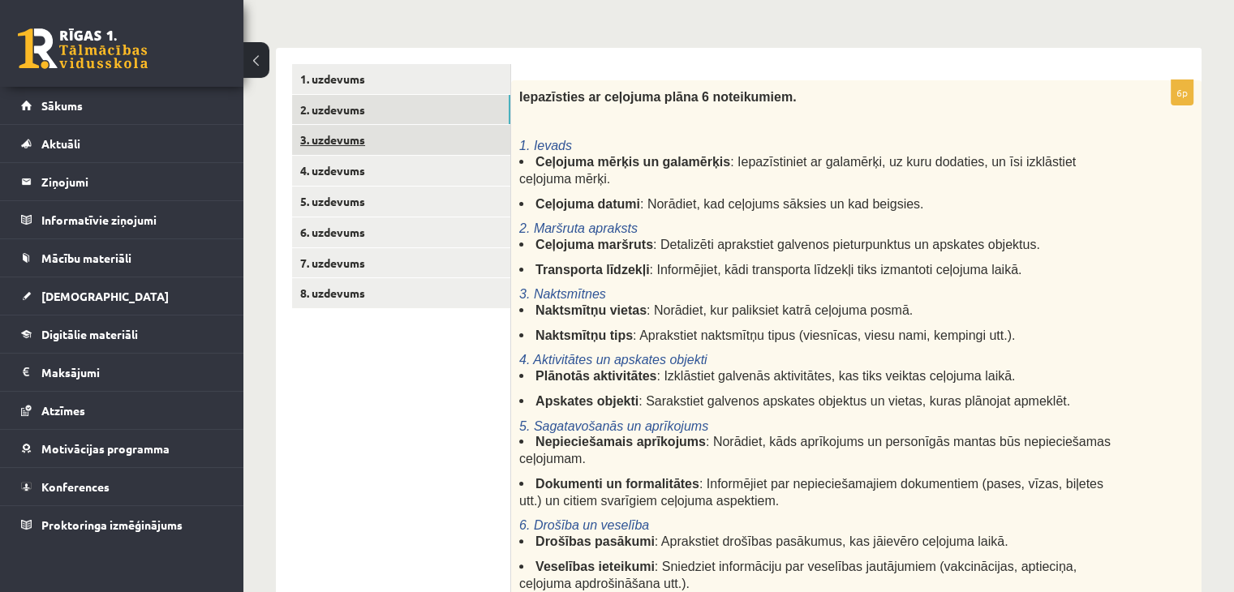
click at [384, 139] on link "3. uzdevums" at bounding box center [401, 140] width 218 height 30
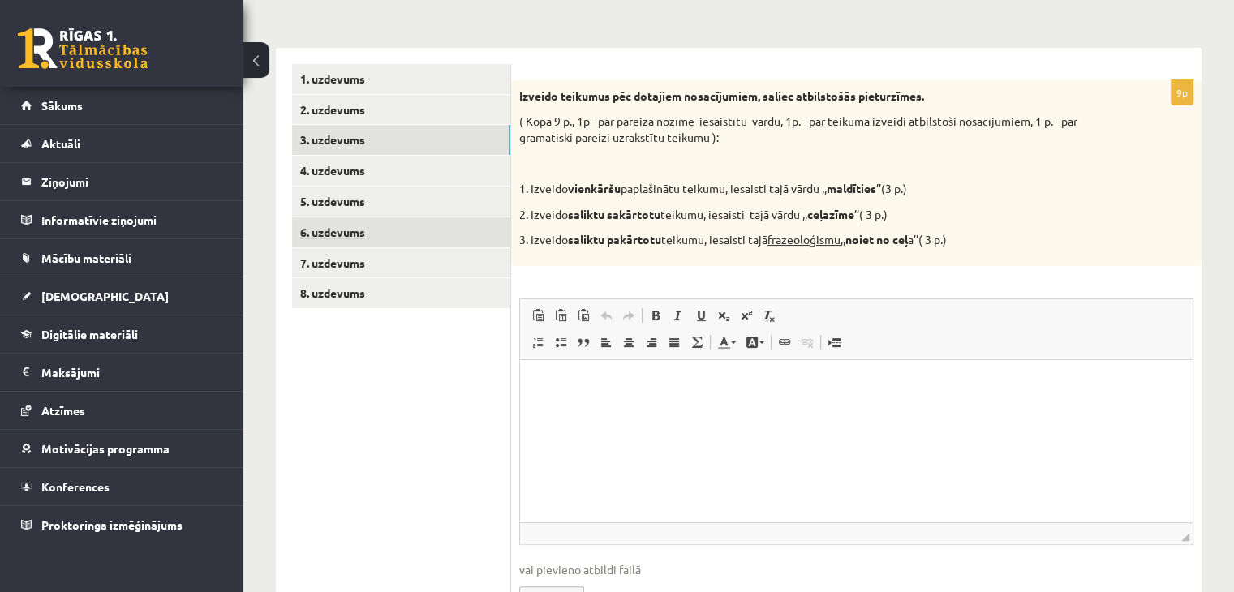
scroll to position [0, 0]
click at [360, 221] on link "6. uzdevums" at bounding box center [401, 232] width 218 height 30
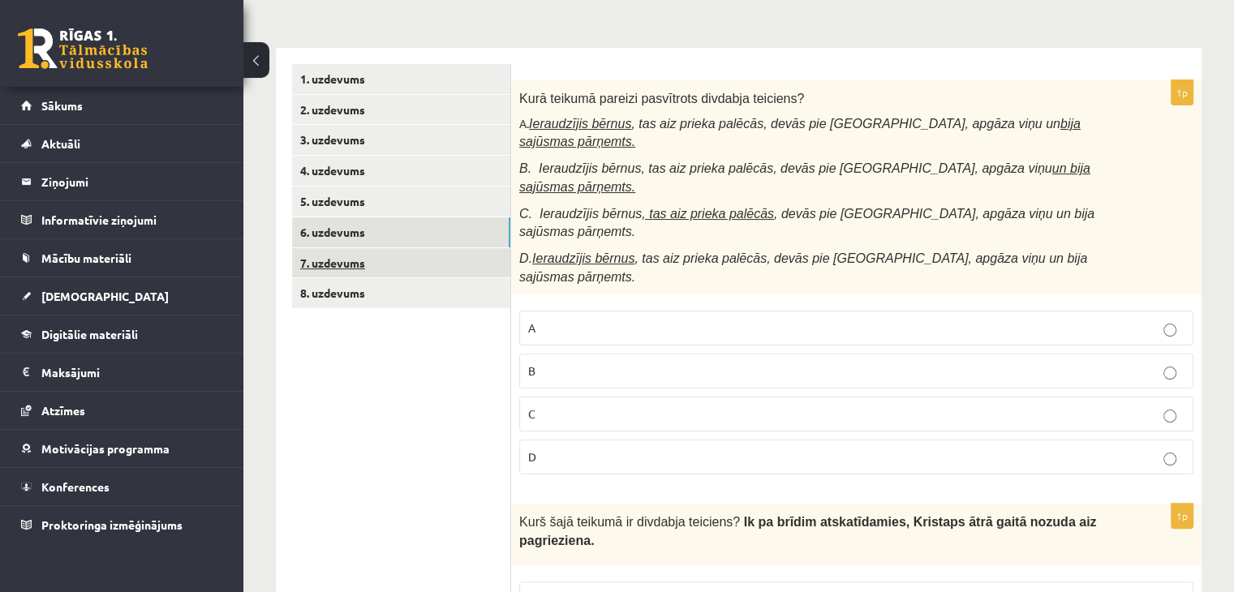
click at [367, 258] on link "7. uzdevums" at bounding box center [401, 263] width 218 height 30
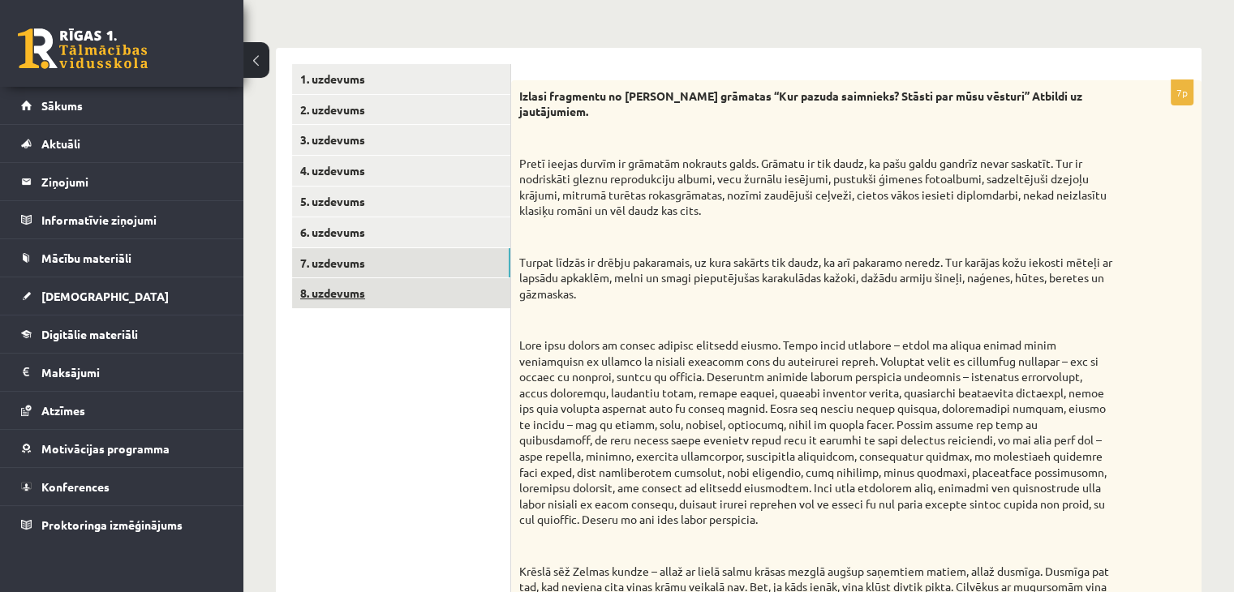
click at [360, 286] on link "8. uzdevums" at bounding box center [401, 293] width 218 height 30
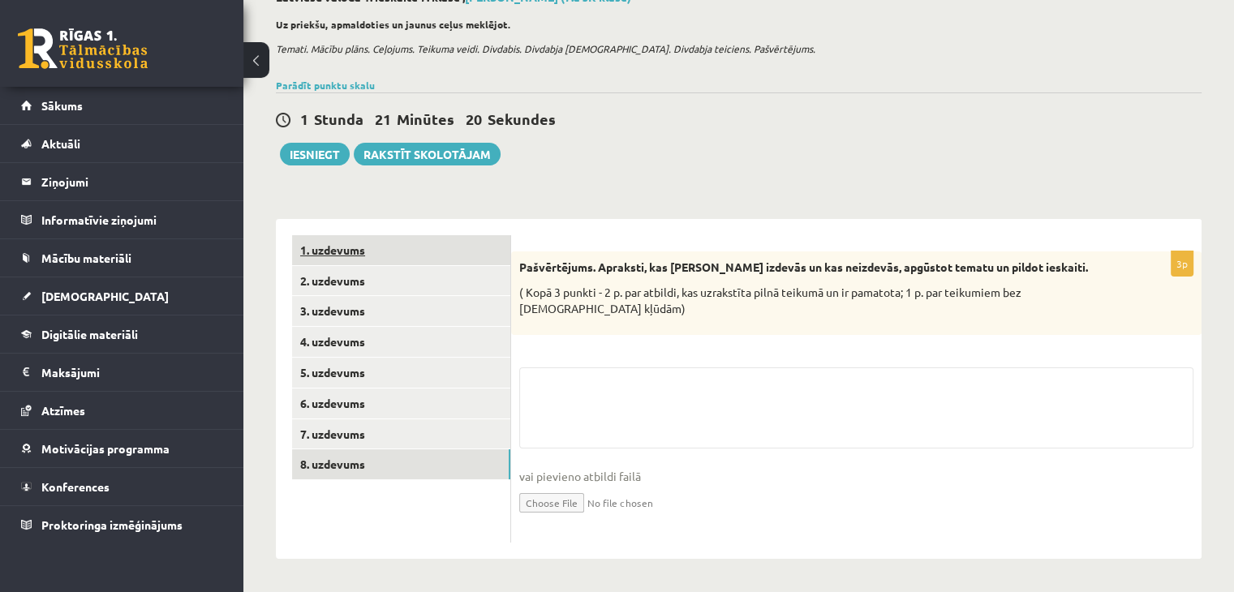
scroll to position [105, 0]
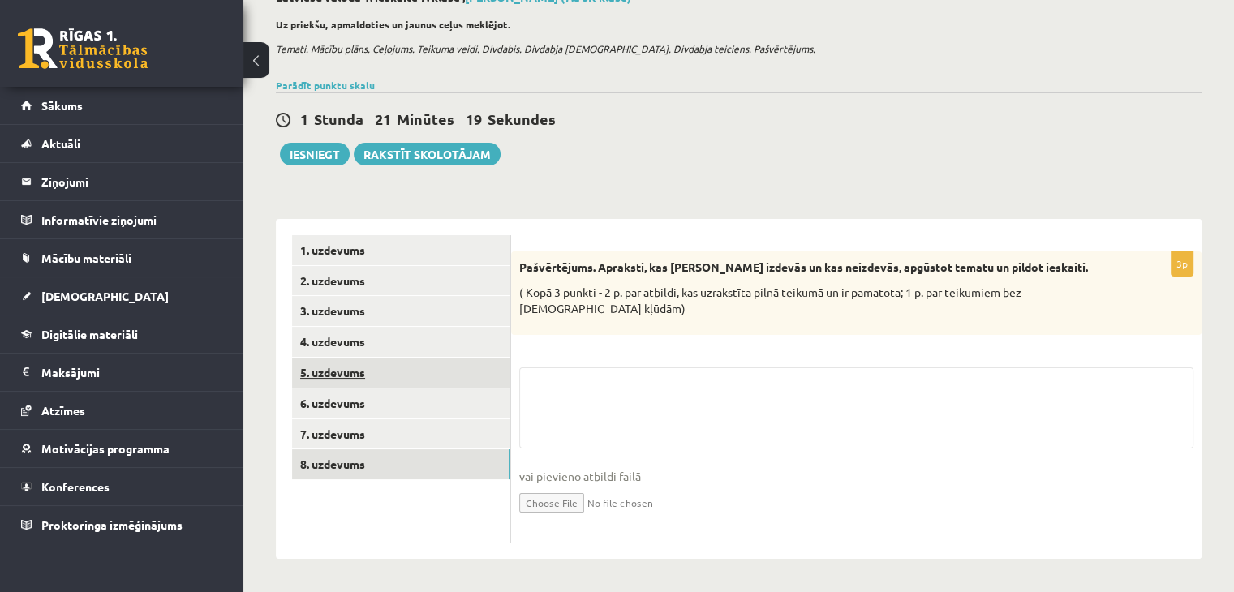
click at [337, 379] on link "5. uzdevums" at bounding box center [401, 373] width 218 height 30
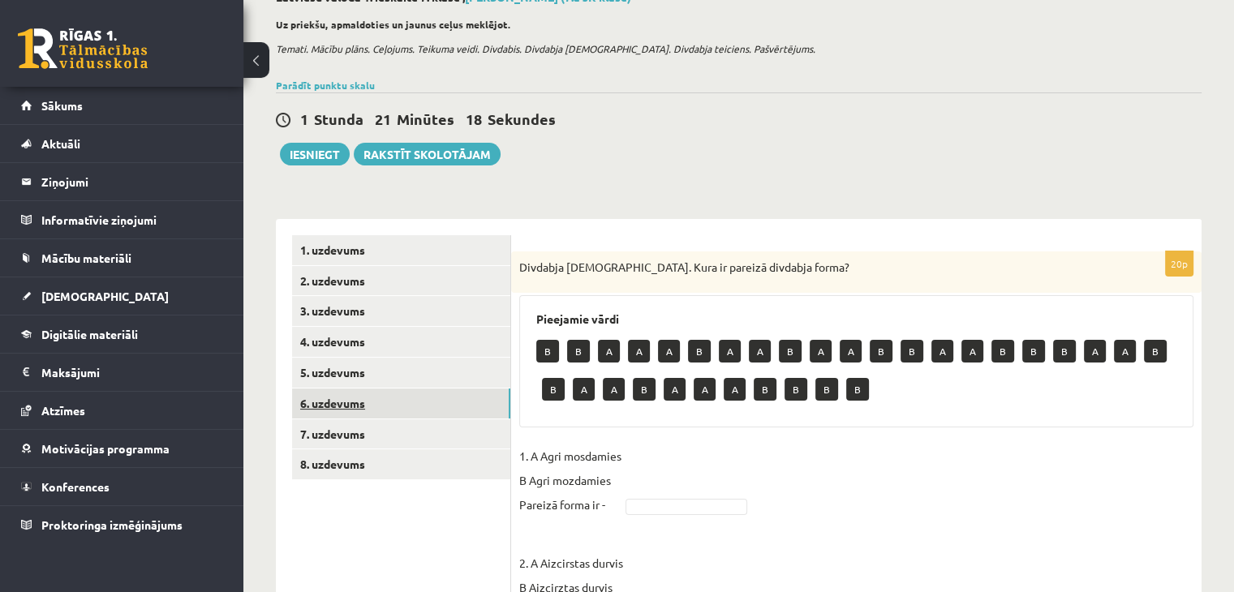
click at [337, 393] on link "6. uzdevums" at bounding box center [401, 404] width 218 height 30
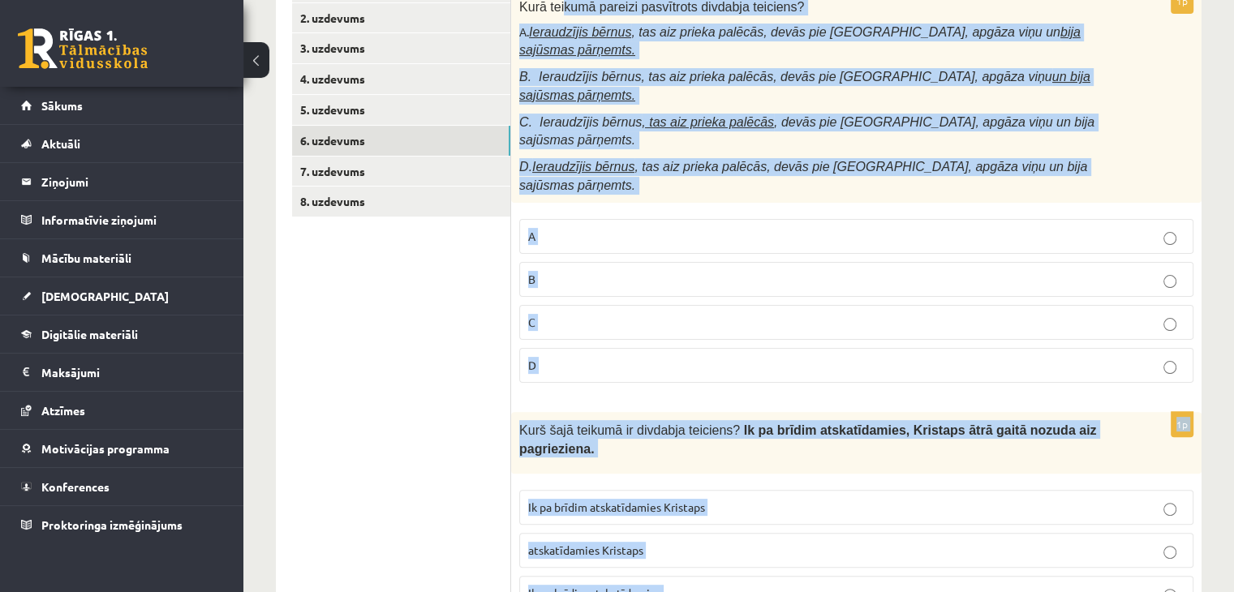
scroll to position [0, 0]
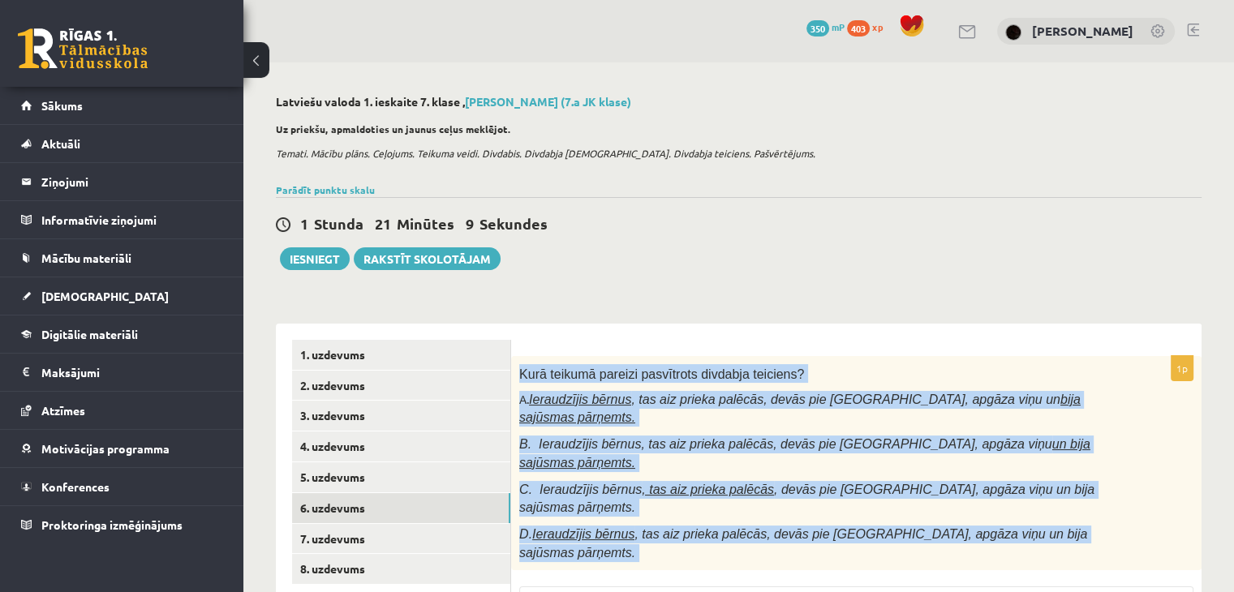
drag, startPoint x: 623, startPoint y: 537, endPoint x: 520, endPoint y: 370, distance: 196.3
copy form "Kurā teikumā pareizi pasvītrots divdabja teiciens? A. Ieraudzījis bērnus , tas …"
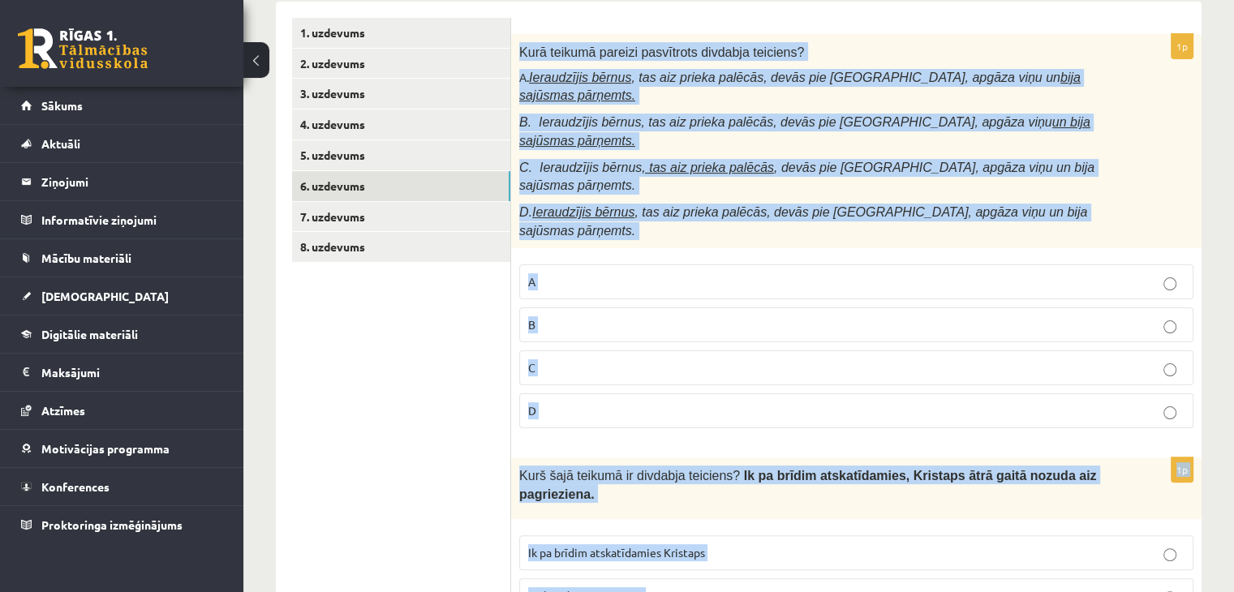
scroll to position [324, 0]
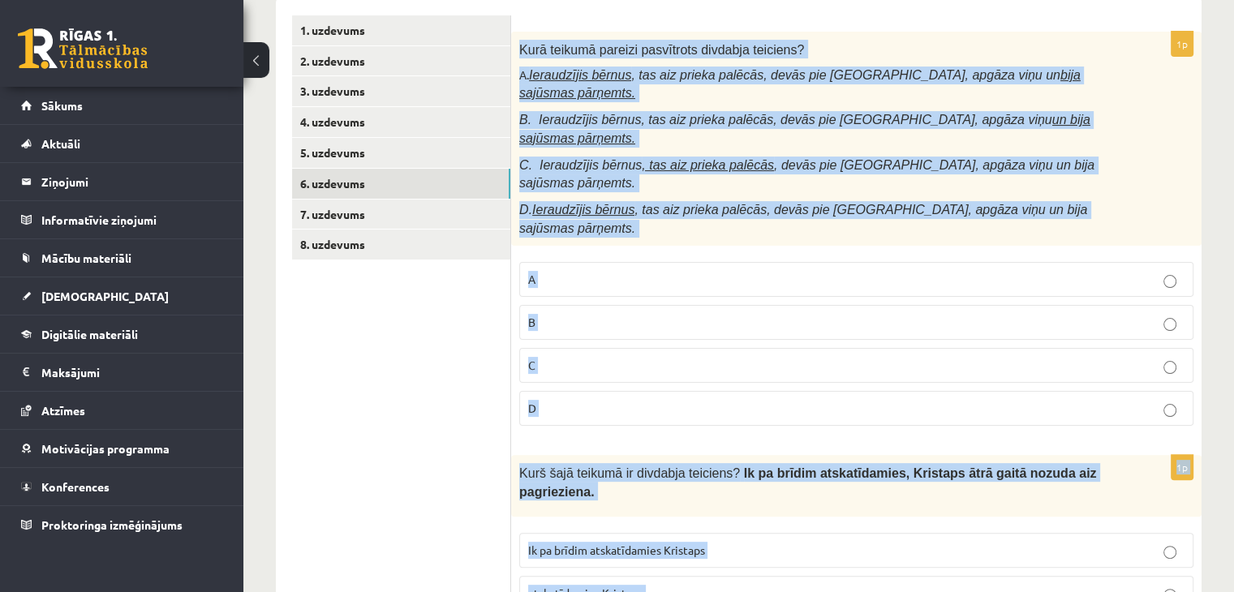
click at [568, 271] on p "A" at bounding box center [856, 279] width 656 height 17
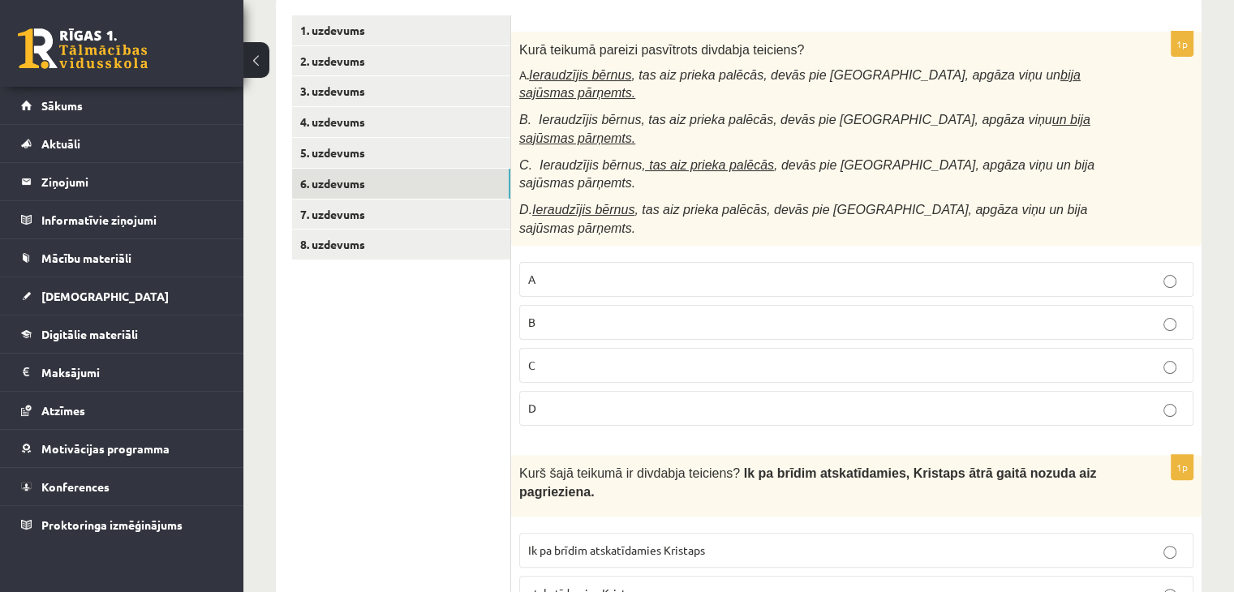
click at [559, 271] on p "A" at bounding box center [856, 279] width 656 height 17
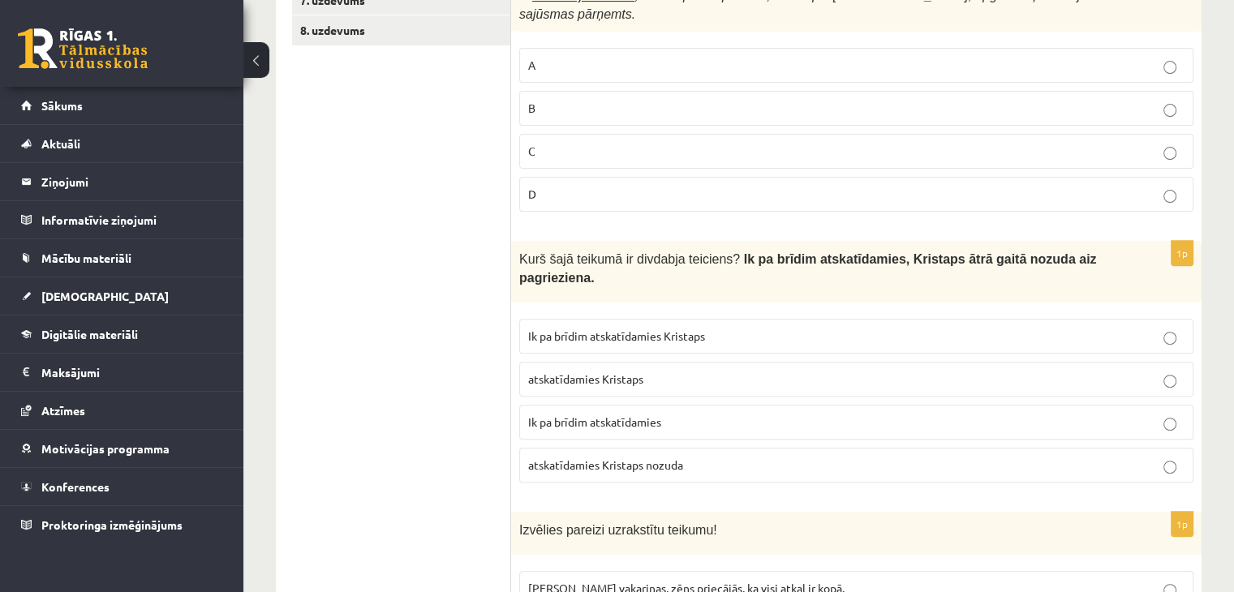
scroll to position [568, 0]
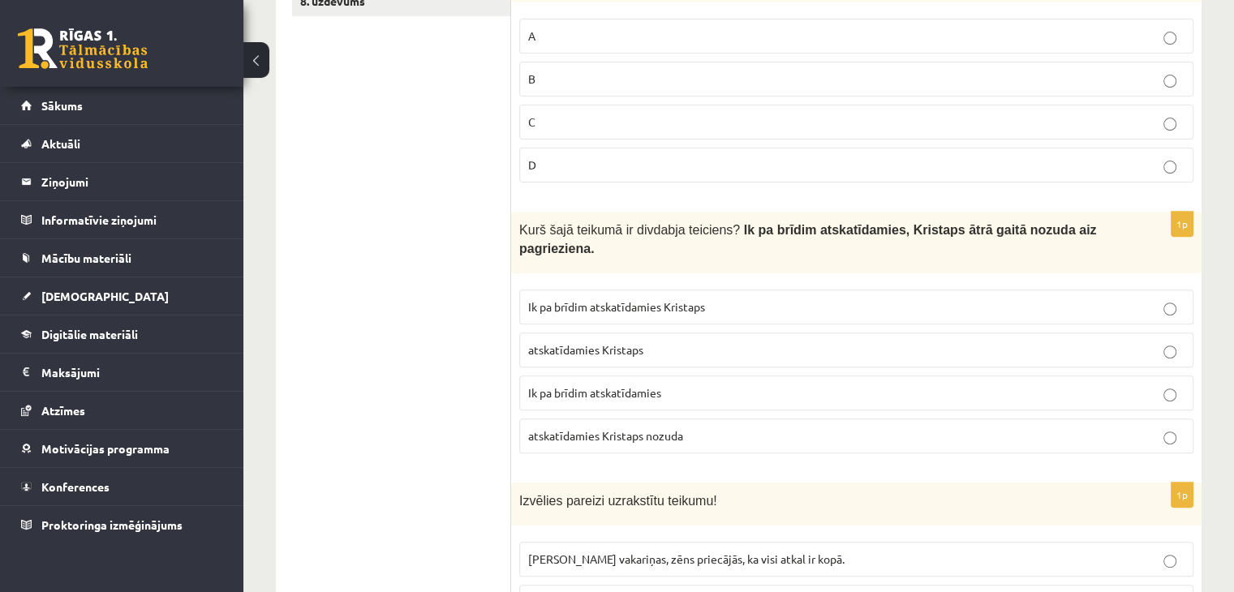
click at [577, 384] on p "Ik pa brīdim atskatīdamies" at bounding box center [856, 392] width 656 height 17
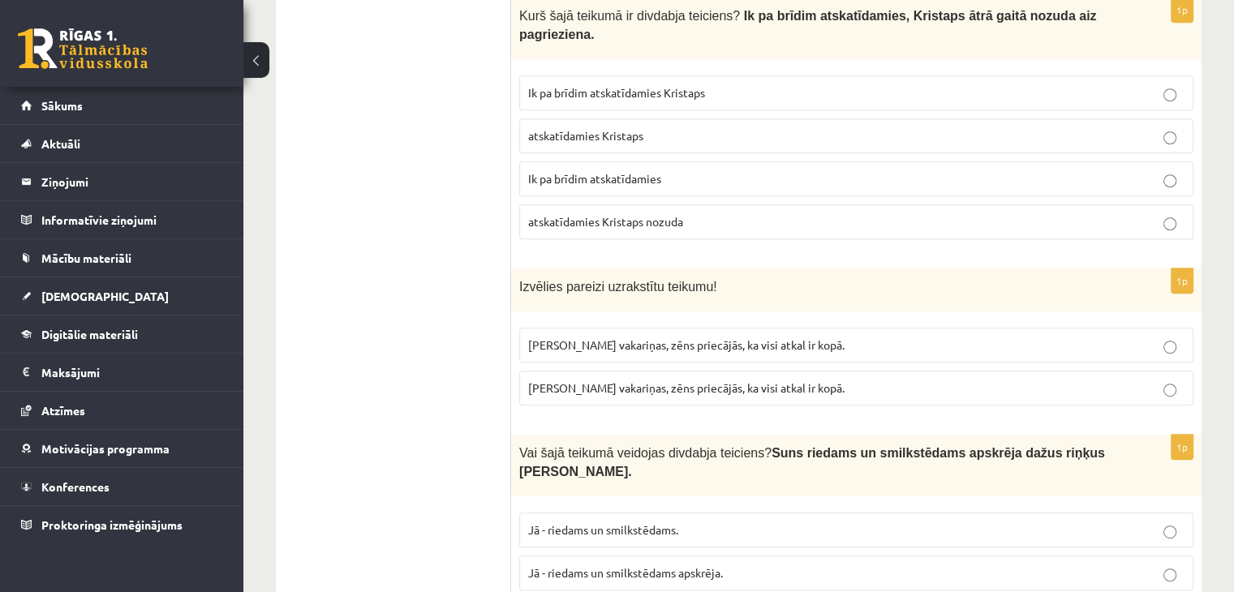
scroll to position [811, 0]
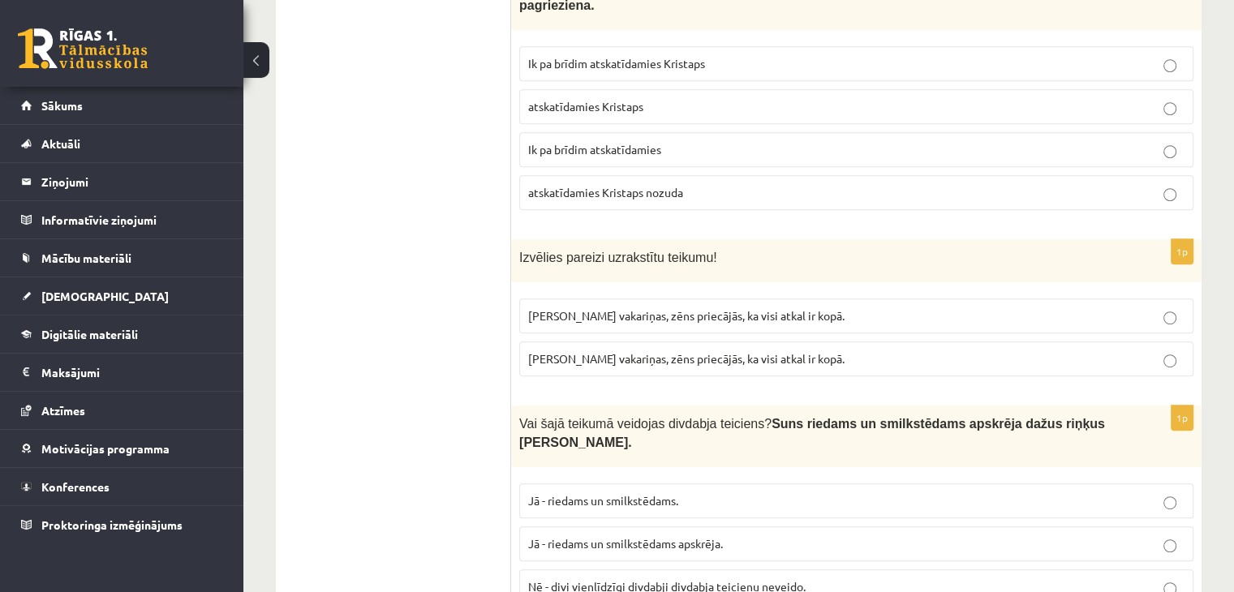
click at [552, 351] on span "Ēsdams vakariņas, zēns priecājās, ka visi atkal ir kopā." at bounding box center [686, 358] width 316 height 15
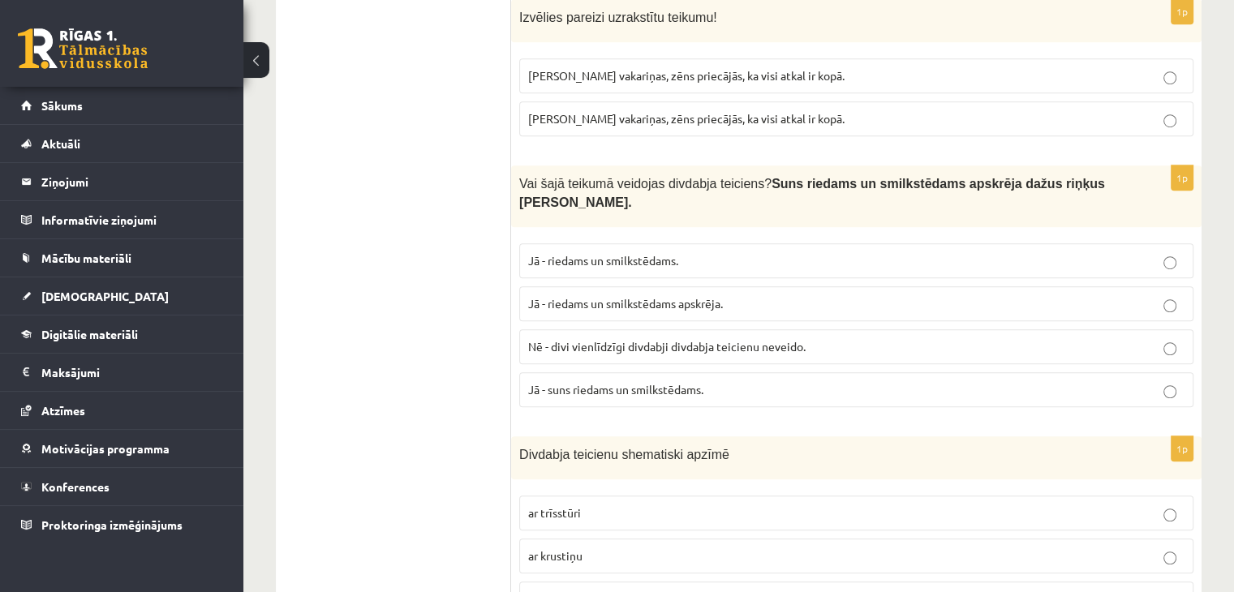
scroll to position [1055, 0]
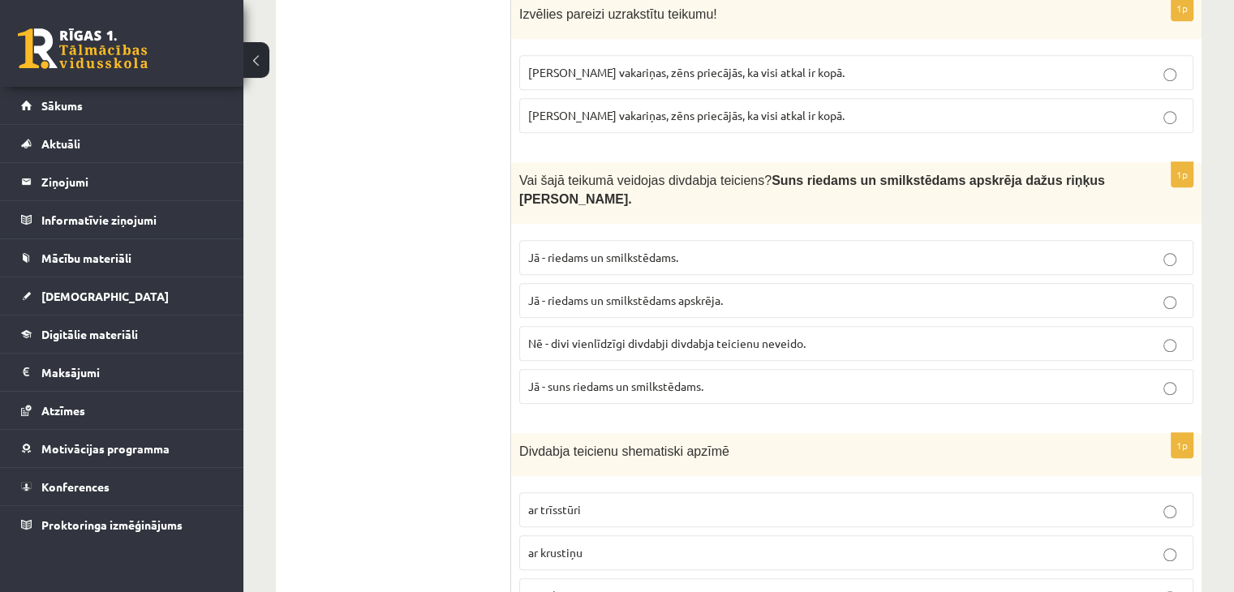
click at [569, 335] on p "Nē - divi vienlīdzīgi divdabji divdabja teicienu neveido." at bounding box center [856, 343] width 656 height 17
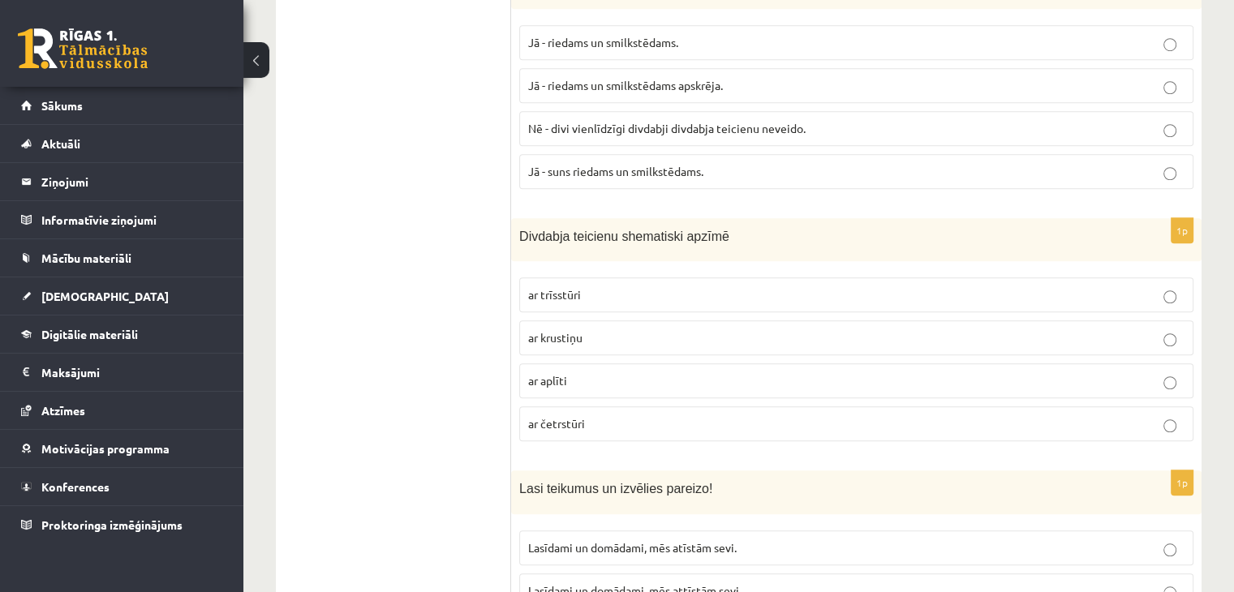
scroll to position [1298, 0]
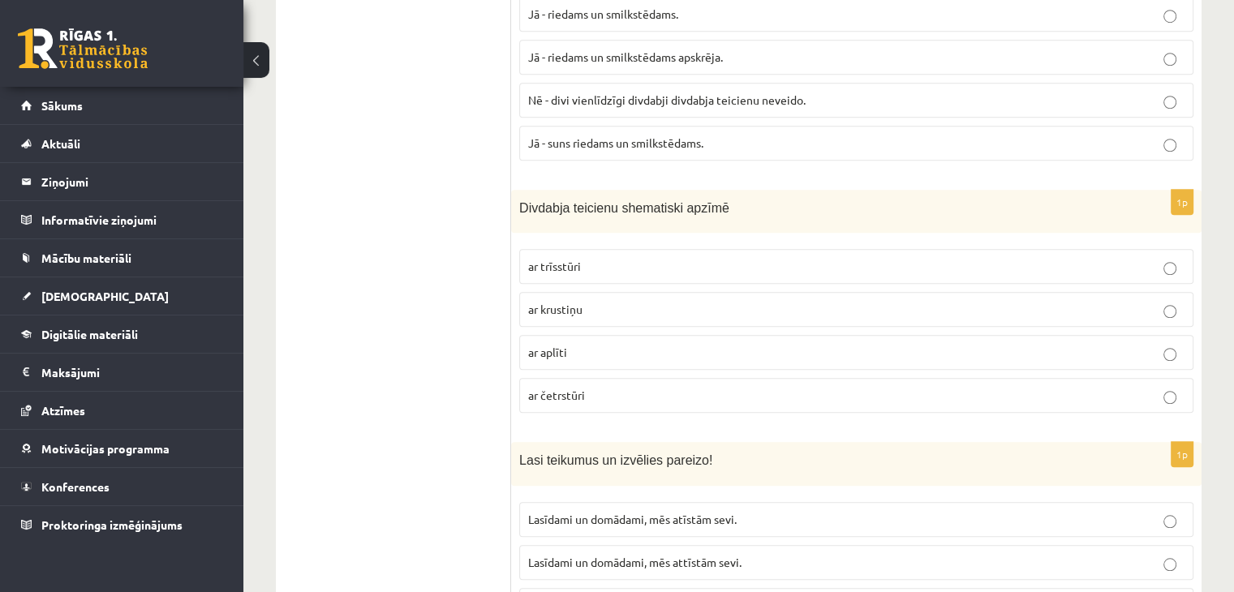
click at [542, 258] on p "ar trīsstūri" at bounding box center [856, 266] width 656 height 17
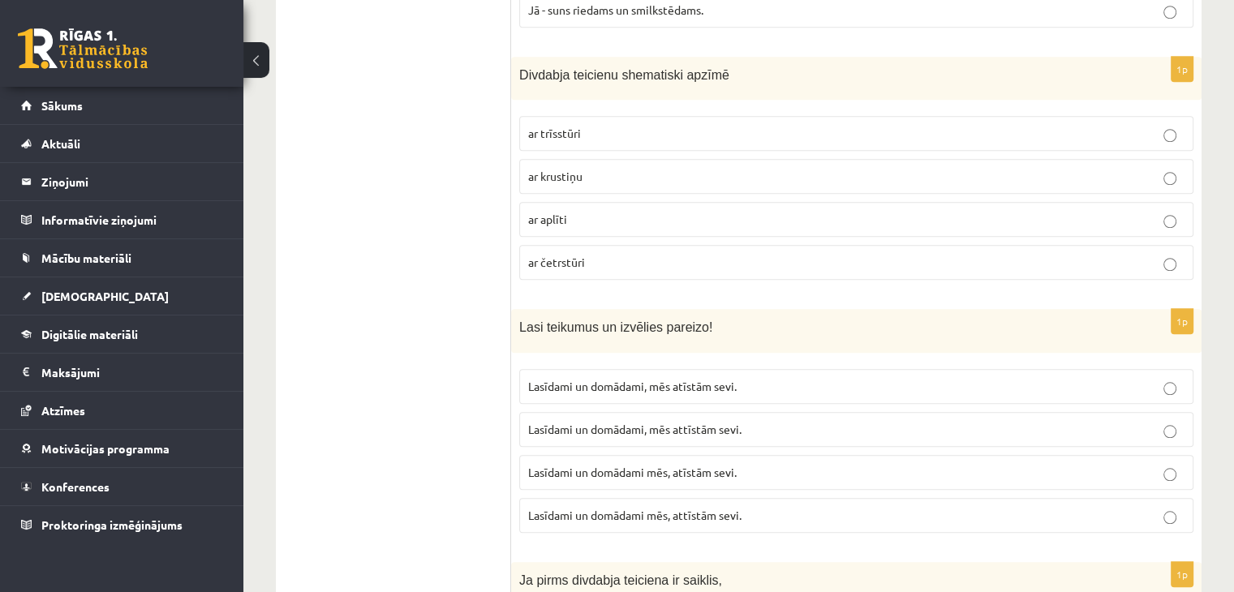
scroll to position [1460, 0]
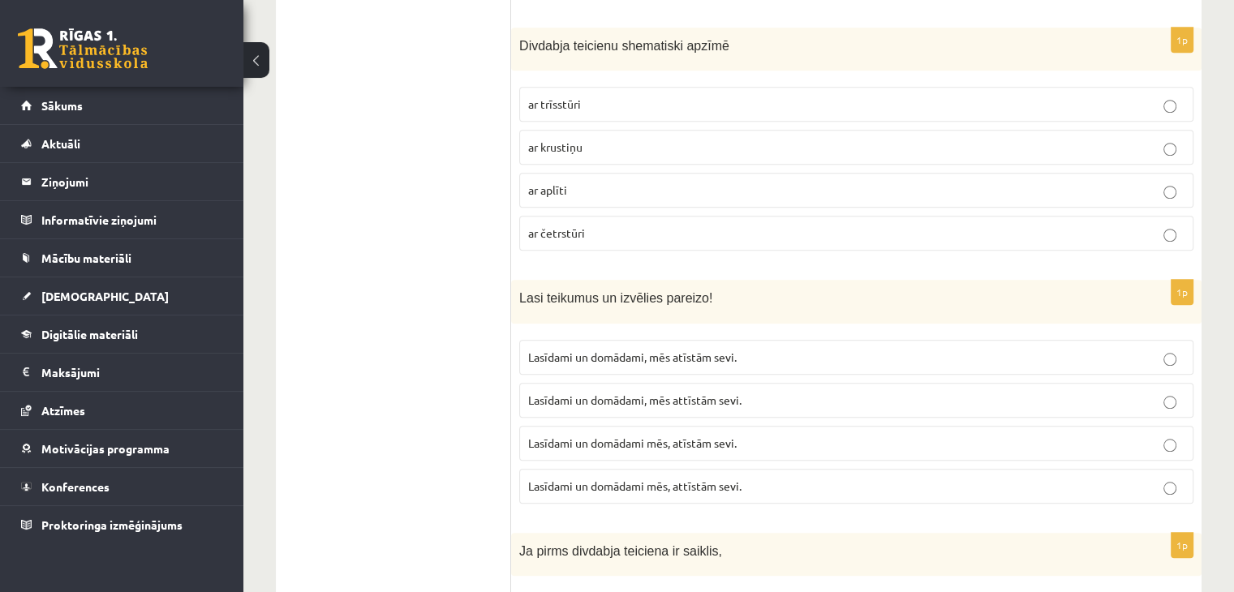
click at [590, 383] on label "Lasīdami un domādami, mēs attīstām sevi." at bounding box center [856, 400] width 674 height 35
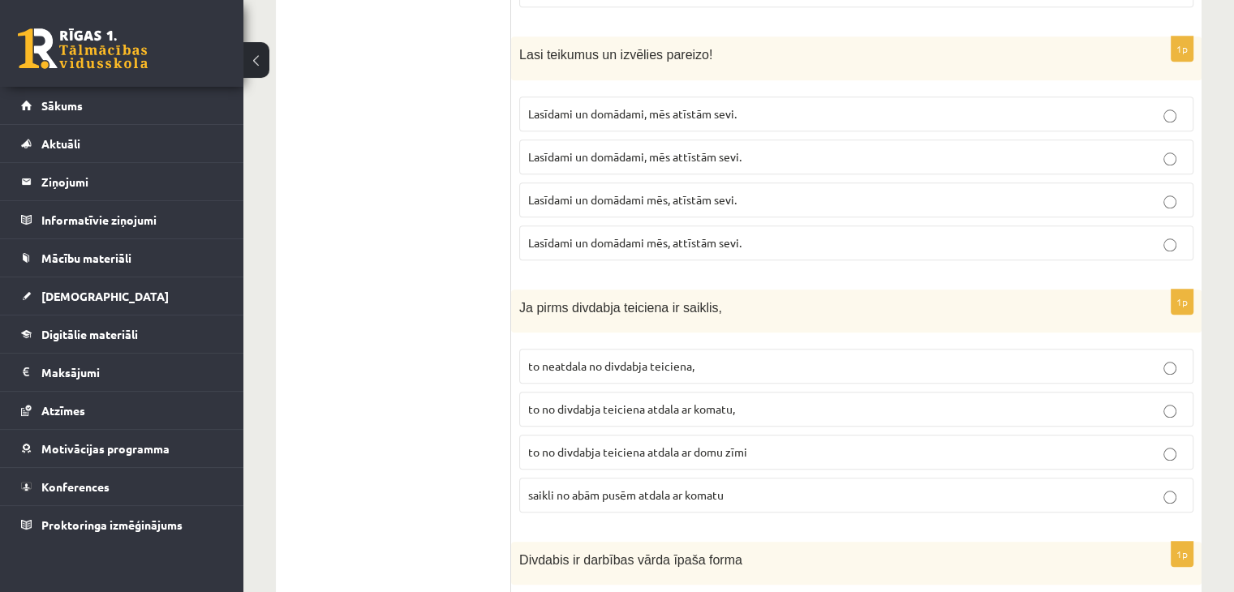
scroll to position [1785, 0]
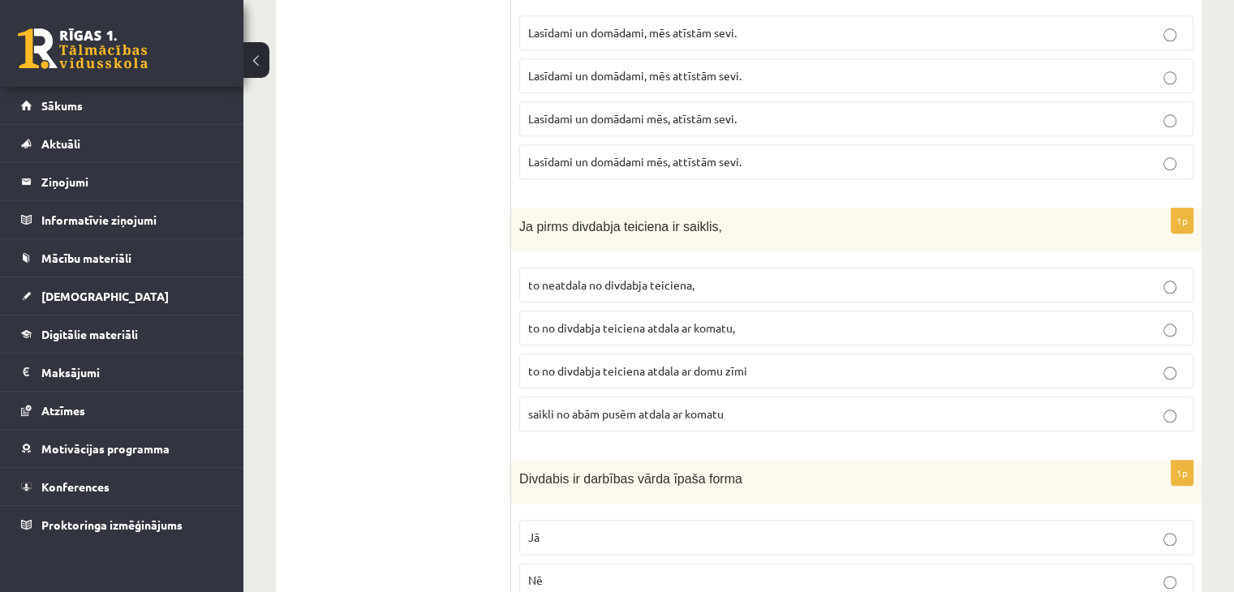
click at [618, 320] on span "to no divdabja teiciena atdala ar komatu," at bounding box center [631, 327] width 207 height 15
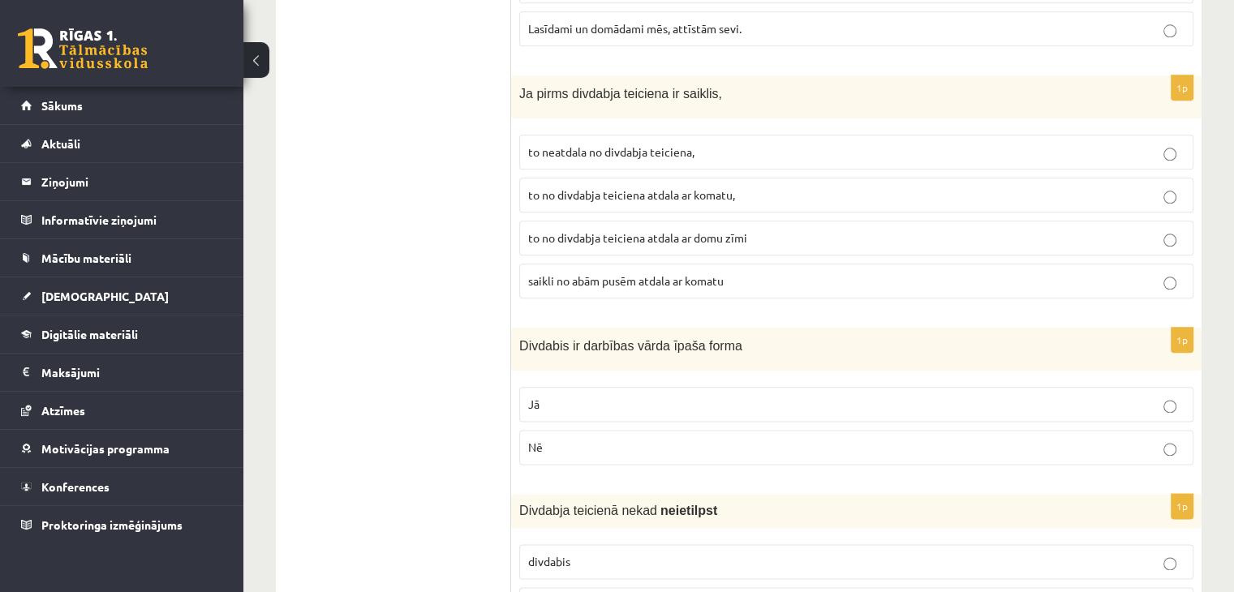
scroll to position [1947, 0]
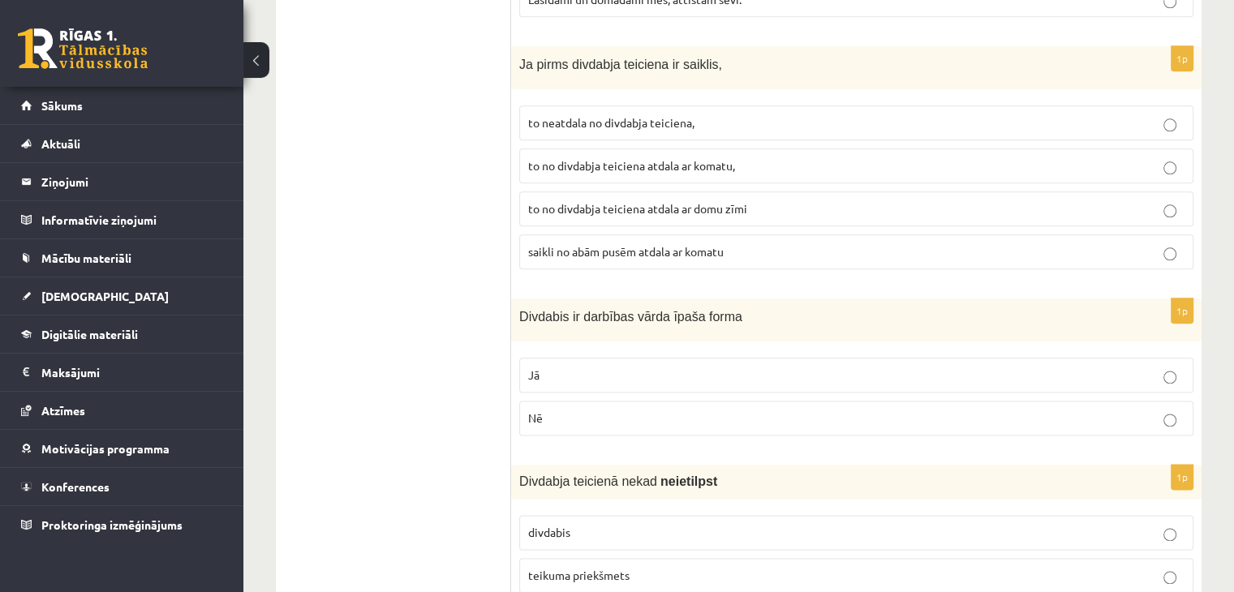
click at [552, 358] on label "Jā" at bounding box center [856, 375] width 674 height 35
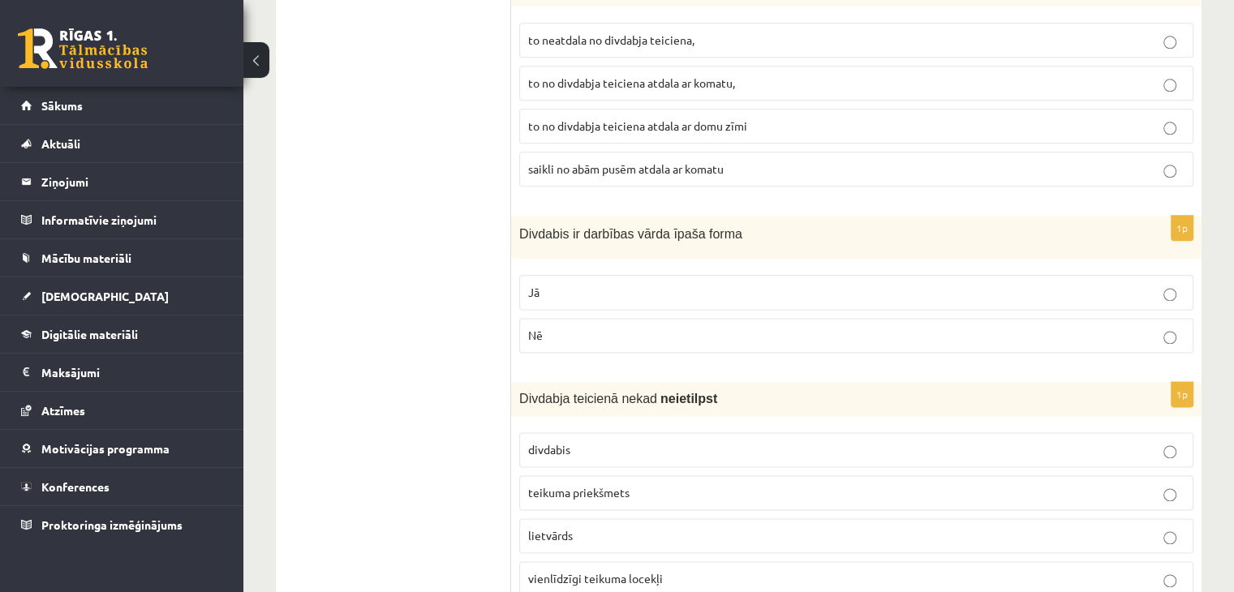
scroll to position [2190, 0]
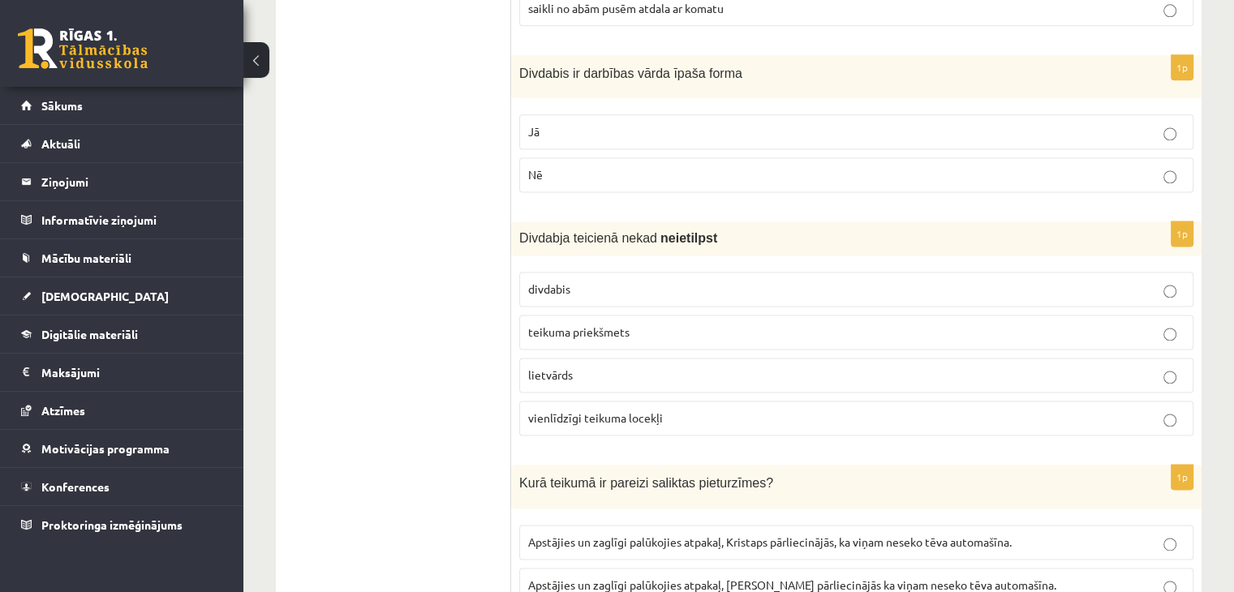
click at [574, 324] on span "teikuma priekšmets" at bounding box center [578, 331] width 101 height 15
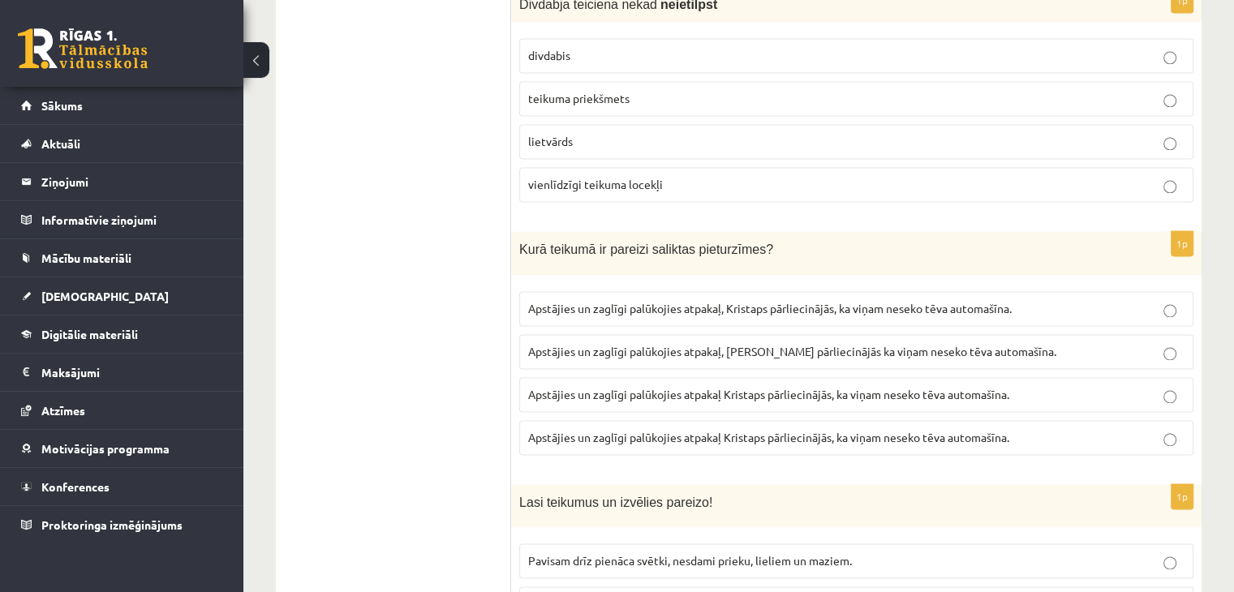
scroll to position [2433, 0]
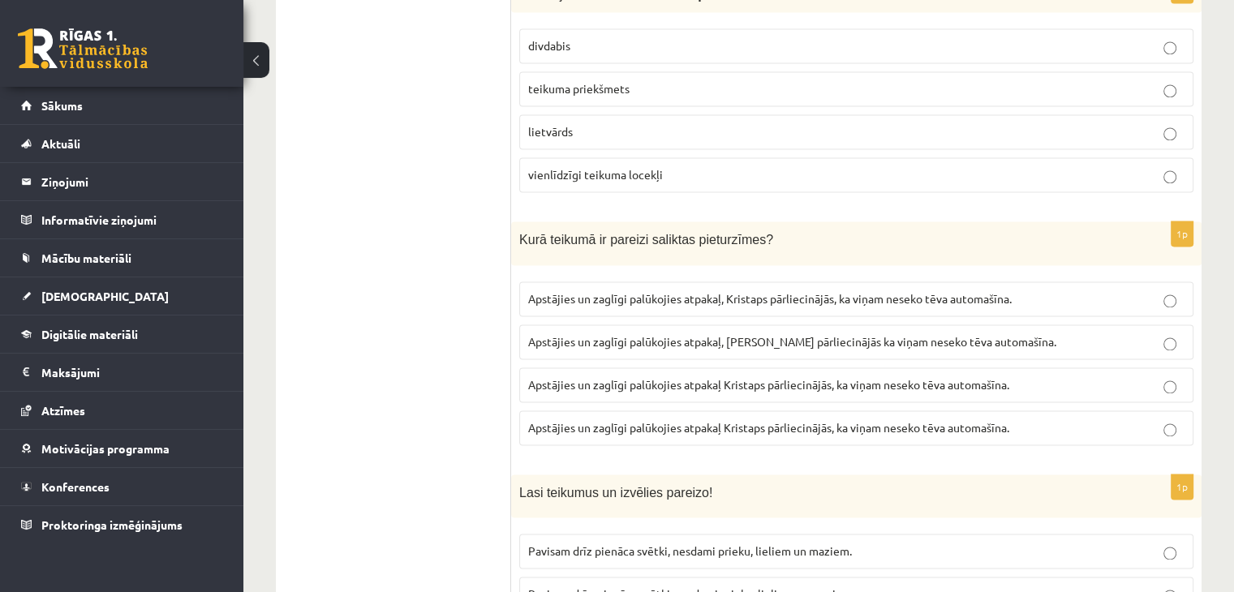
click at [825, 291] on span "Apstājies un zaglīgi palūkojies atpakaļ, Kristaps pārliecinājās, ka viņam nesek…" at bounding box center [769, 298] width 483 height 15
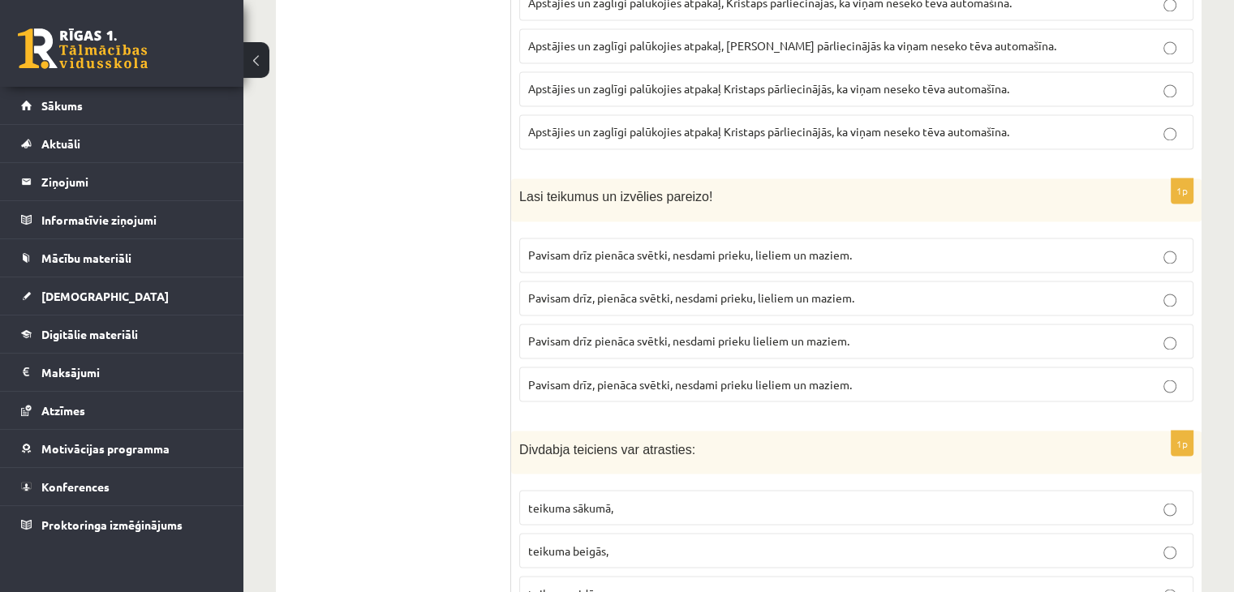
scroll to position [2758, 0]
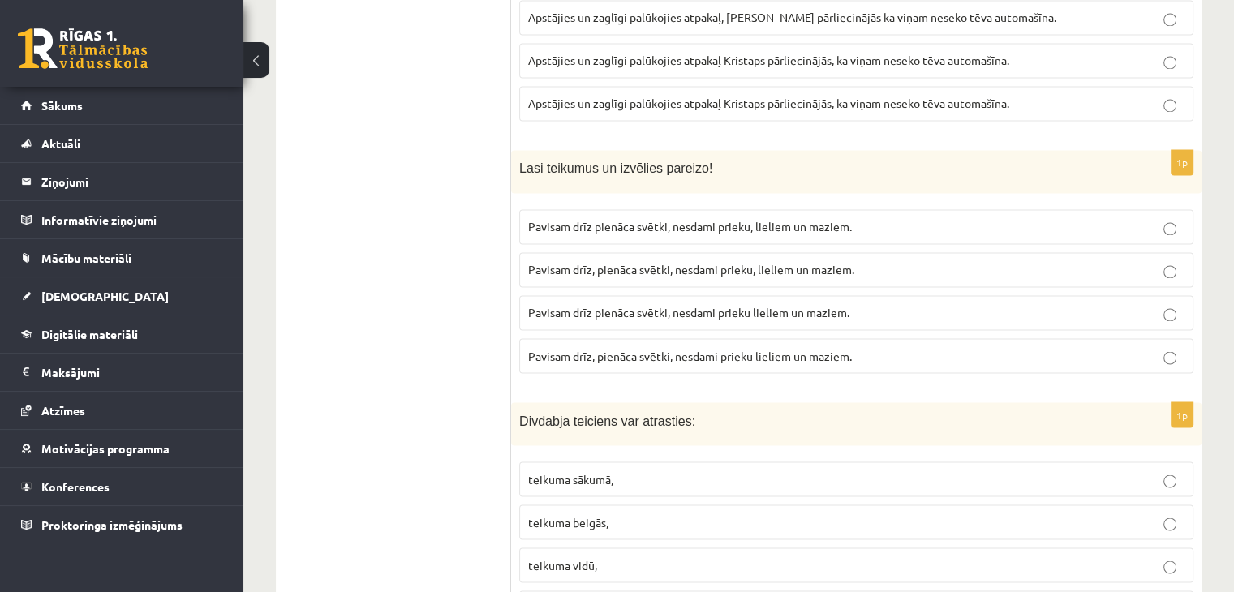
click at [651, 304] on p "Pavisam drīz pienāca svētki, nesdami prieku lieliem un maziem." at bounding box center [856, 312] width 656 height 17
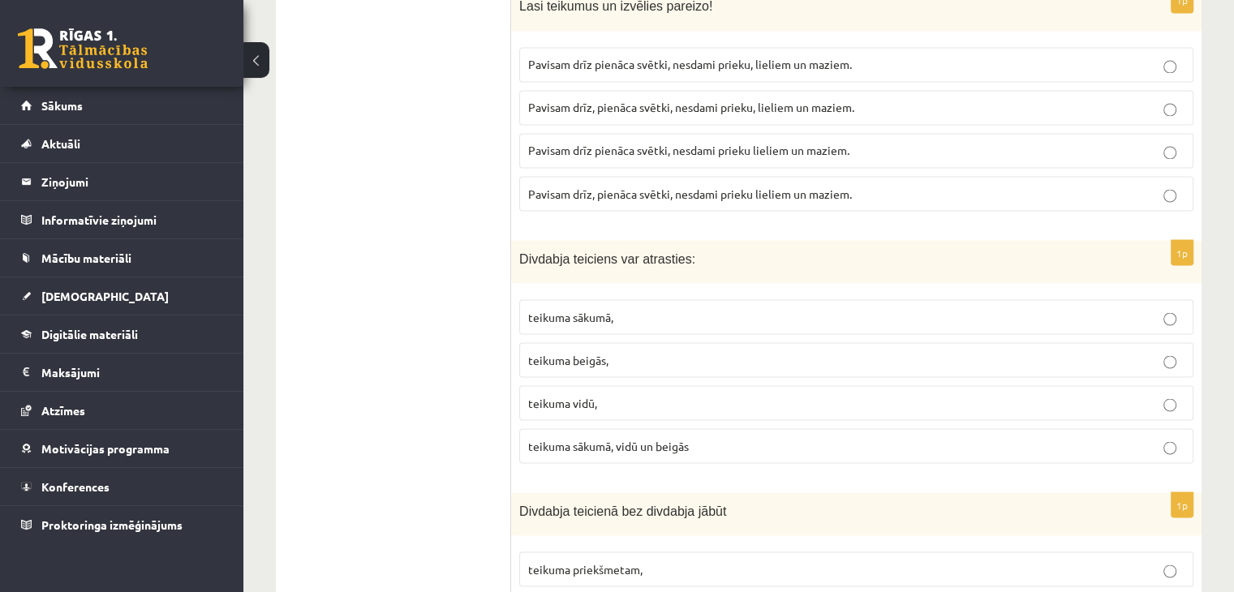
click at [558, 309] on span "teikuma sākumā," at bounding box center [570, 316] width 85 height 15
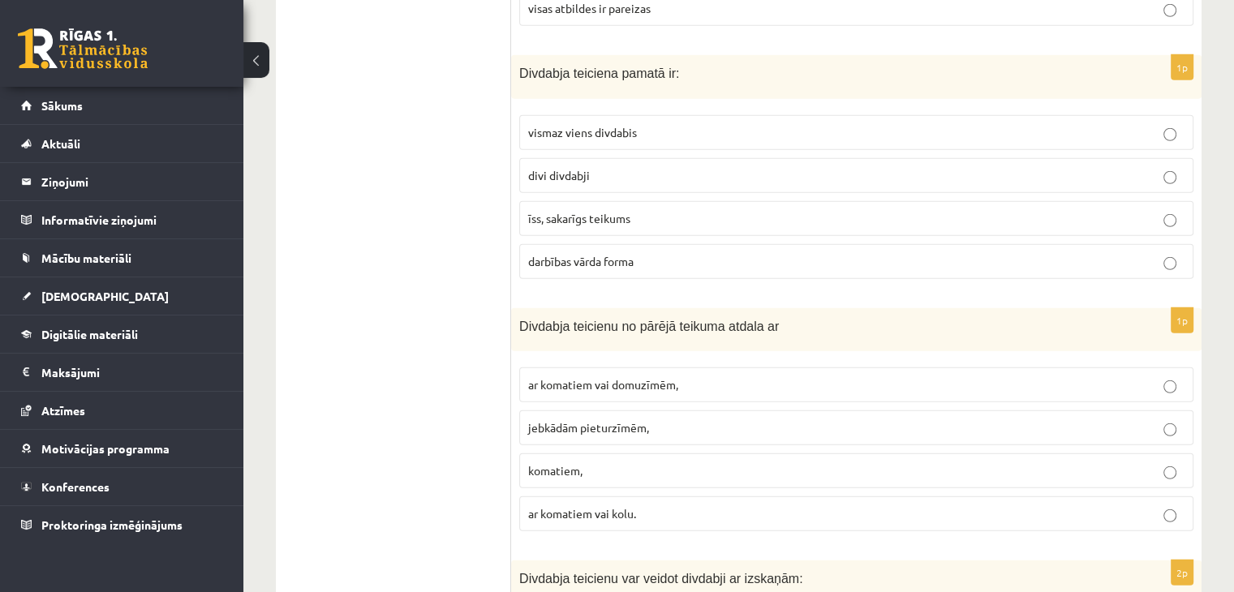
scroll to position [4740, 0]
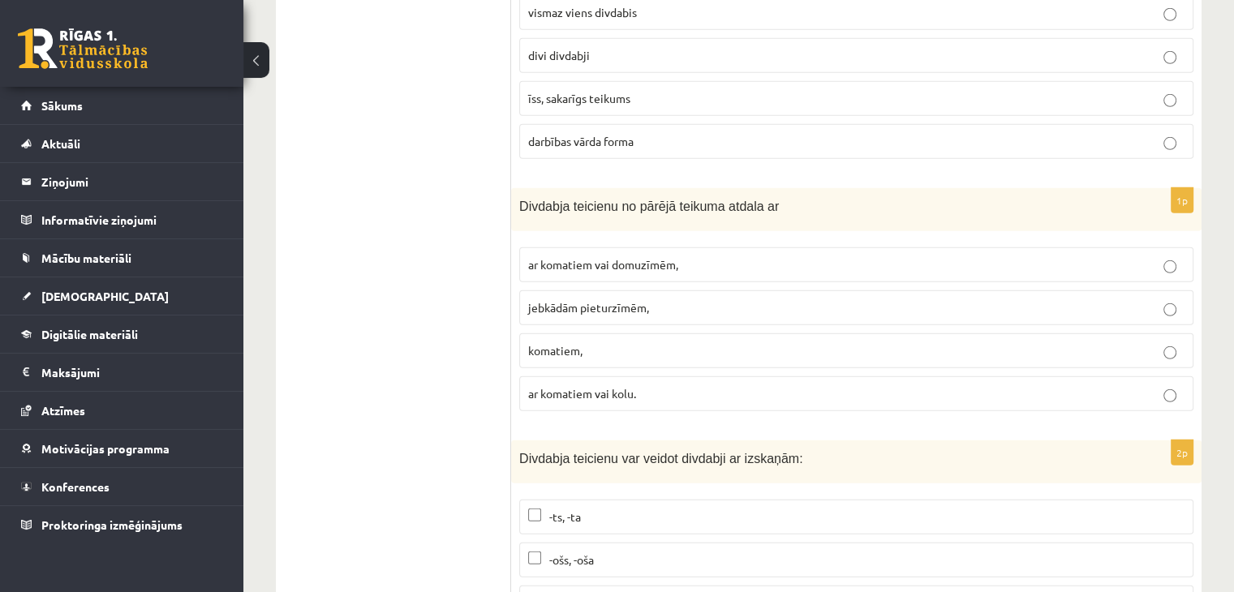
click at [573, 586] on label "-ams, -ama, -āms, -āma" at bounding box center [856, 603] width 674 height 35
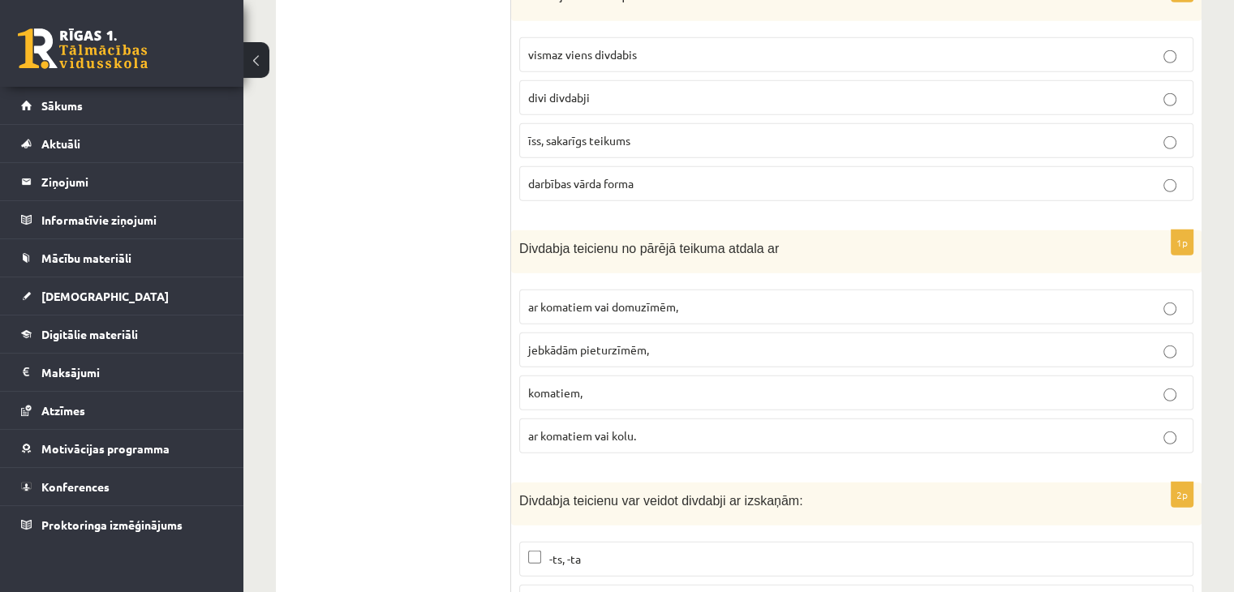
scroll to position [4658, 0]
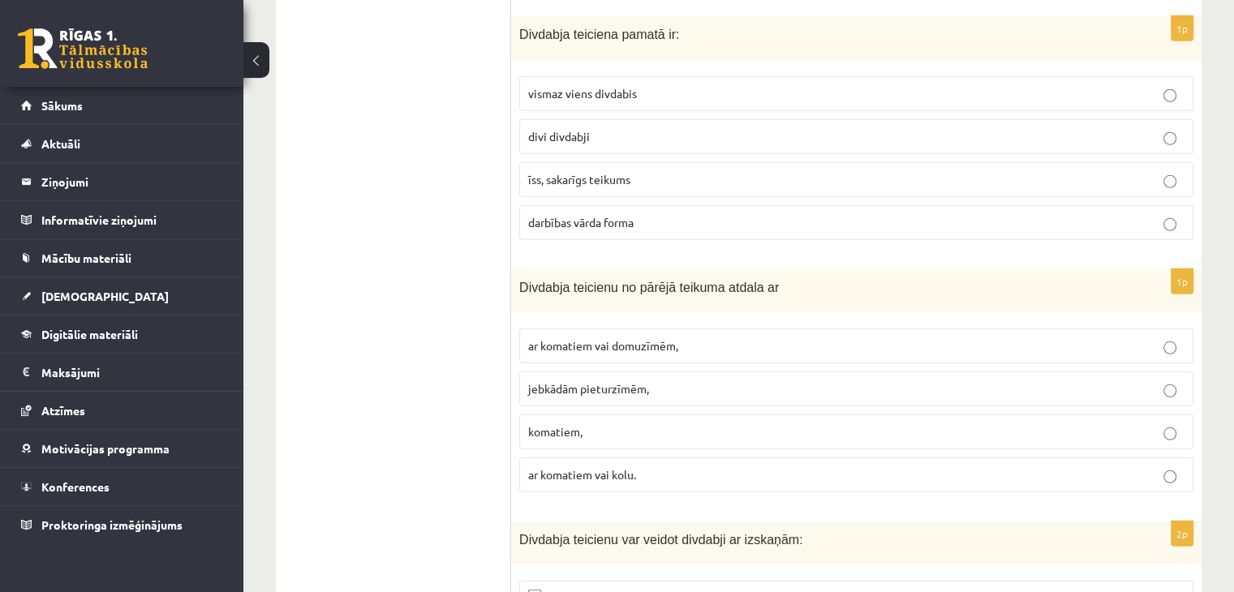
click at [548, 338] on span "ar komatiem vai domuzīmēm," at bounding box center [603, 345] width 150 height 15
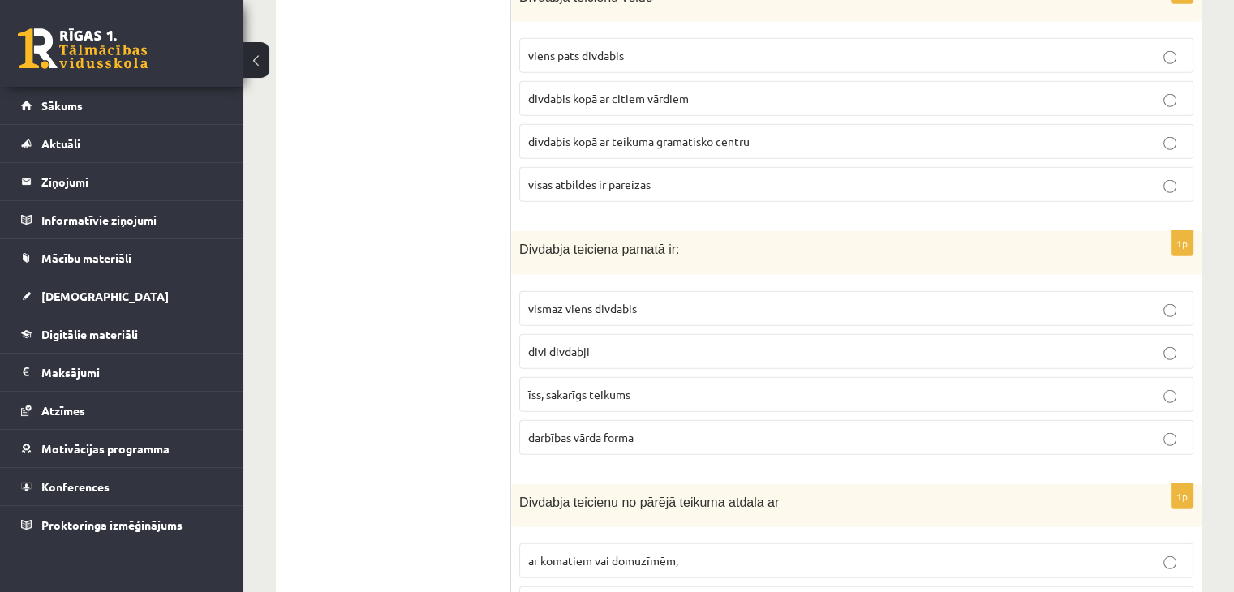
scroll to position [4415, 0]
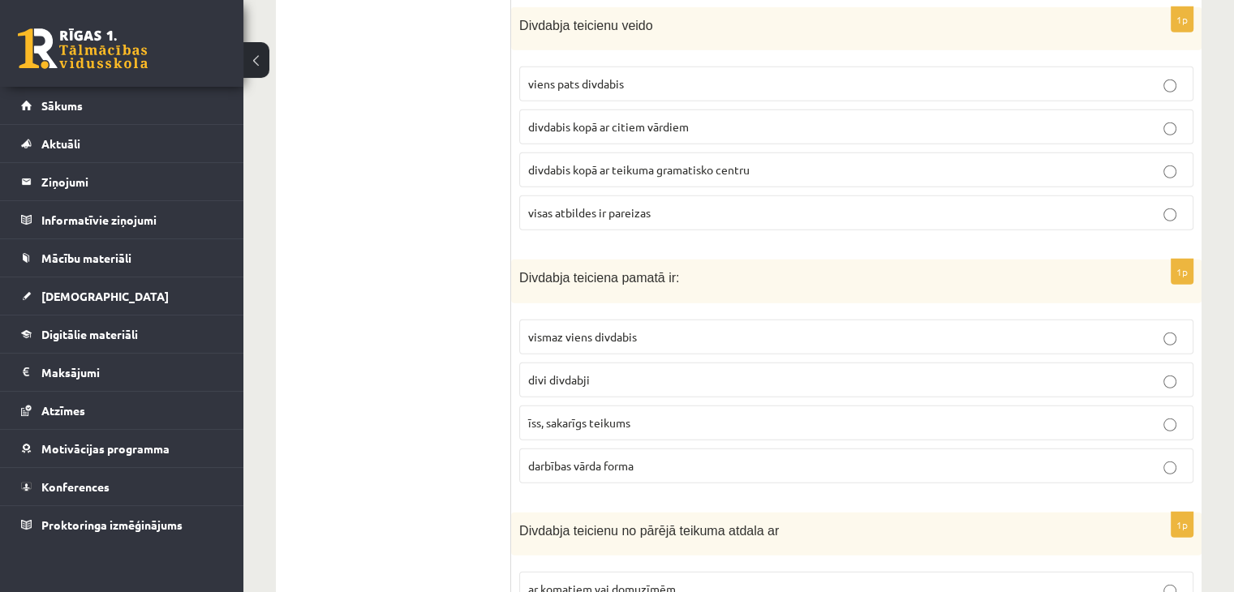
click at [555, 320] on label "vismaz viens divdabis" at bounding box center [856, 337] width 674 height 35
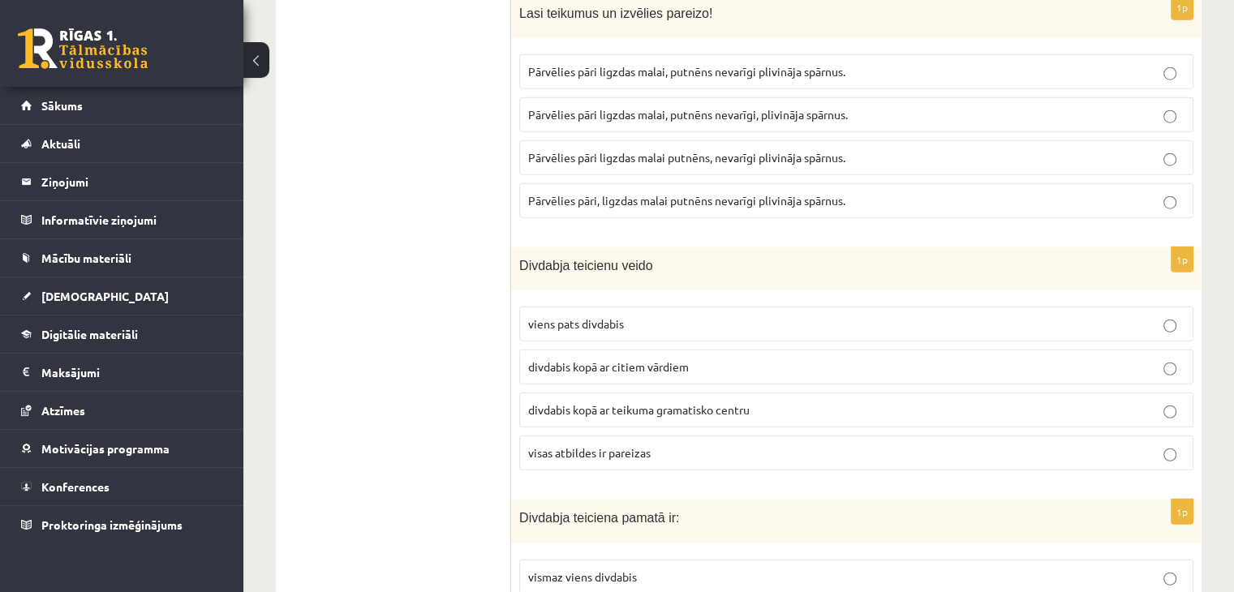
scroll to position [4172, 0]
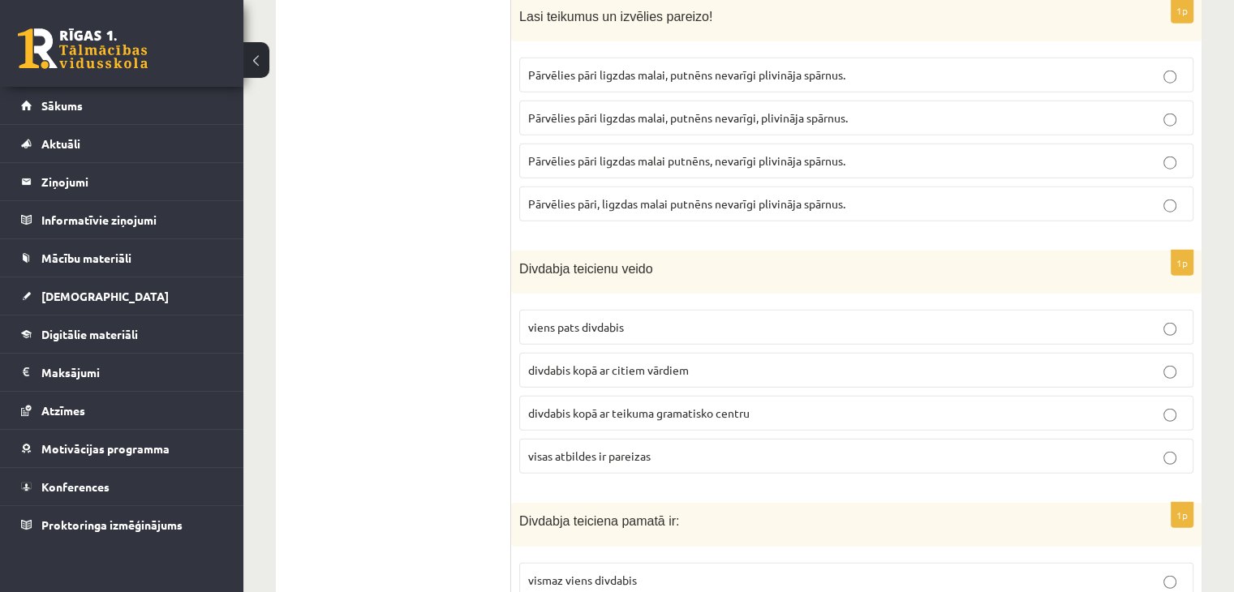
click at [582, 363] on span "divdabis kopā ar citiem vārdiem" at bounding box center [608, 370] width 161 height 15
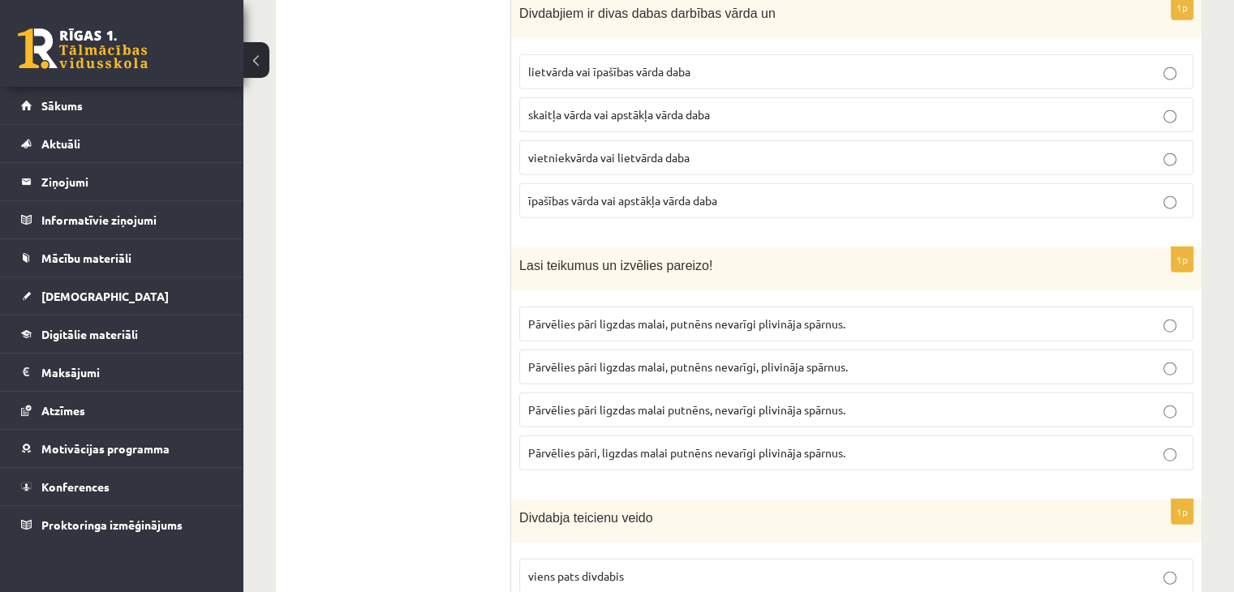
scroll to position [3928, 0]
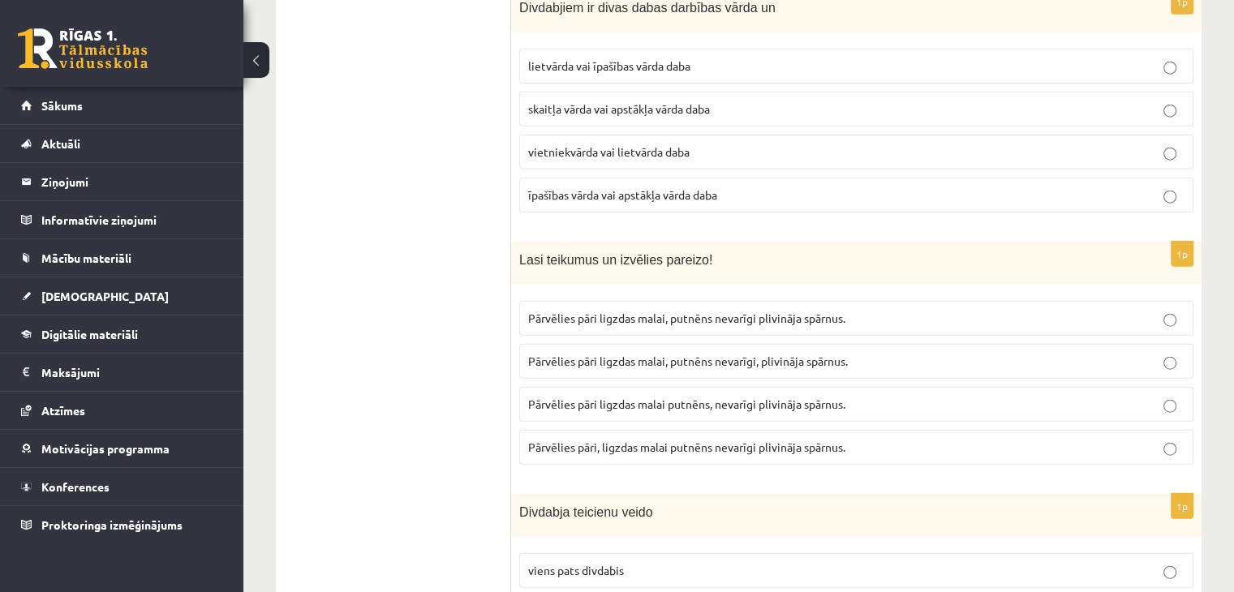
click at [692, 397] on span "Pārvēlies pāri ligzdas malai putnēns, nevarīgi plivināja spārnus." at bounding box center [686, 404] width 317 height 15
click at [604, 344] on label "Pārvēlies pāri ligzdas malai, putnēns nevarīgi, plivināja spārnus." at bounding box center [856, 361] width 674 height 35
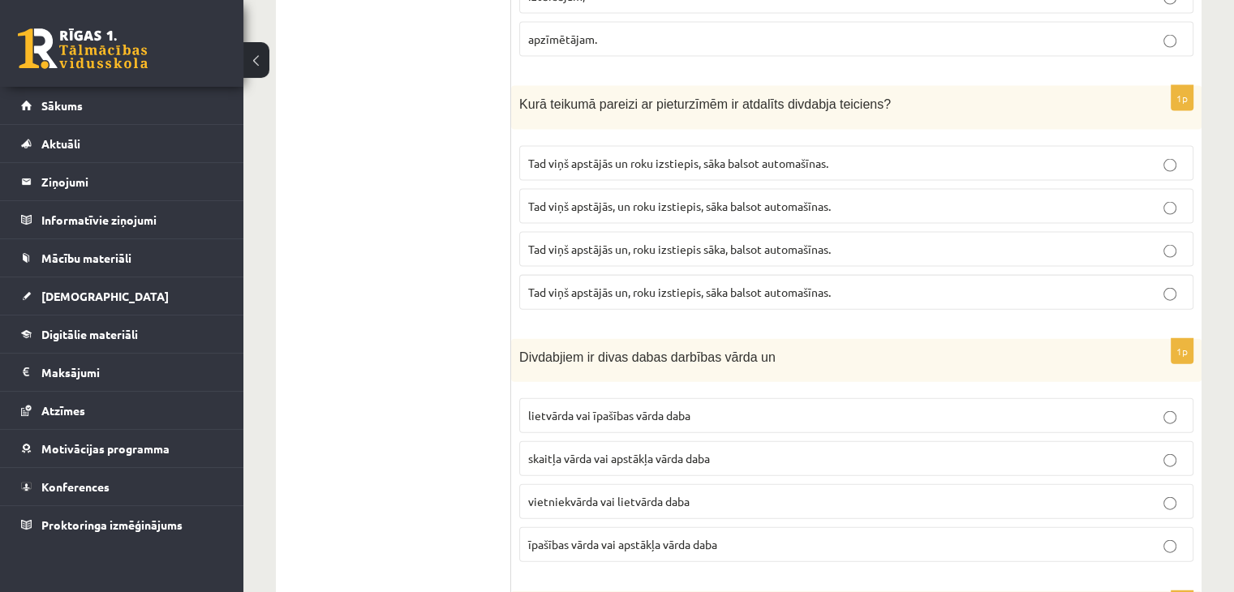
scroll to position [3604, 0]
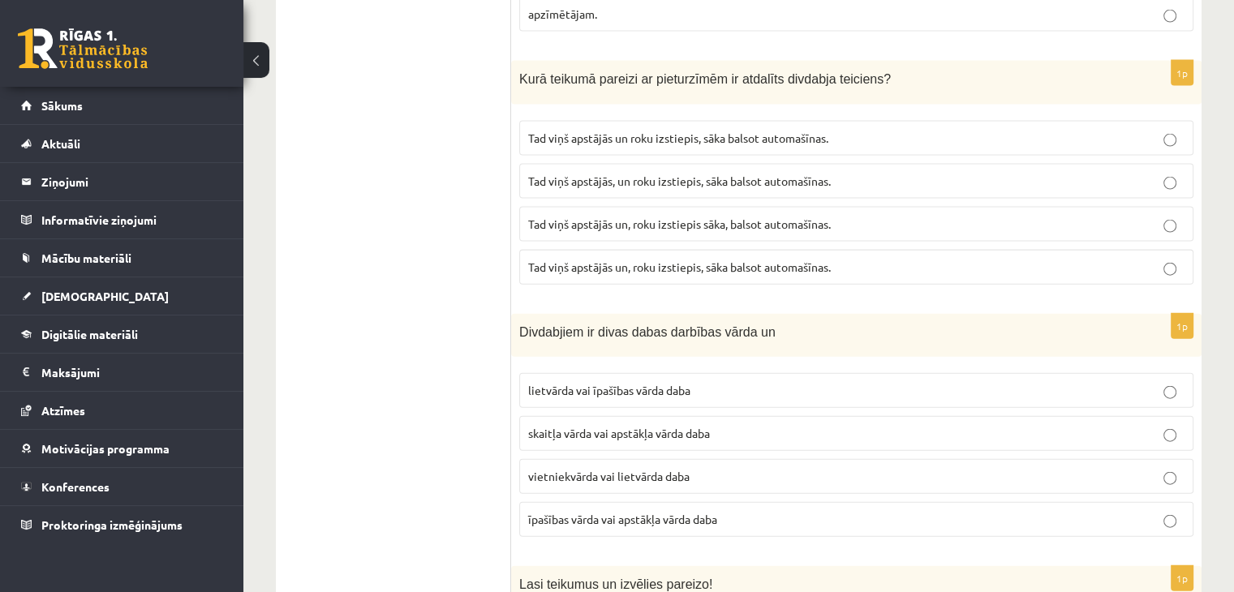
click at [566, 512] on span "īpašības vārda vai apstākļa vārda daba" at bounding box center [622, 519] width 189 height 15
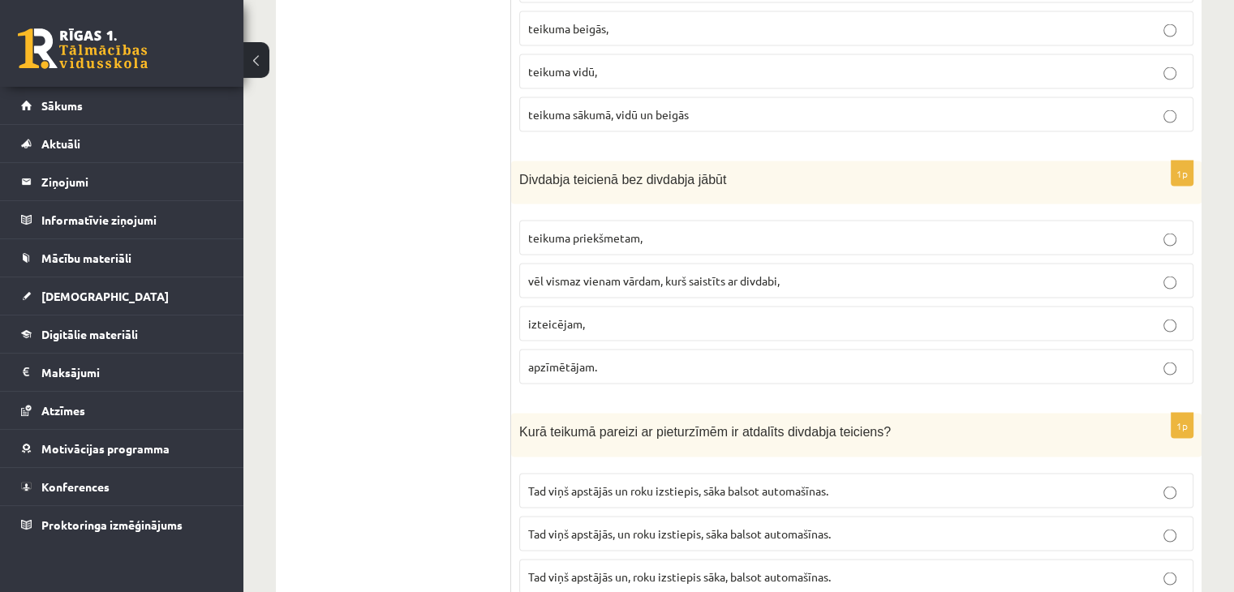
scroll to position [3280, 0]
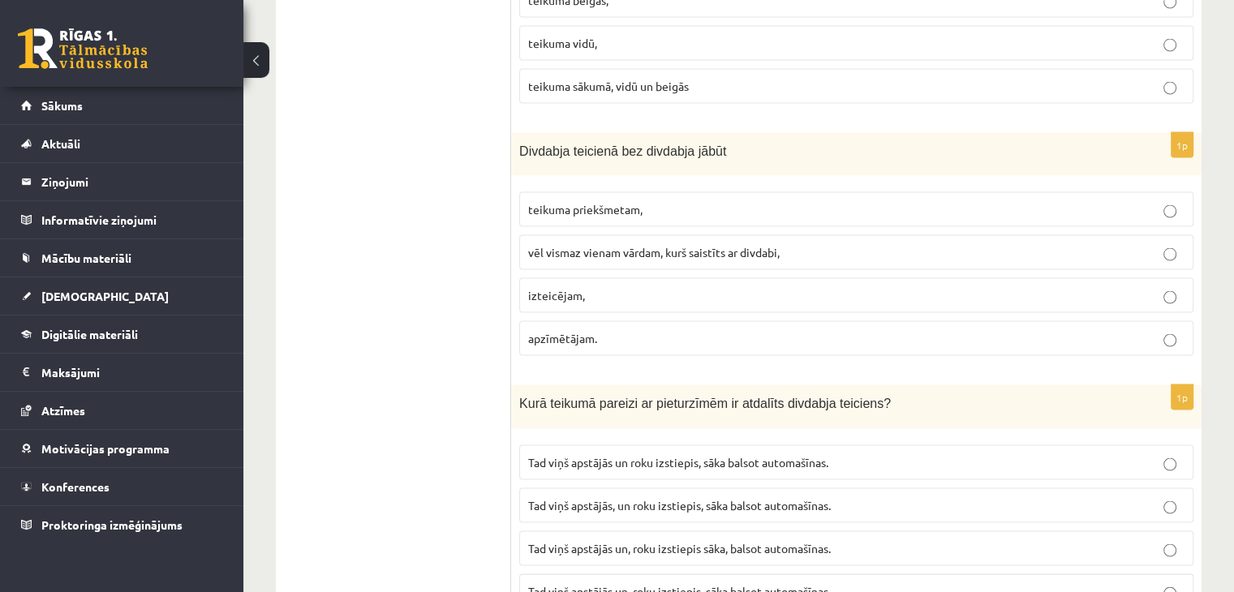
click at [629, 454] on p "Tad viņš apstājās un roku izstiepis, sāka balsot automašīnas." at bounding box center [856, 462] width 656 height 17
click at [647, 540] on p "Tad viņš apstājās un, roku izstiepis sāka, balsot automašīnas." at bounding box center [856, 548] width 656 height 17
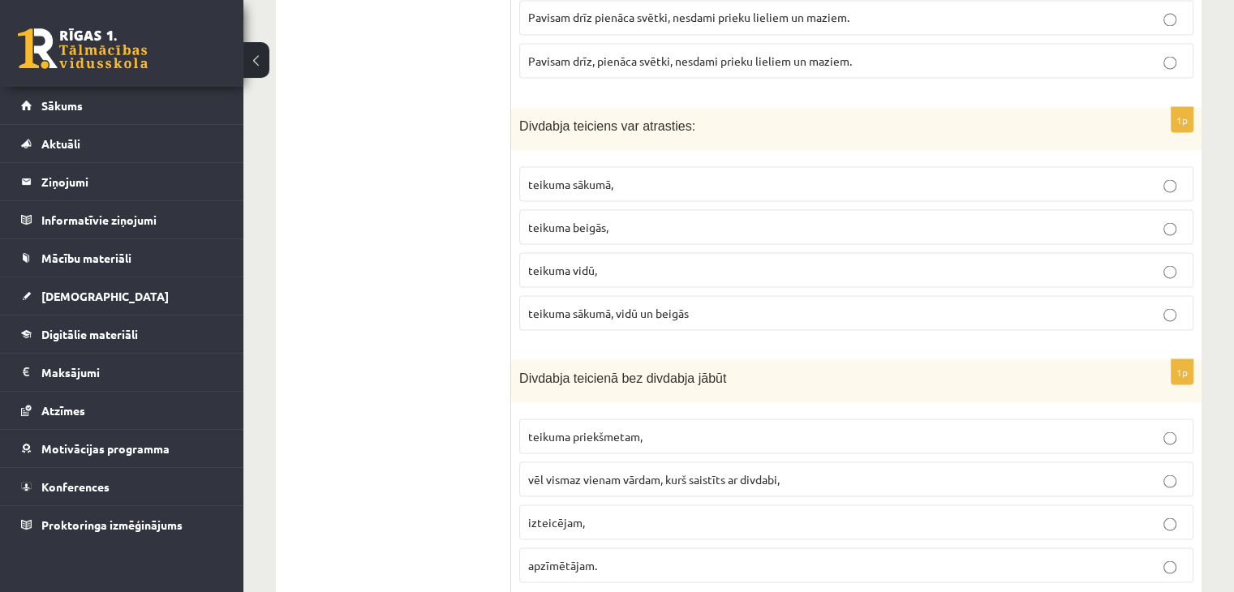
scroll to position [3036, 0]
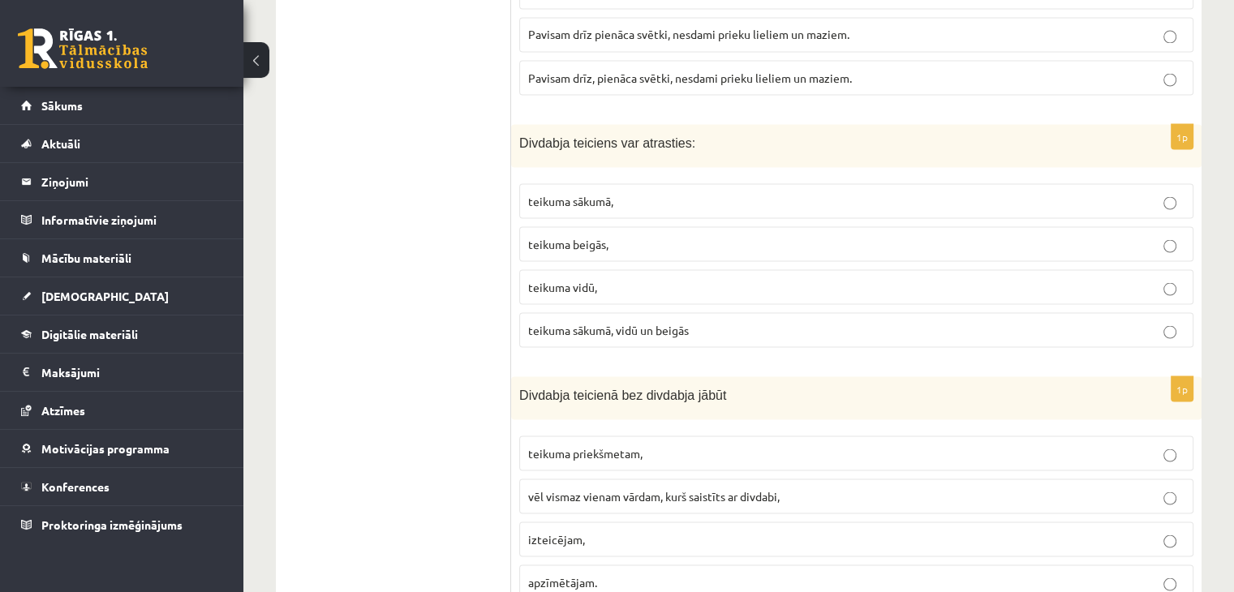
click at [616, 488] on span "vēl vismaz vienam vārdam, kurš saistīts ar divdabi," at bounding box center [653, 495] width 251 height 15
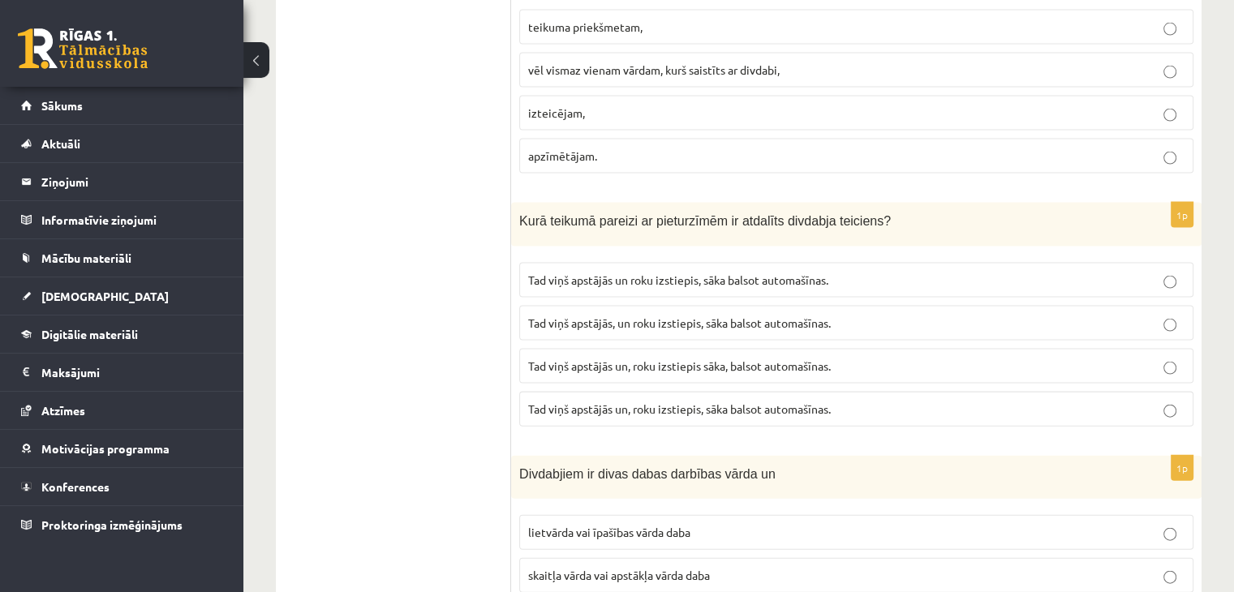
scroll to position [3361, 0]
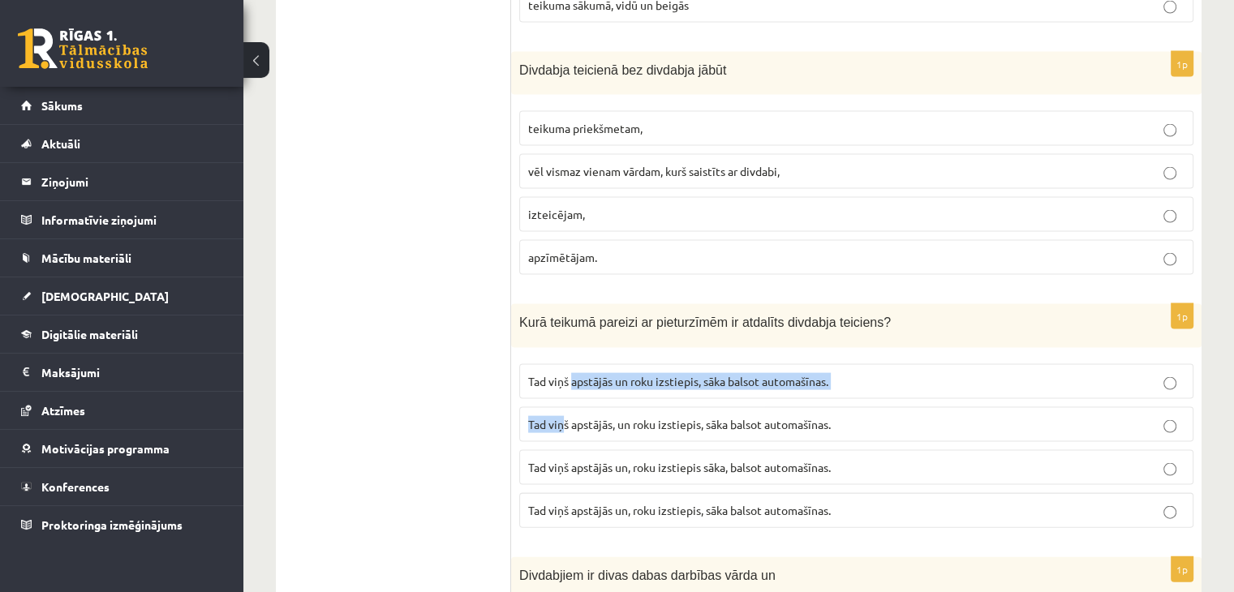
drag, startPoint x: 566, startPoint y: 299, endPoint x: 571, endPoint y: 260, distance: 40.0
click at [571, 356] on fieldset "Tad viņš apstājās un roku izstiepis, sāka balsot automašīnas. Tad viņš apstājās…" at bounding box center [856, 444] width 674 height 177
click at [571, 374] on span "Tad viņš apstājās un roku izstiepis, sāka balsot automašīnas." at bounding box center [678, 381] width 300 height 15
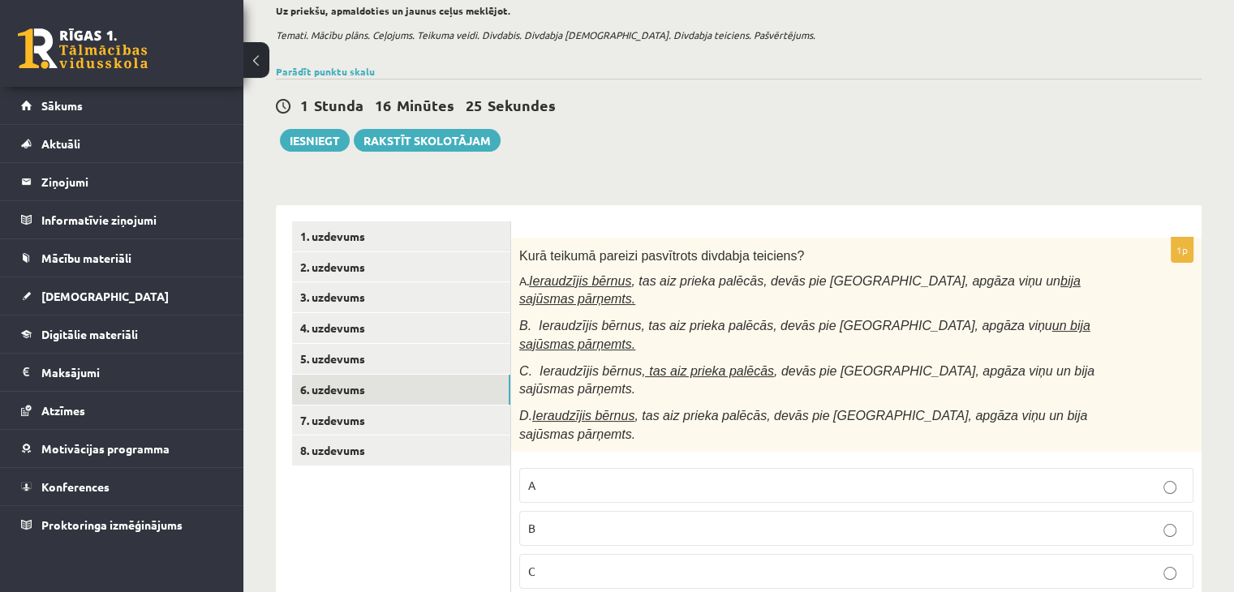
scroll to position [116, 0]
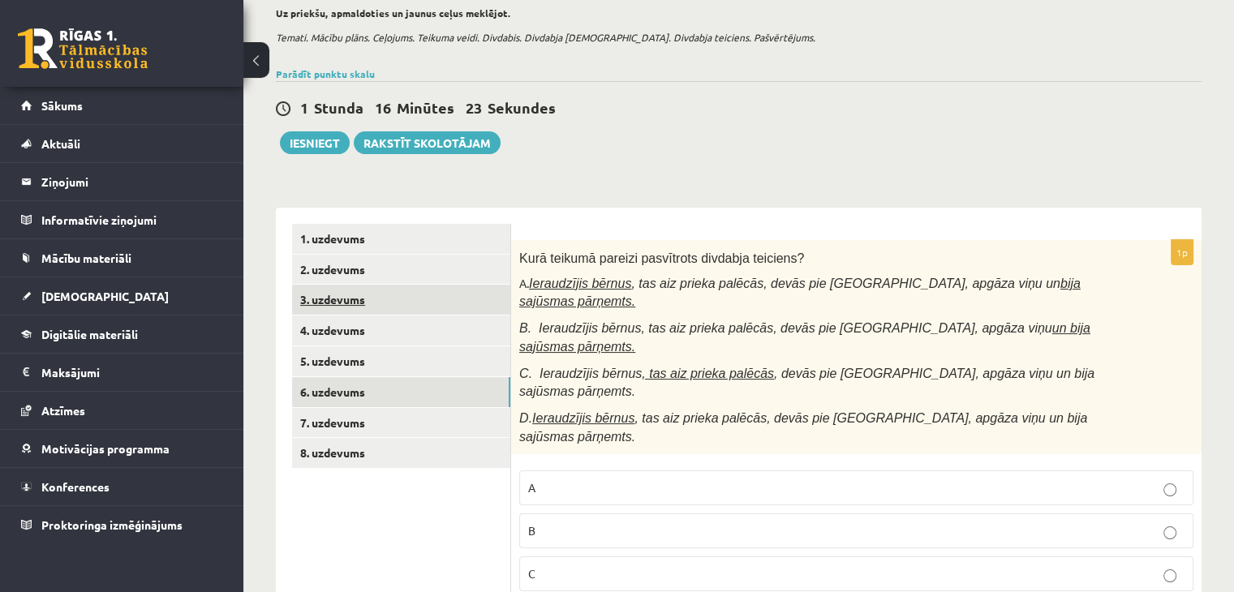
click at [353, 303] on link "3. uzdevums" at bounding box center [401, 300] width 218 height 30
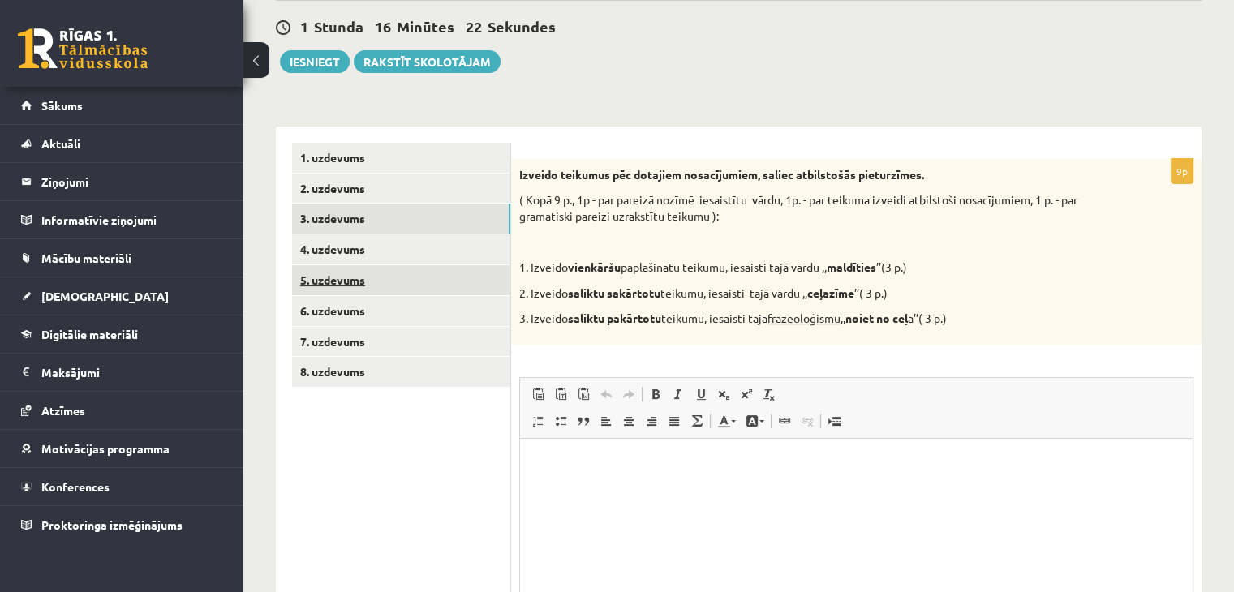
scroll to position [0, 0]
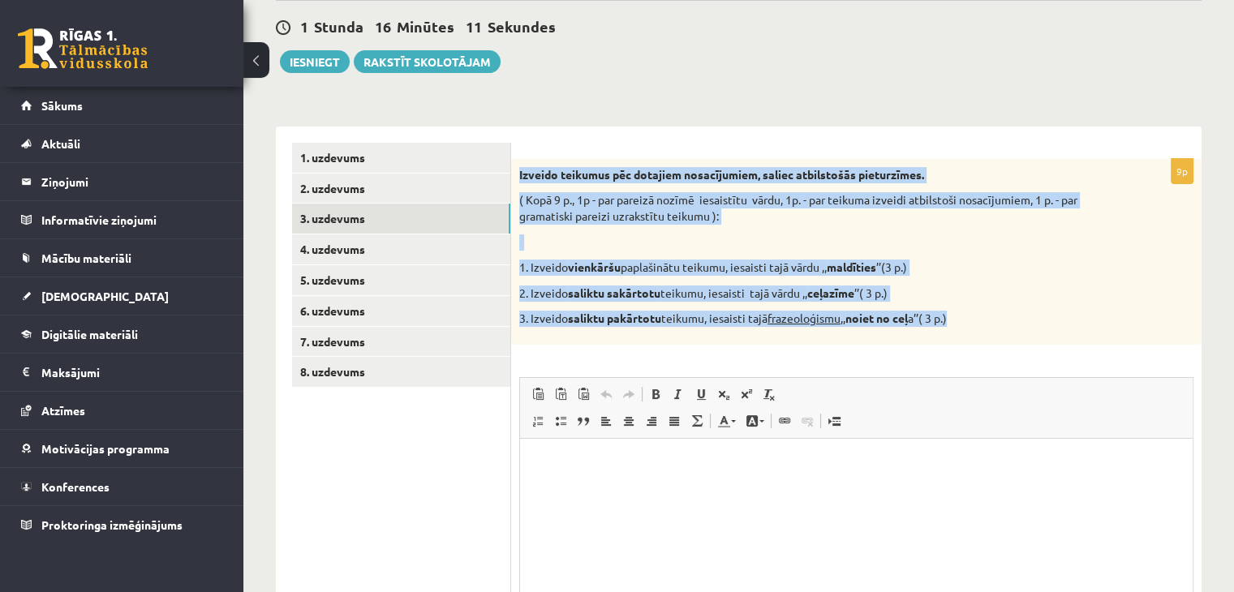
drag, startPoint x: 513, startPoint y: 170, endPoint x: 977, endPoint y: 325, distance: 489.2
click at [977, 325] on div "Izveido teikumus pēc dotajiem nosacījumiem, saliec atbilstošās pieturzīmes. ( K…" at bounding box center [856, 252] width 690 height 186
copy div "Izveido teikumus pēc dotajiem nosacījumiem, saliec atbilstošās pieturzīmes. ( K…"
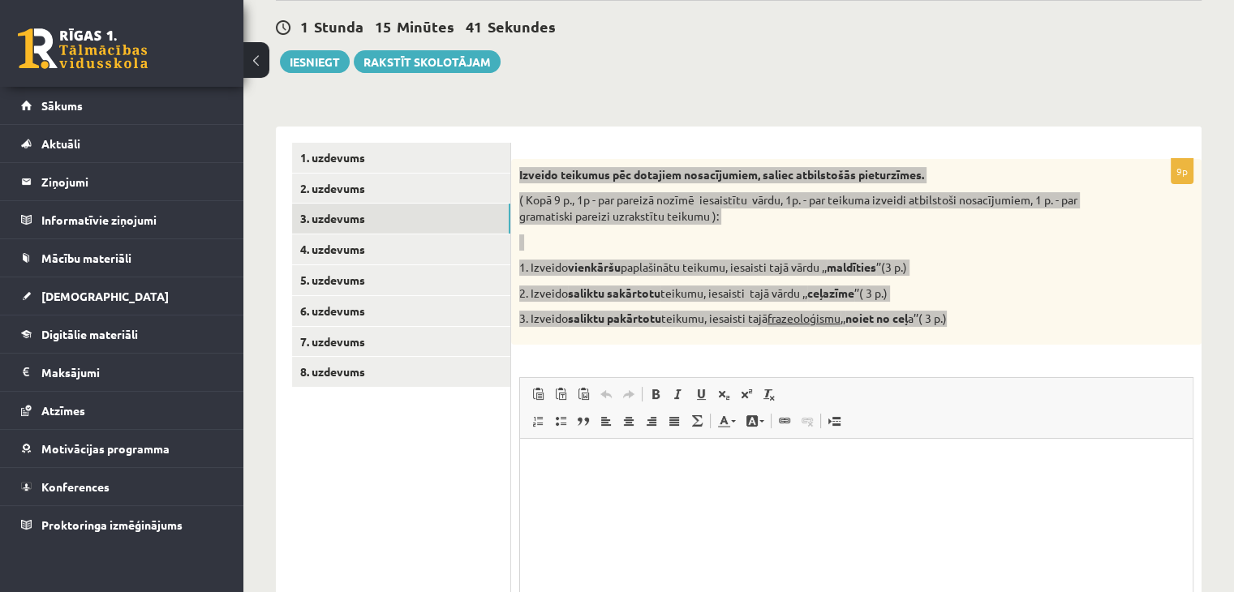
click at [612, 470] on p "Bagātinātā teksta redaktors, wiswyg-editor-user-answer-47024848747920" at bounding box center [856, 463] width 640 height 17
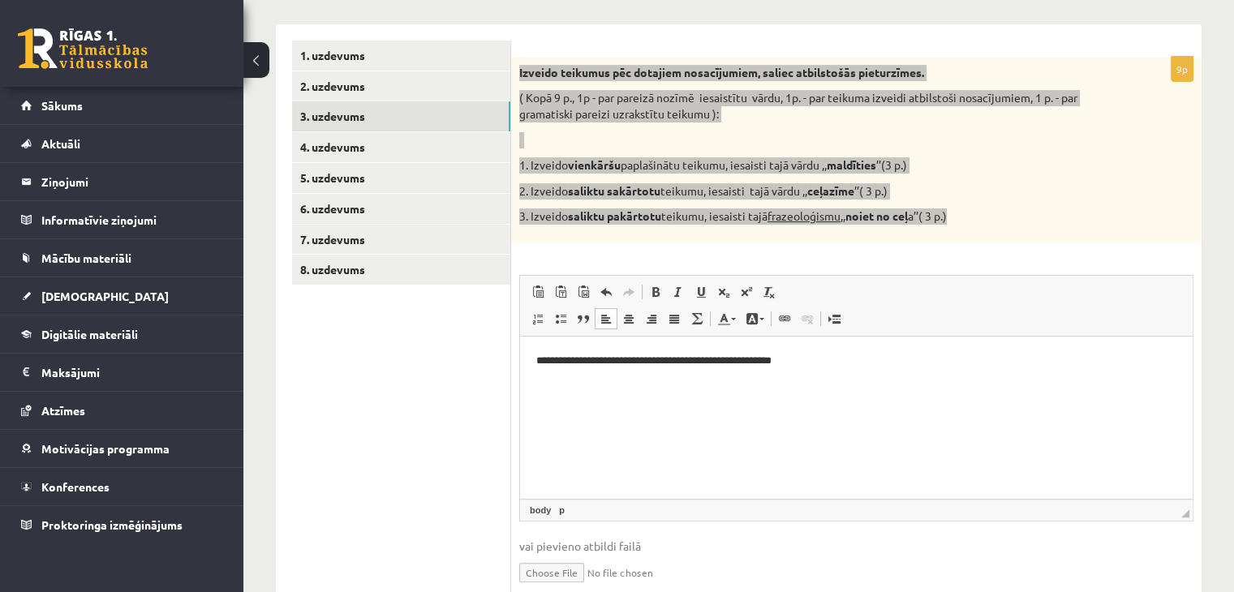
scroll to position [359, 0]
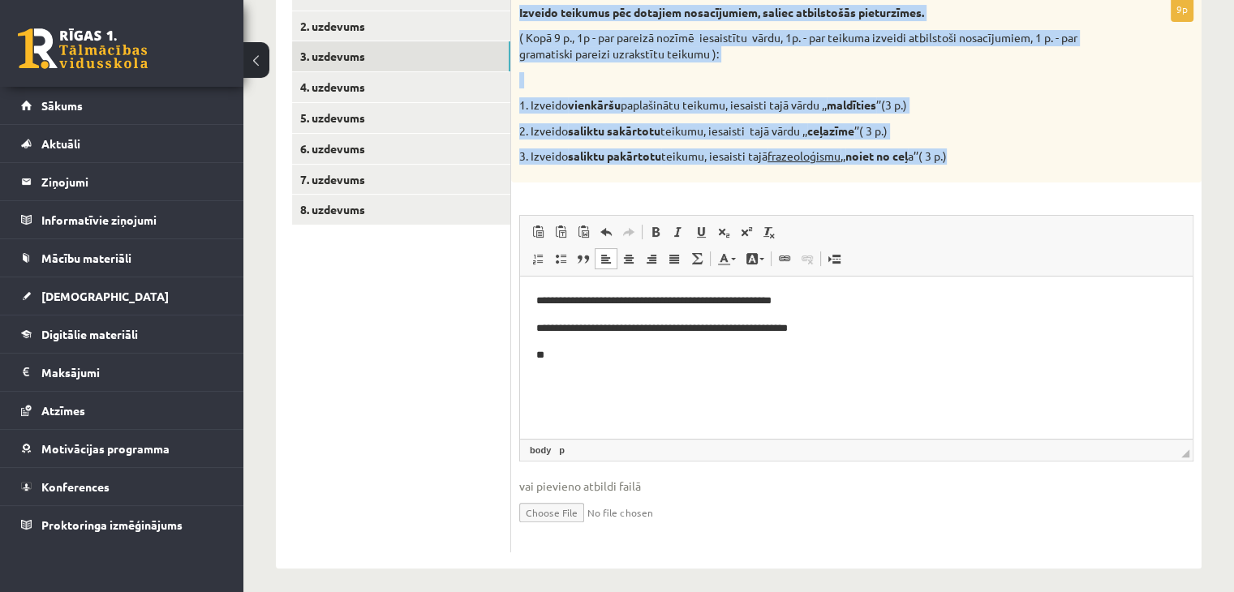
click at [840, 153] on u "frazeoloģismu" at bounding box center [803, 155] width 73 height 15
click at [864, 163] on p "3. Izveido saliktu pakārtotu teikumu, iesaisti tajā frazeoloģismu ,, noiet no c…" at bounding box center [815, 156] width 593 height 16
click at [854, 161] on p "3. Izveido saliktu pakārtotu teikumu, iesaisti tajā frazeoloģismu ,, noiet no c…" at bounding box center [815, 156] width 593 height 16
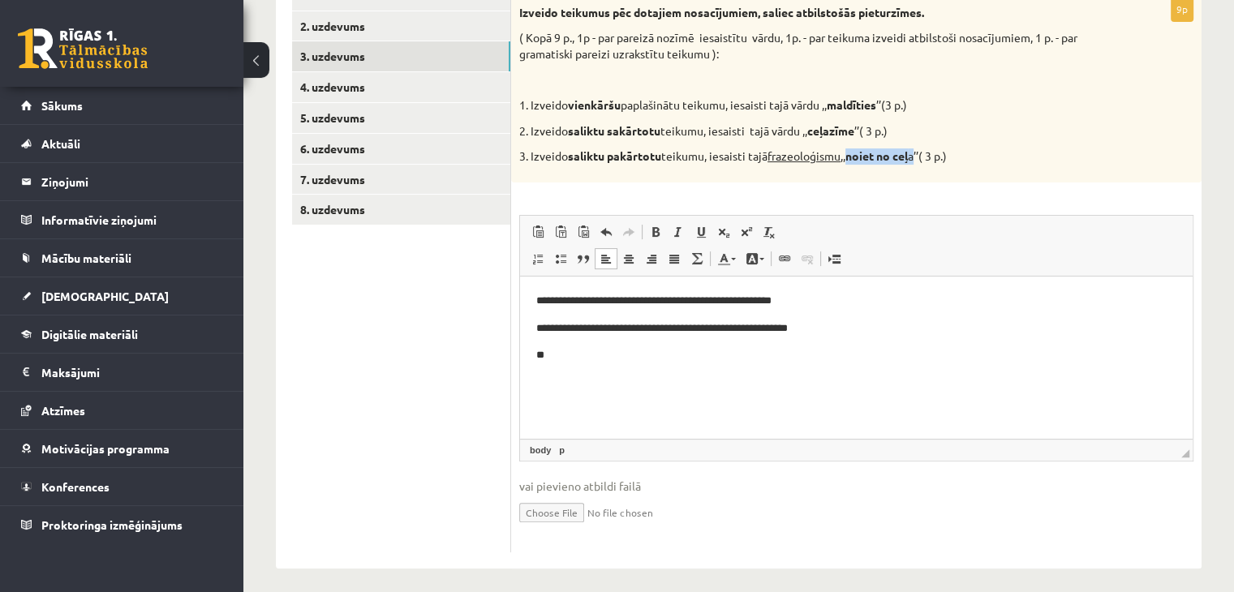
drag, startPoint x: 857, startPoint y: 157, endPoint x: 925, endPoint y: 160, distance: 67.4
click at [925, 160] on p "3. Izveido saliktu pakārtotu teikumu, iesaisti tajā frazeoloģismu ,, noiet no c…" at bounding box center [815, 156] width 593 height 16
copy p "noiet no ceļ a"
click at [575, 353] on p "**" at bounding box center [856, 355] width 641 height 17
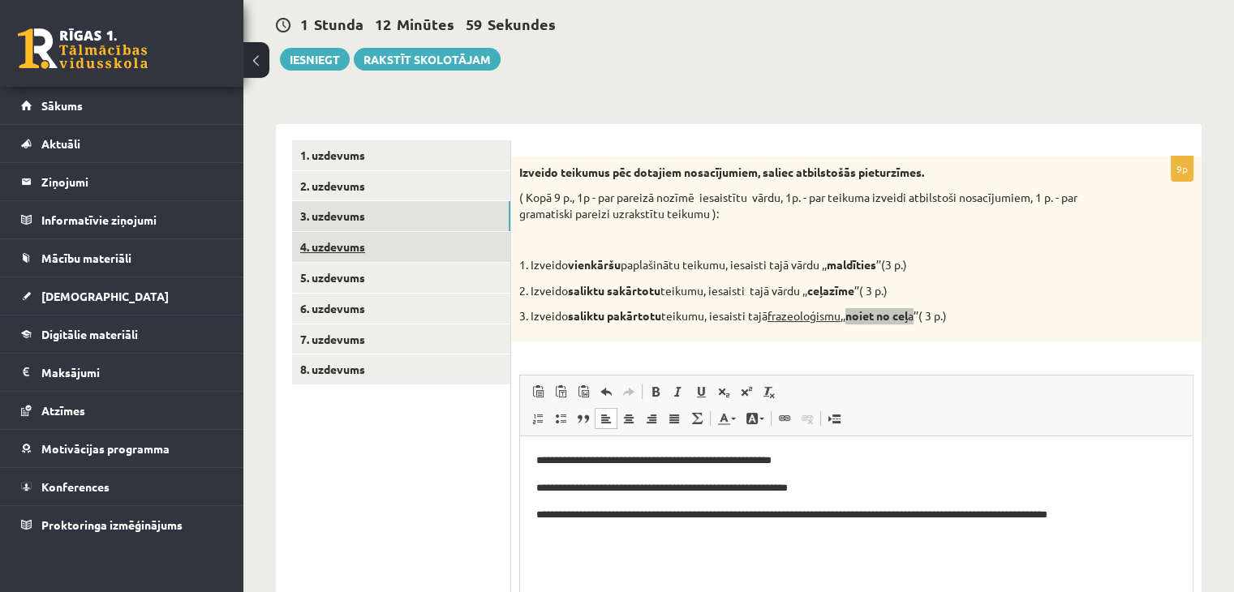
scroll to position [197, 0]
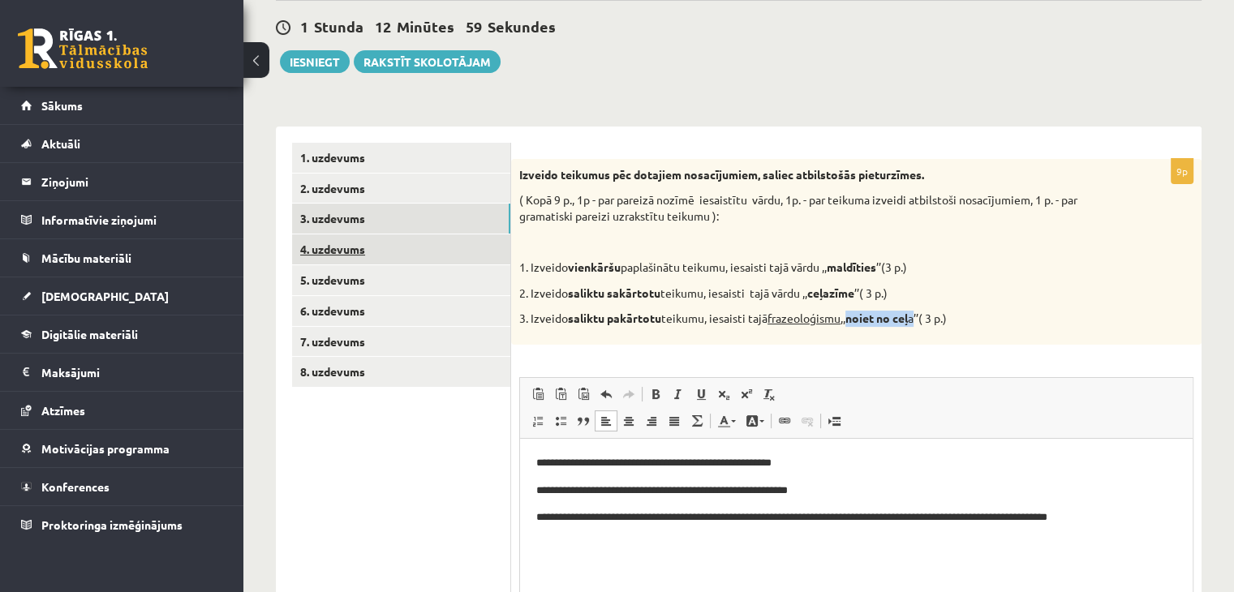
click at [419, 247] on link "4. uzdevums" at bounding box center [401, 249] width 218 height 30
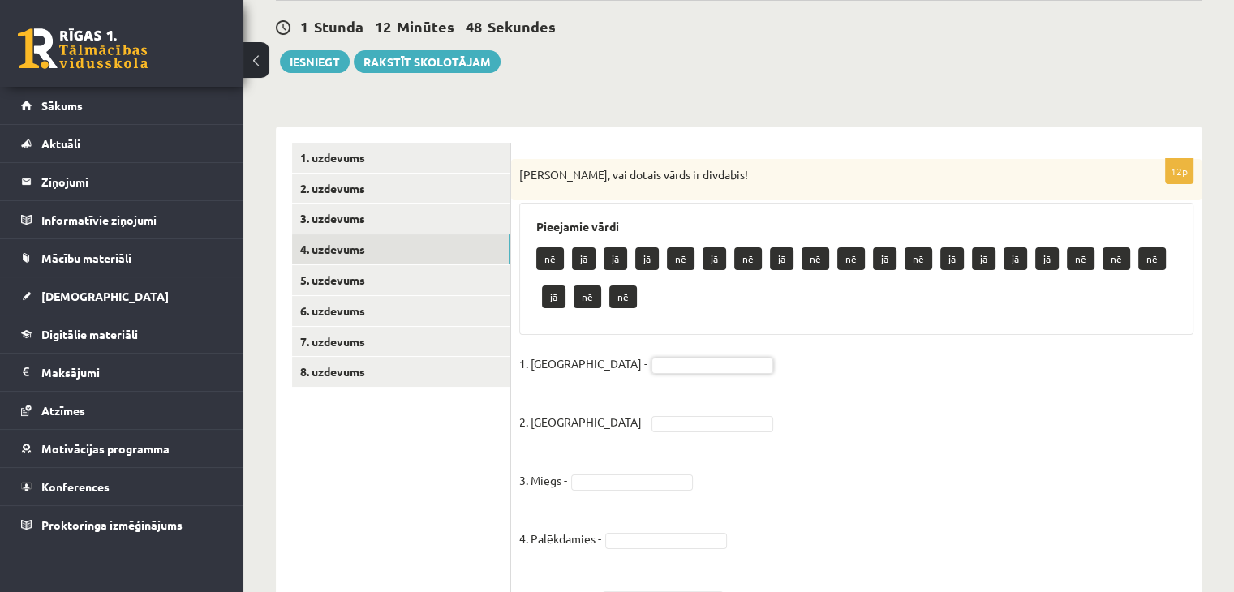
drag, startPoint x: 524, startPoint y: 238, endPoint x: 525, endPoint y: 174, distance: 63.3
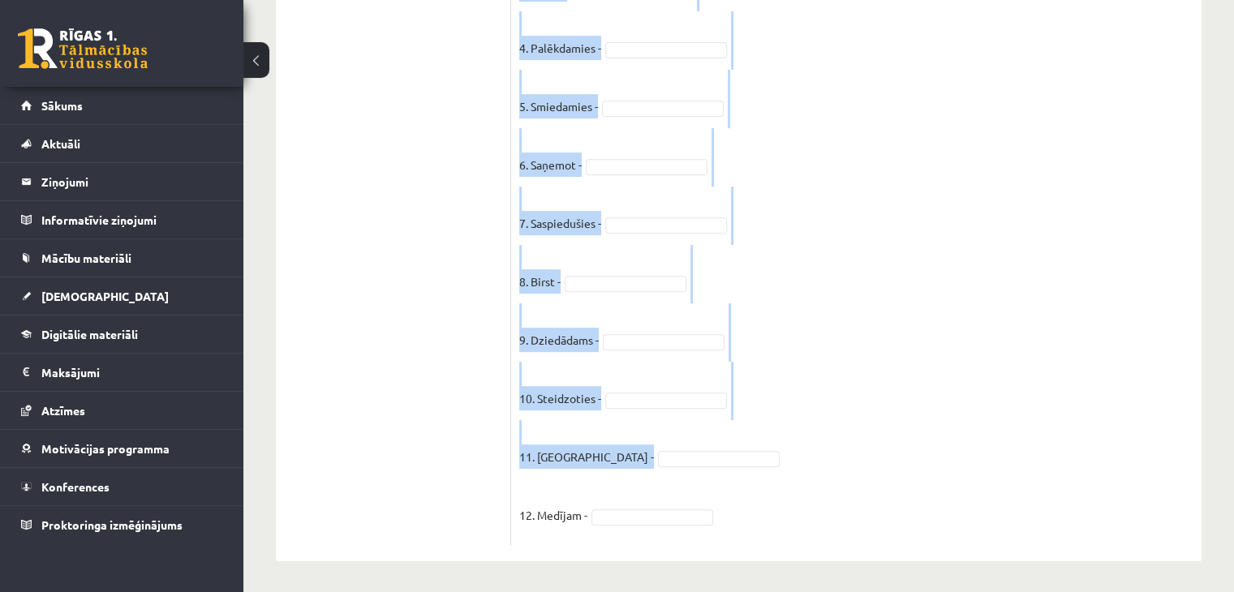
scroll to position [690, 0]
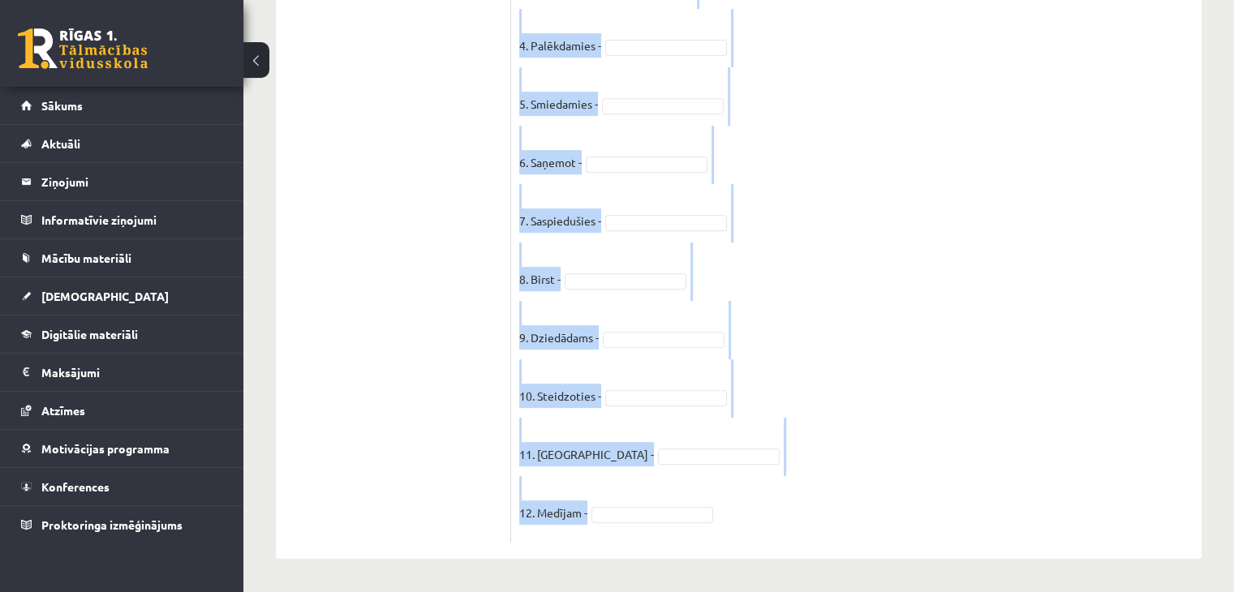
drag, startPoint x: 515, startPoint y: 167, endPoint x: 634, endPoint y: 506, distance: 359.2
click at [634, 506] on div "12p Nosaki, vai dotais vārds ir divdabis! Pieejamie vārdi nē jā jā jā nē jā nē …" at bounding box center [856, 104] width 690 height 877
copy div "Nosaki, vai dotais vārds ir divdabis! Pieejamie vārdi nē jā jā jā nē jā nē jā n…"
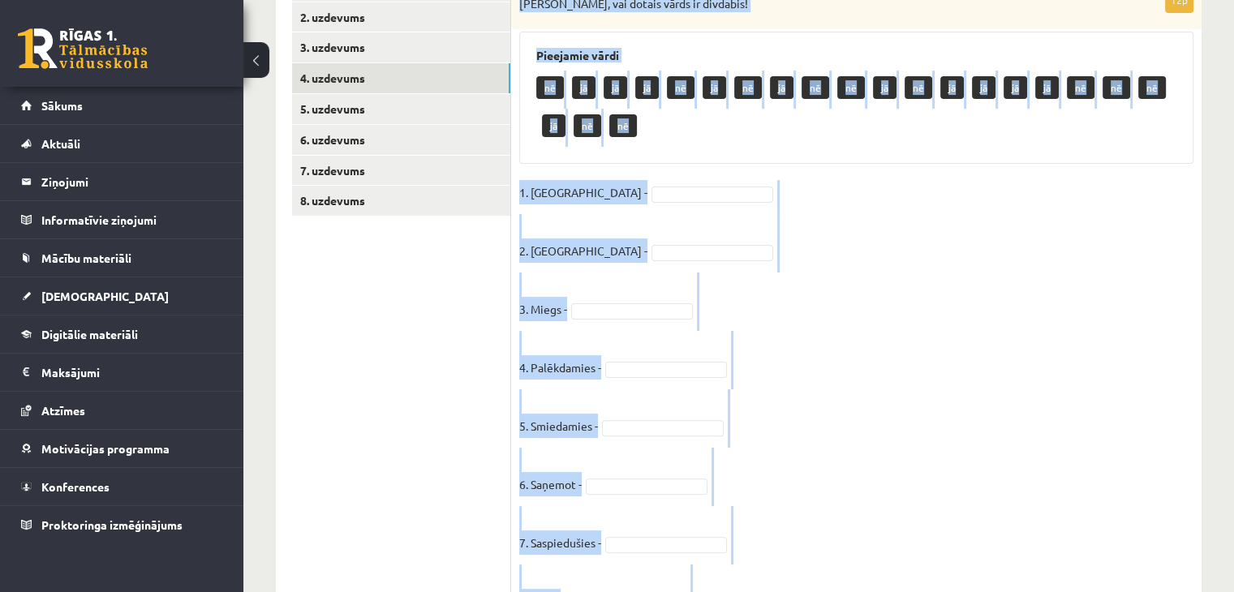
scroll to position [366, 0]
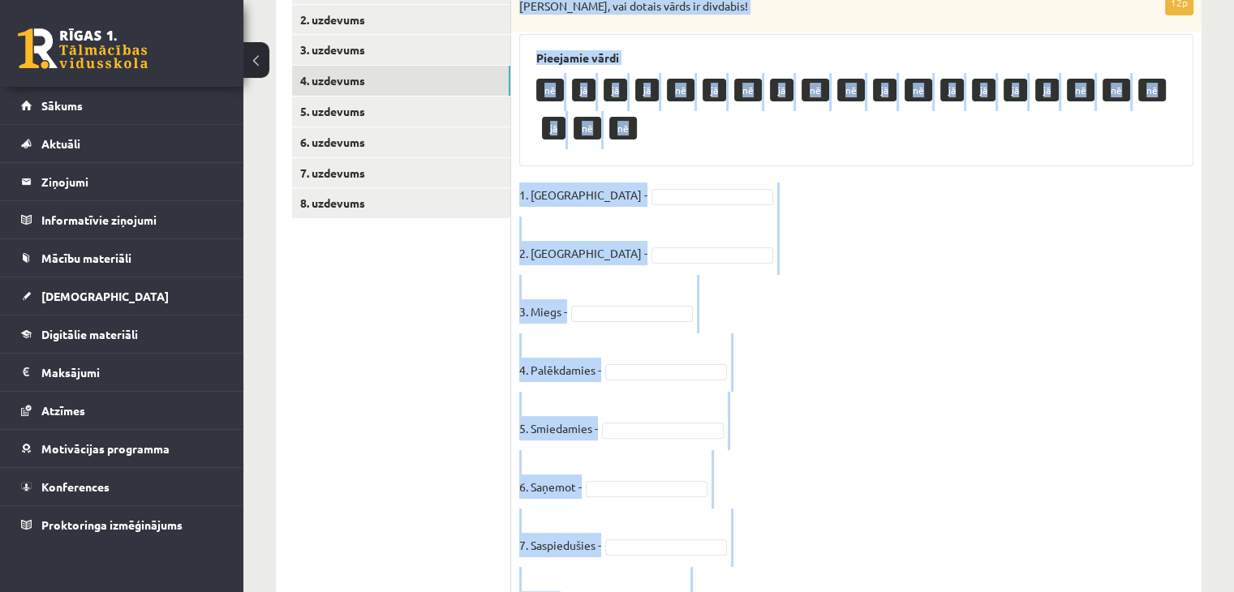
click at [557, 225] on p "2. Jaunais -" at bounding box center [583, 241] width 128 height 49
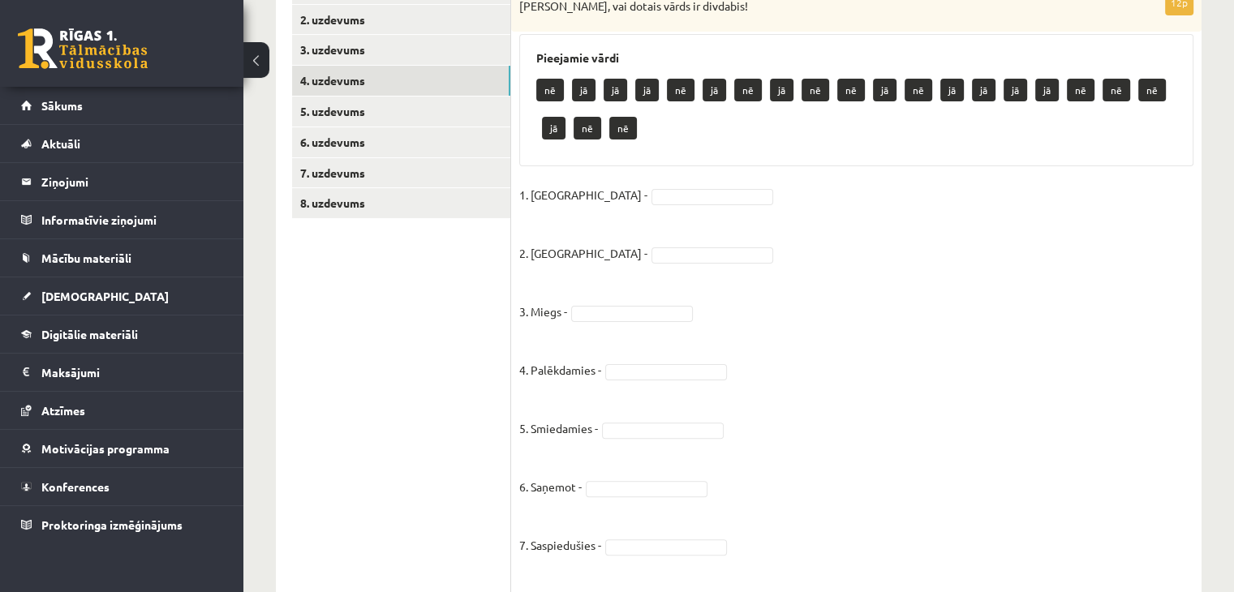
click at [620, 204] on fieldset "1. Plaukstošs - 2. Jaunais - 3. Miegs - 4. Palēkdamies - 5. Smiedamies - 6. Saņ…" at bounding box center [856, 521] width 674 height 677
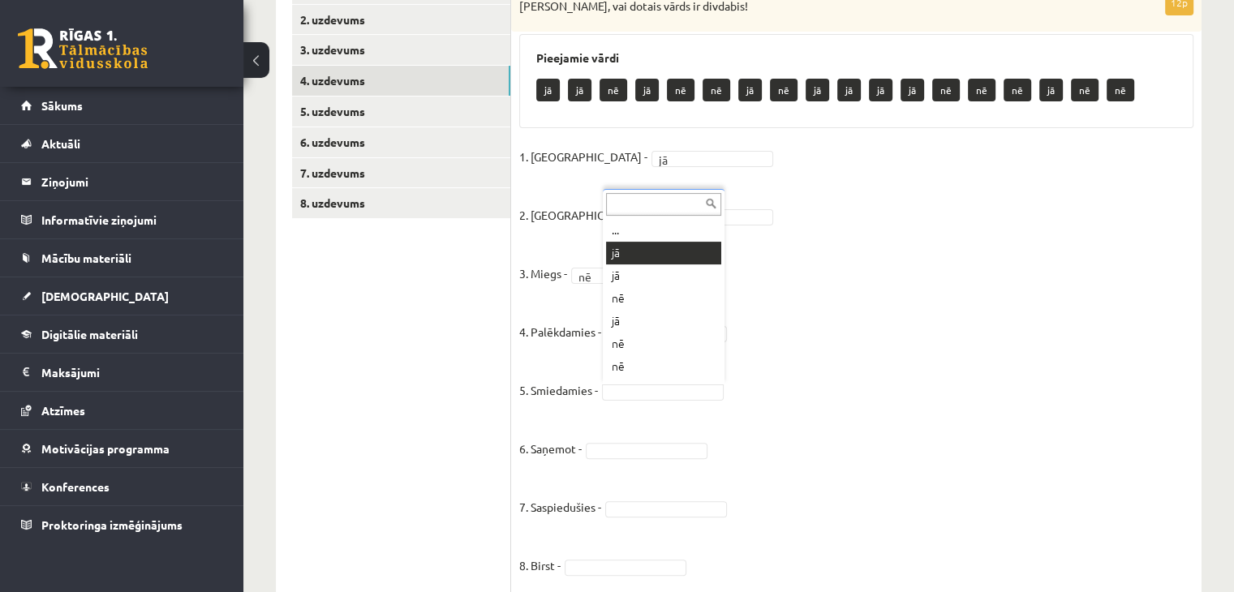
drag, startPoint x: 634, startPoint y: 254, endPoint x: 500, endPoint y: 162, distance: 161.6
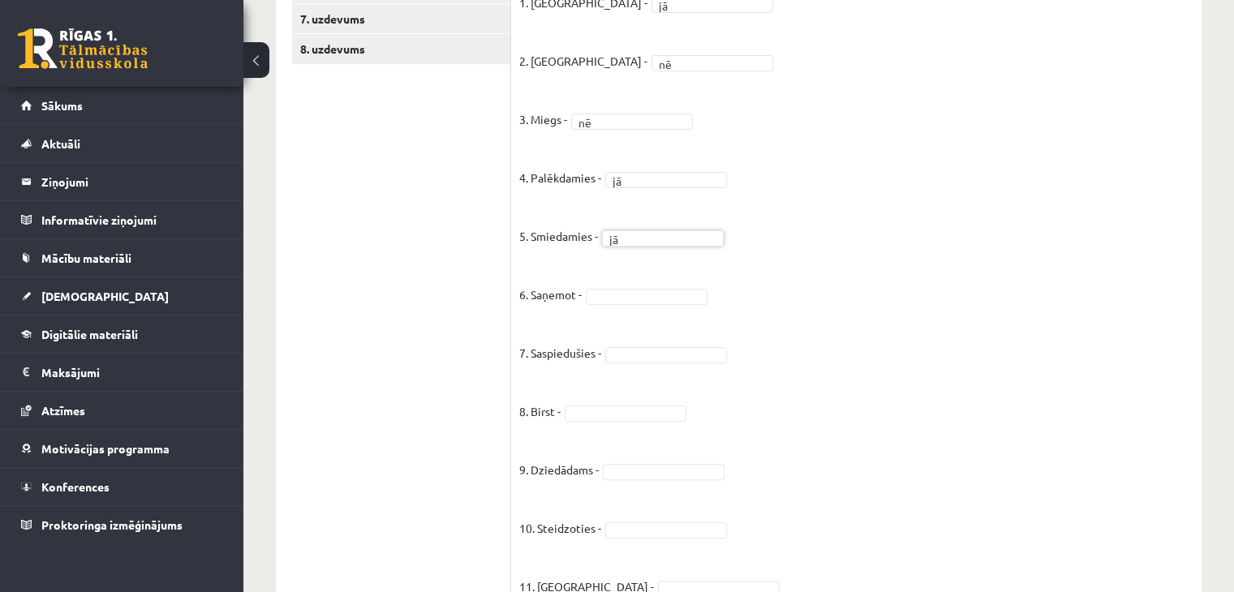
scroll to position [652, 0]
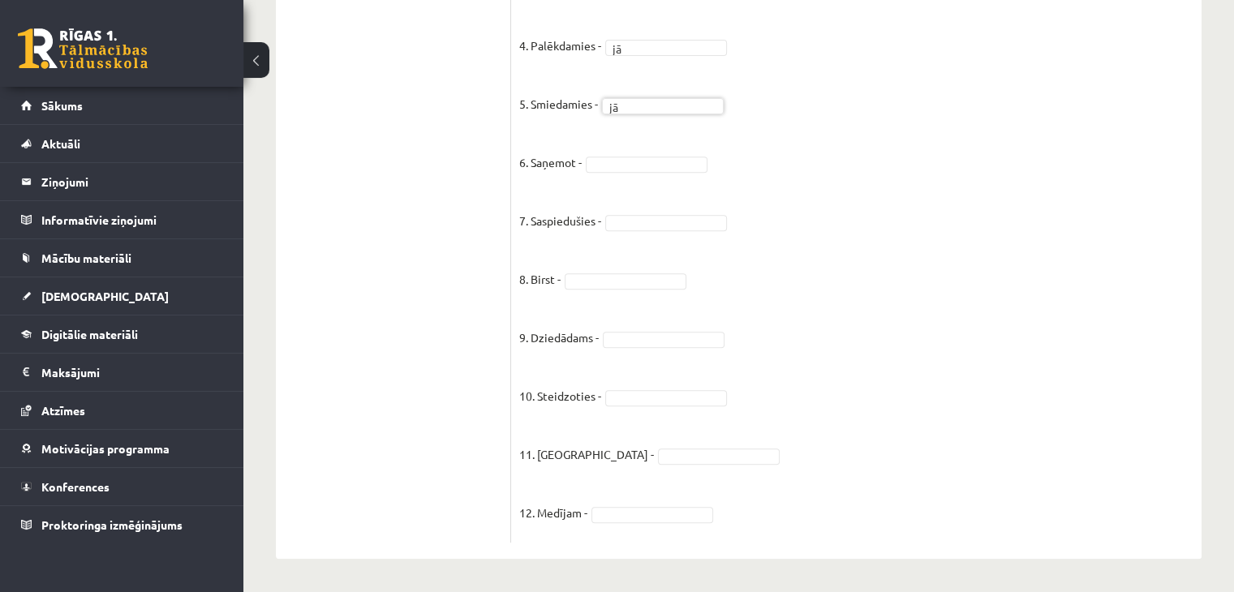
click at [604, 499] on fieldset "1. Plaukstošs - jā ** 2. Jaunais - nē ** 3. Miegs - nē ** 4. Palēkdamies - jā *…" at bounding box center [856, 196] width 674 height 677
click at [659, 406] on fieldset "1. Plaukstošs - jā ** 2. Jaunais - nē ** 3. Miegs - nē ** 4. Palēkdamies - jā *…" at bounding box center [856, 196] width 674 height 677
click at [639, 204] on fieldset "1. Plaukstošs - jā ** 2. Jaunais - nē ** 3. Miegs - nē ** 4. Palēkdamies - jā *…" at bounding box center [856, 196] width 674 height 677
drag, startPoint x: 635, startPoint y: 161, endPoint x: 631, endPoint y: 179, distance: 18.3
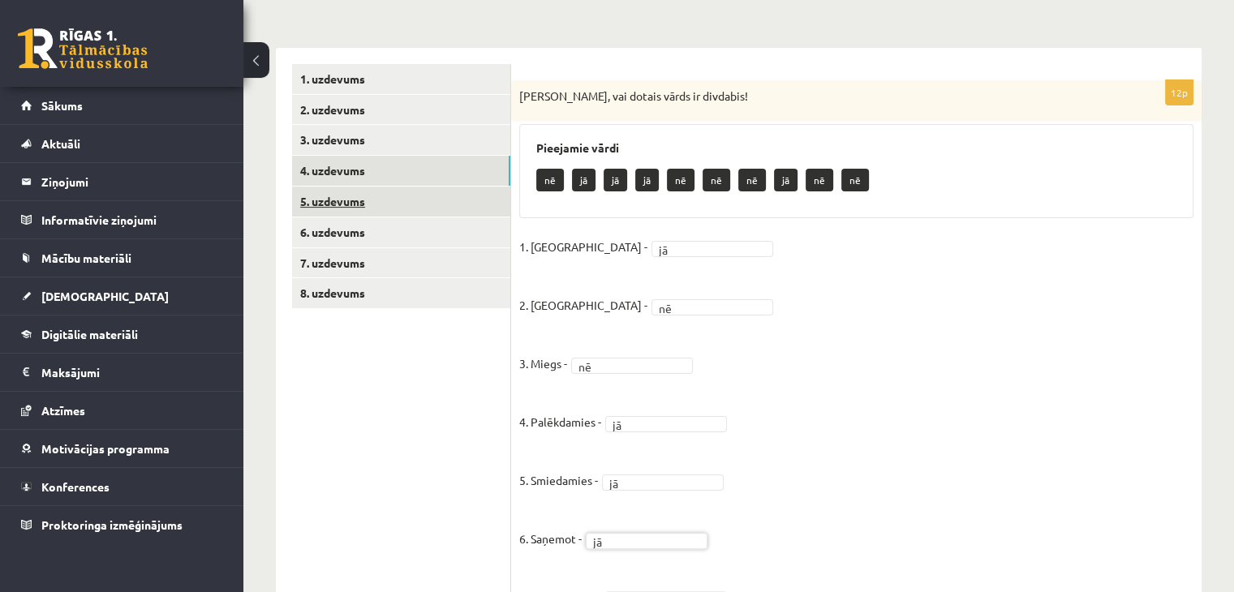
scroll to position [247, 0]
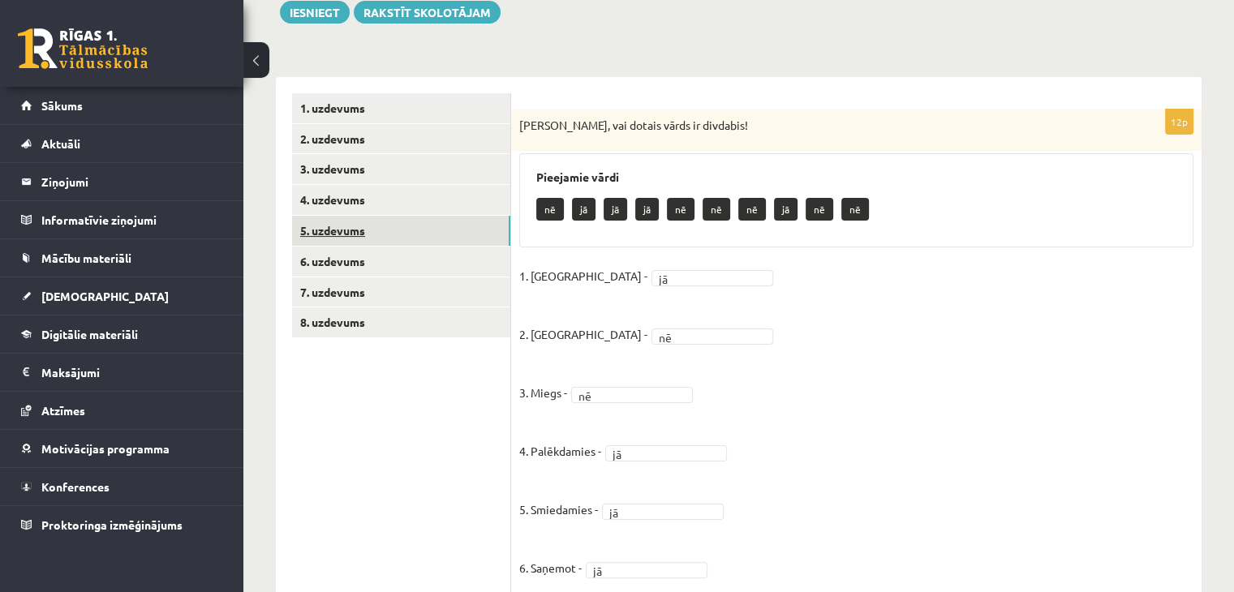
click at [412, 238] on link "5. uzdevums" at bounding box center [401, 231] width 218 height 30
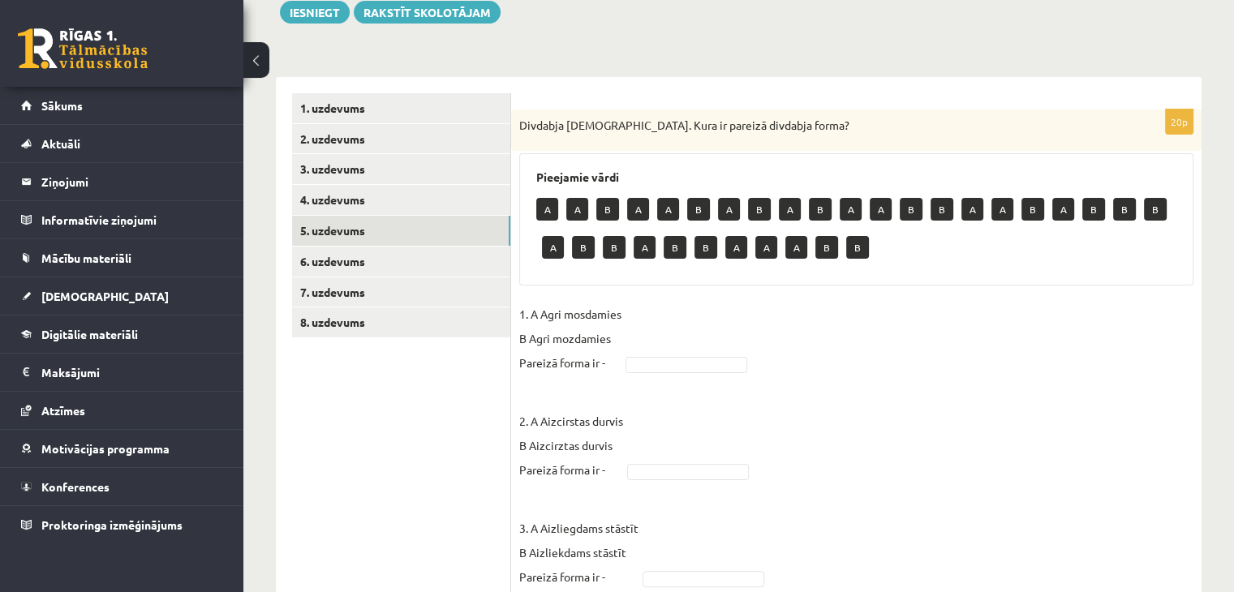
click at [522, 117] on div "Divdabja pareizrakstība. Kura ir pareizā divdabja forma?" at bounding box center [856, 131] width 690 height 42
click at [518, 124] on div "Divdabja pareizrakstība. Kura ir pareizā divdabja forma?" at bounding box center [856, 131] width 690 height 42
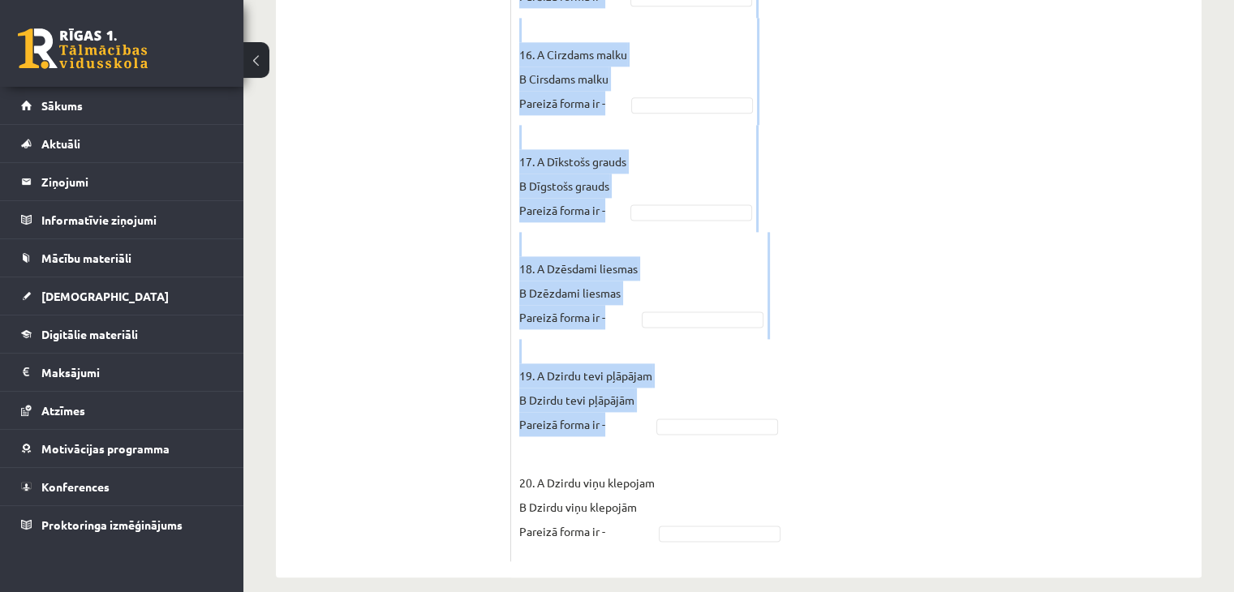
scroll to position [2131, 0]
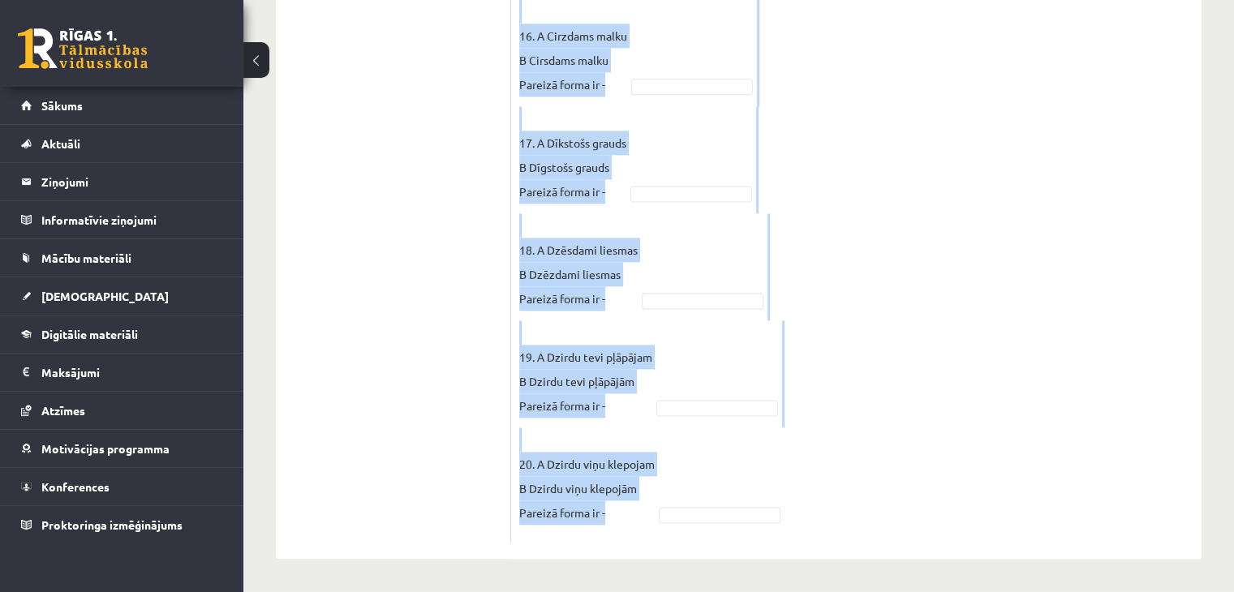
drag, startPoint x: 518, startPoint y: 125, endPoint x: 683, endPoint y: 478, distance: 389.4
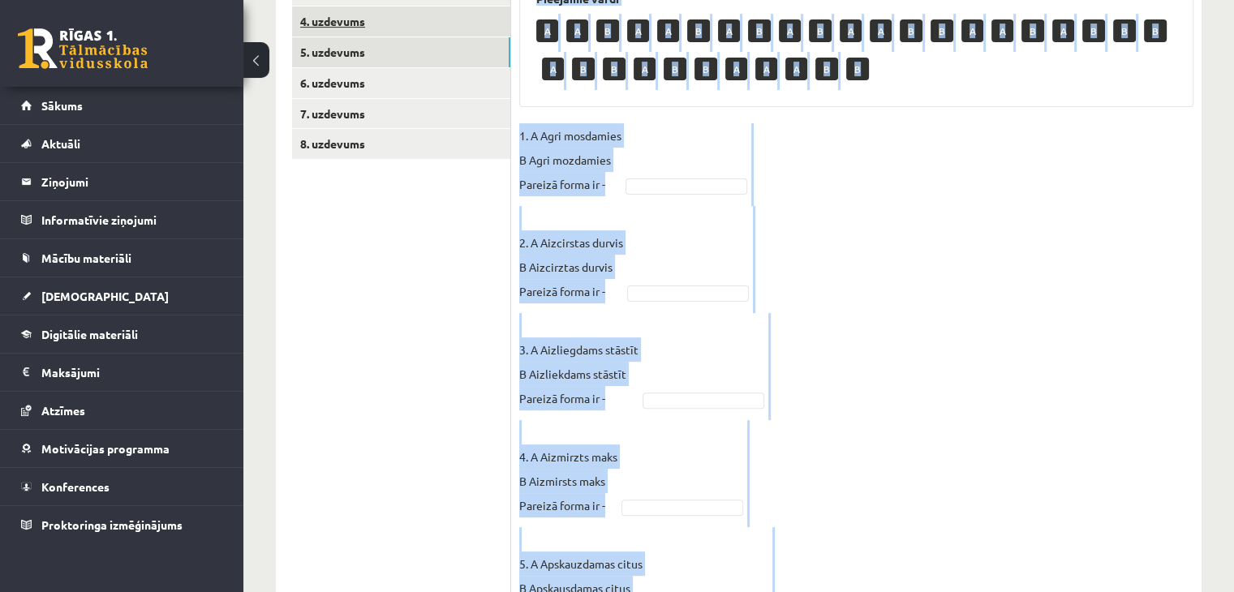
scroll to position [184, 0]
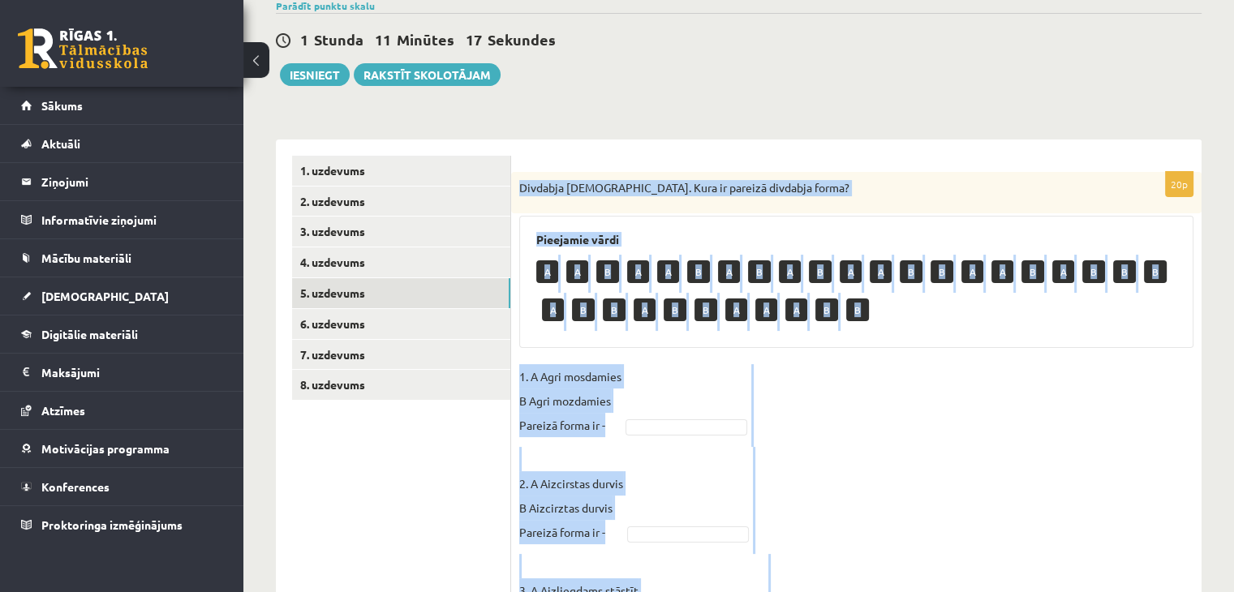
click at [612, 415] on p "1. A Agri mosdamies B Agri mozdamies Pareizā forma ir -" at bounding box center [570, 400] width 102 height 73
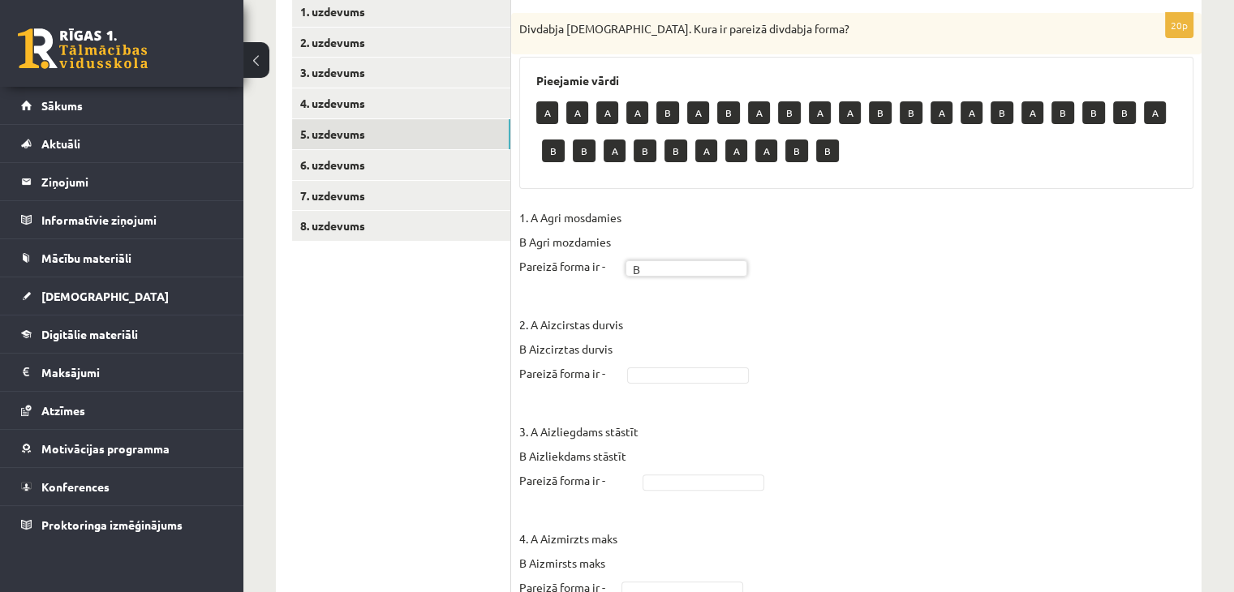
scroll to position [346, 0]
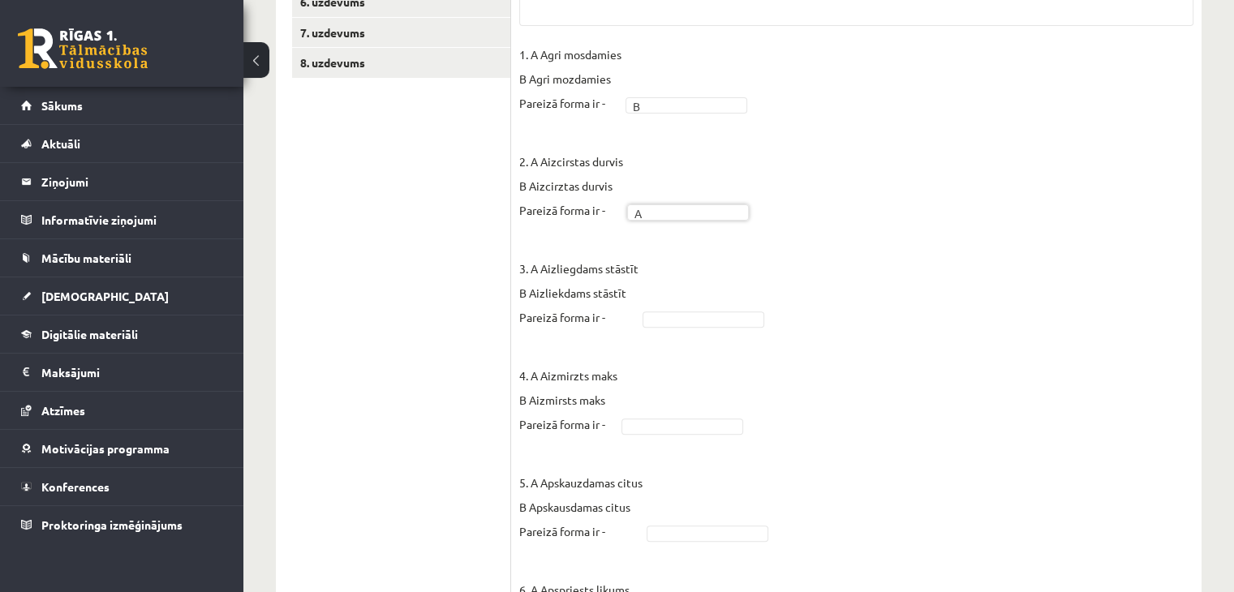
scroll to position [509, 0]
drag, startPoint x: 711, startPoint y: 302, endPoint x: 707, endPoint y: 316, distance: 15.2
drag, startPoint x: 689, startPoint y: 387, endPoint x: 618, endPoint y: 338, distance: 86.4
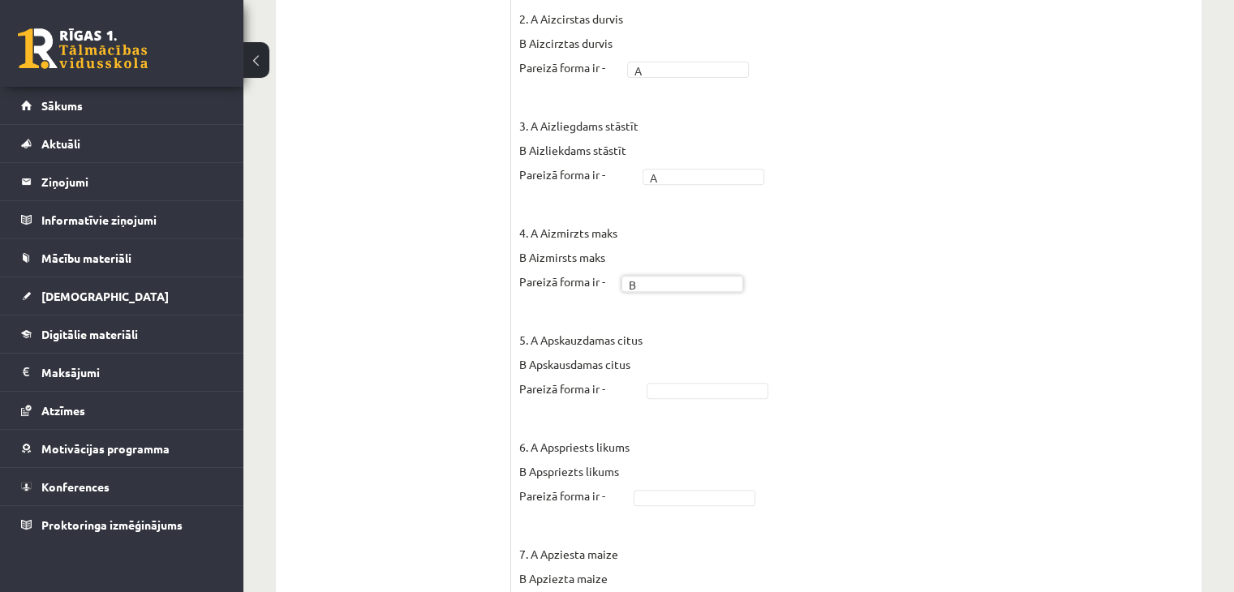
scroll to position [752, 0]
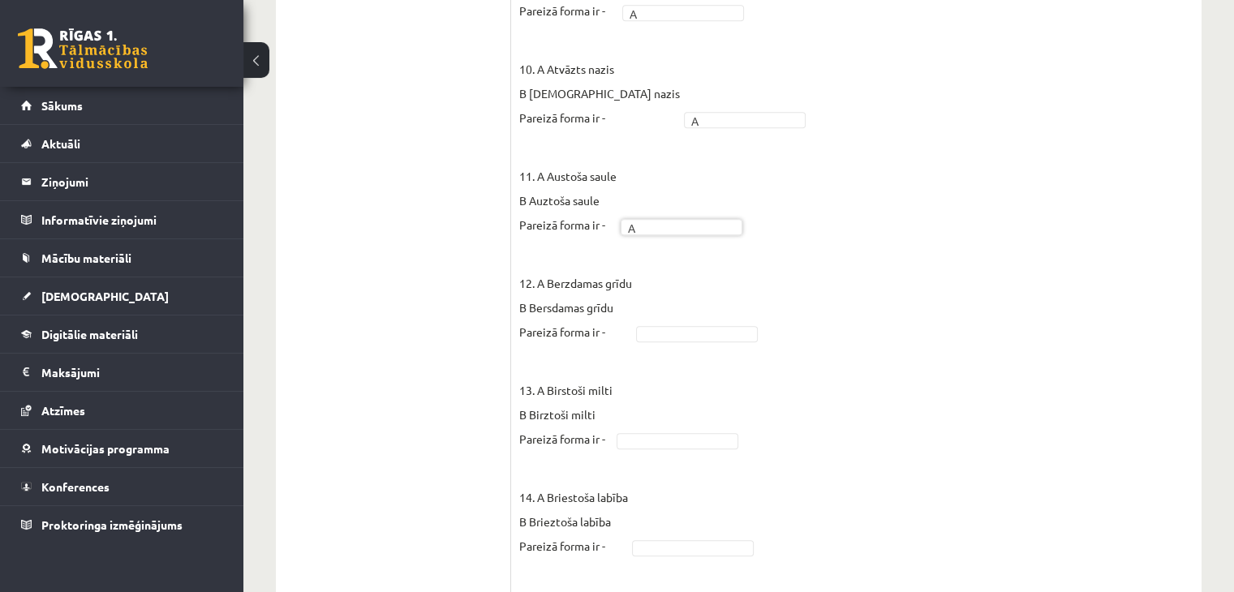
scroll to position [1482, 0]
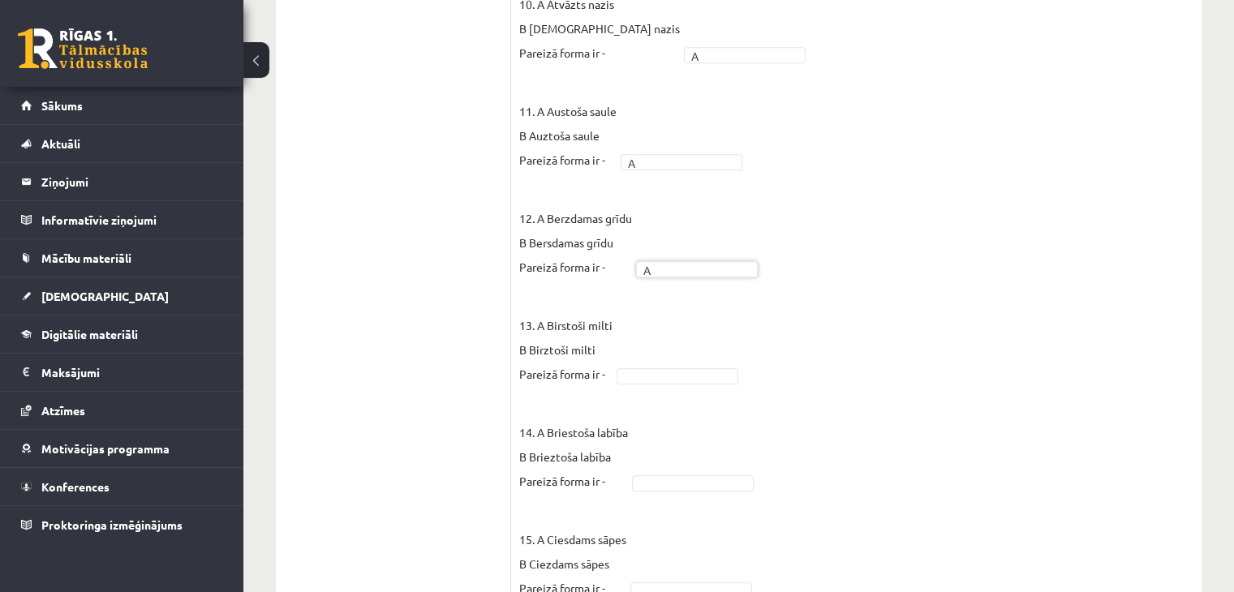
click at [677, 372] on fieldset "1. A Agri mosdamies B Agri mozdamies Pareizā forma ir - B * 2. A Aizcirstas dur…" at bounding box center [856, 86] width 674 height 2117
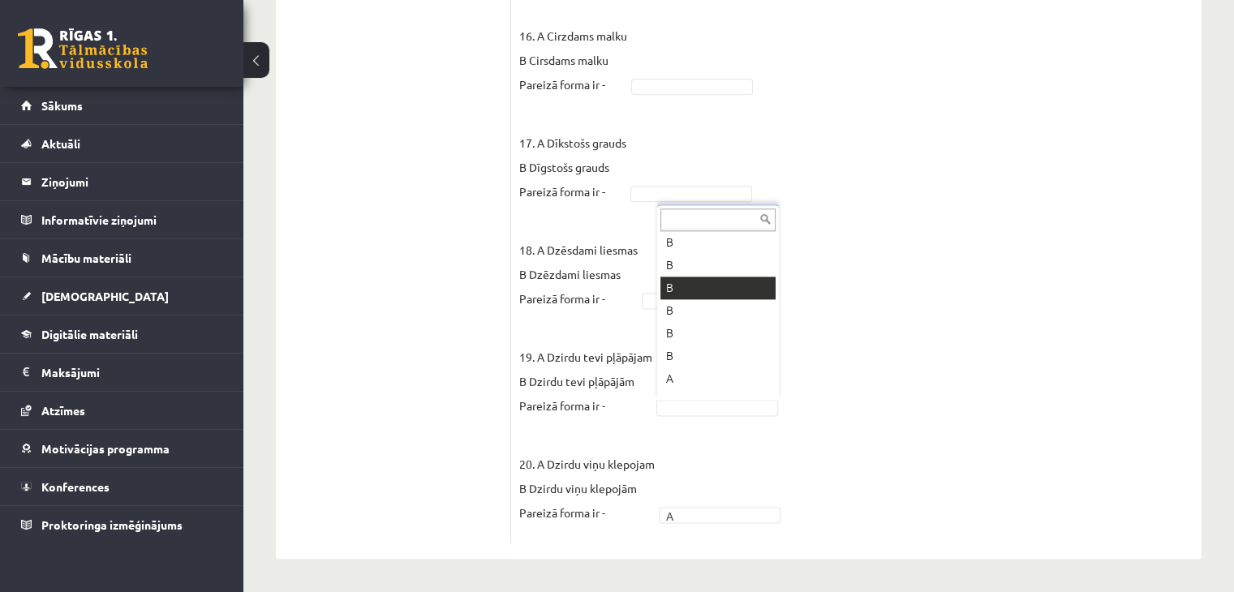
scroll to position [101, 0]
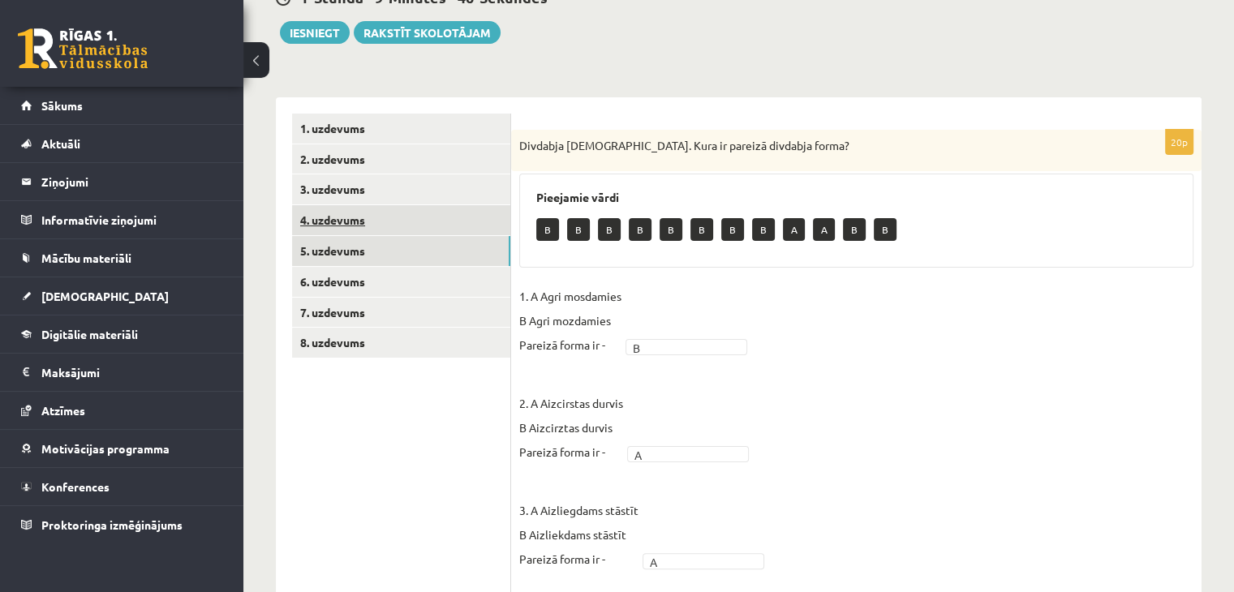
scroll to position [65, 0]
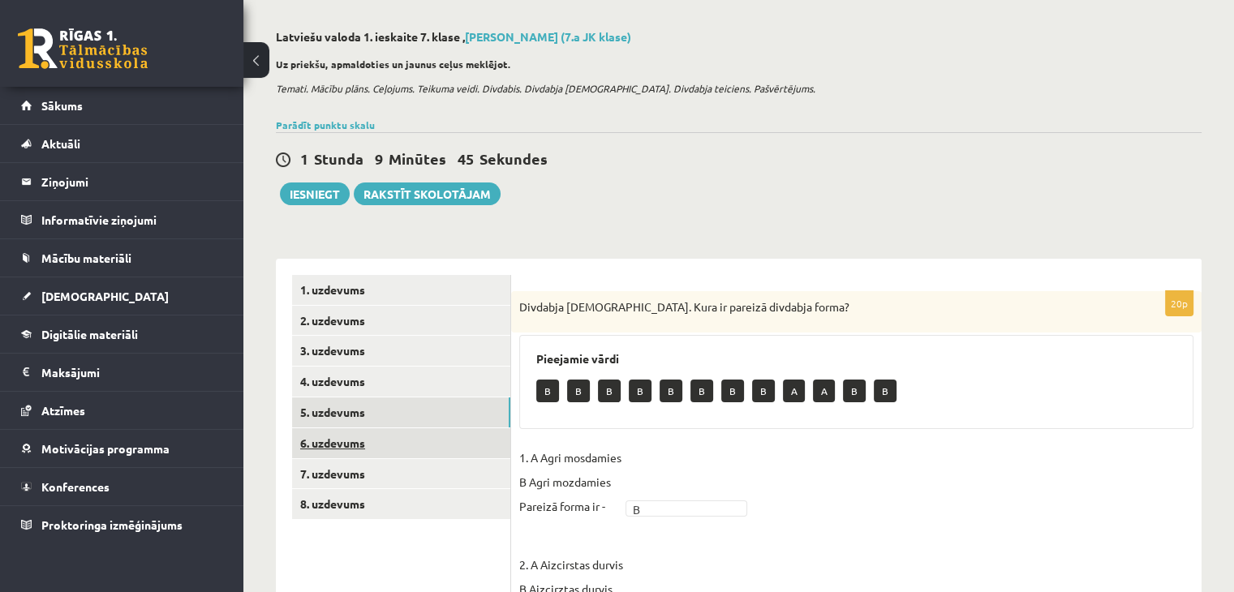
click at [396, 436] on link "6. uzdevums" at bounding box center [401, 443] width 218 height 30
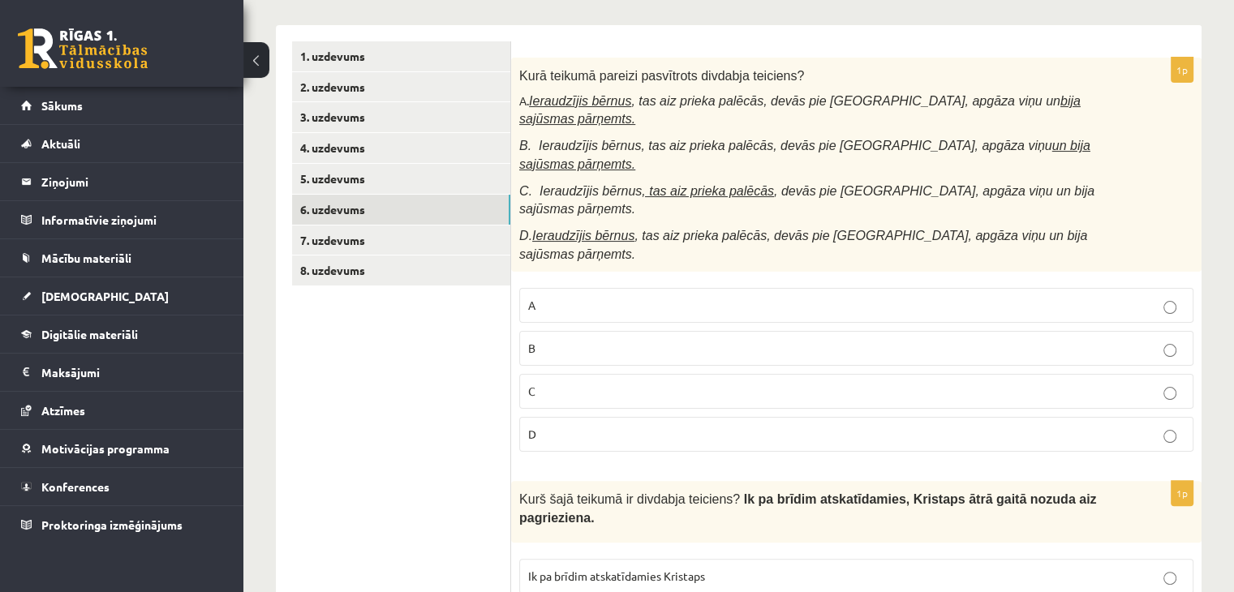
scroll to position [308, 0]
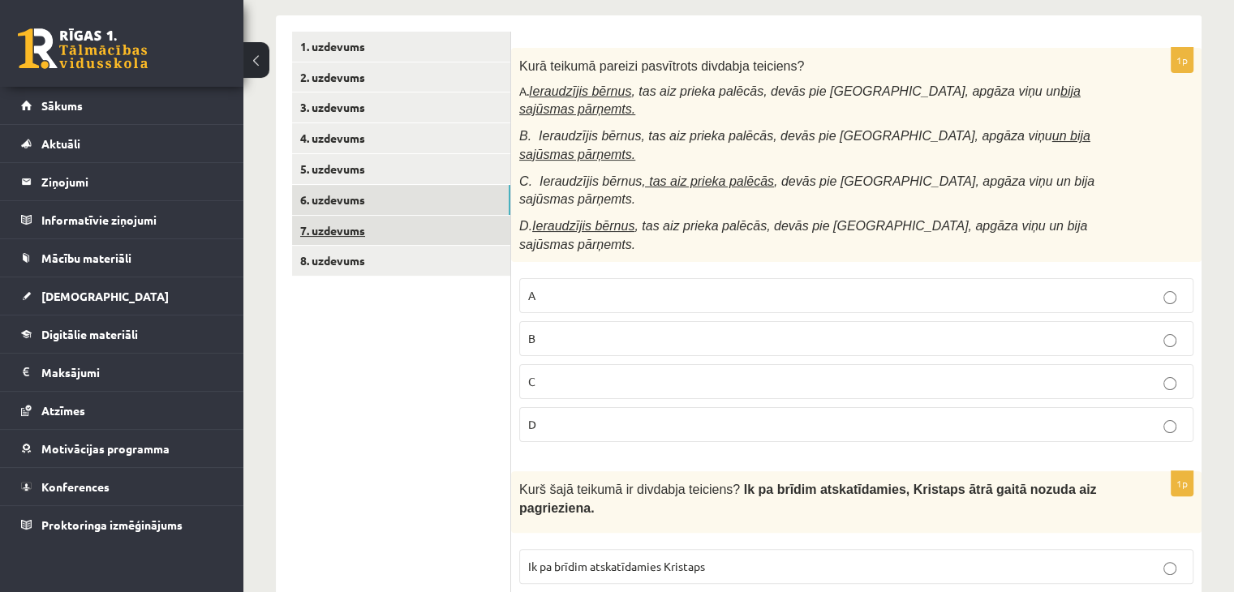
click at [367, 221] on link "7. uzdevums" at bounding box center [401, 231] width 218 height 30
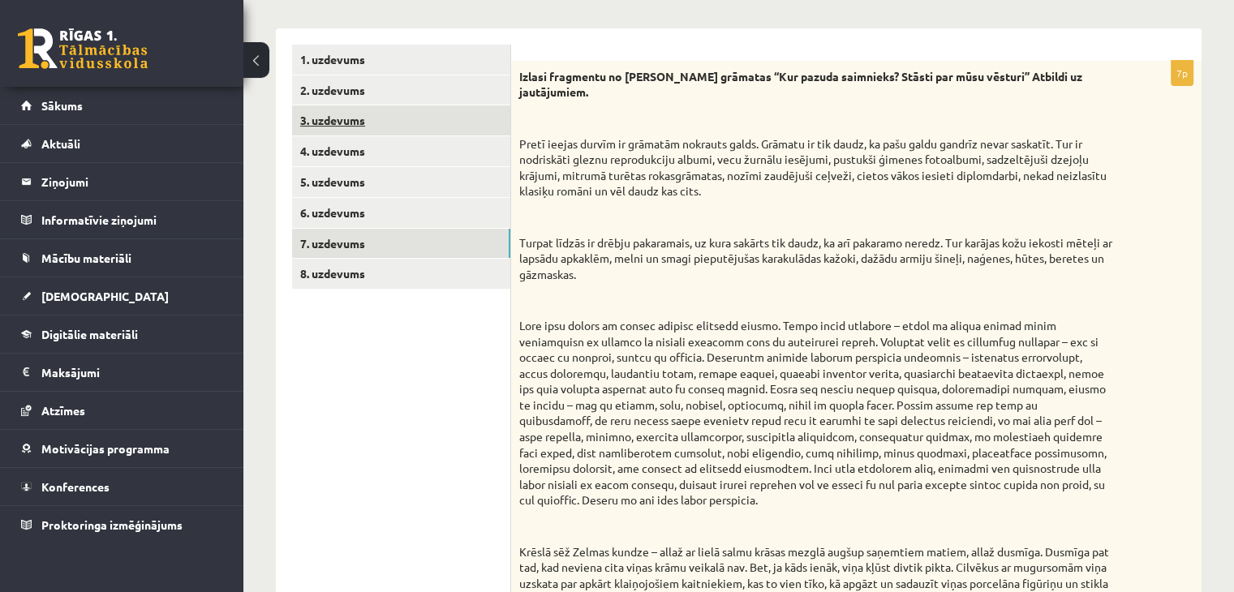
scroll to position [112, 0]
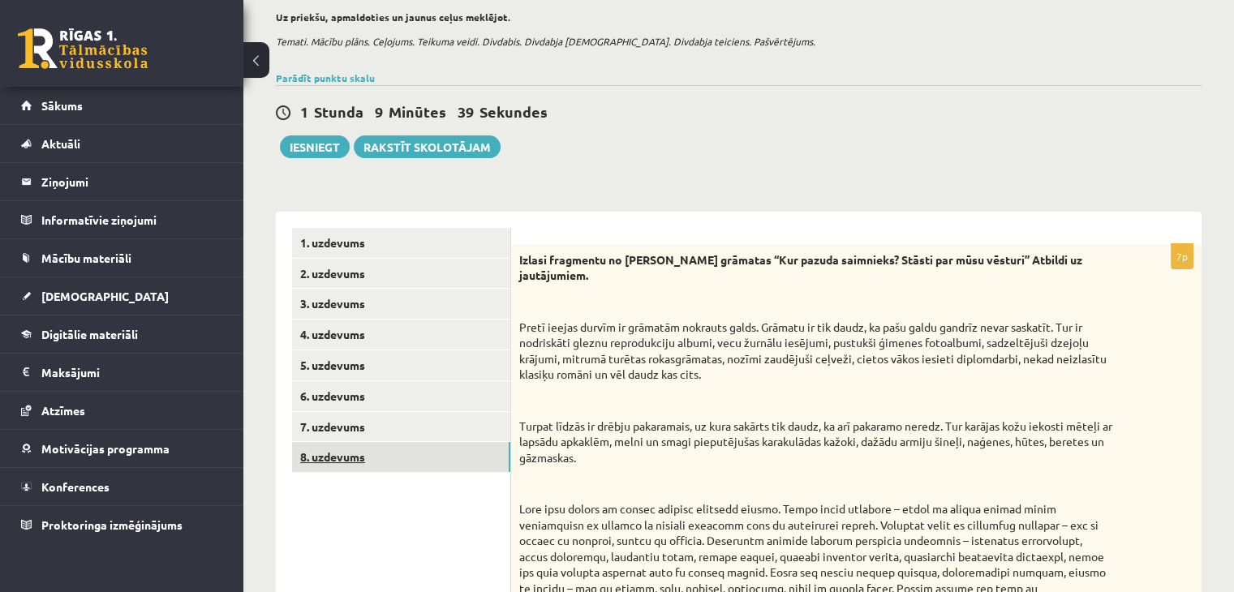
click at [406, 457] on link "8. uzdevums" at bounding box center [401, 457] width 218 height 30
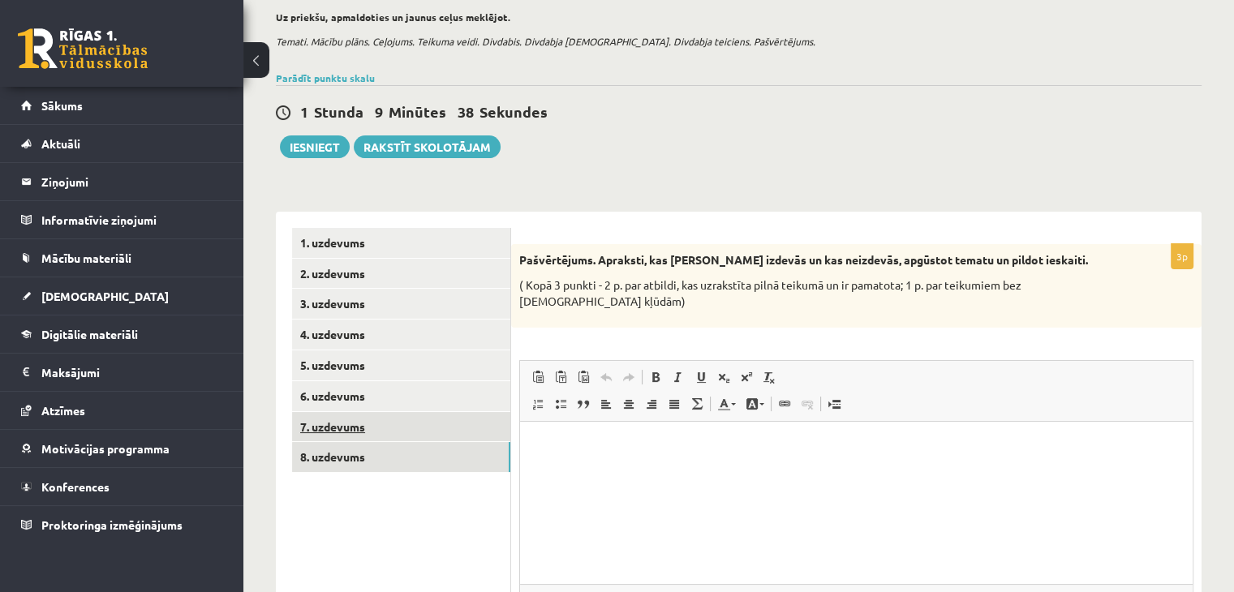
scroll to position [0, 0]
click at [410, 423] on link "7. uzdevums" at bounding box center [401, 427] width 218 height 30
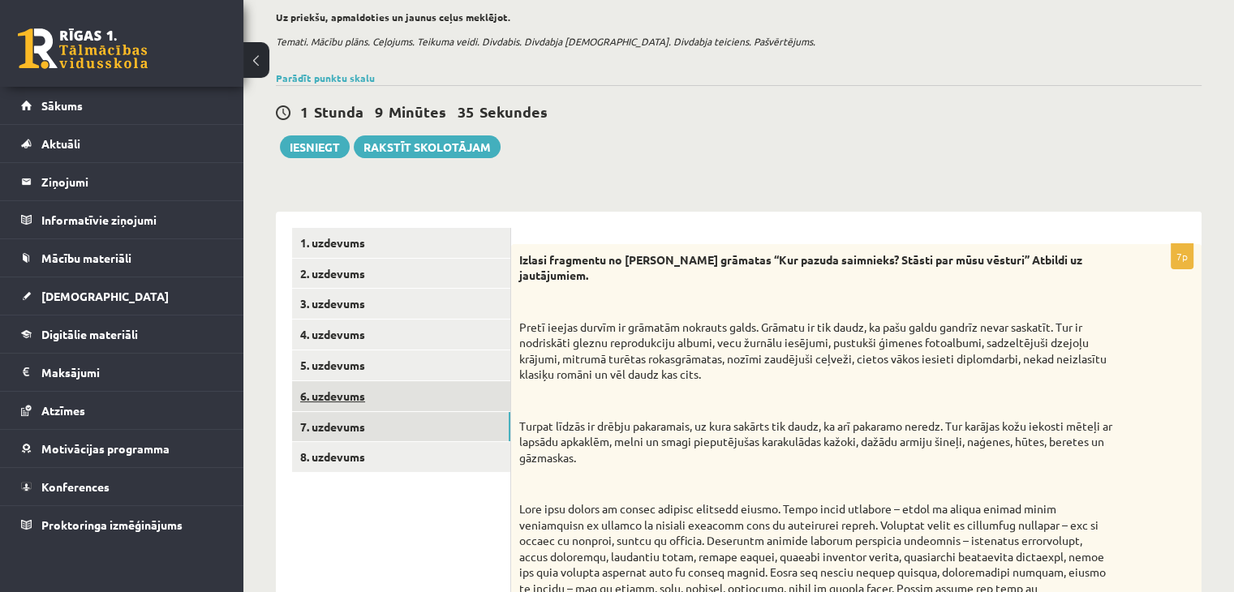
click at [369, 404] on link "6. uzdevums" at bounding box center [401, 396] width 218 height 30
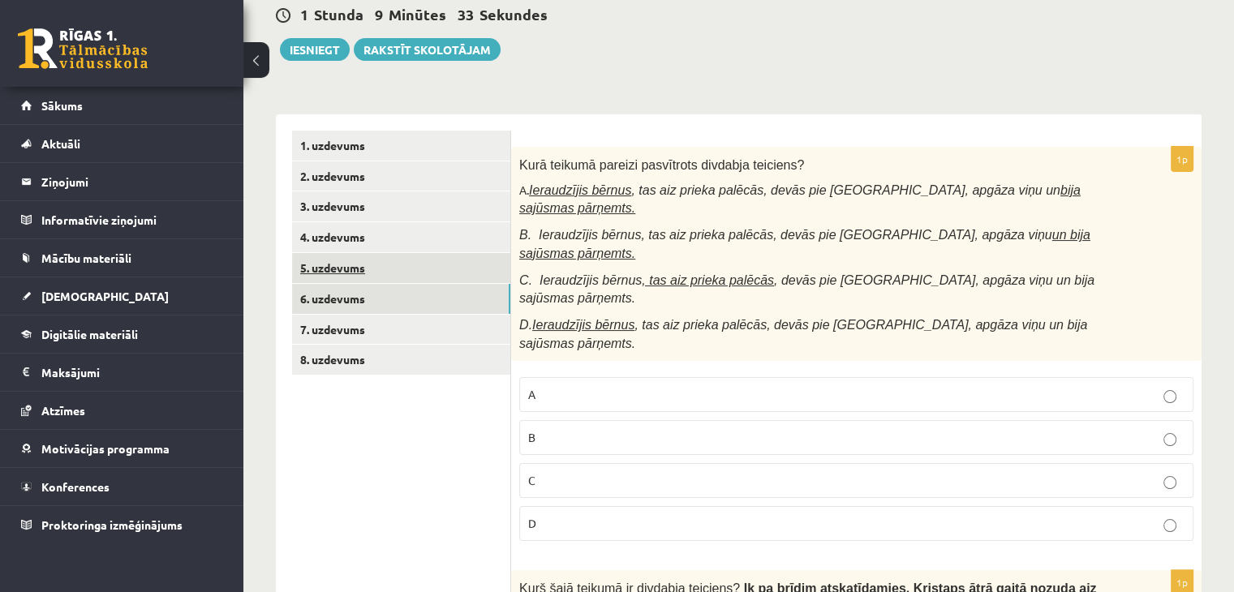
scroll to position [31, 0]
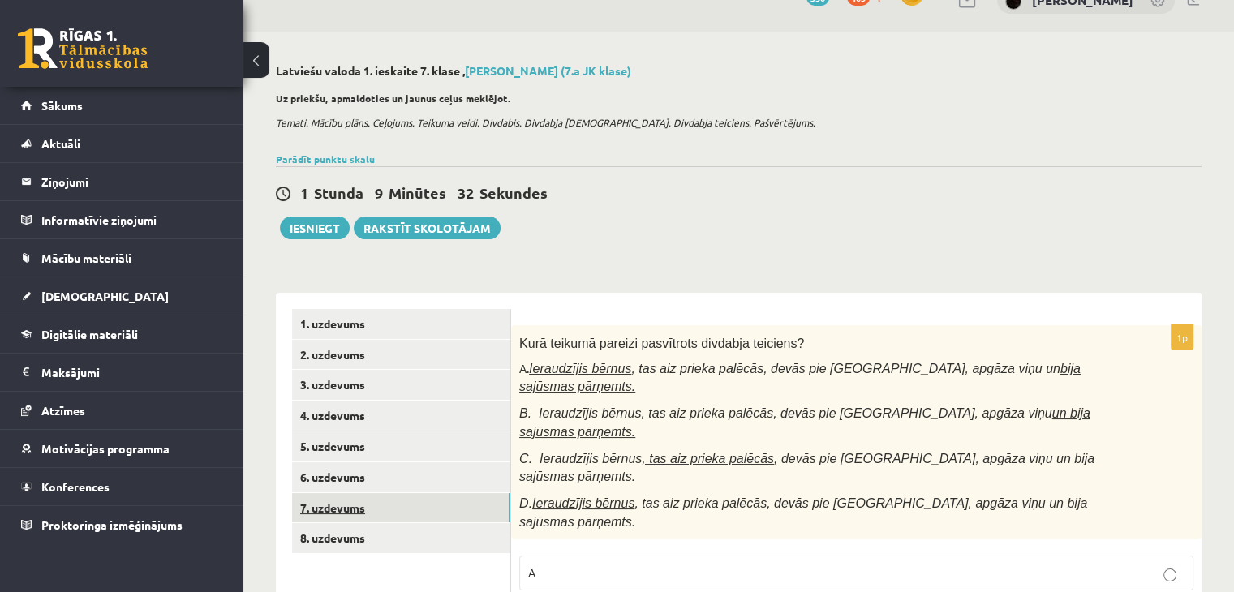
click at [400, 508] on link "7. uzdevums" at bounding box center [401, 508] width 218 height 30
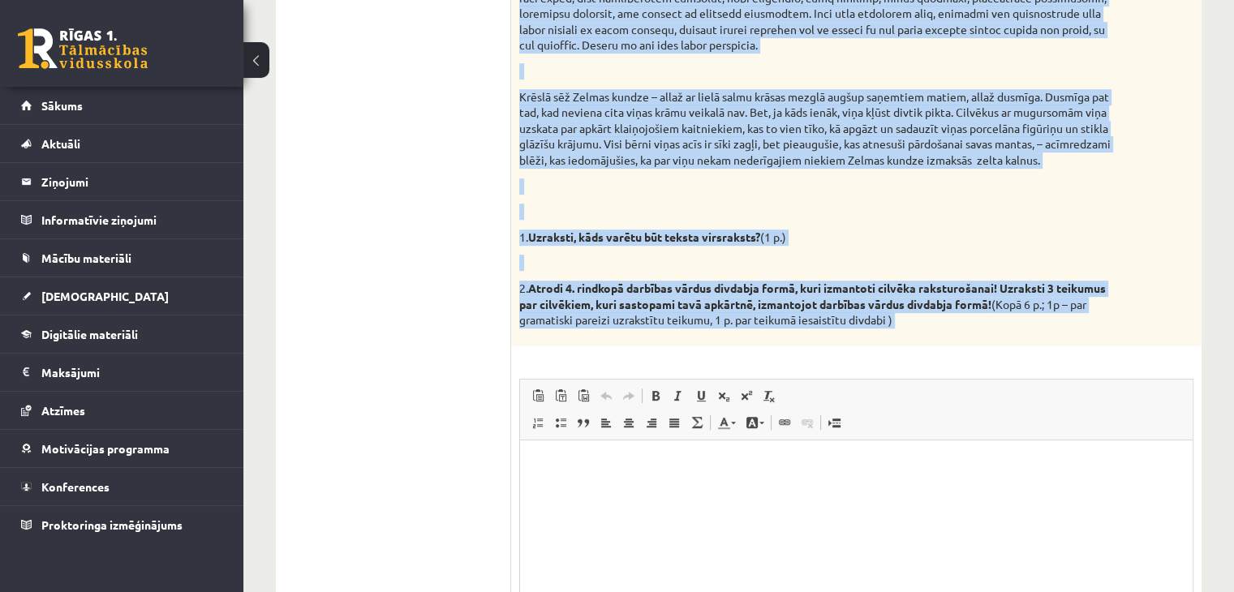
scroll to position [761, 0]
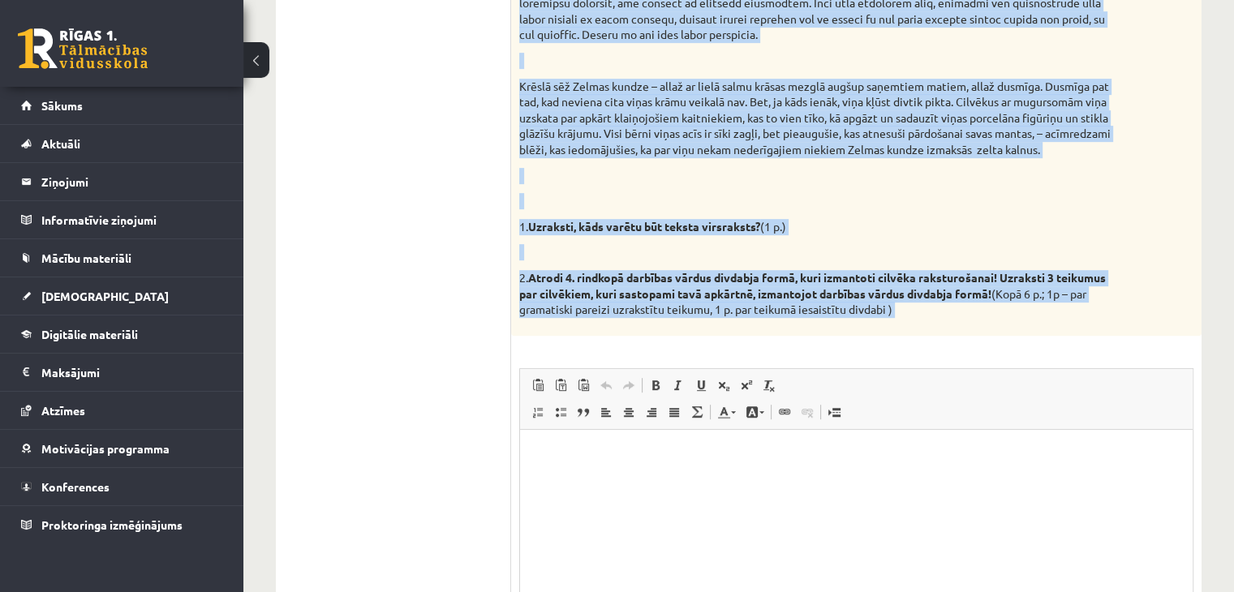
drag, startPoint x: 513, startPoint y: 101, endPoint x: 1046, endPoint y: 328, distance: 579.0
copy div "Izlasi fragmentu no Paula Bankovska grāmatas “Kur pazuda saimnieks? Stāsti par …"
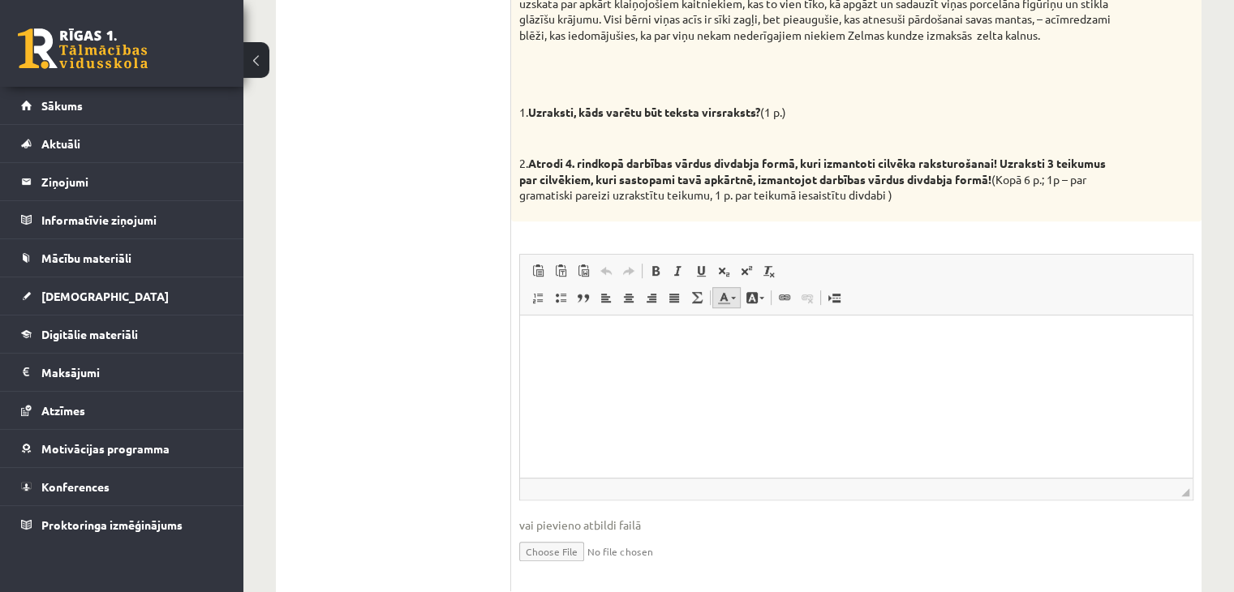
scroll to position [923, 0]
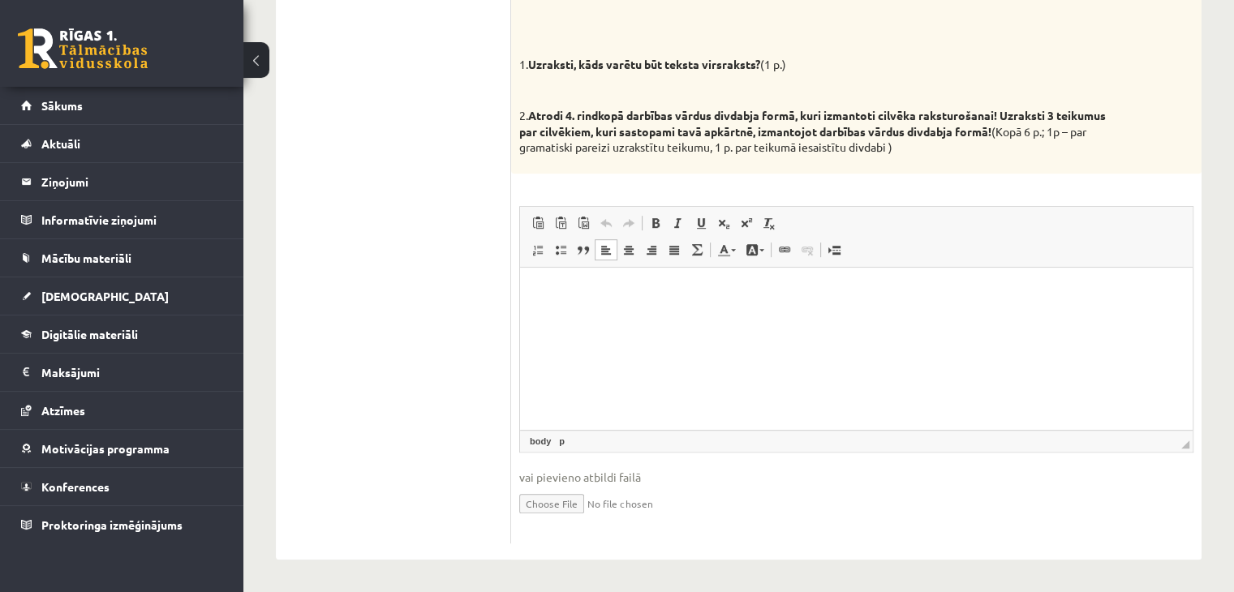
click at [606, 316] on html at bounding box center [856, 291] width 672 height 49
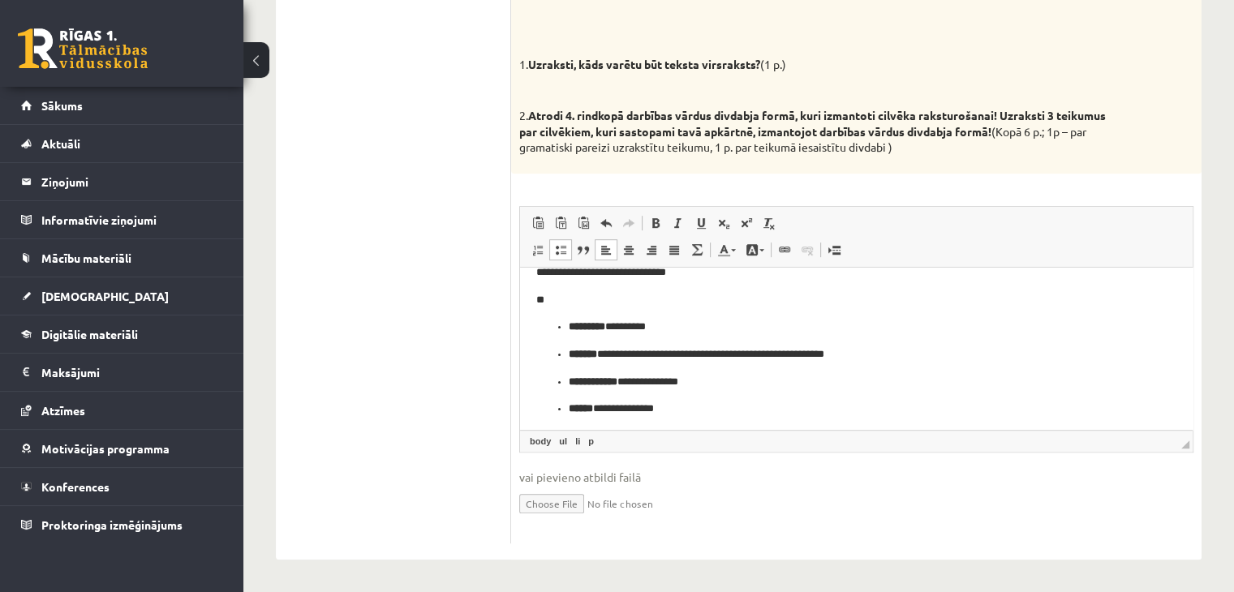
scroll to position [0, 0]
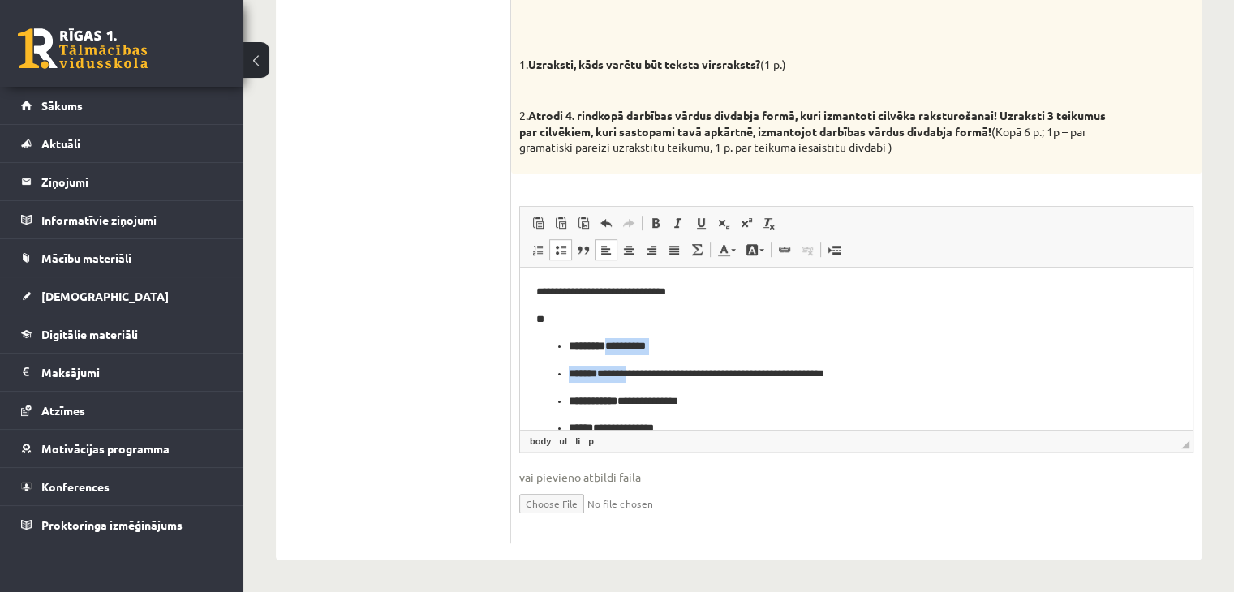
drag, startPoint x: 623, startPoint y: 347, endPoint x: 646, endPoint y: 369, distance: 32.1
click at [646, 369] on ul "**********" at bounding box center [856, 413] width 640 height 153
click at [645, 369] on p "**********" at bounding box center [850, 373] width 563 height 17
drag, startPoint x: 624, startPoint y: 350, endPoint x: 685, endPoint y: 350, distance: 60.8
click at [685, 350] on p "********* *********" at bounding box center [850, 345] width 563 height 17
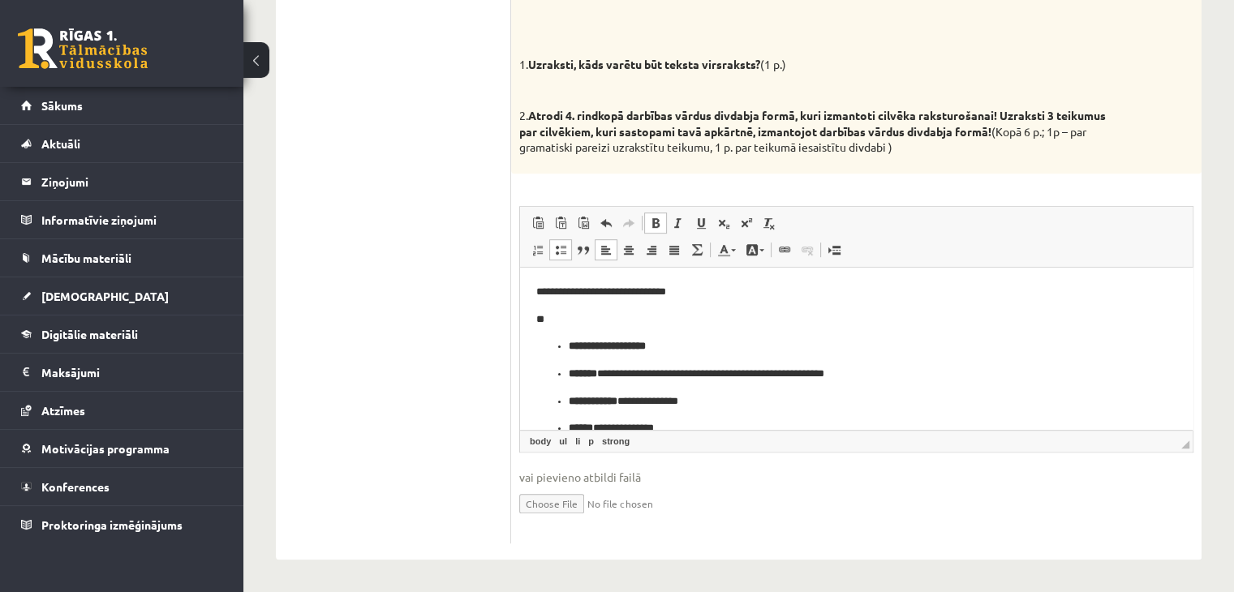
click at [652, 222] on span at bounding box center [655, 223] width 13 height 13
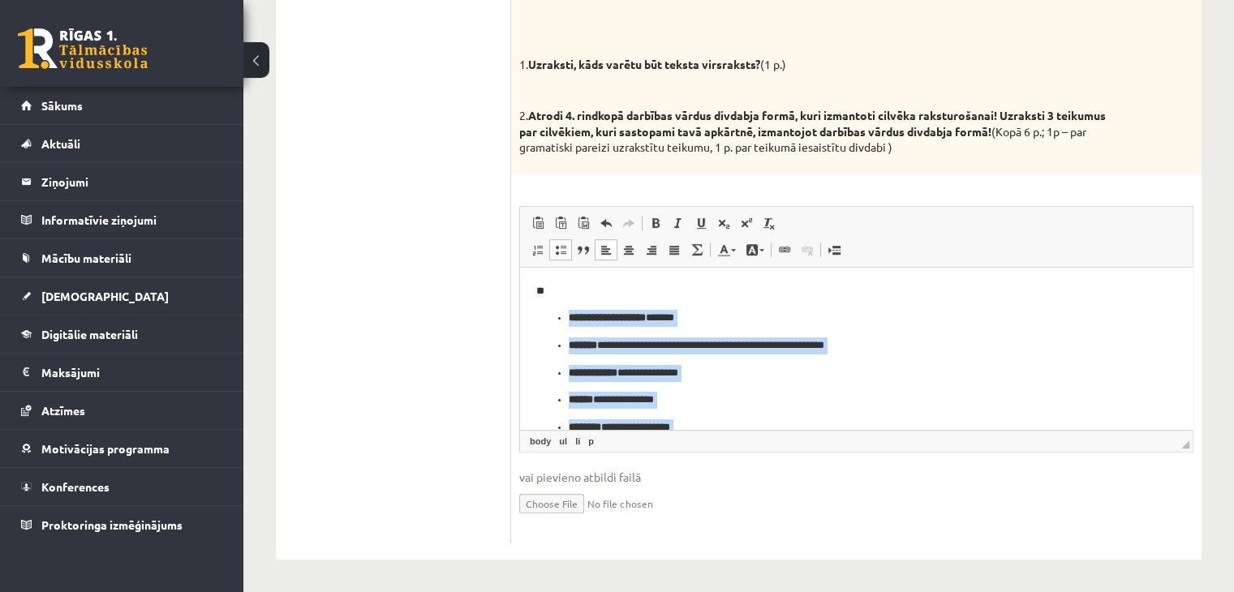
scroll to position [79, 0]
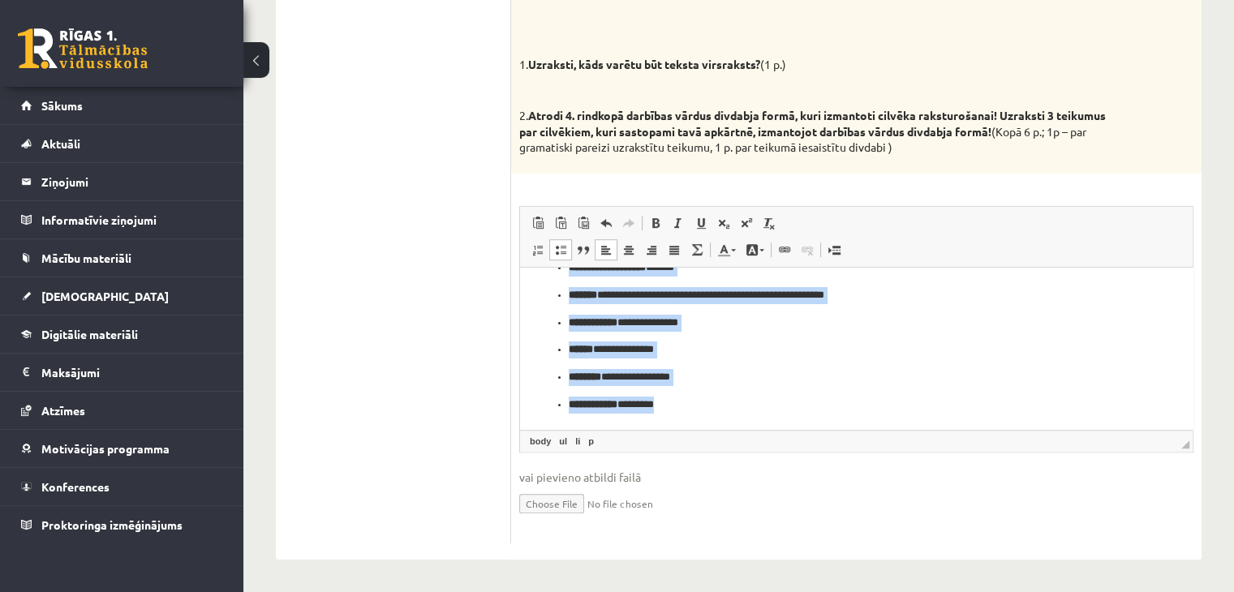
drag, startPoint x: 551, startPoint y: 347, endPoint x: 688, endPoint y: 415, distance: 152.7
click at [688, 415] on html "**********" at bounding box center [856, 308] width 672 height 241
copy ul "**********"
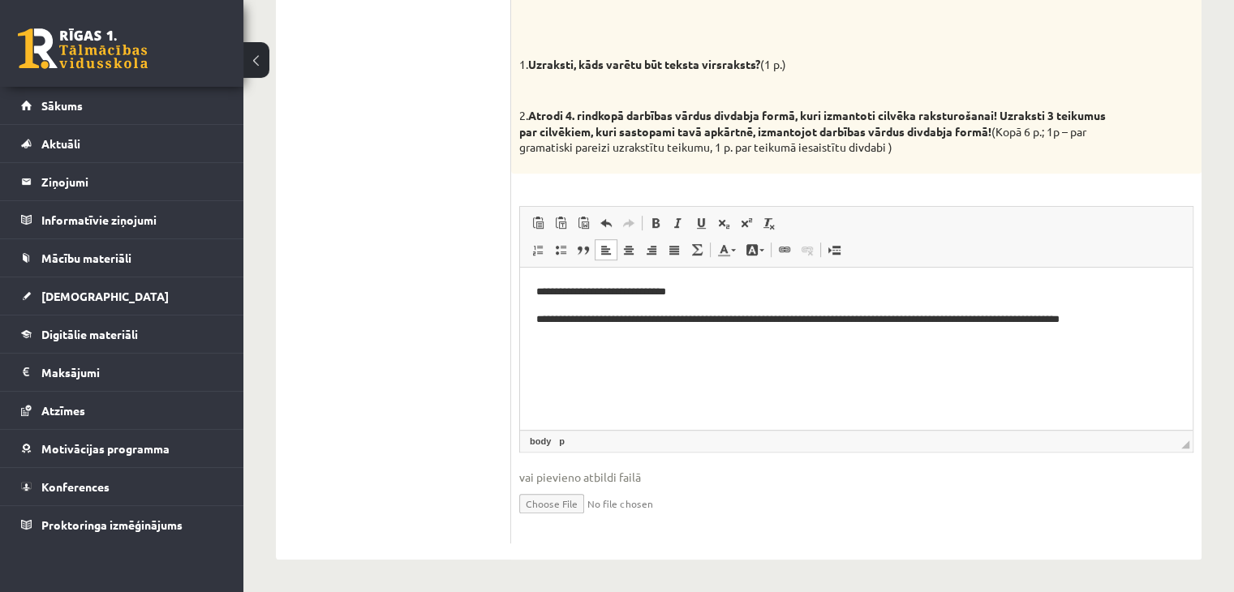
click at [603, 326] on p "**********" at bounding box center [856, 319] width 641 height 17
click at [549, 326] on p "**********" at bounding box center [856, 319] width 641 height 17
click at [650, 324] on p "**********" at bounding box center [856, 319] width 641 height 17
click at [647, 328] on html "**********" at bounding box center [856, 305] width 672 height 77
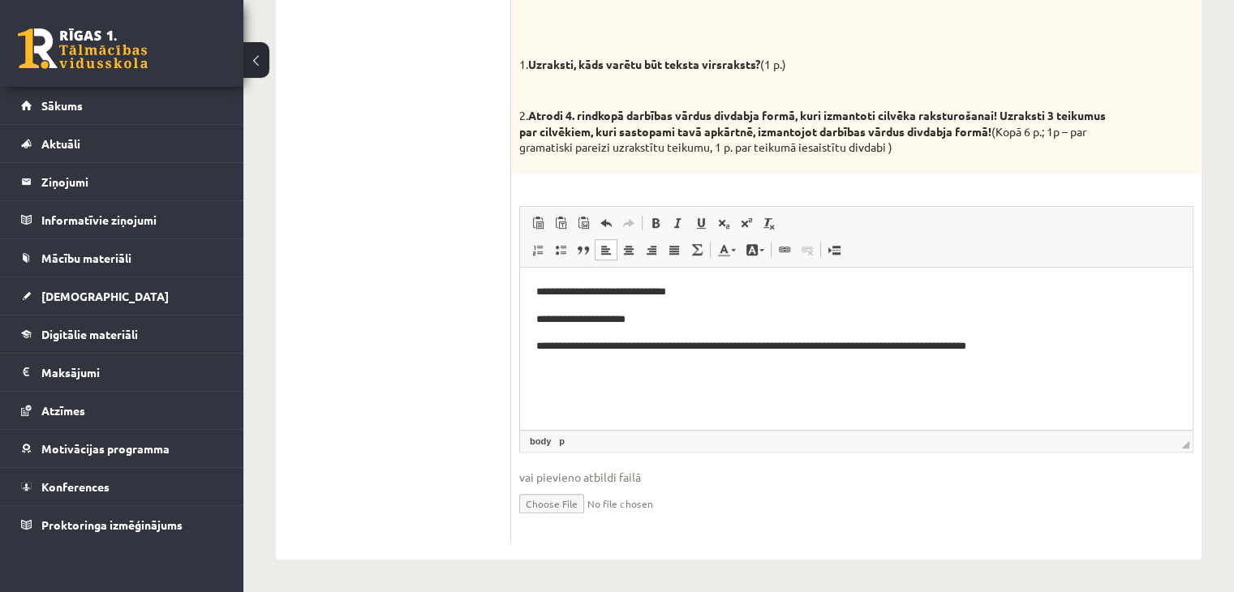
click at [578, 353] on p "**********" at bounding box center [856, 345] width 641 height 17
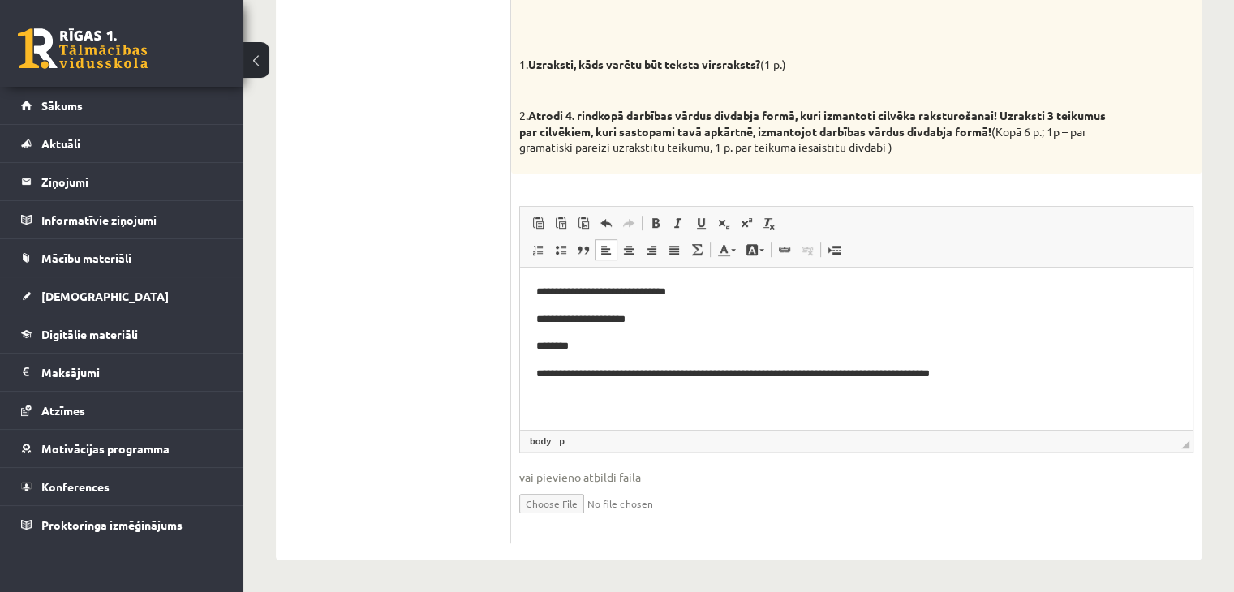
click at [527, 350] on html "**********" at bounding box center [856, 332] width 672 height 131
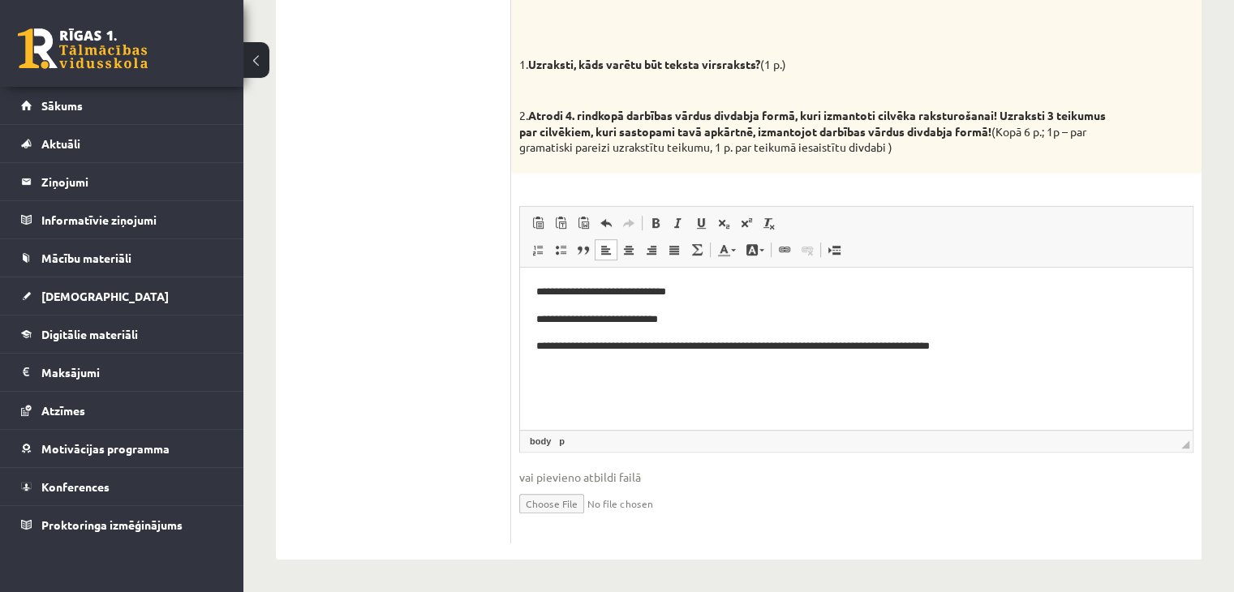
click at [536, 359] on html "**********" at bounding box center [856, 319] width 672 height 104
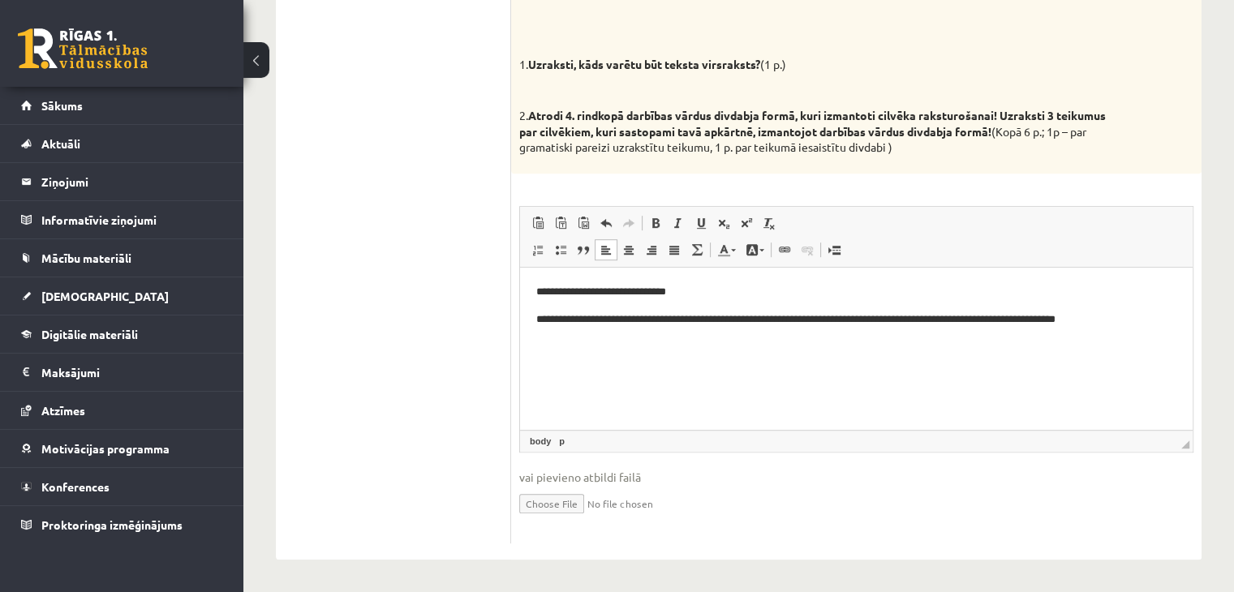
click at [648, 329] on html "**********" at bounding box center [856, 305] width 672 height 77
click at [750, 344] on html "**********" at bounding box center [856, 305] width 672 height 77
drag, startPoint x: 1166, startPoint y: 329, endPoint x: 1152, endPoint y: 337, distance: 16.0
click at [1166, 329] on html "**********" at bounding box center [856, 305] width 672 height 77
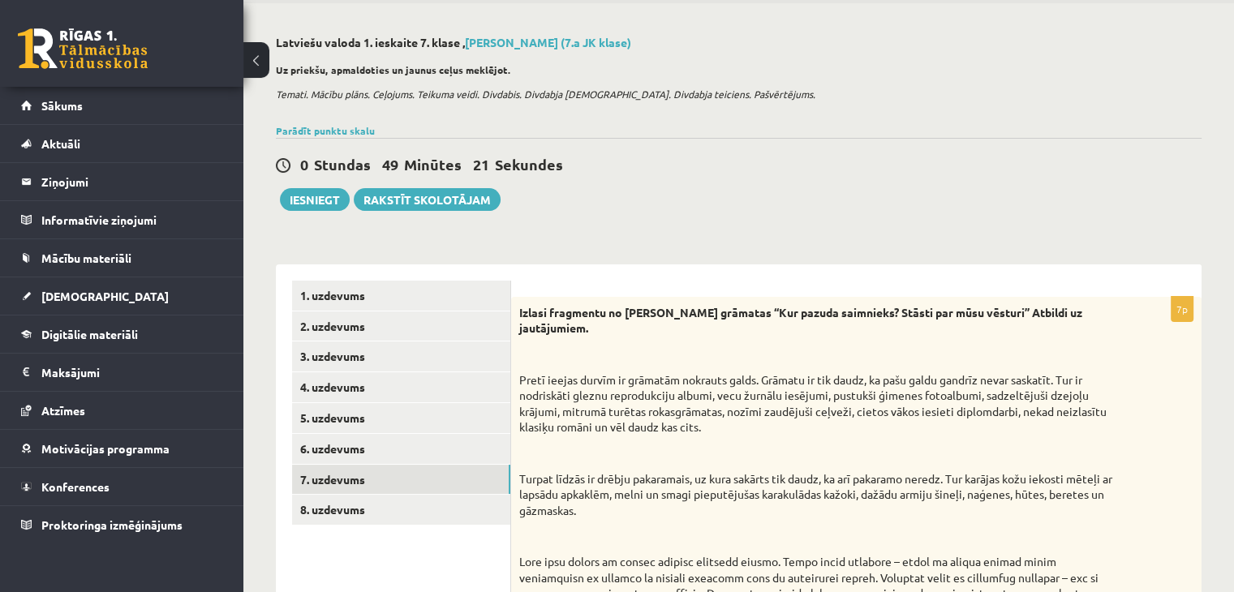
scroll to position [31, 0]
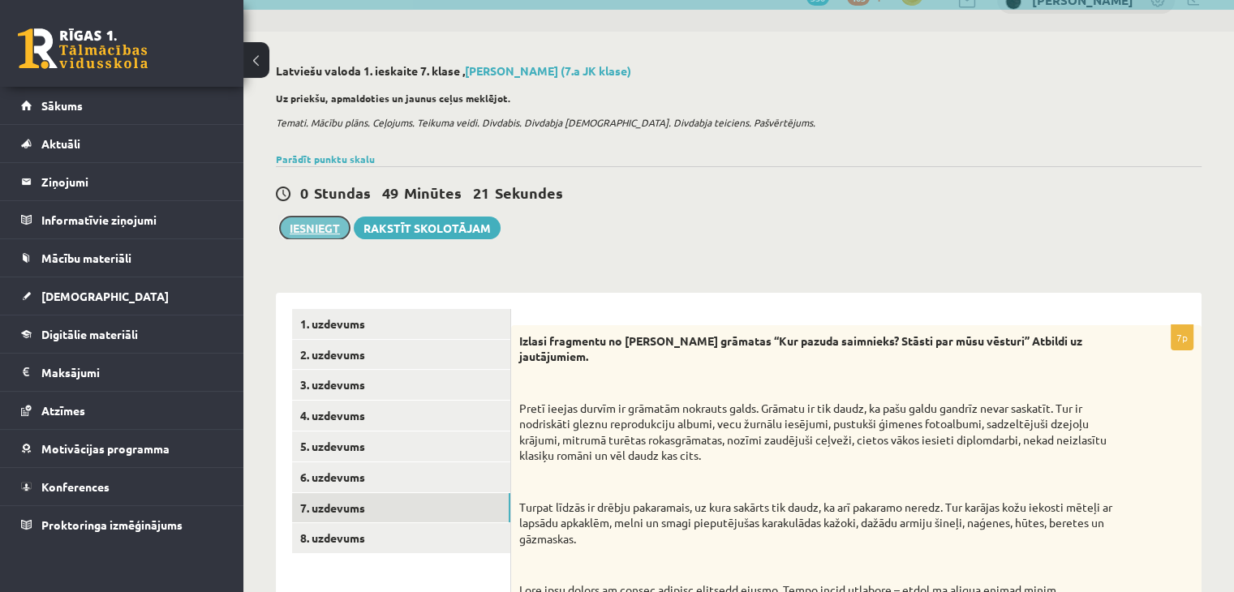
click at [331, 230] on button "Iesniegt" at bounding box center [315, 228] width 70 height 23
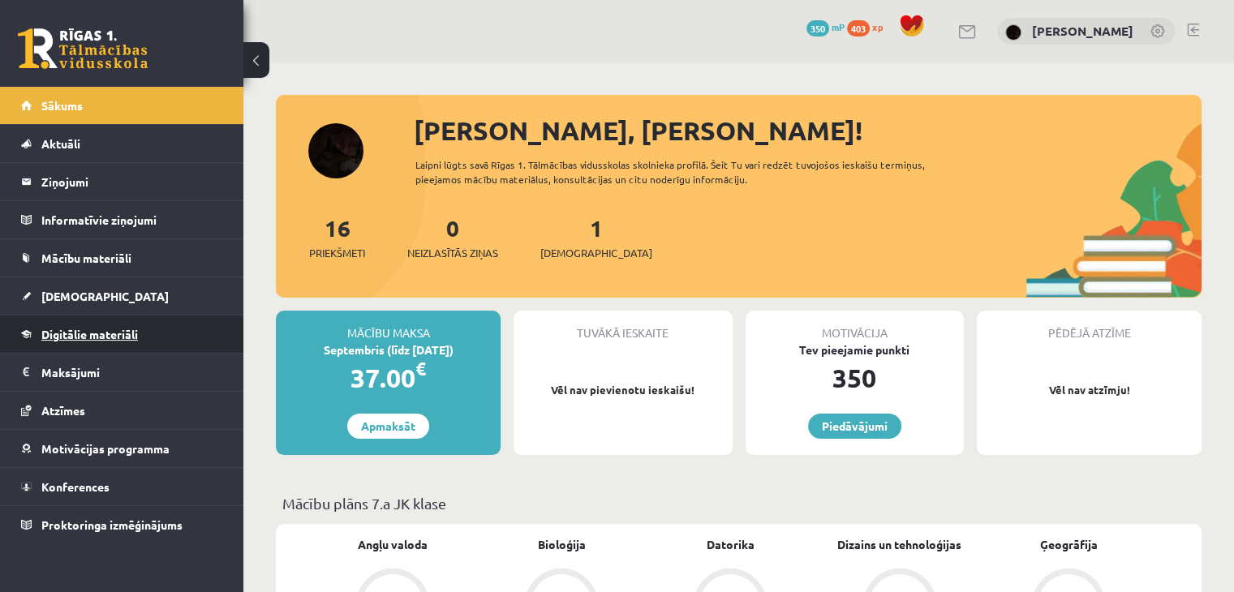
click at [104, 338] on span "Digitālie materiāli" at bounding box center [89, 334] width 97 height 15
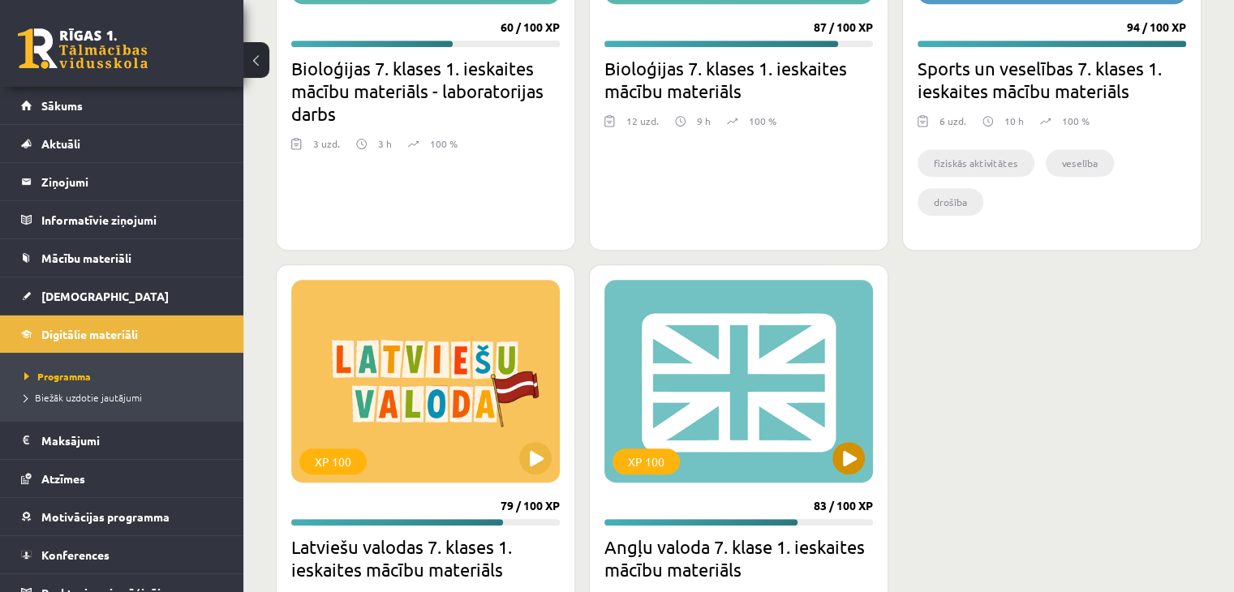
scroll to position [811, 0]
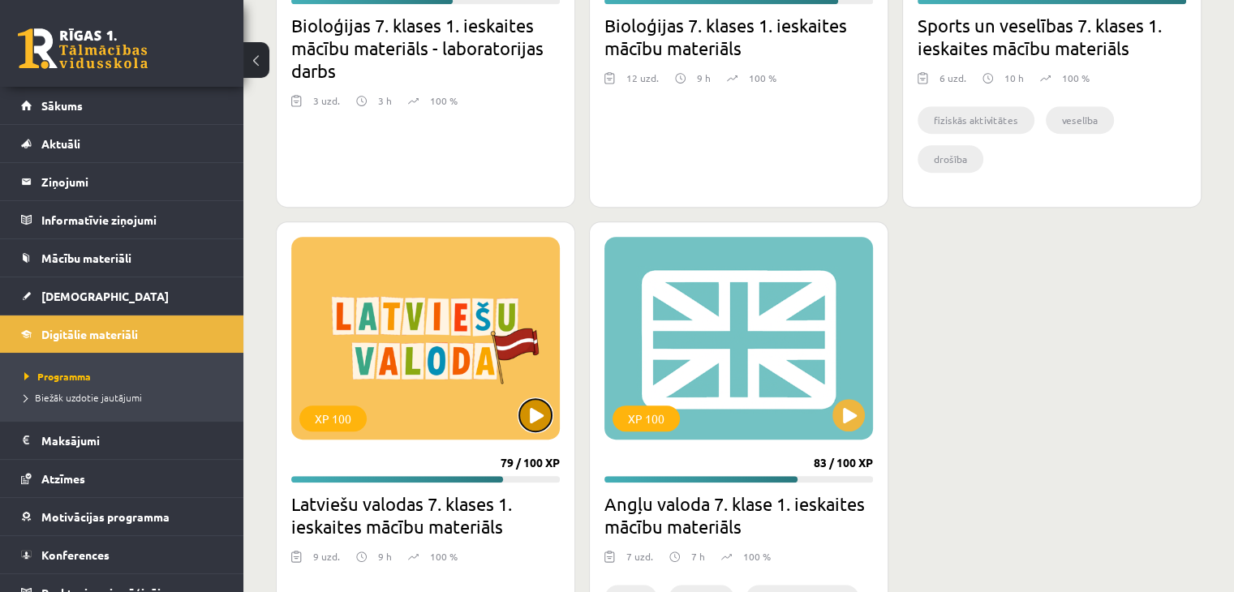
click at [532, 414] on button at bounding box center [535, 415] width 32 height 32
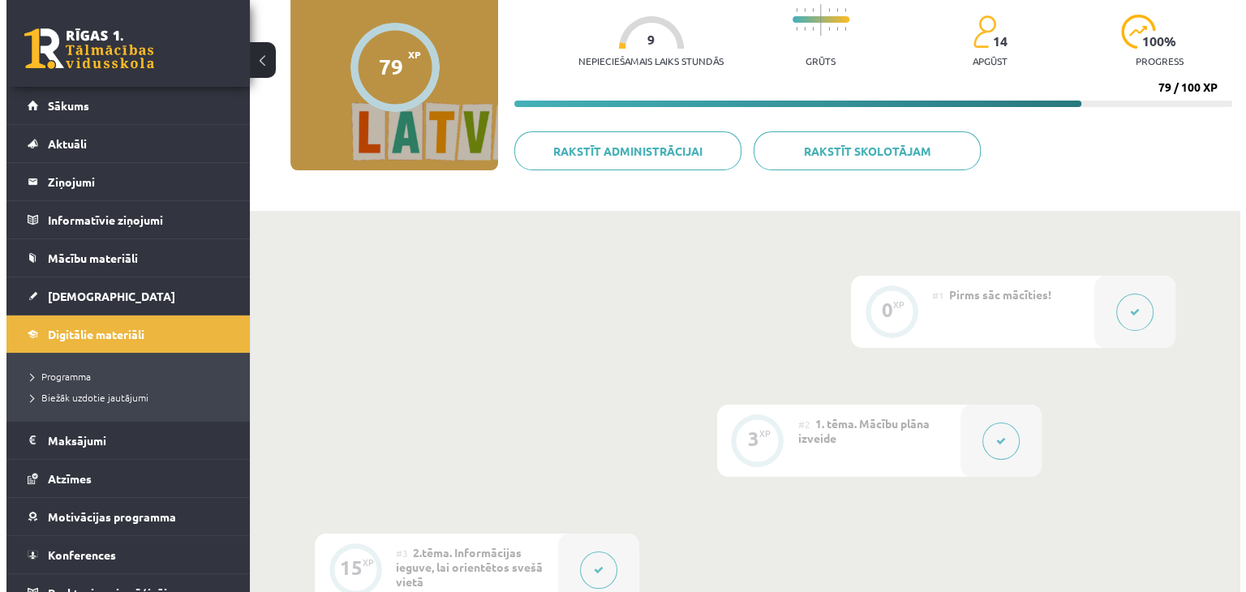
scroll to position [162, 0]
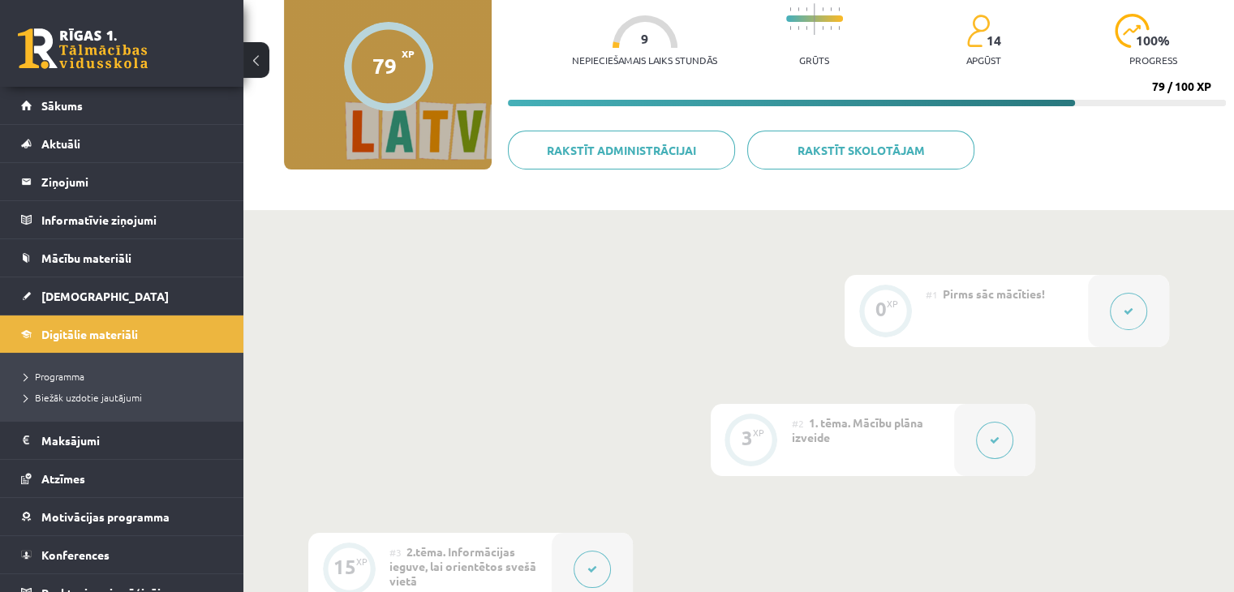
click at [1127, 318] on button at bounding box center [1128, 311] width 37 height 37
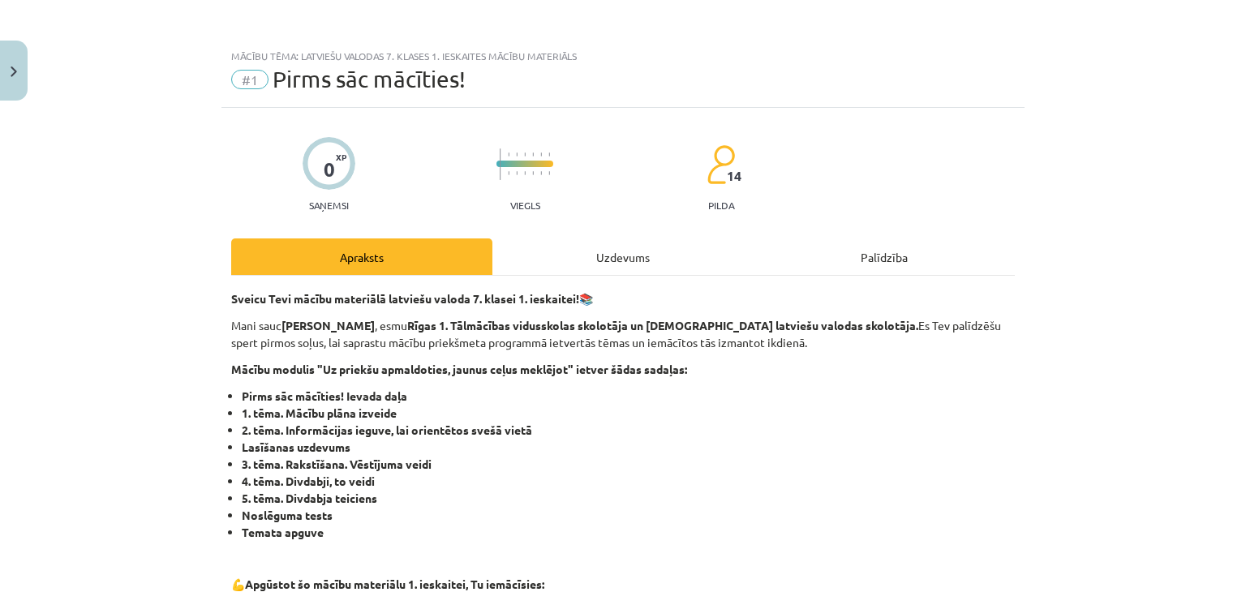
click at [584, 267] on div "Uzdevums" at bounding box center [622, 256] width 261 height 37
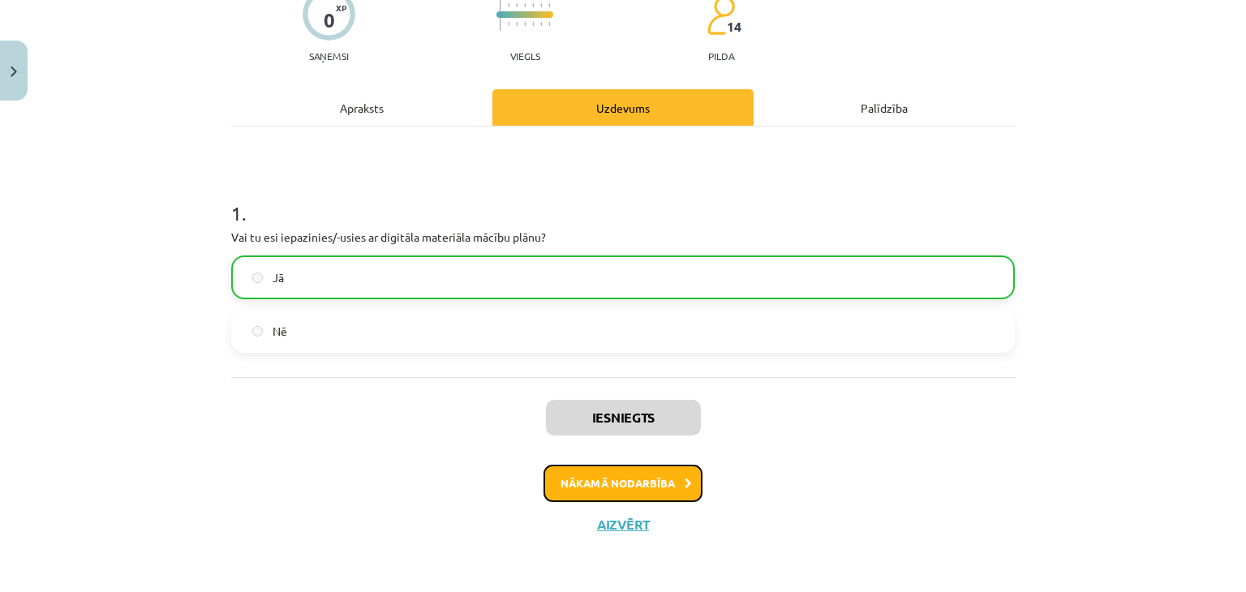
click at [629, 480] on button "Nākamā nodarbība" at bounding box center [622, 483] width 159 height 37
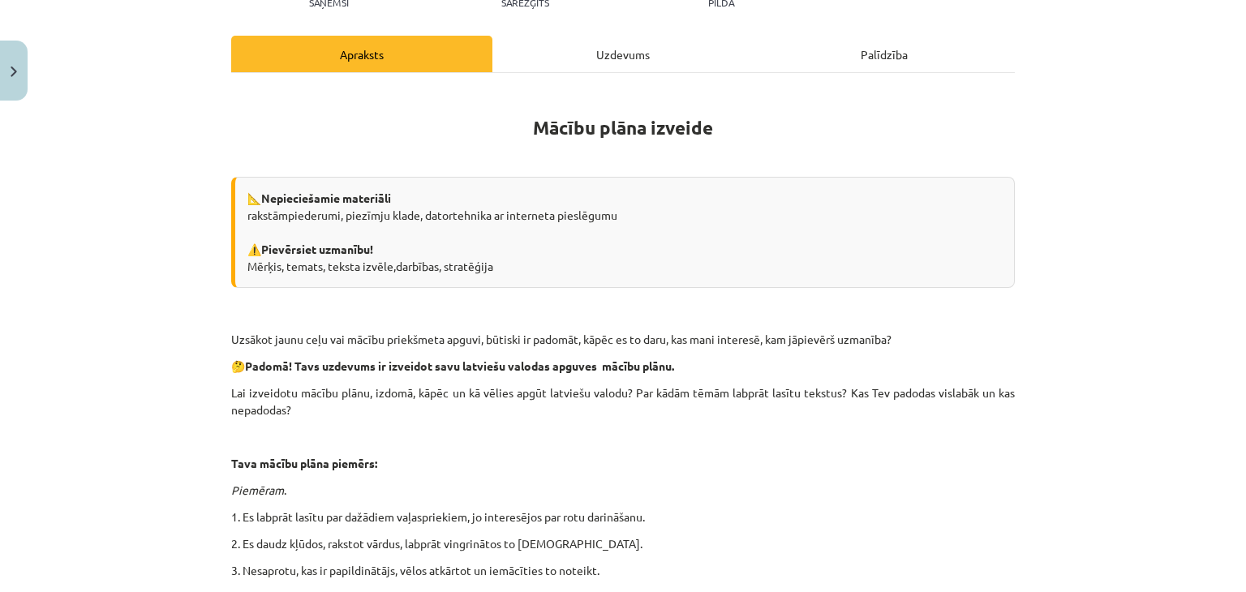
click at [567, 71] on div "Uzdevums" at bounding box center [622, 54] width 261 height 37
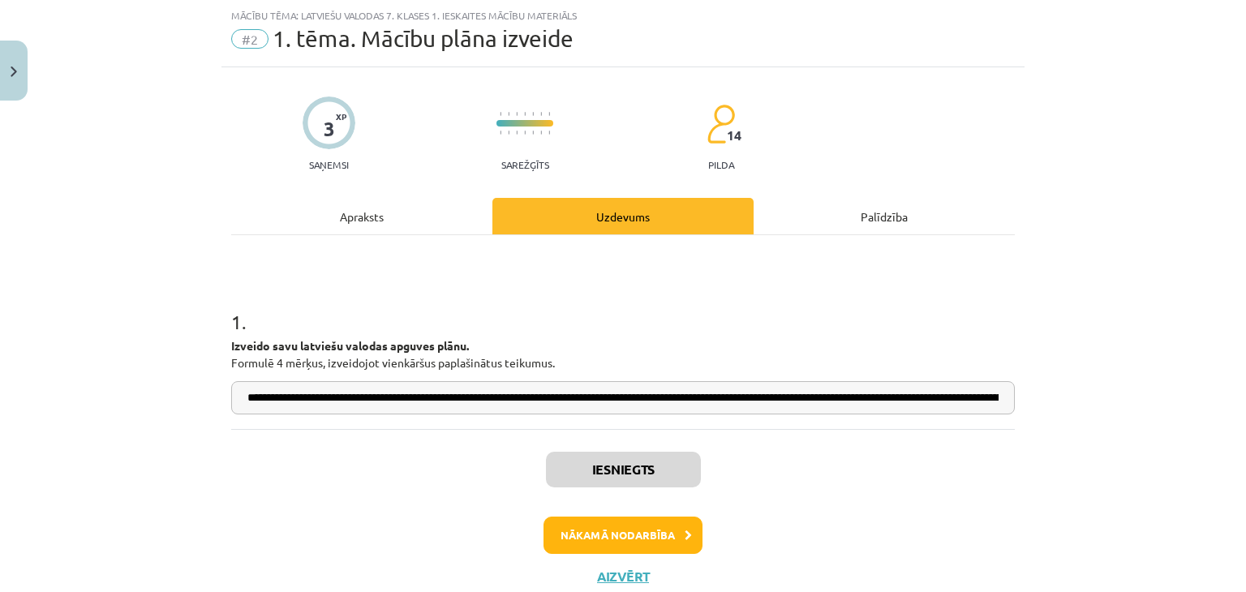
scroll to position [0, 1128]
click at [1213, 412] on div "**********" at bounding box center [623, 296] width 1246 height 592
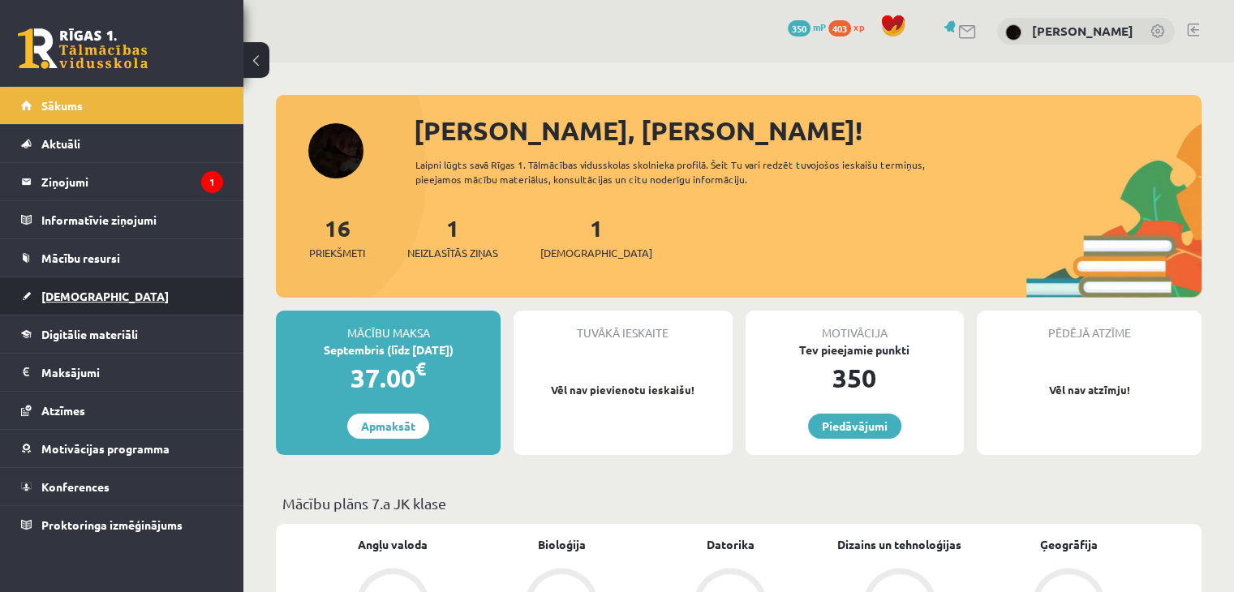
click at [113, 293] on link "[DEMOGRAPHIC_DATA]" at bounding box center [122, 295] width 202 height 37
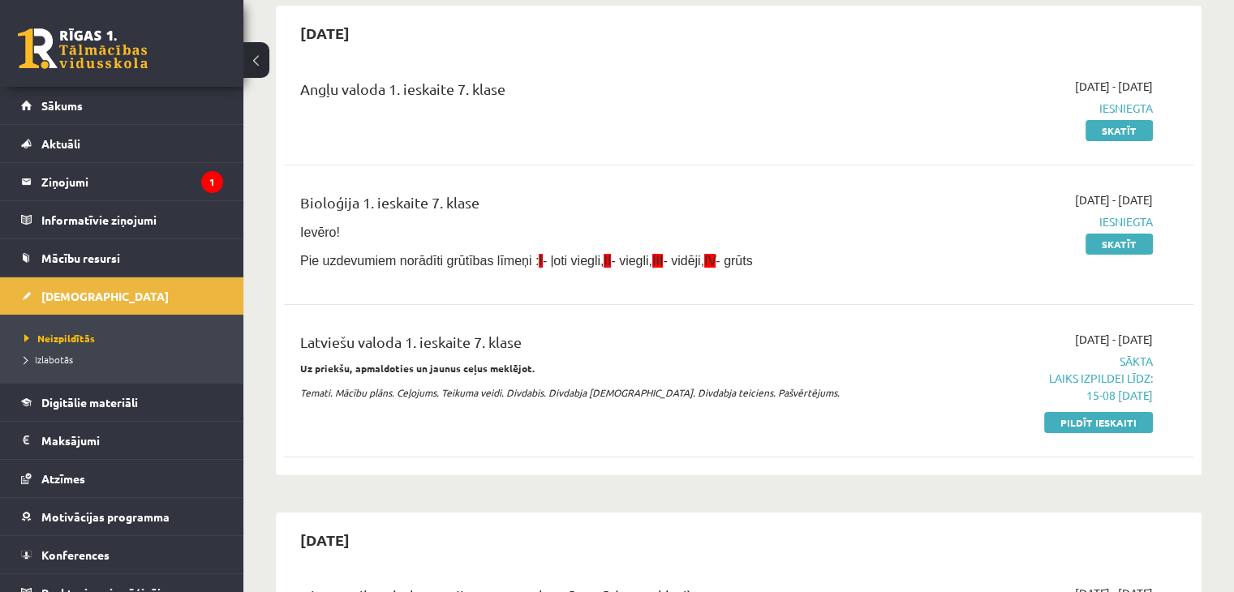
scroll to position [162, 0]
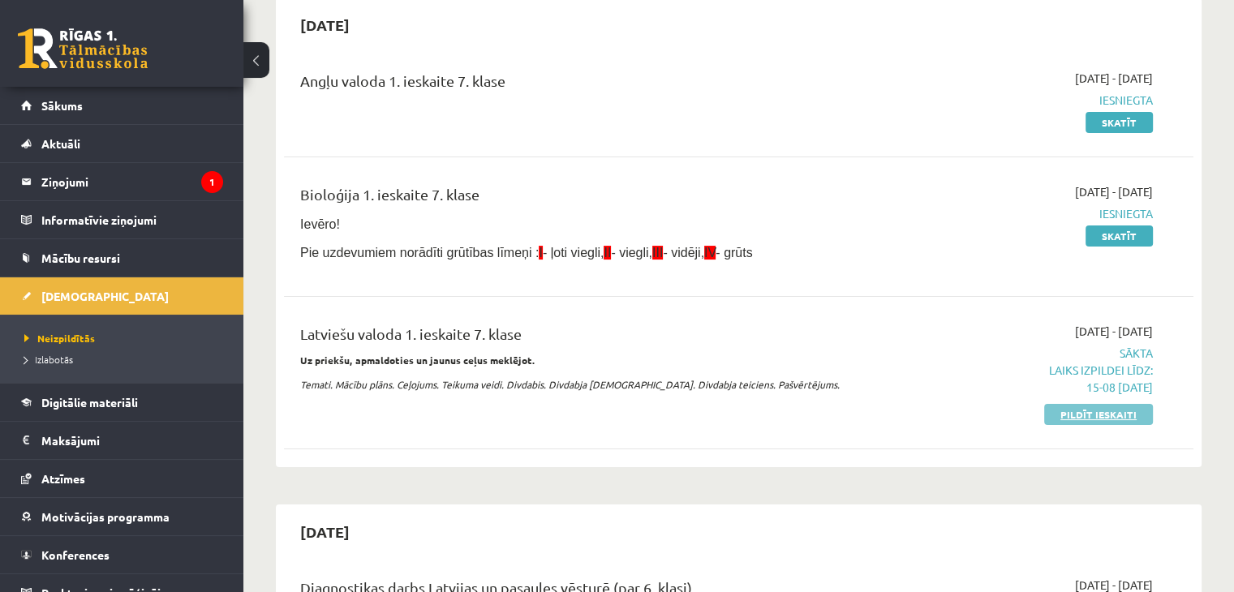
click at [1093, 406] on link "Pildīt ieskaiti" at bounding box center [1098, 414] width 109 height 21
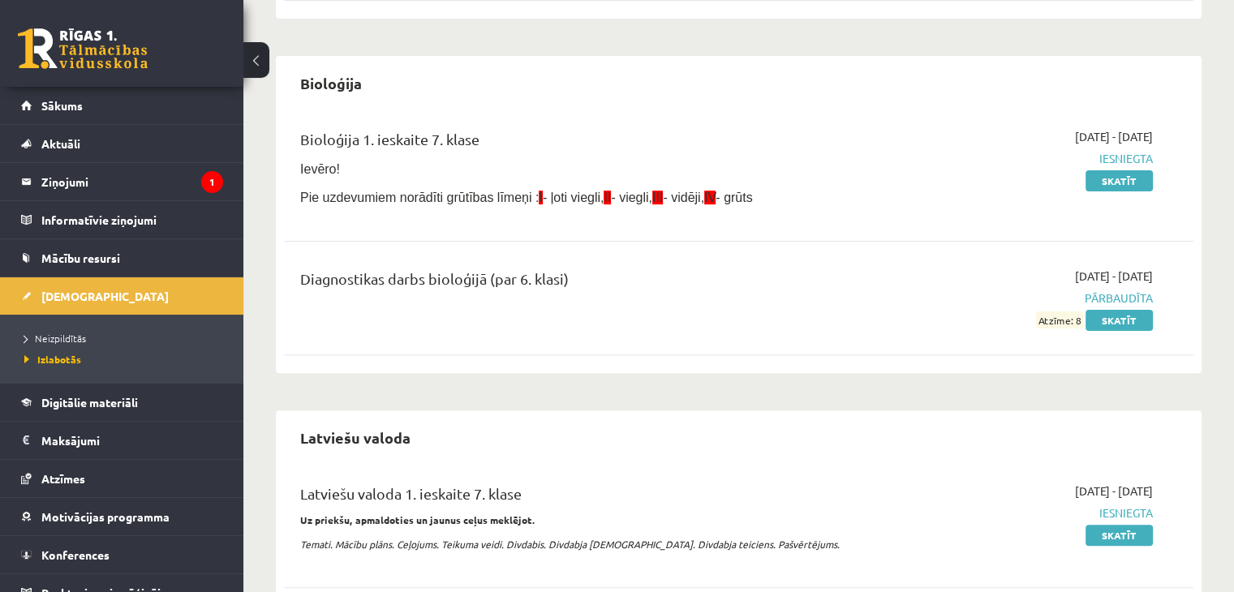
scroll to position [27, 0]
